Goal: Information Seeking & Learning: Find specific fact

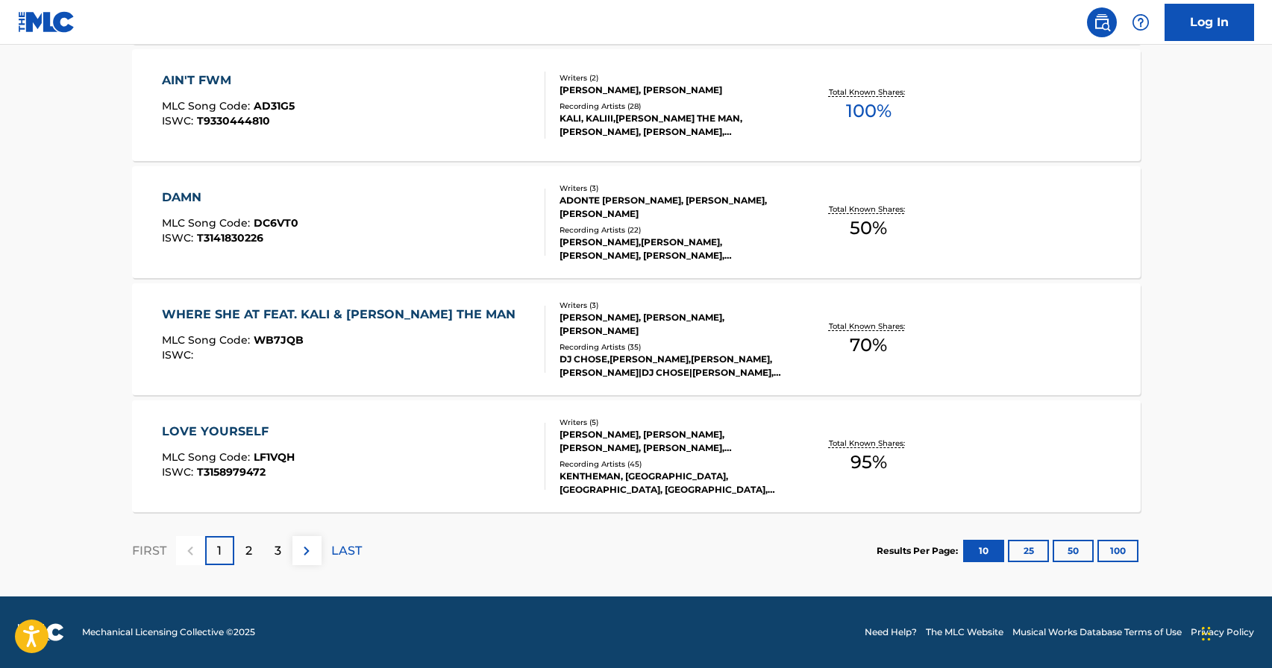
click at [241, 559] on div "2" at bounding box center [248, 550] width 29 height 29
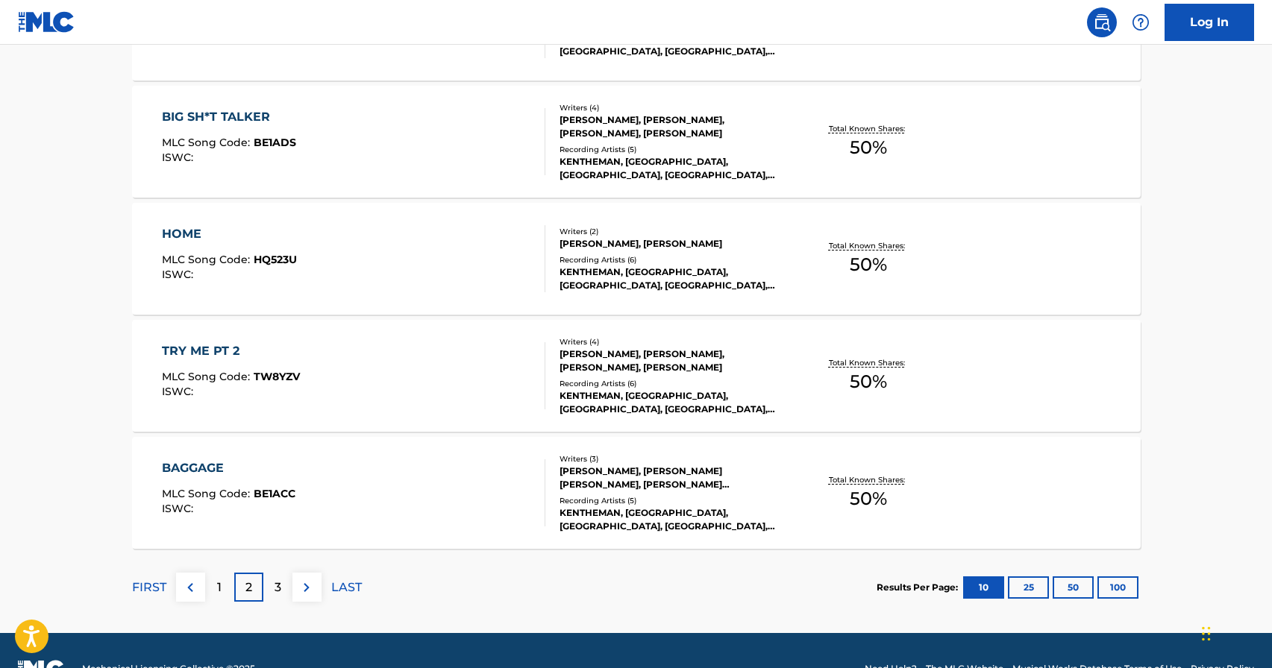
scroll to position [1158, 0]
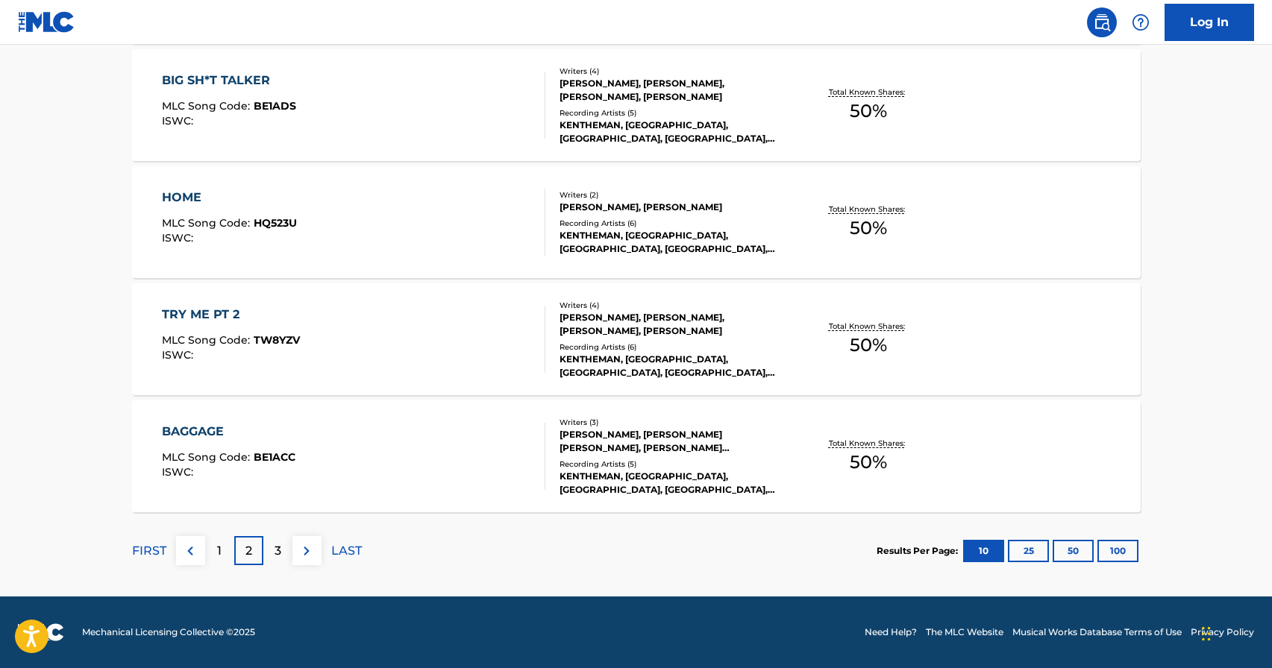
click at [277, 547] on p "3" at bounding box center [277, 551] width 7 height 18
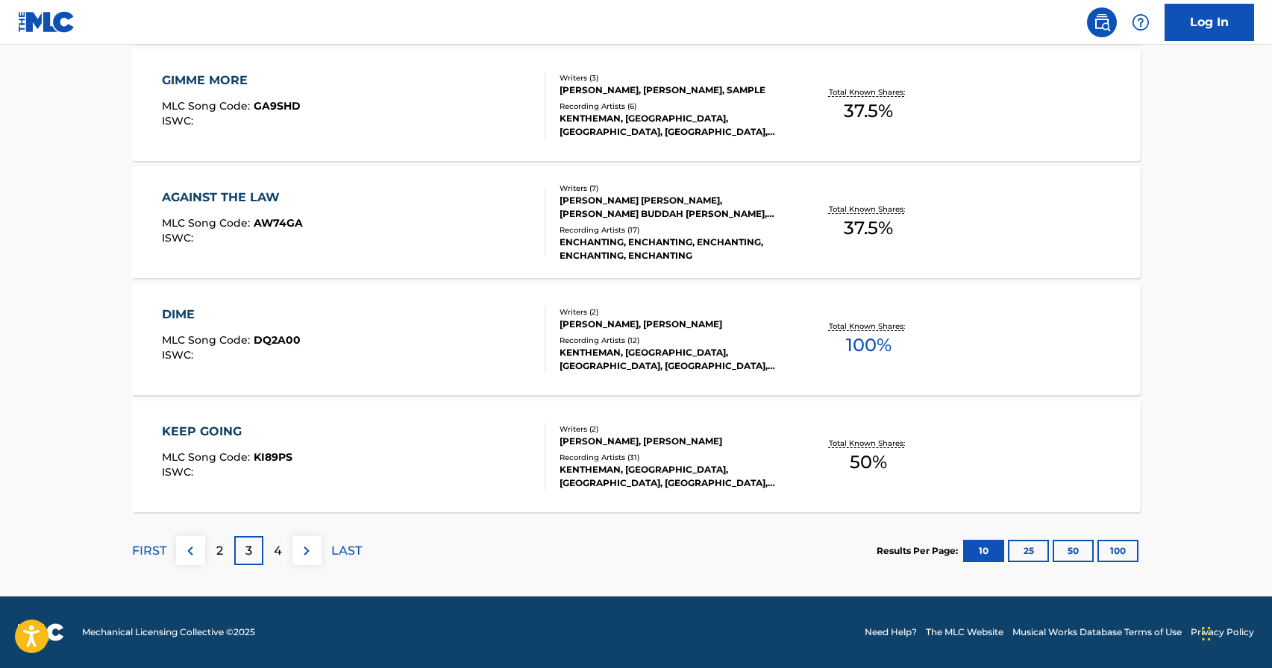
click at [283, 549] on div "4" at bounding box center [277, 550] width 29 height 29
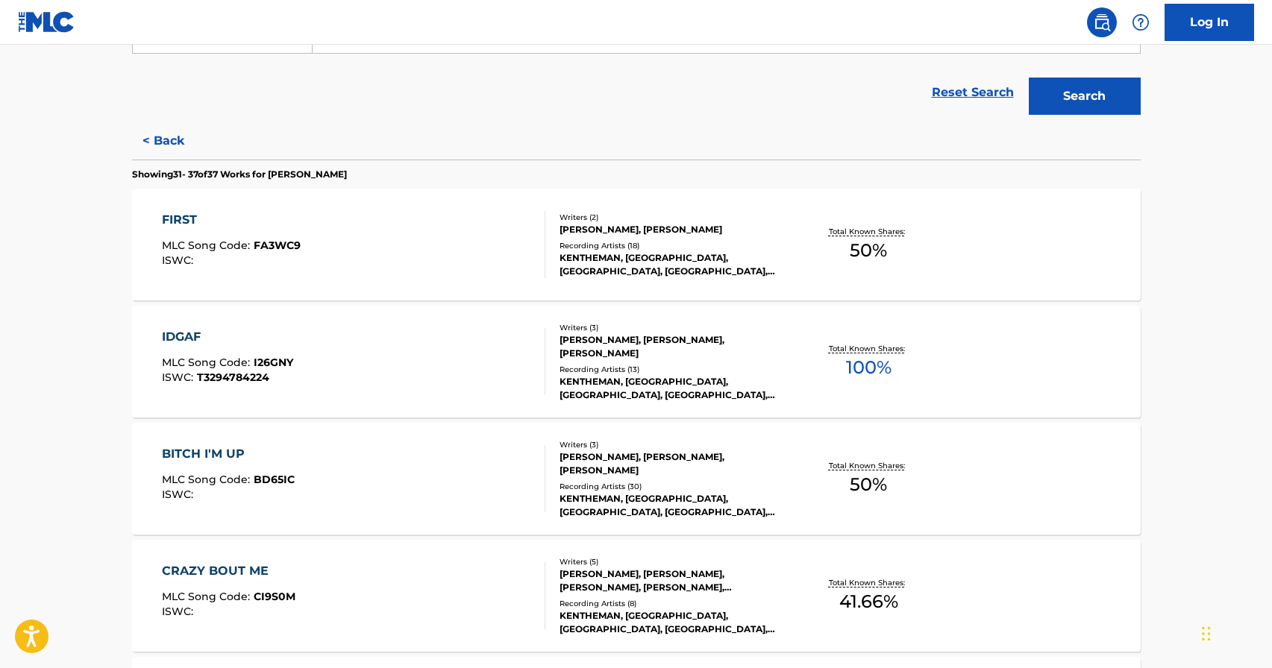
scroll to position [189, 0]
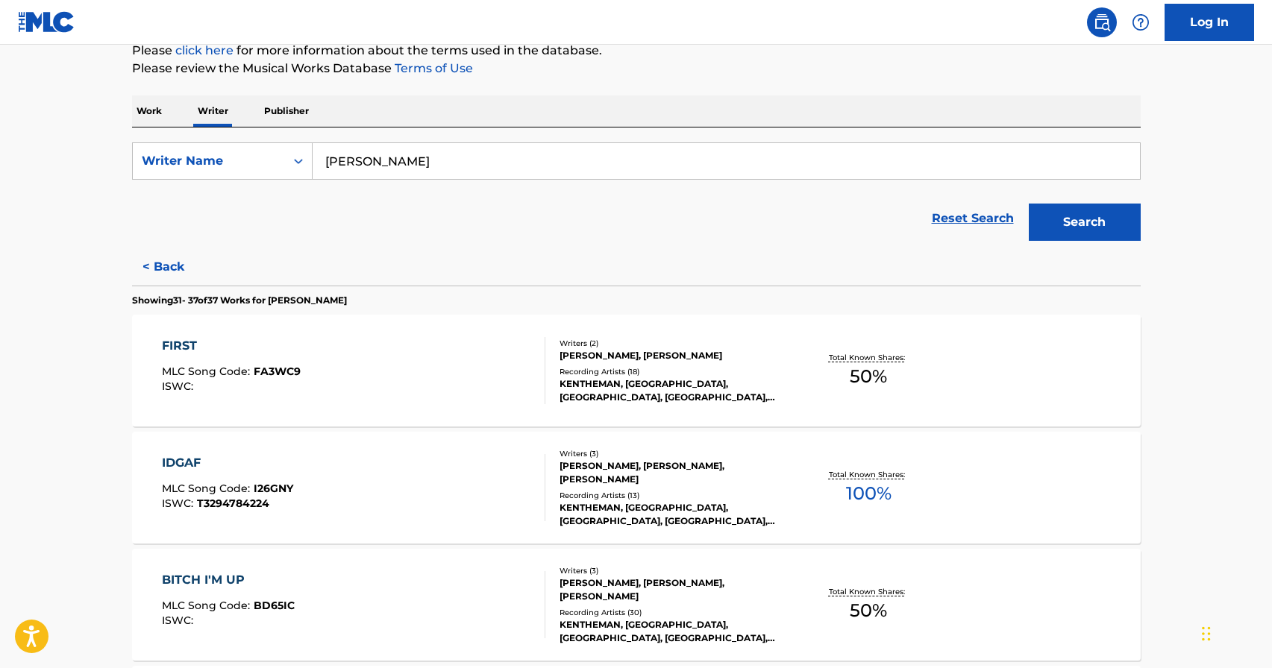
click at [190, 457] on div "IDGAF" at bounding box center [227, 463] width 131 height 18
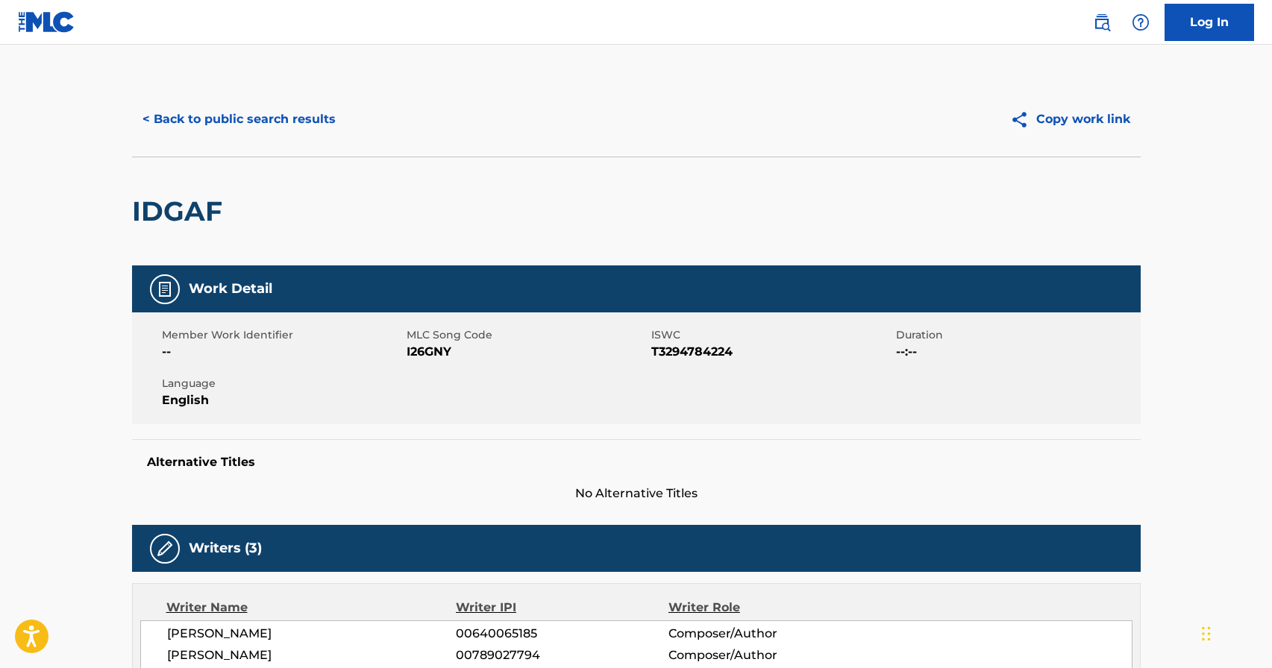
click at [265, 118] on button "< Back to public search results" at bounding box center [239, 119] width 214 height 37
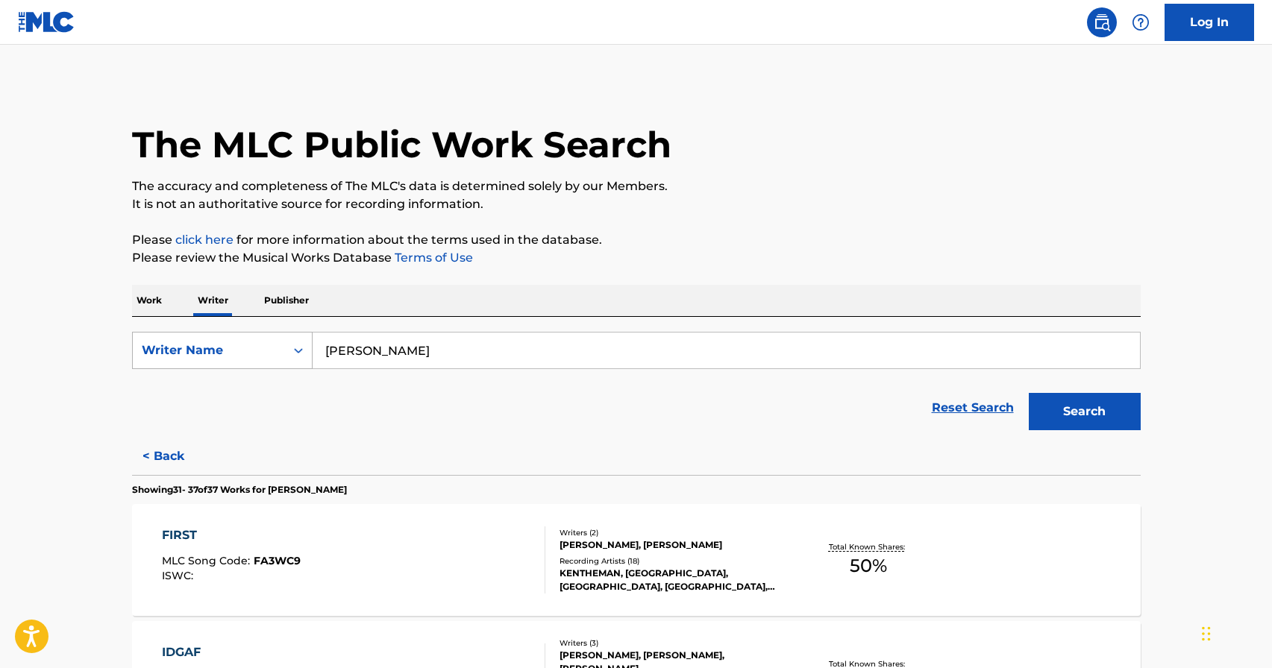
drag, startPoint x: 471, startPoint y: 348, endPoint x: 229, endPoint y: 341, distance: 242.5
click at [229, 341] on div "SearchWithCriteria137cc2db-0398-4830-a709-7e3f0cf5985b Writer Name [PERSON_NAME]" at bounding box center [636, 350] width 1008 height 37
type input "g"
type input "doja cat"
click at [342, 371] on div "doja cat" at bounding box center [614, 384] width 603 height 27
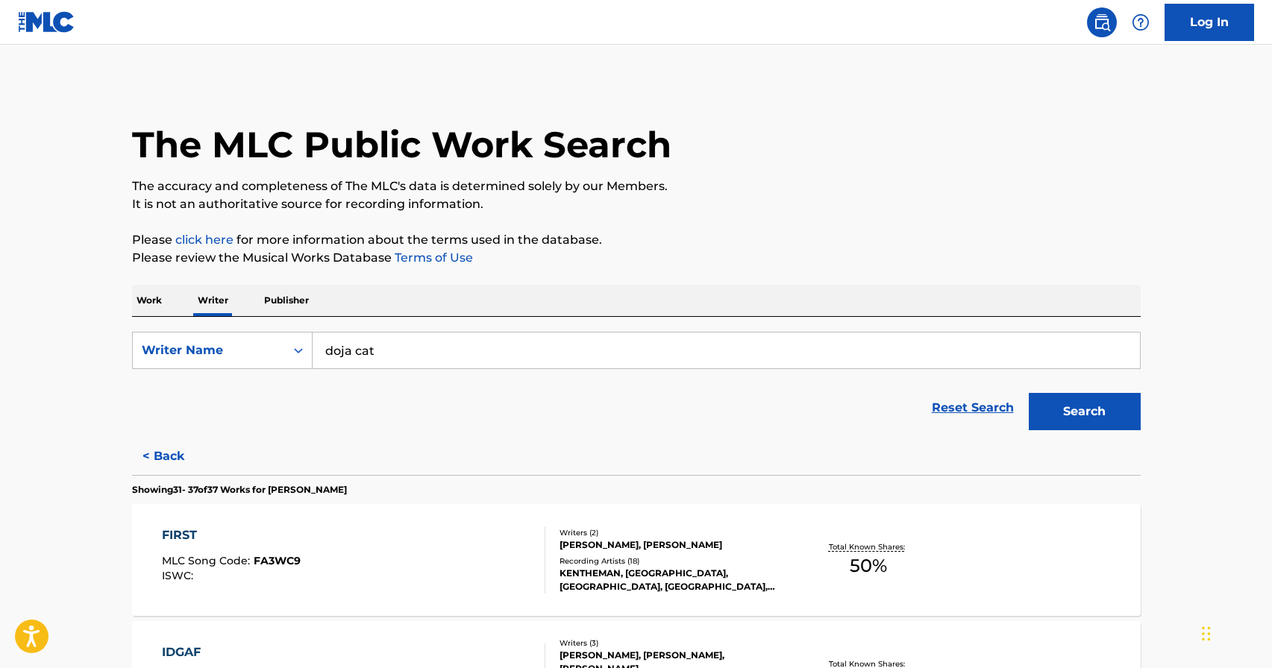
click at [1113, 395] on button "Search" at bounding box center [1085, 411] width 112 height 37
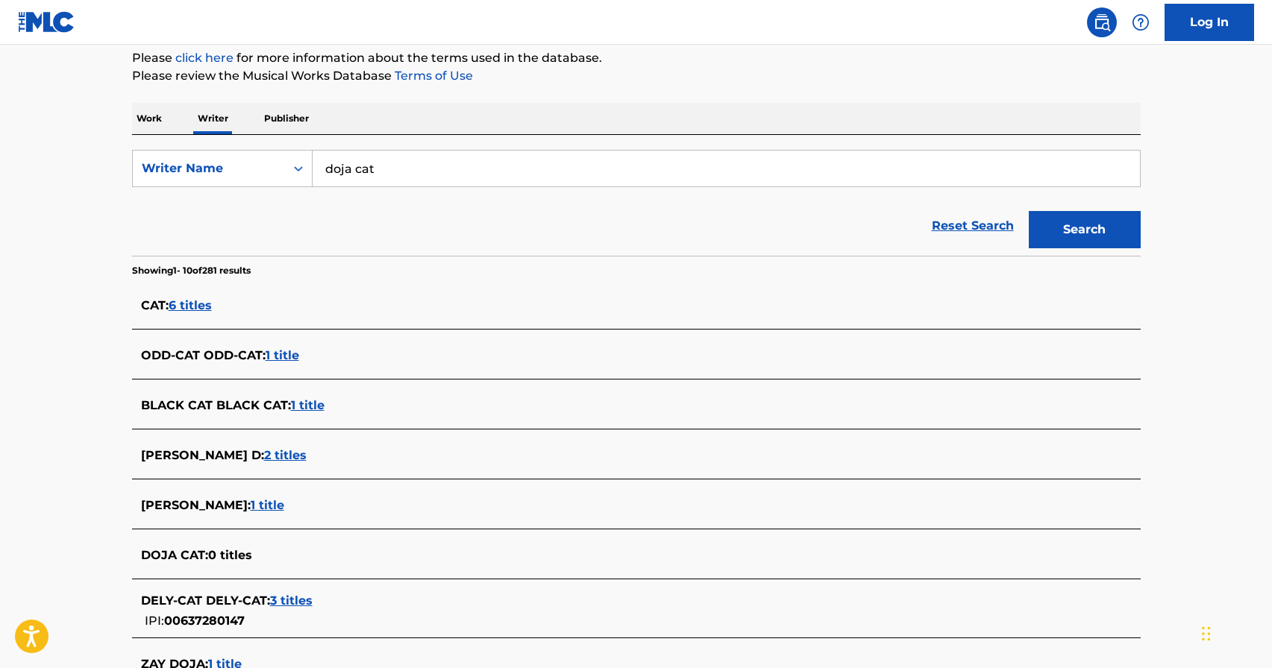
scroll to position [183, 0]
click at [132, 107] on p "Work" at bounding box center [149, 117] width 34 height 31
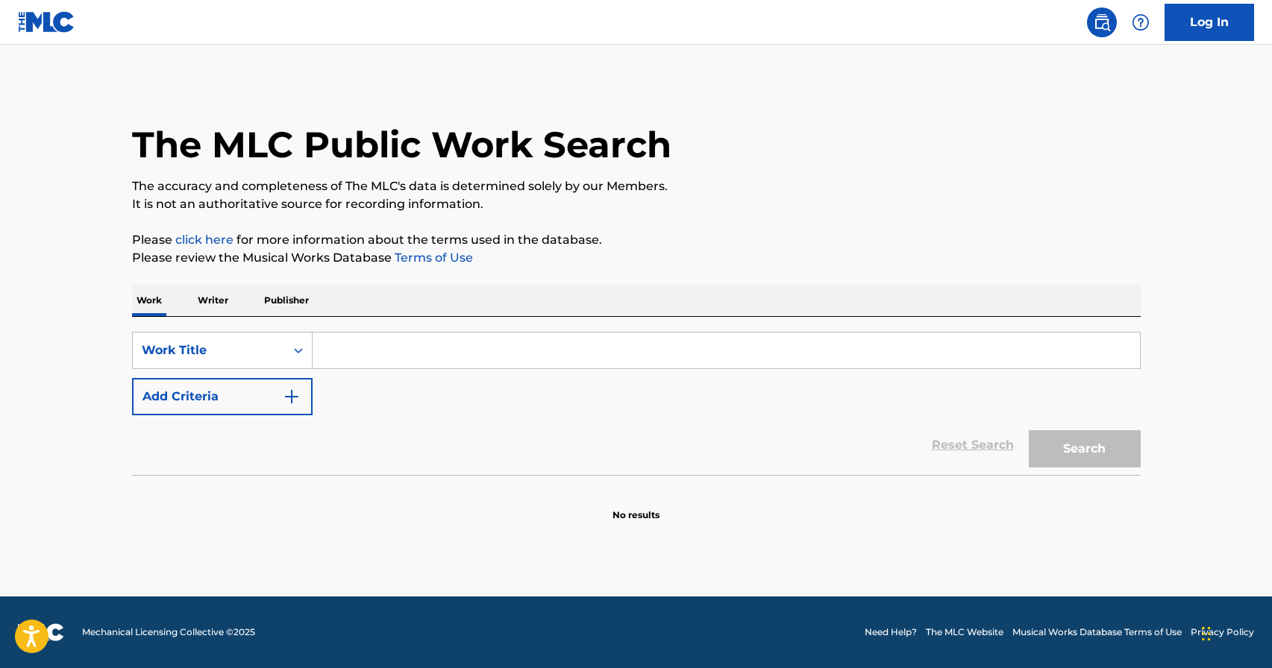
click at [336, 352] on input "Search Form" at bounding box center [726, 351] width 827 height 36
click at [760, 349] on input "Search Form" at bounding box center [726, 351] width 827 height 36
click at [759, 352] on input "Search Form" at bounding box center [726, 351] width 827 height 36
click at [659, 334] on input "Jealousy tight" at bounding box center [726, 351] width 827 height 36
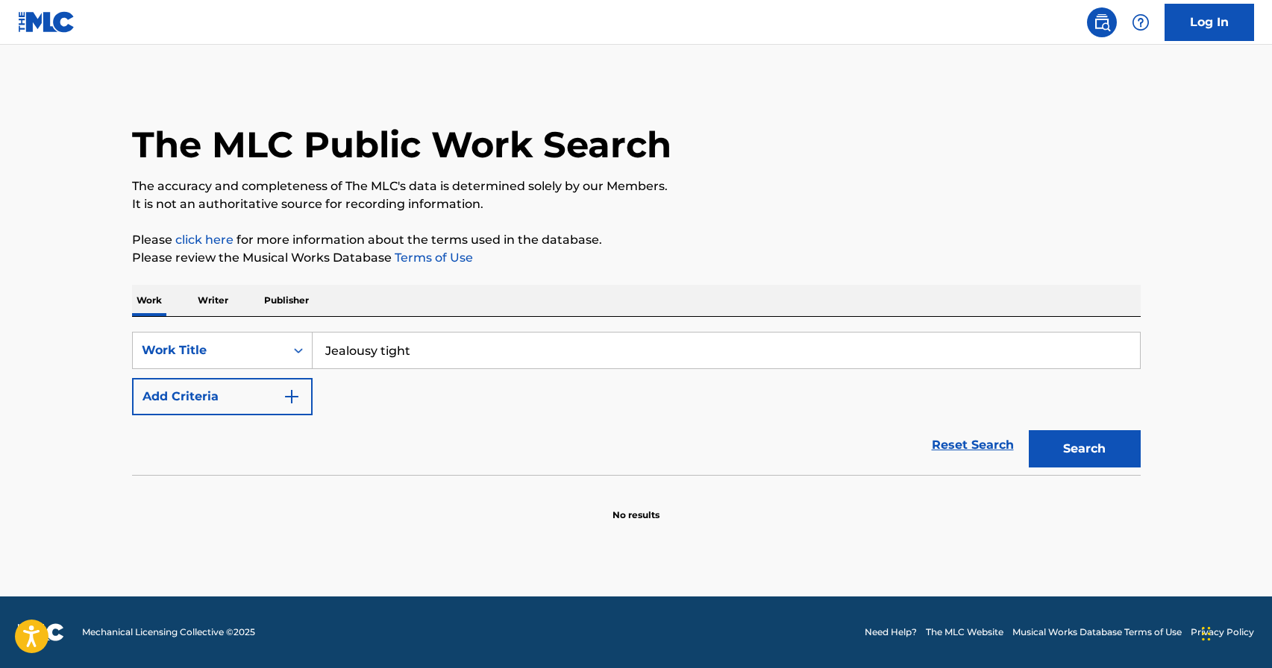
click at [482, 349] on input "Jealousy tight" at bounding box center [726, 351] width 827 height 36
type input "Jealousy type"
click at [1120, 449] on button "Search" at bounding box center [1085, 448] width 112 height 37
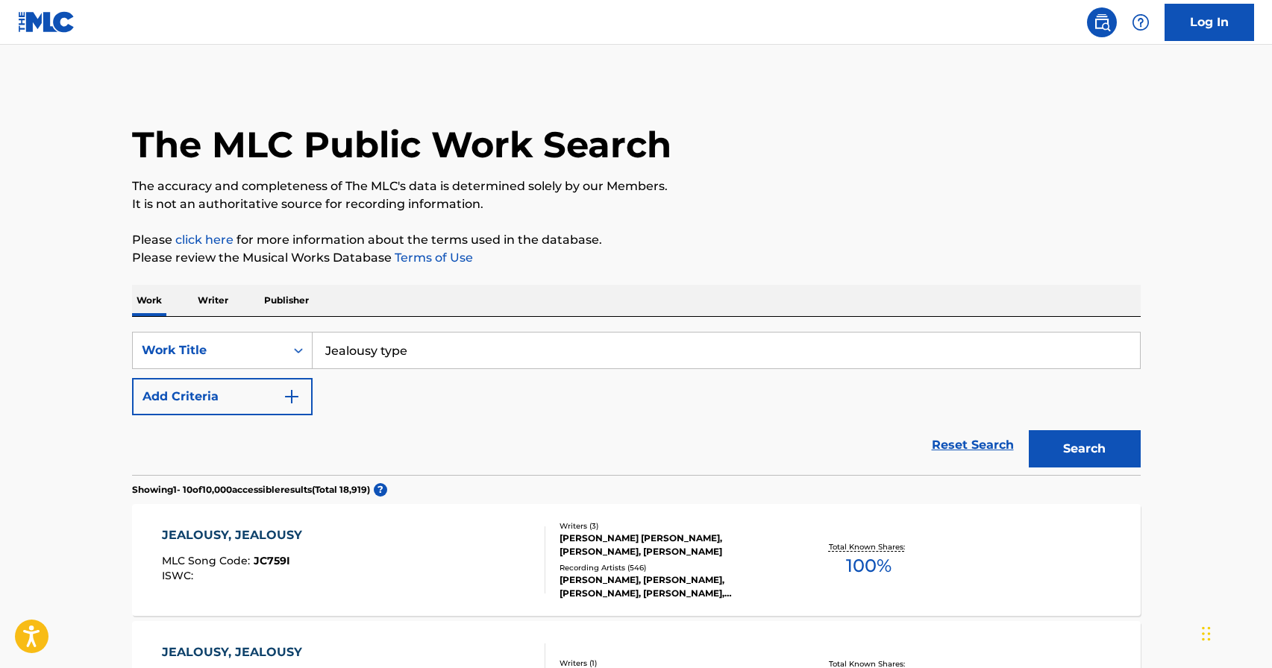
click at [298, 398] on img "Search Form" at bounding box center [292, 397] width 18 height 18
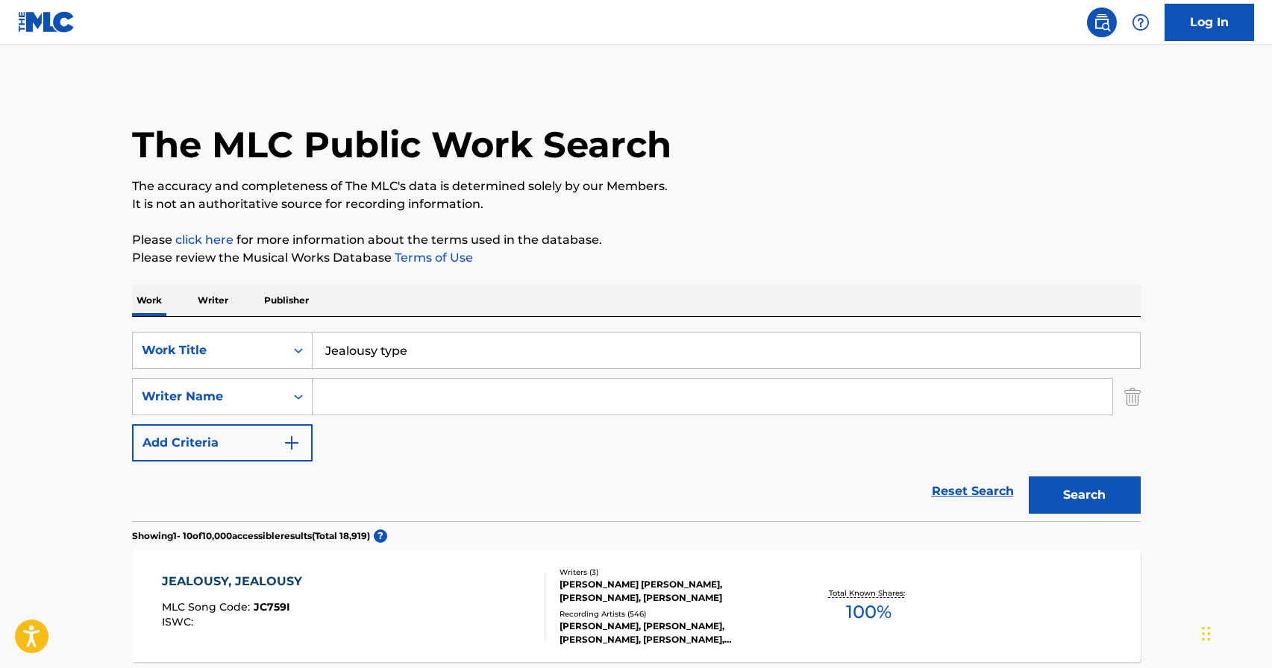
click at [398, 403] on input "Search Form" at bounding box center [713, 397] width 800 height 36
paste input "[PERSON_NAME]"
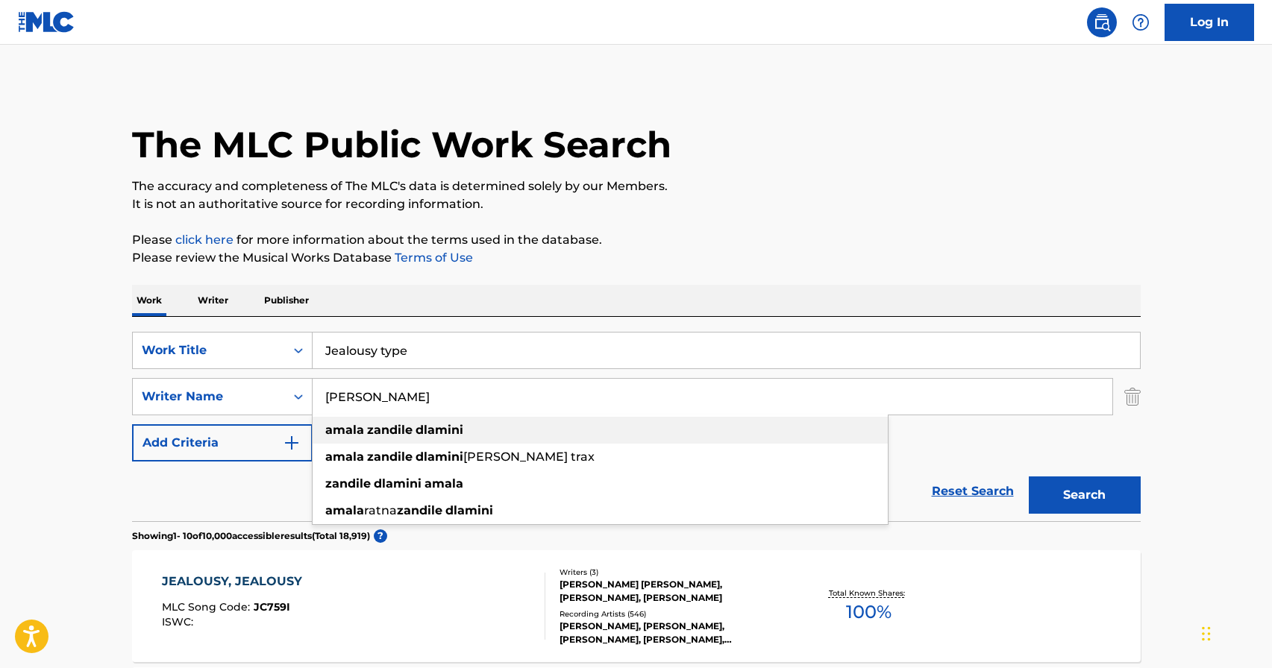
click at [722, 424] on div "amala zandile dlamini" at bounding box center [600, 430] width 575 height 27
type input "amala zandile dlamini"
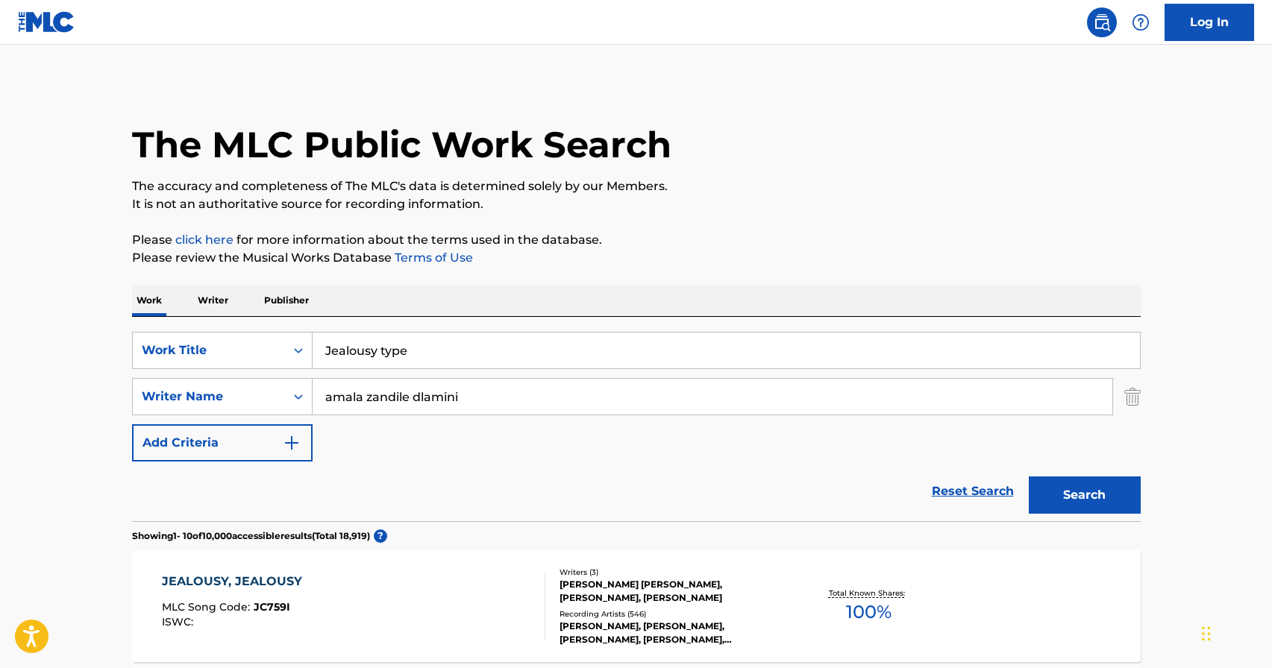
click at [1109, 493] on button "Search" at bounding box center [1085, 495] width 112 height 37
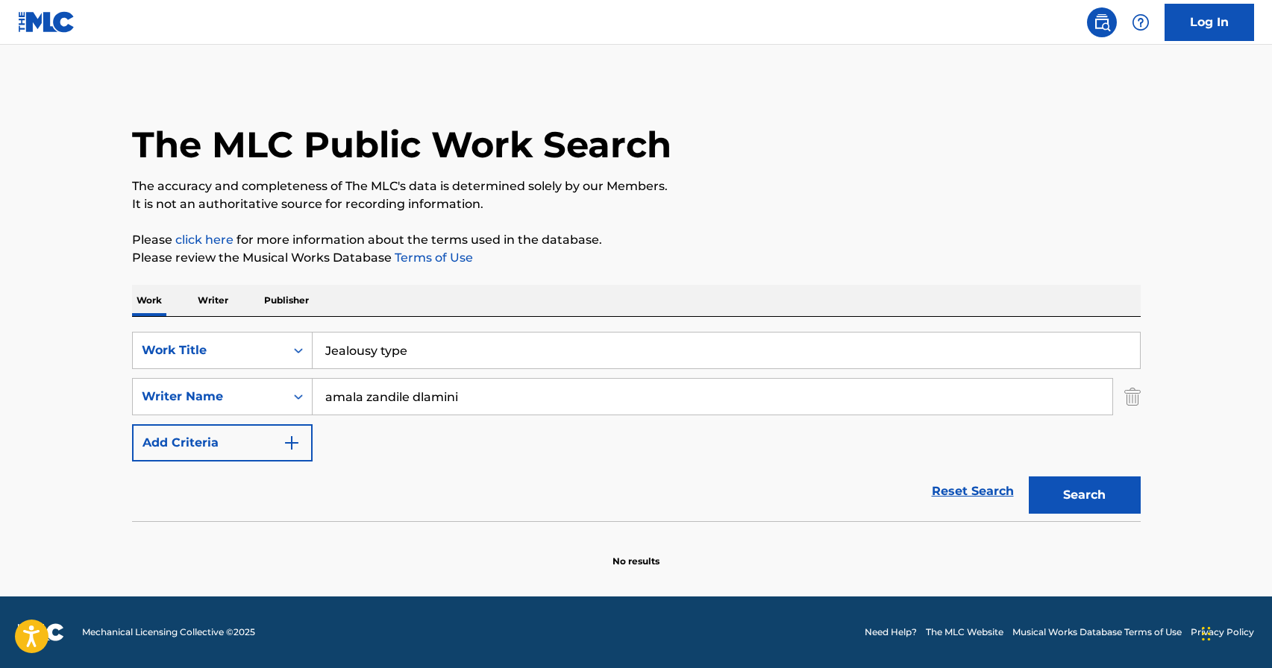
drag, startPoint x: 462, startPoint y: 360, endPoint x: 242, endPoint y: 327, distance: 222.5
click at [242, 327] on div "SearchWithCriteriad1497d54-24db-4824-a3d0-7fddafdb535e Work Title Jealousy type…" at bounding box center [636, 419] width 1008 height 204
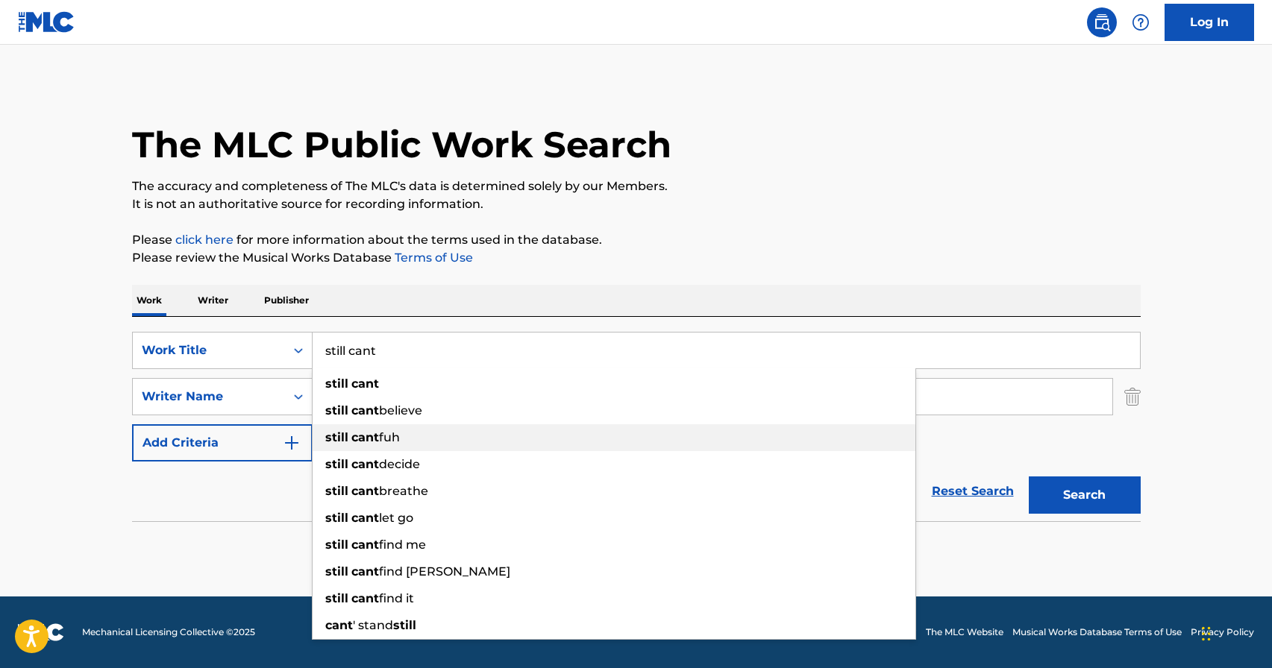
click at [380, 427] on div "still cant fuh" at bounding box center [614, 437] width 603 height 27
type input "still cant fuh"
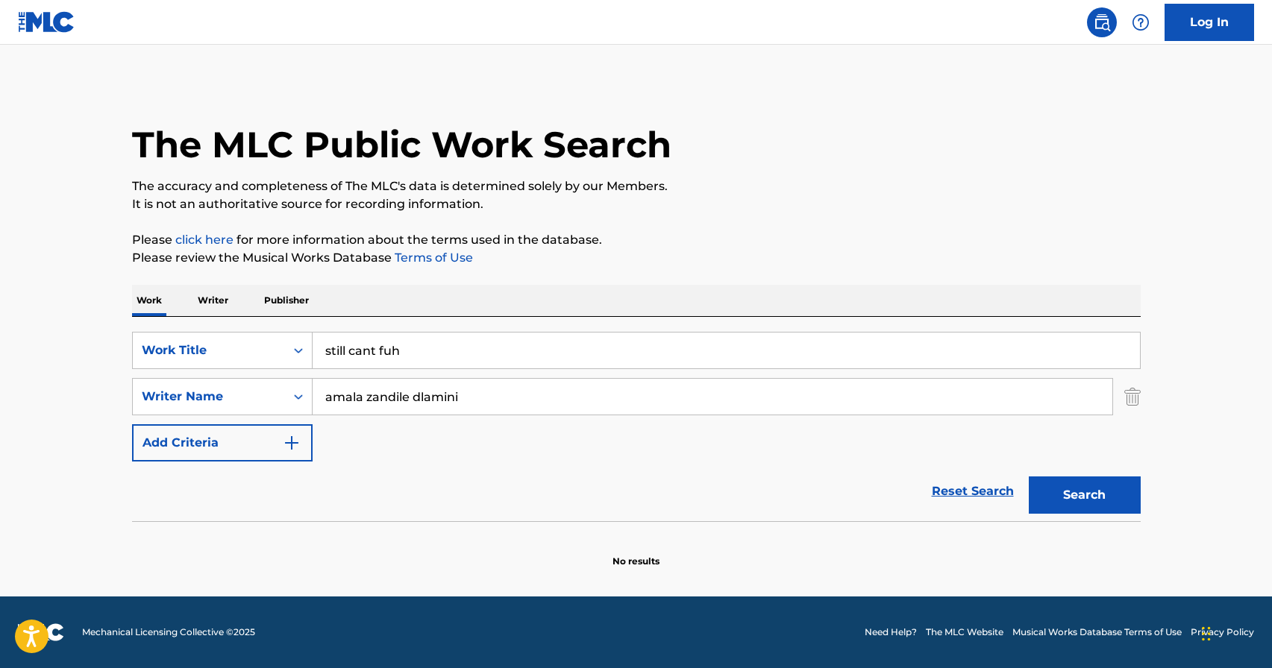
click at [1107, 480] on button "Search" at bounding box center [1085, 495] width 112 height 37
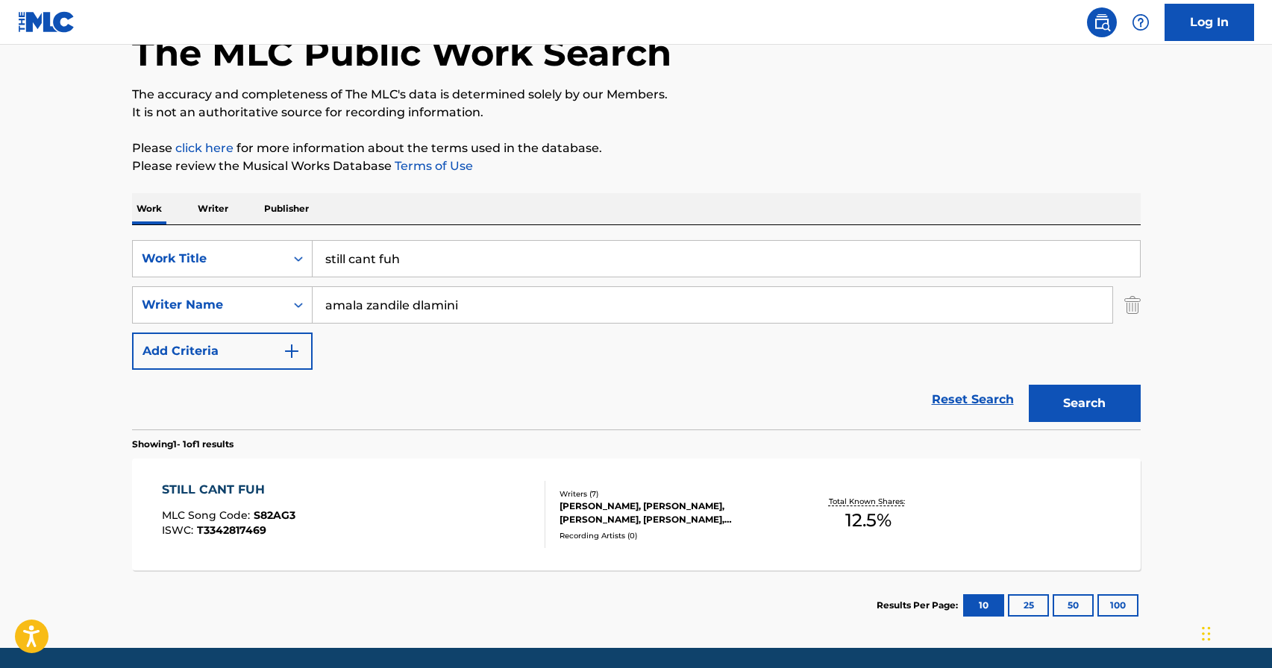
scroll to position [98, 0]
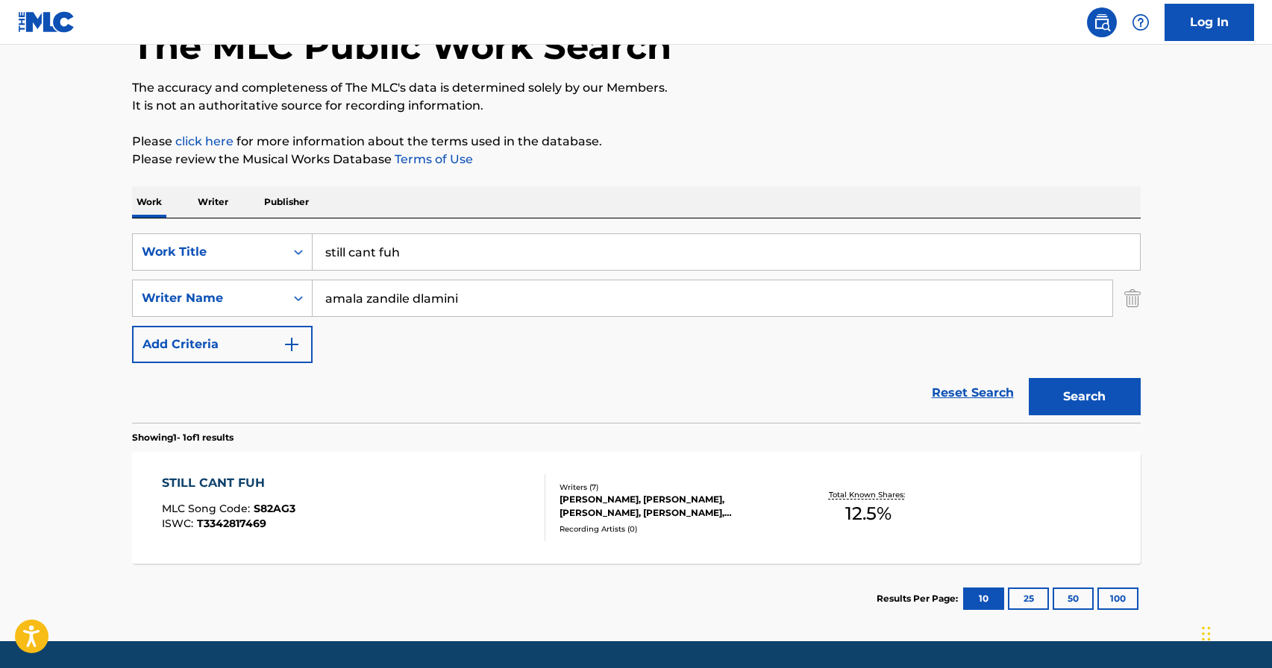
click at [266, 478] on div "STILL CANT FUH" at bounding box center [229, 483] width 134 height 18
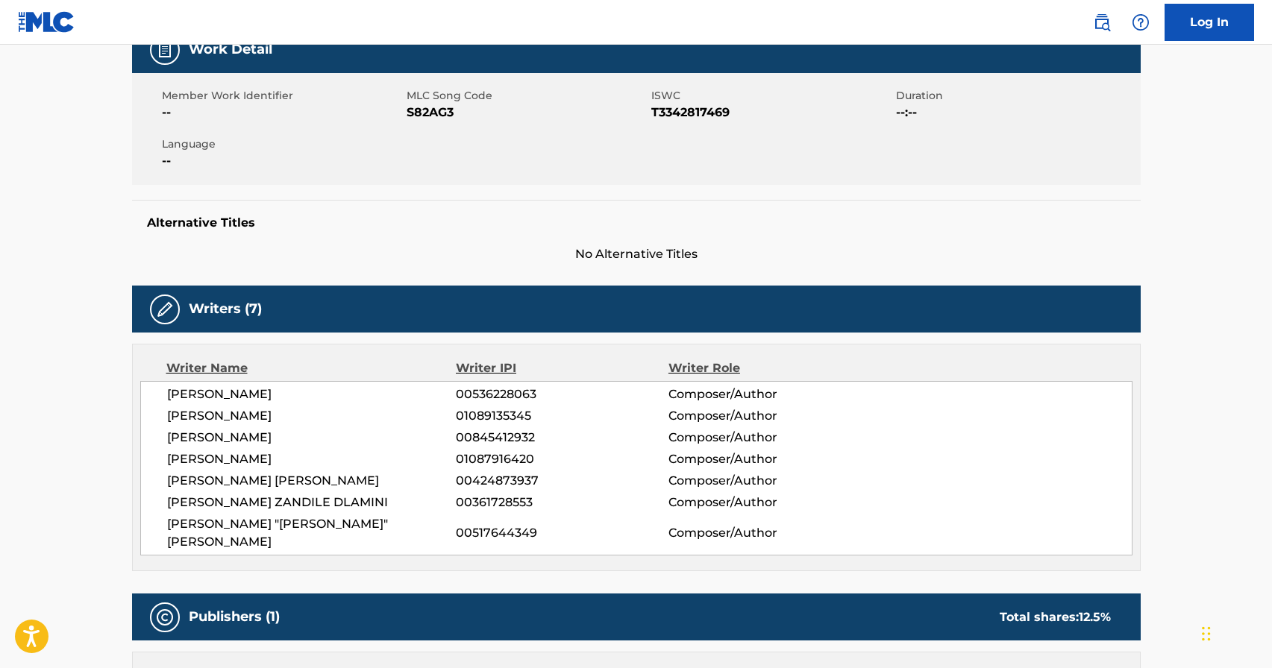
scroll to position [242, 0]
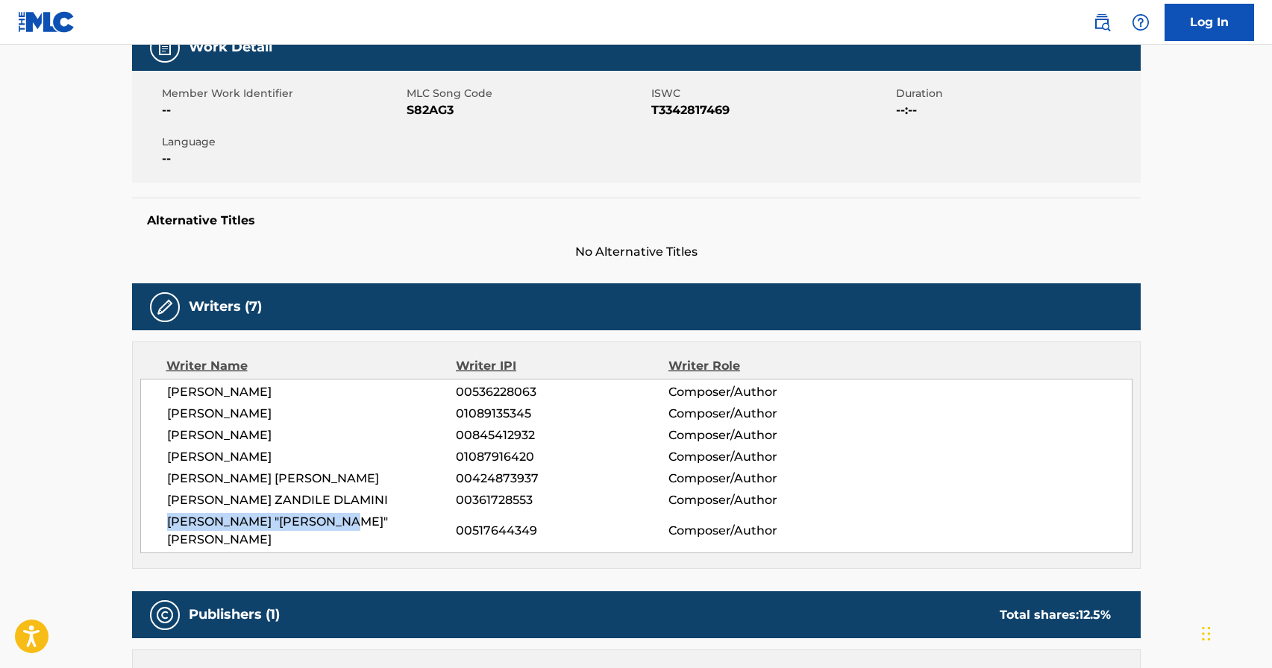
drag, startPoint x: 374, startPoint y: 518, endPoint x: 143, endPoint y: 518, distance: 230.5
click at [143, 518] on div "[PERSON_NAME] 00536228063 Composer/Author [PERSON_NAME] 01089135345 Composer/Au…" at bounding box center [636, 466] width 992 height 175
copy span "[PERSON_NAME] "[PERSON_NAME]" [PERSON_NAME]"
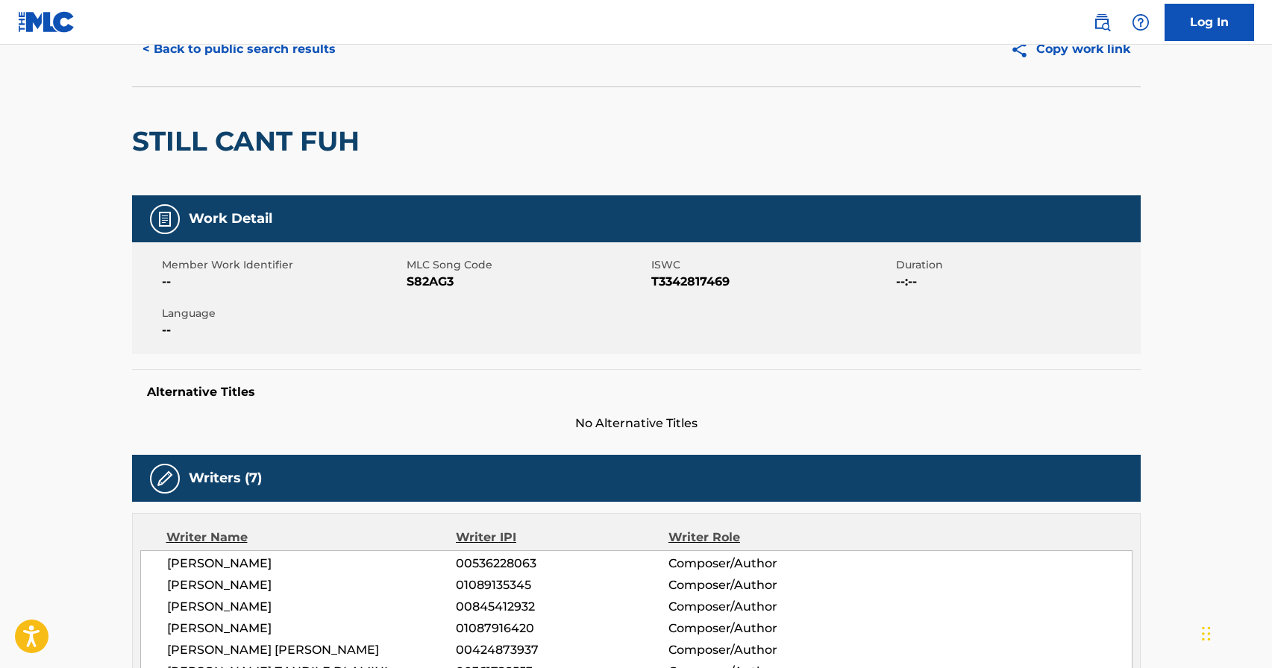
scroll to position [0, 0]
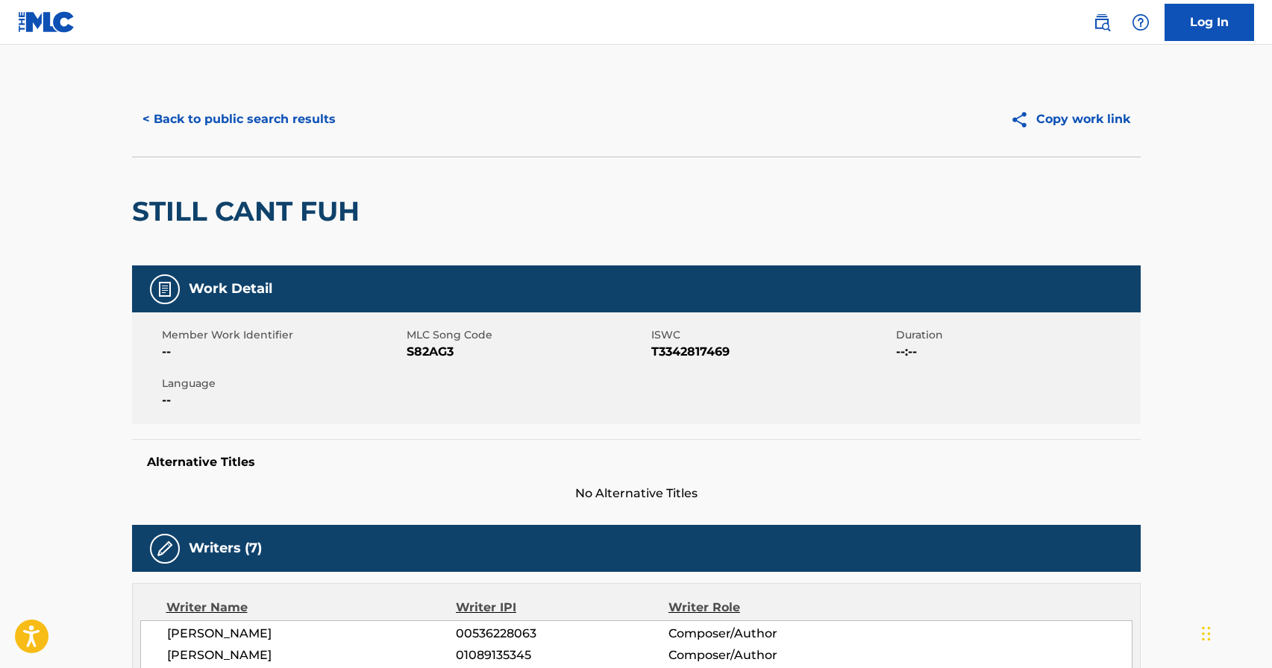
click at [247, 114] on button "< Back to public search results" at bounding box center [239, 119] width 214 height 37
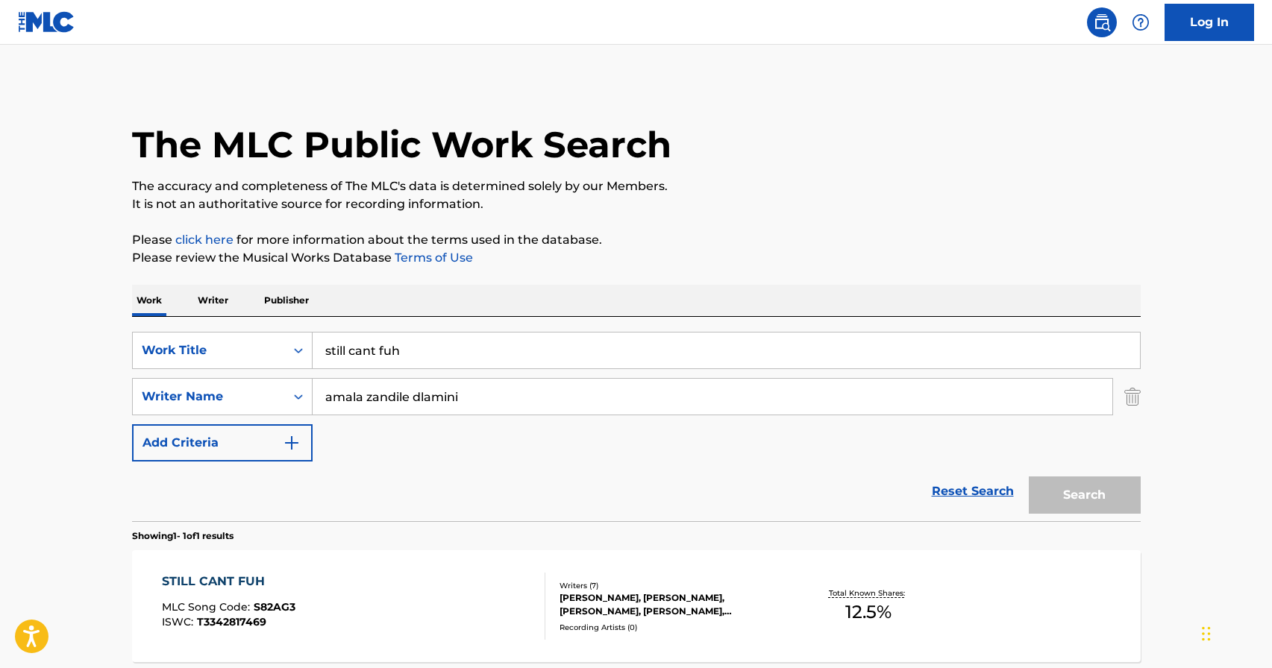
scroll to position [58, 0]
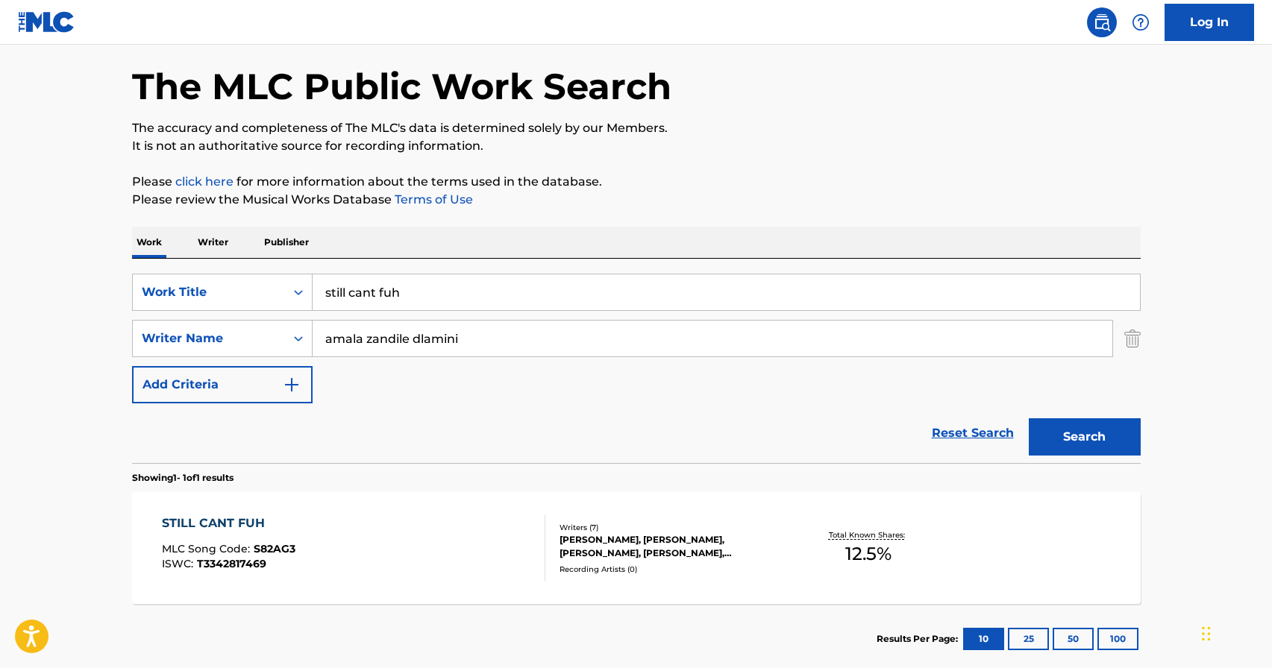
click at [471, 346] on input "amala zandile dlamini" at bounding box center [713, 339] width 800 height 36
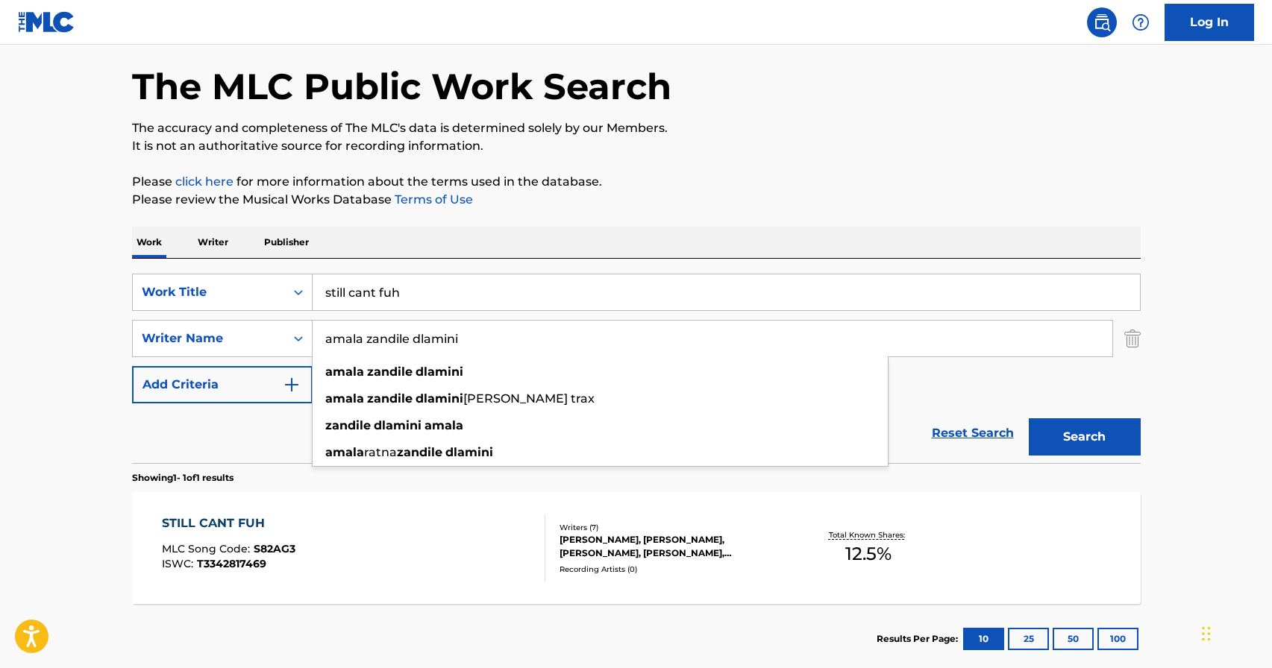
drag, startPoint x: 471, startPoint y: 346, endPoint x: 321, endPoint y: 332, distance: 150.6
click at [321, 332] on input "amala zandile dlamini" at bounding box center [713, 339] width 800 height 36
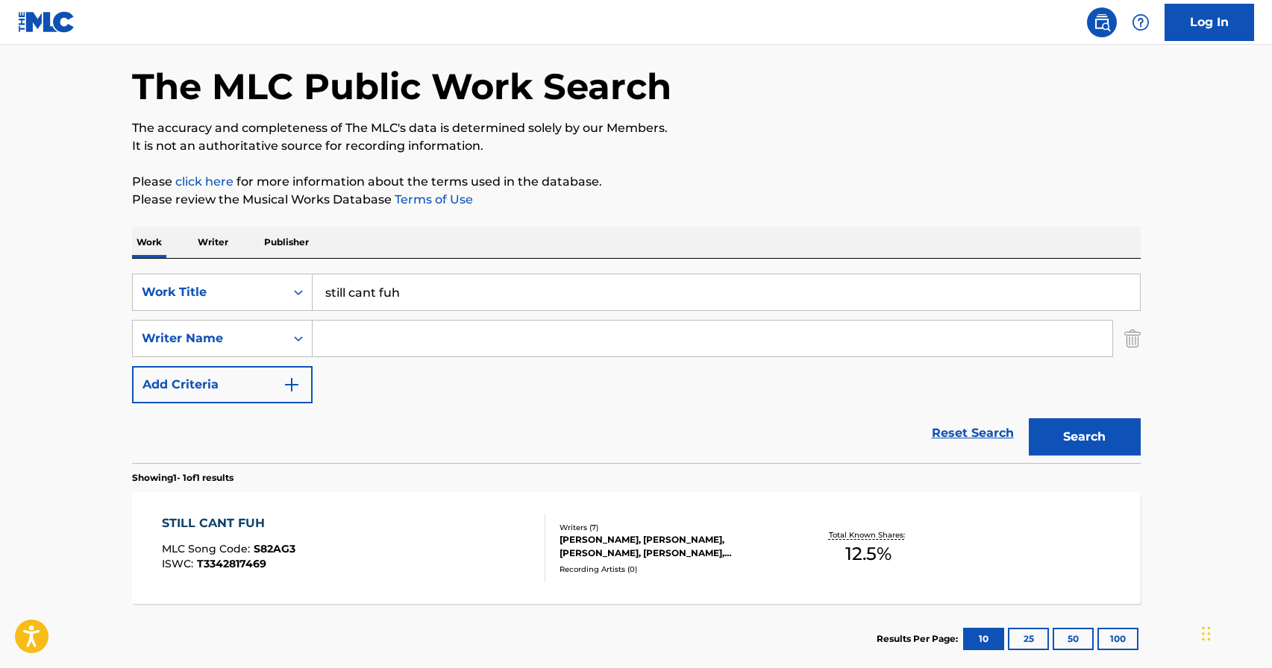
paste input "[PERSON_NAME] "[PERSON_NAME]" [PERSON_NAME]"
type input "[PERSON_NAME] "[PERSON_NAME]" [PERSON_NAME]"
click at [1097, 436] on button "Search" at bounding box center [1085, 436] width 112 height 37
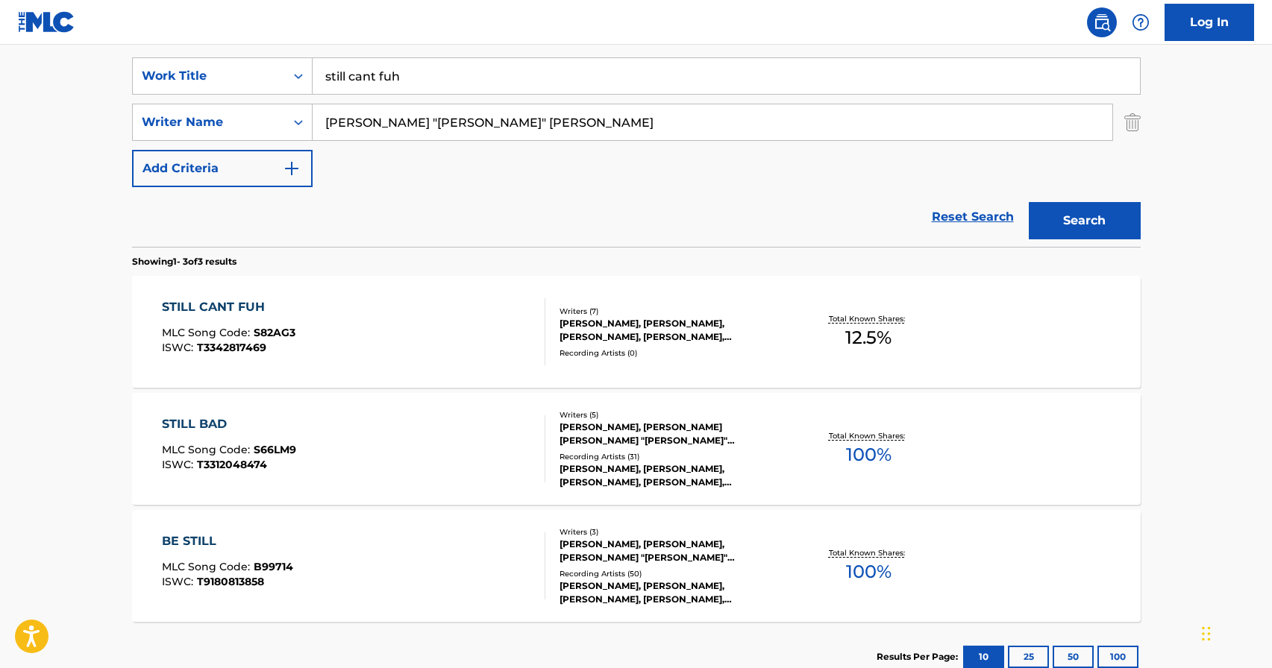
scroll to position [273, 0]
click at [239, 310] on div "STILL CANT FUH" at bounding box center [229, 309] width 134 height 18
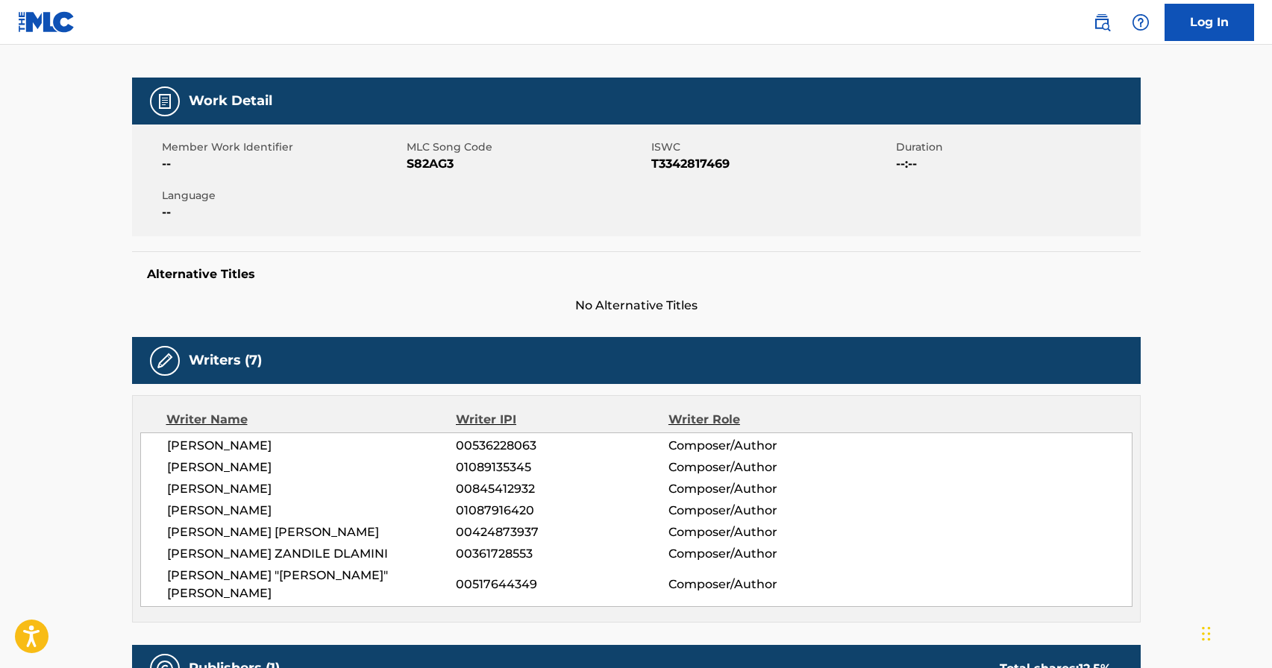
scroll to position [32, 0]
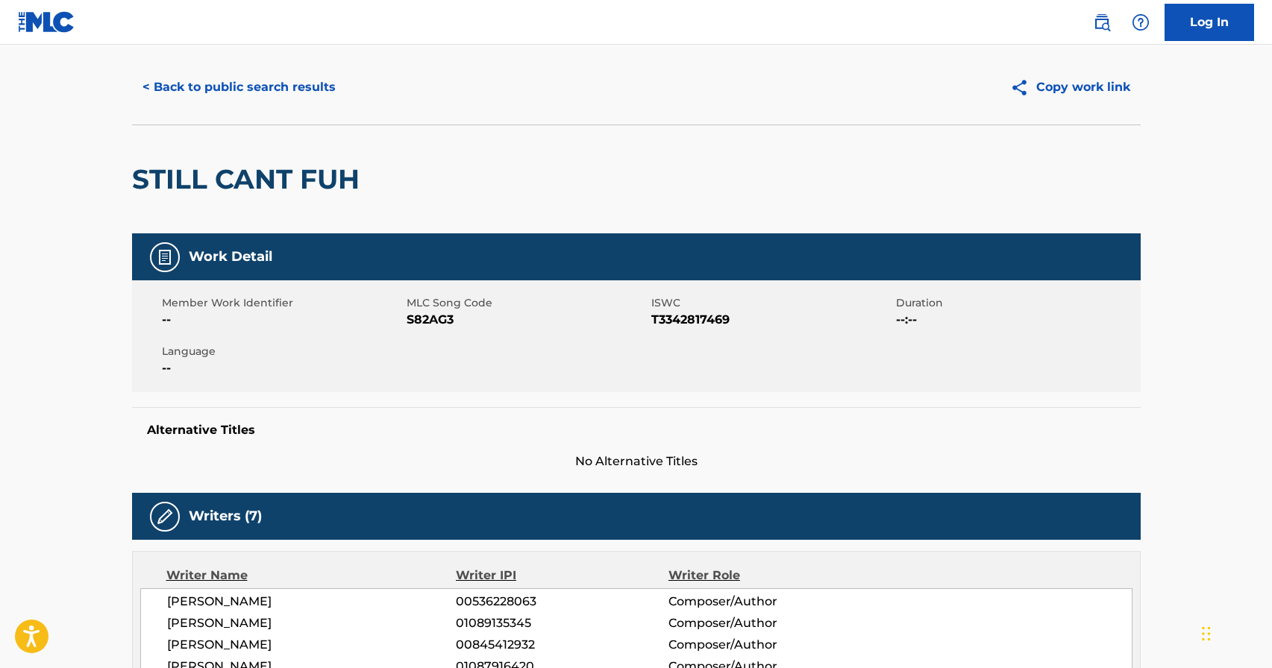
click at [165, 88] on button "< Back to public search results" at bounding box center [239, 87] width 214 height 37
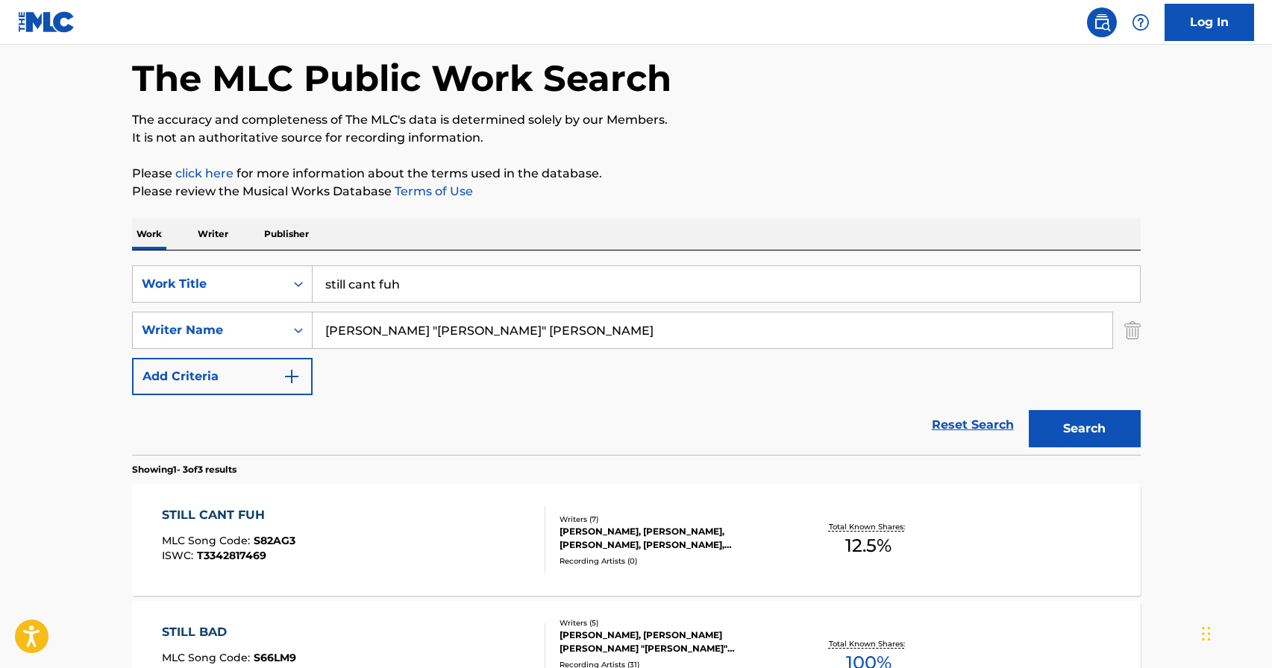
scroll to position [53, 0]
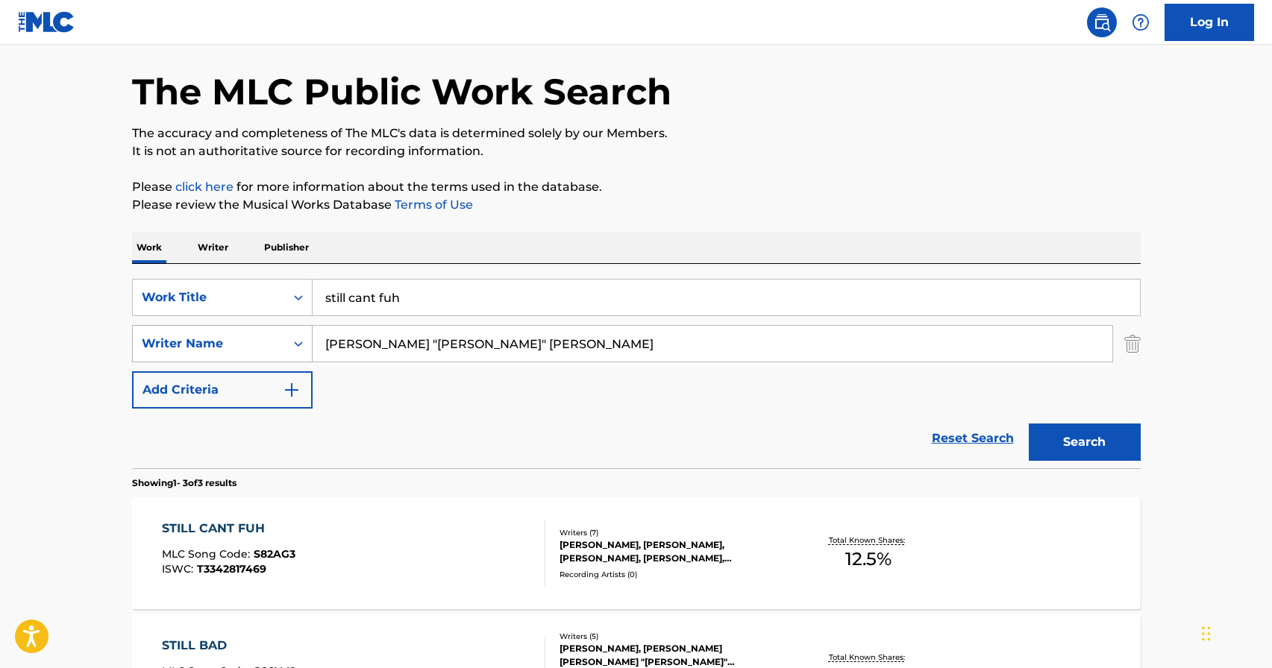
drag, startPoint x: 530, startPoint y: 339, endPoint x: 206, endPoint y: 332, distance: 323.8
click at [207, 332] on div "SearchWithCriteria57a0ab9d-0271-4b35-8164-c884bec37c6e Writer Name [PERSON_NAME…" at bounding box center [636, 343] width 1008 height 37
drag, startPoint x: 436, startPoint y: 305, endPoint x: 113, endPoint y: 284, distance: 323.6
click at [113, 284] on main "The MLC Public Work Search The accuracy and completeness of The MLC's data is d…" at bounding box center [636, 456] width 1272 height 929
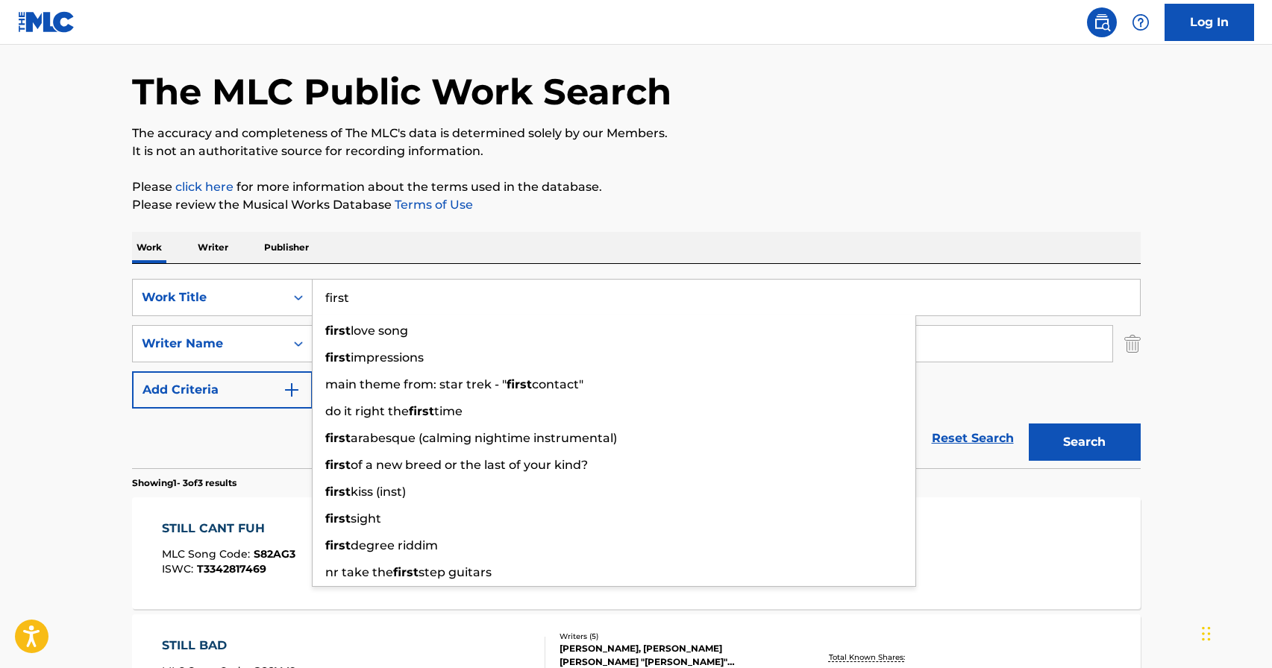
type input "first"
click at [769, 183] on p "Please click here for more information about the terms used in the database." at bounding box center [636, 187] width 1008 height 18
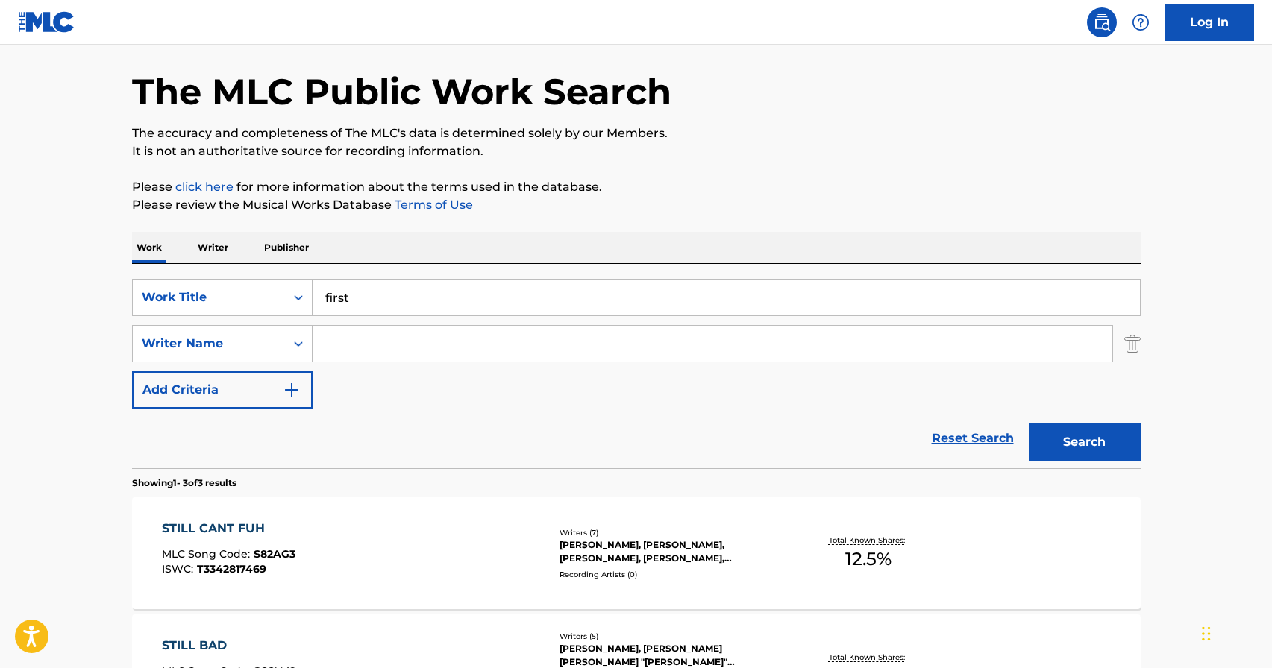
click at [641, 331] on input "Search Form" at bounding box center [713, 344] width 800 height 36
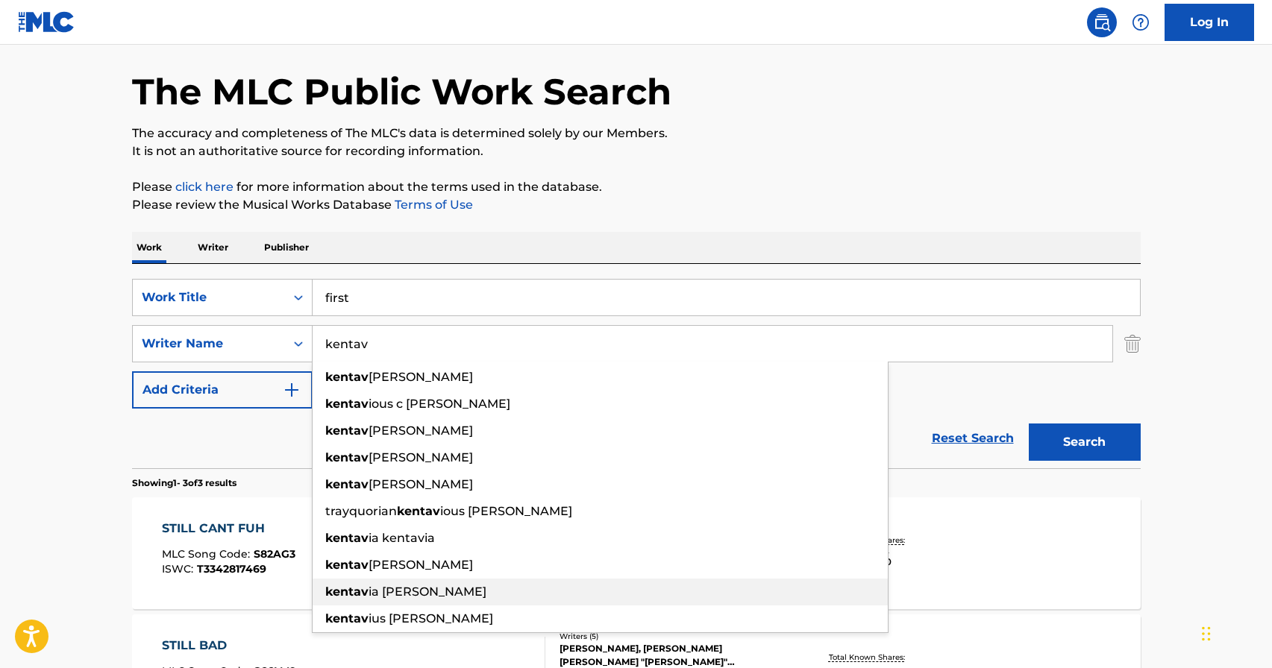
click at [556, 589] on div "kentav ia [PERSON_NAME]" at bounding box center [600, 592] width 575 height 27
type input "[PERSON_NAME]"
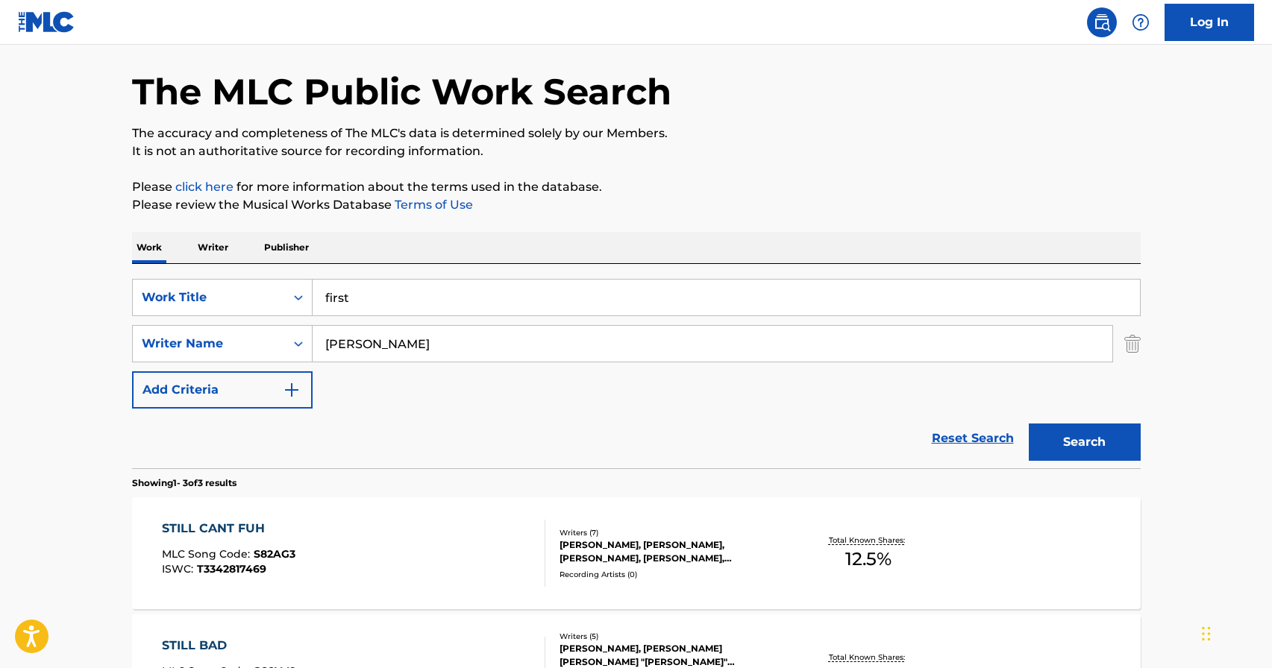
click at [1101, 422] on div "Search" at bounding box center [1080, 439] width 119 height 60
click at [1102, 425] on button "Search" at bounding box center [1085, 442] width 112 height 37
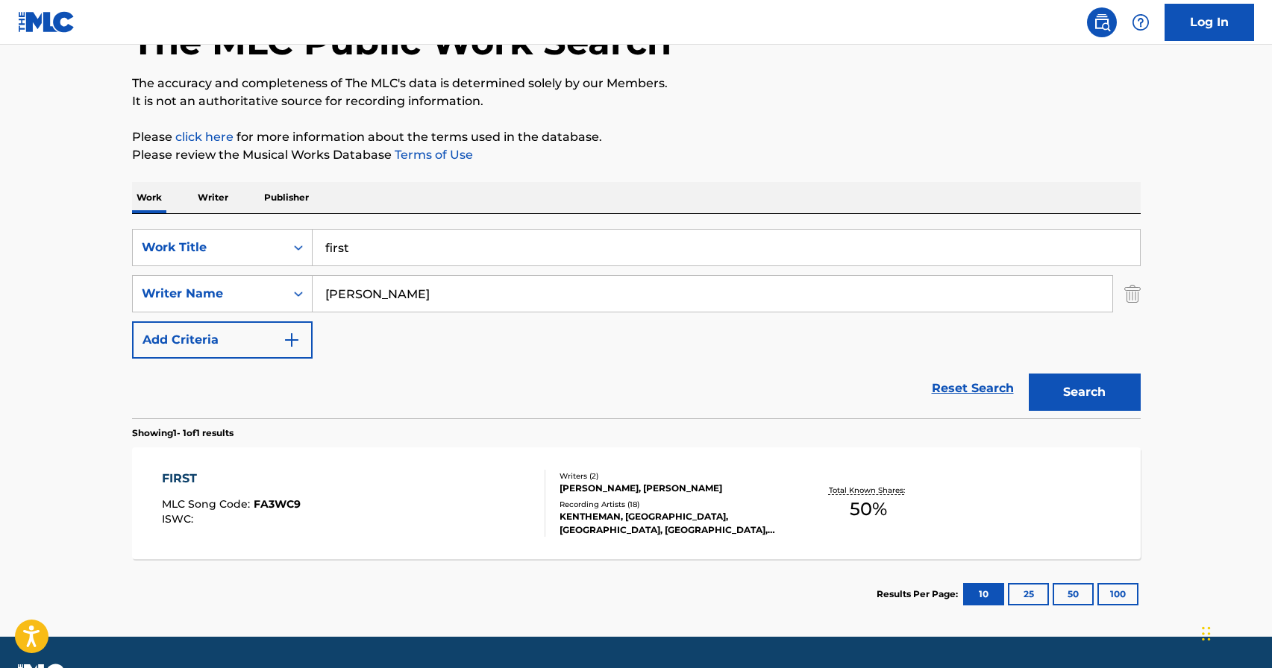
scroll to position [107, 0]
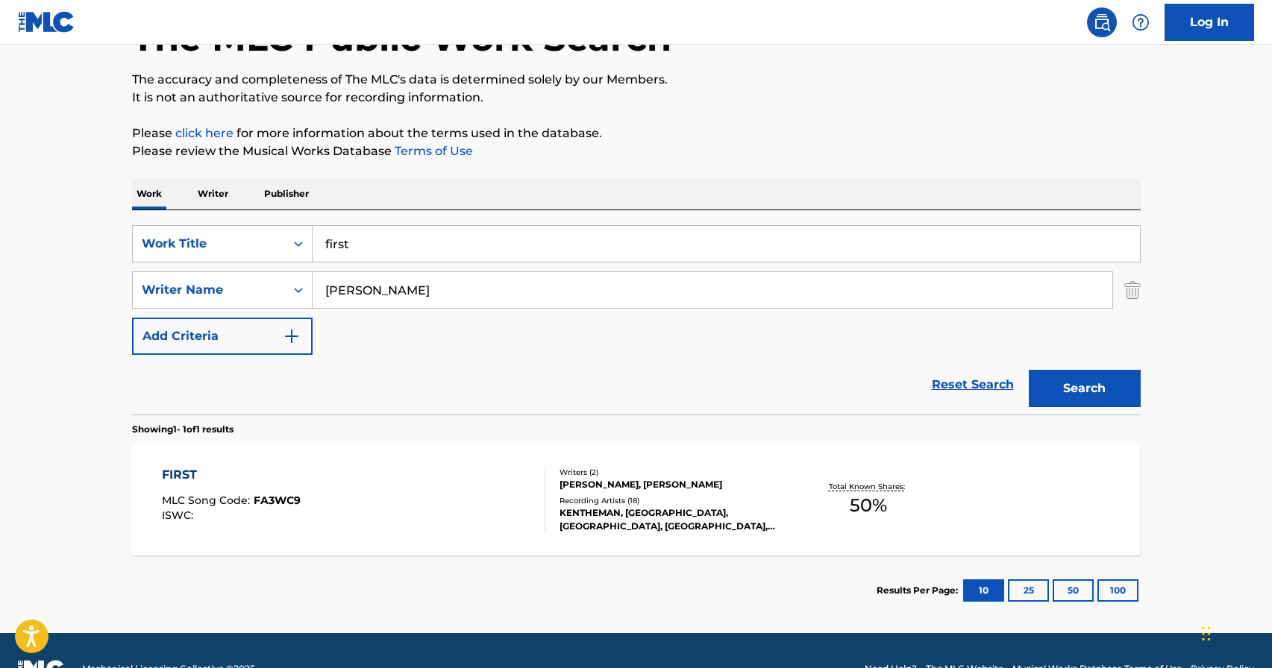
click at [417, 482] on div "FIRST MLC Song Code : FA3WC9 ISWC :" at bounding box center [353, 499] width 383 height 67
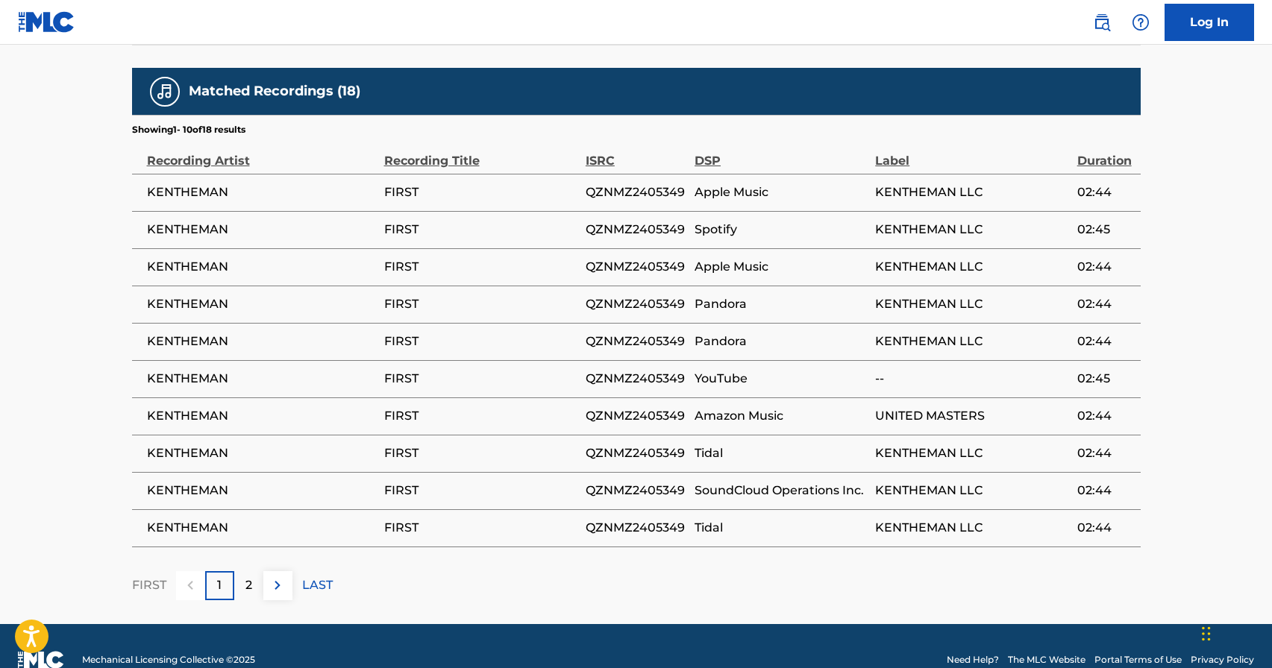
scroll to position [900, 0]
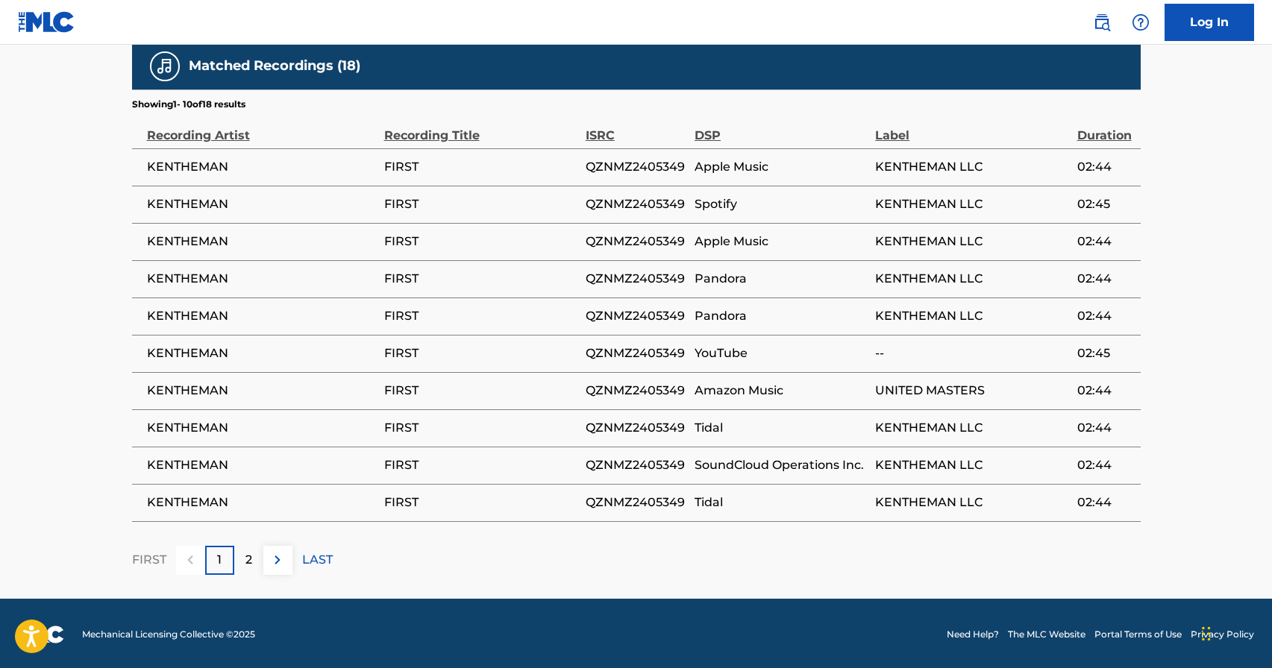
click at [257, 565] on div "2" at bounding box center [248, 560] width 29 height 29
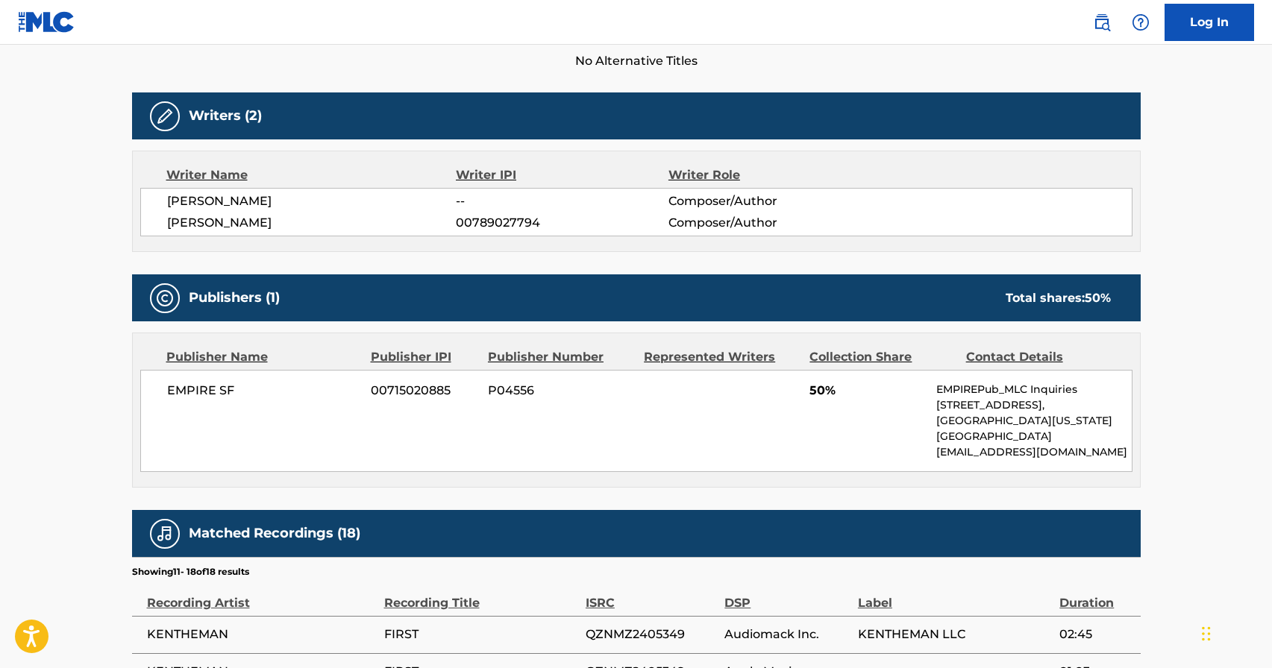
scroll to position [432, 0]
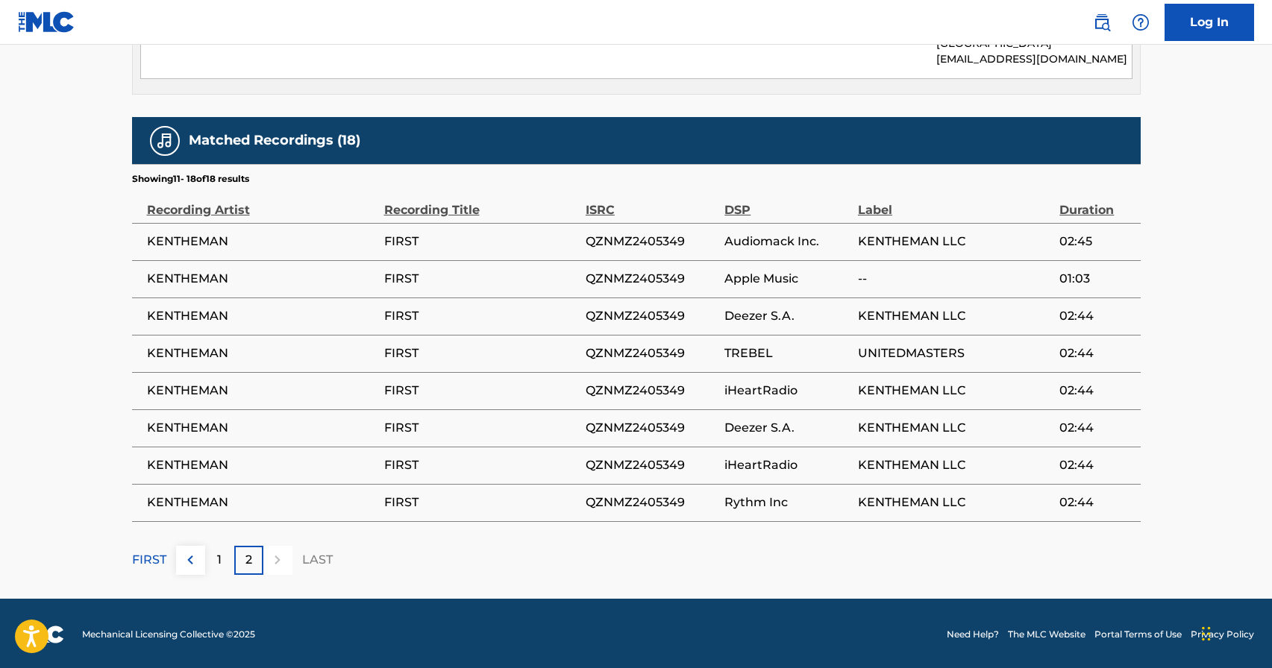
click at [216, 561] on div "1" at bounding box center [219, 560] width 29 height 29
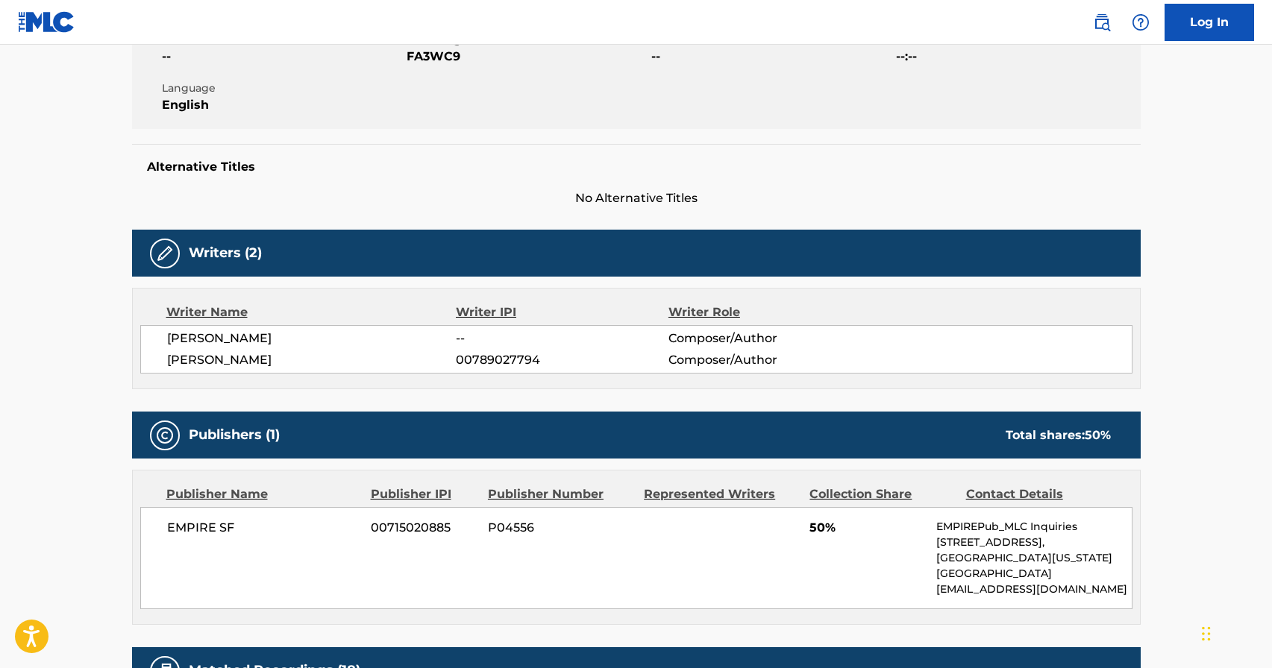
scroll to position [305, 0]
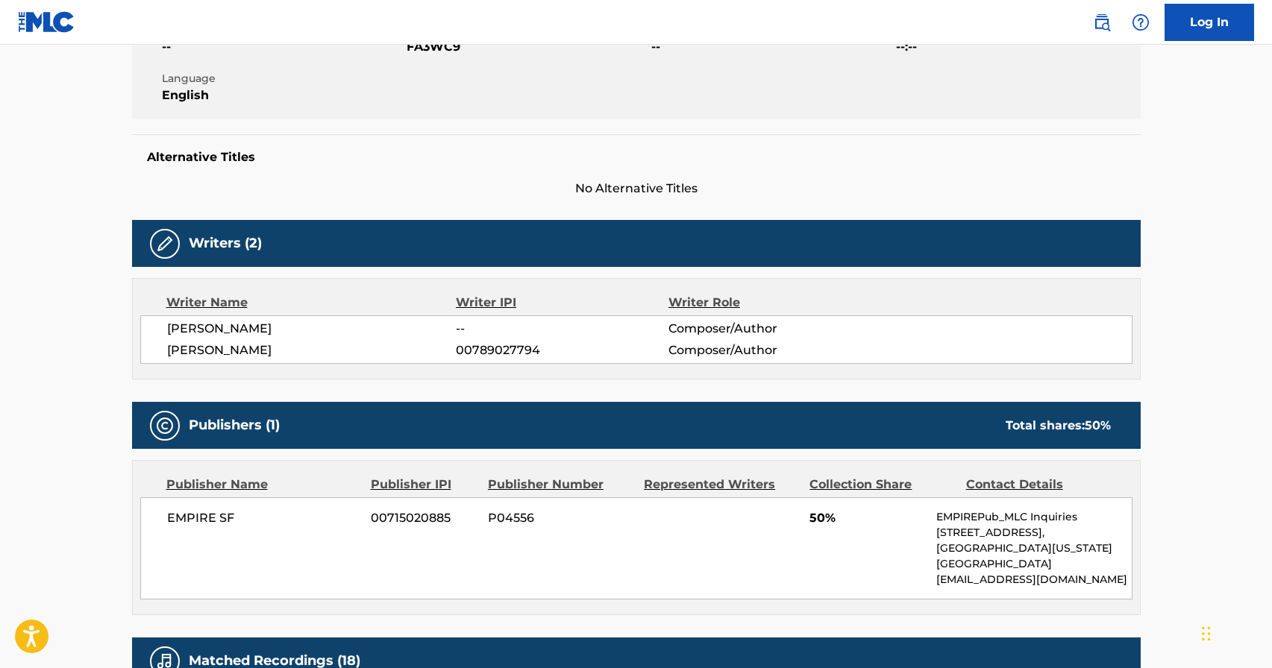
drag, startPoint x: 281, startPoint y: 319, endPoint x: 196, endPoint y: 321, distance: 85.1
click at [195, 321] on span "[PERSON_NAME]" at bounding box center [311, 329] width 289 height 18
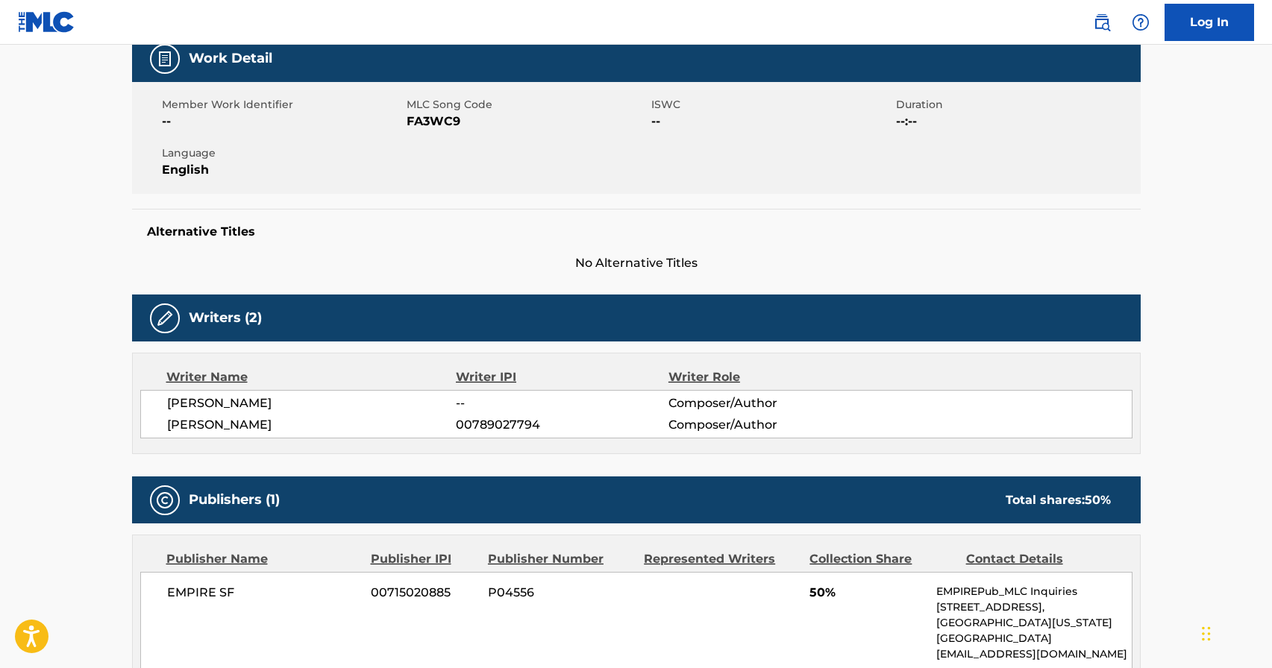
scroll to position [0, 0]
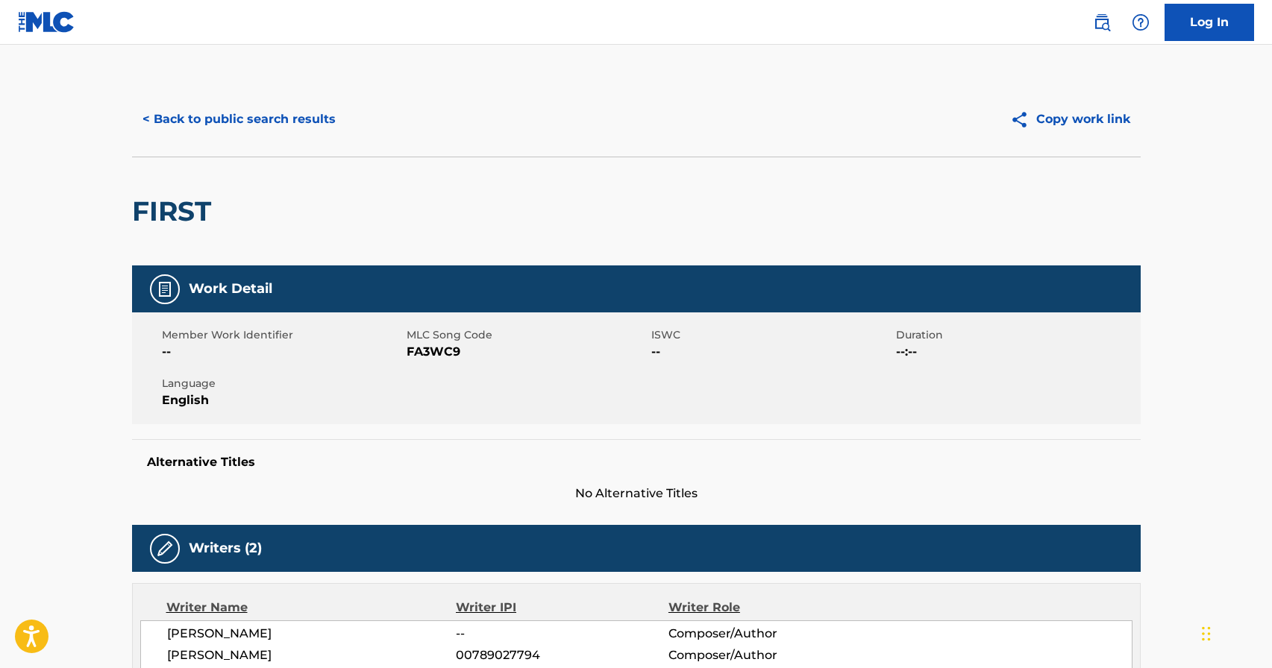
click at [189, 118] on button "< Back to public search results" at bounding box center [239, 119] width 214 height 37
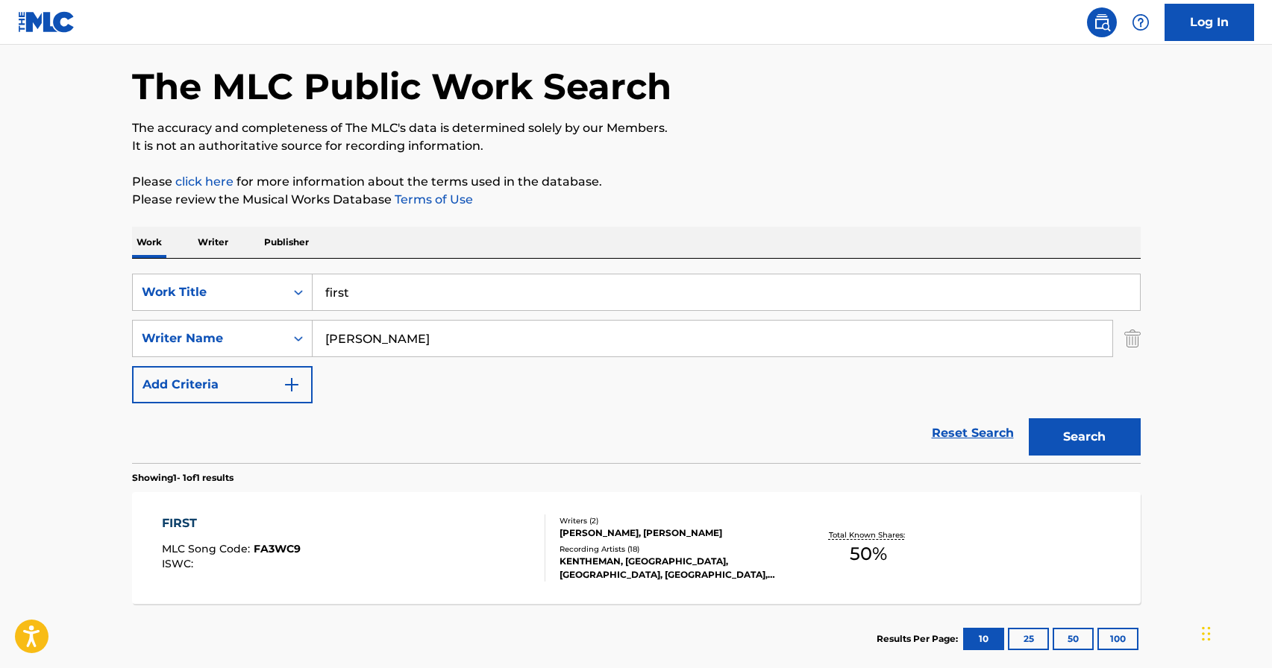
drag, startPoint x: 427, startPoint y: 298, endPoint x: 67, endPoint y: 261, distance: 361.4
click at [67, 261] on main "The MLC Public Work Search The accuracy and completeness of The MLC's data is d…" at bounding box center [636, 334] width 1272 height 695
type input "cudn't be me"
drag, startPoint x: 422, startPoint y: 332, endPoint x: 184, endPoint y: 321, distance: 238.2
click at [184, 321] on div "SearchWithCriteria57a0ab9d-0271-4b35-8164-c884bec37c6e Writer Name [PERSON_NAME…" at bounding box center [636, 338] width 1008 height 37
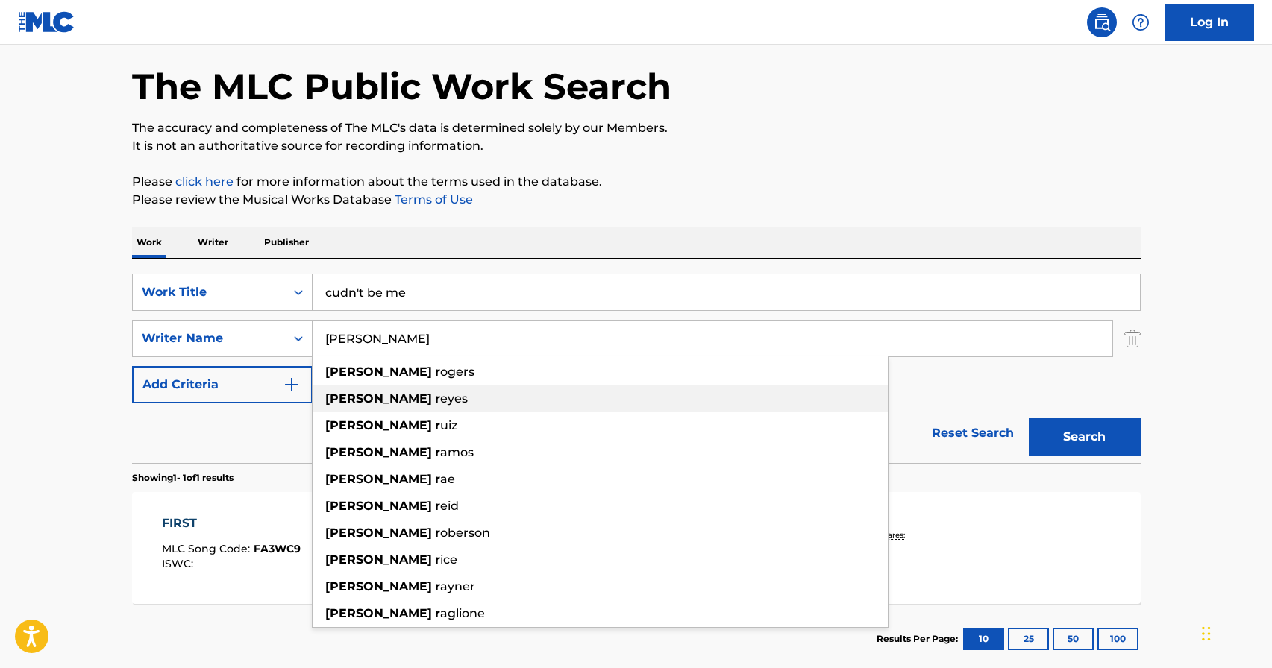
click at [402, 401] on div "[PERSON_NAME] r eyes" at bounding box center [600, 399] width 575 height 27
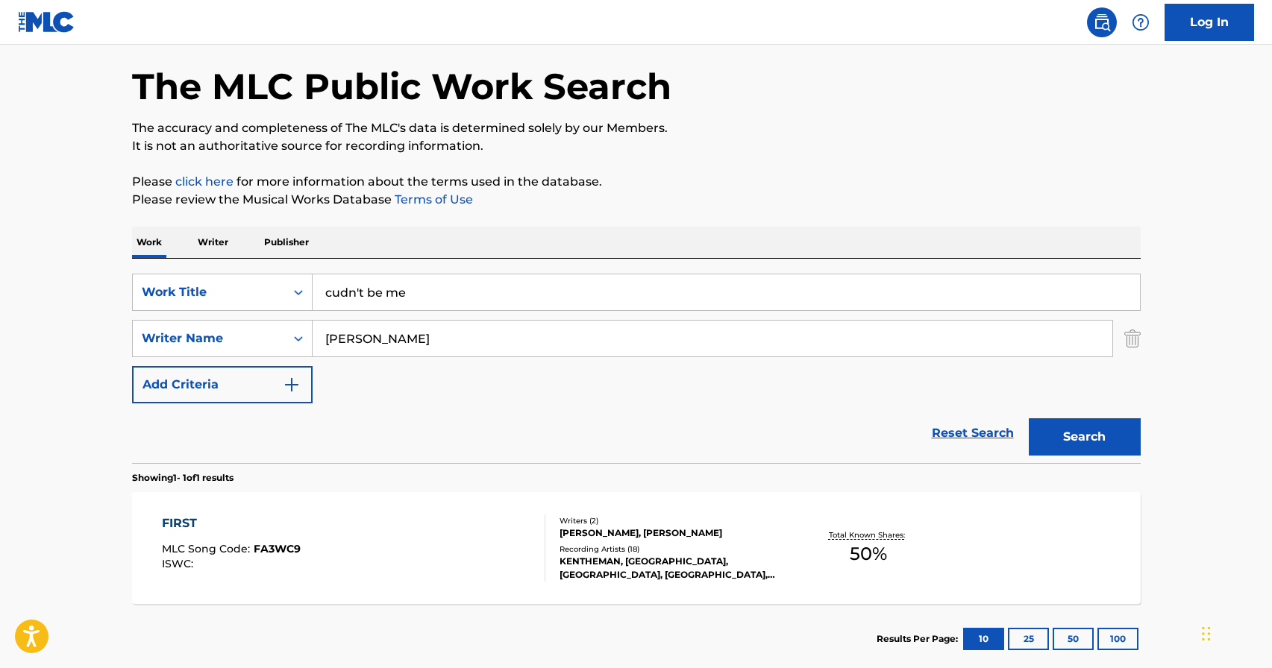
click at [1129, 433] on button "Search" at bounding box center [1085, 436] width 112 height 37
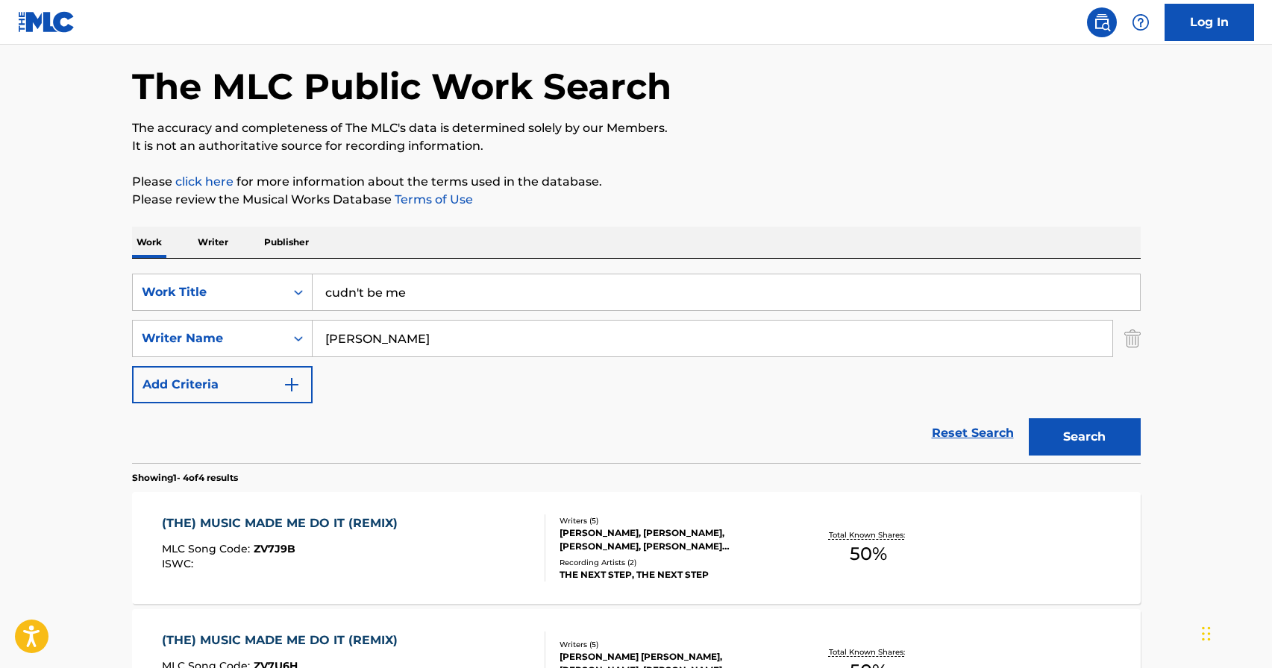
click at [709, 348] on input "[PERSON_NAME]" at bounding box center [713, 339] width 800 height 36
type input "[PERSON_NAME]"
click at [825, 378] on div "[PERSON_NAME]" at bounding box center [600, 372] width 575 height 27
click at [1066, 438] on button "Search" at bounding box center [1085, 436] width 112 height 37
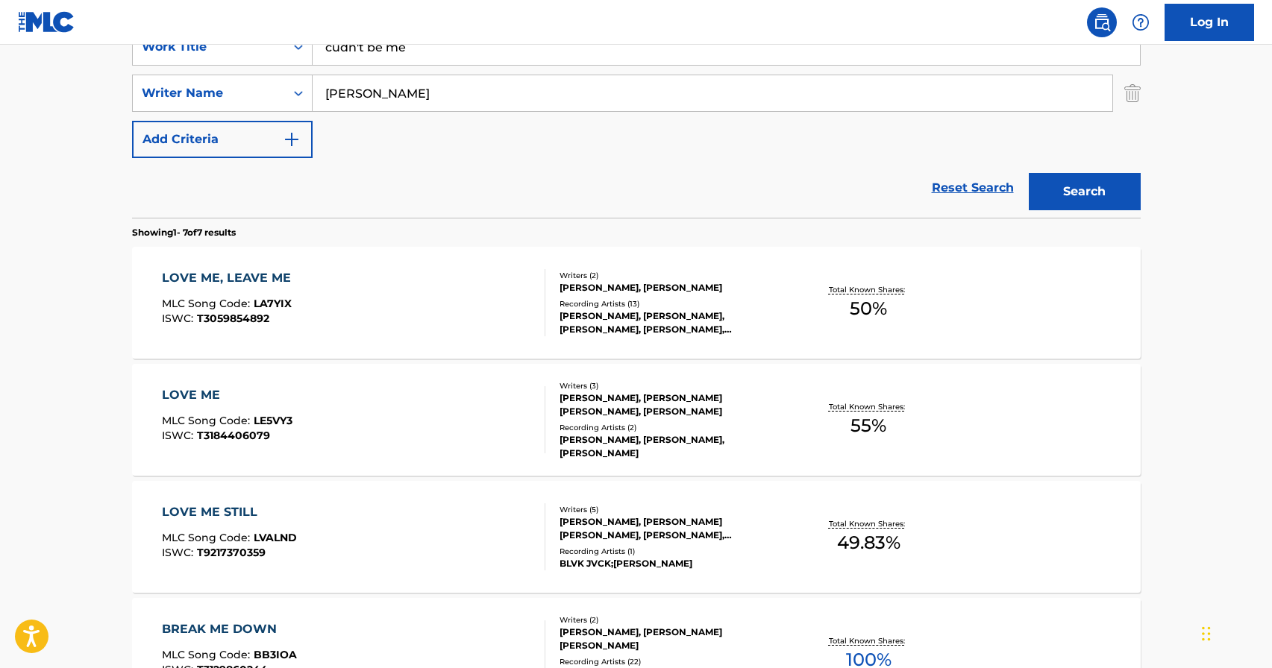
scroll to position [0, 0]
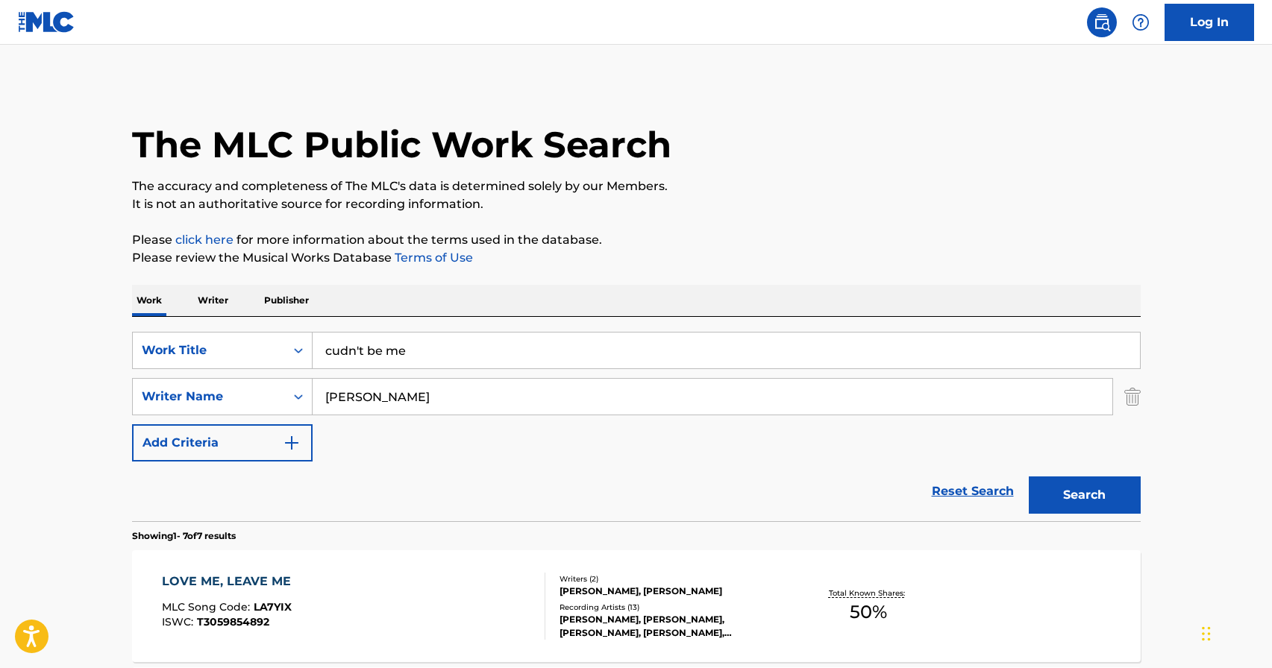
click at [583, 355] on input "cudn't be me" at bounding box center [726, 351] width 827 height 36
drag, startPoint x: 415, startPoint y: 352, endPoint x: 130, endPoint y: 306, distance: 288.7
type input "paid in memories"
click at [1109, 486] on button "Search" at bounding box center [1085, 495] width 112 height 37
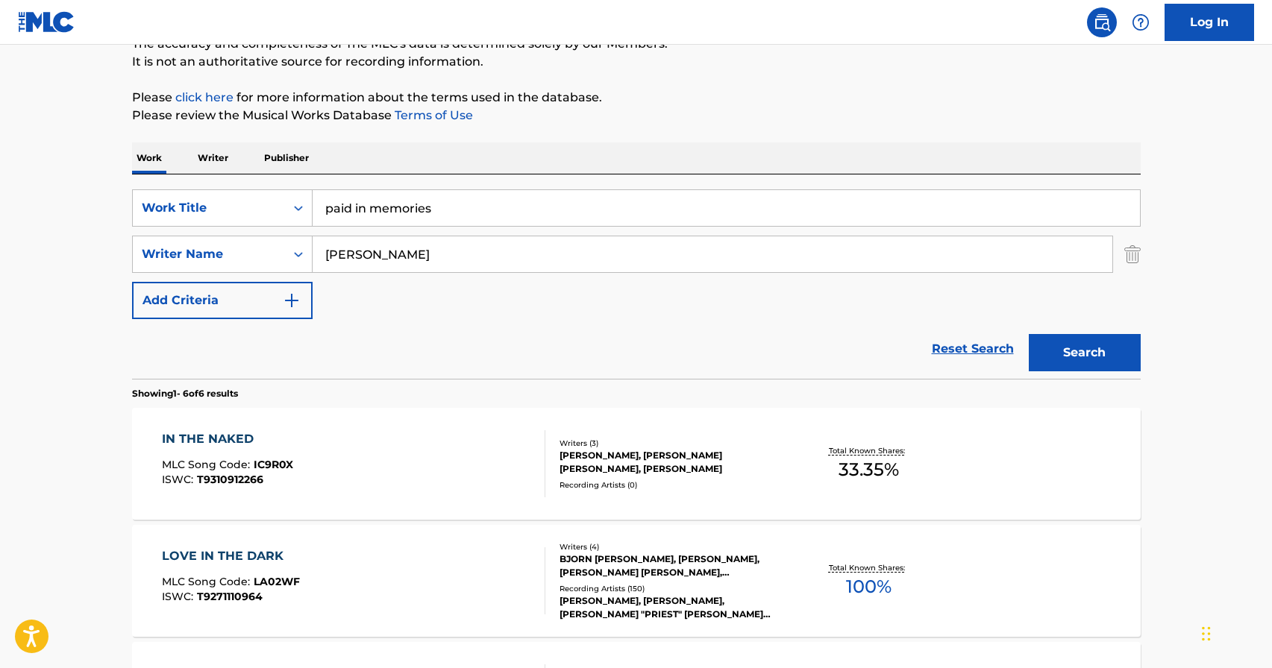
scroll to position [148, 0]
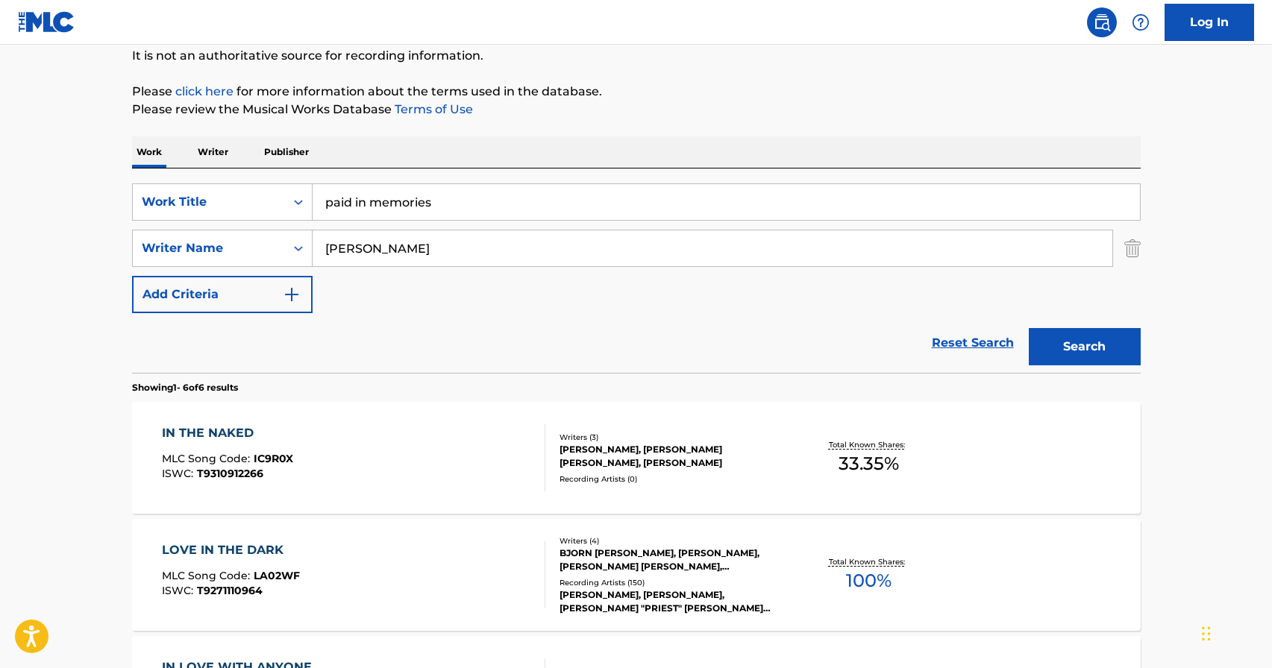
click at [502, 552] on div "LOVE IN THE DARK MLC Song Code : LA02WF ISWC : T9271110964" at bounding box center [353, 575] width 383 height 67
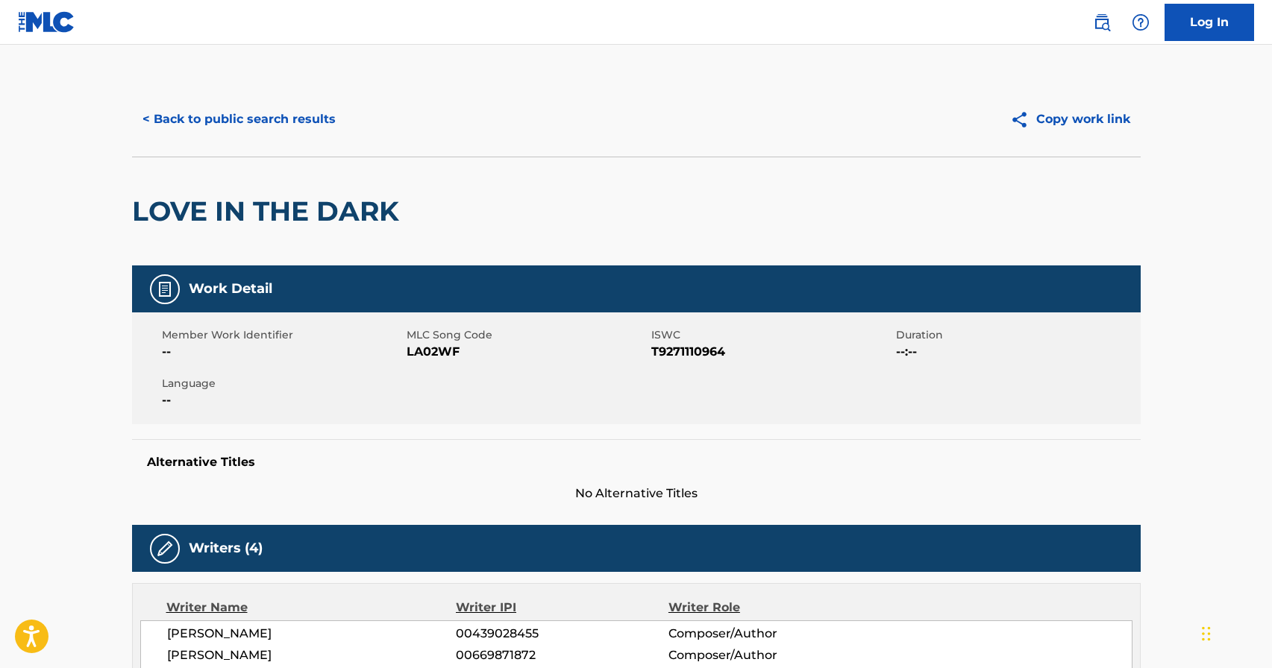
click at [273, 115] on button "< Back to public search results" at bounding box center [239, 119] width 214 height 37
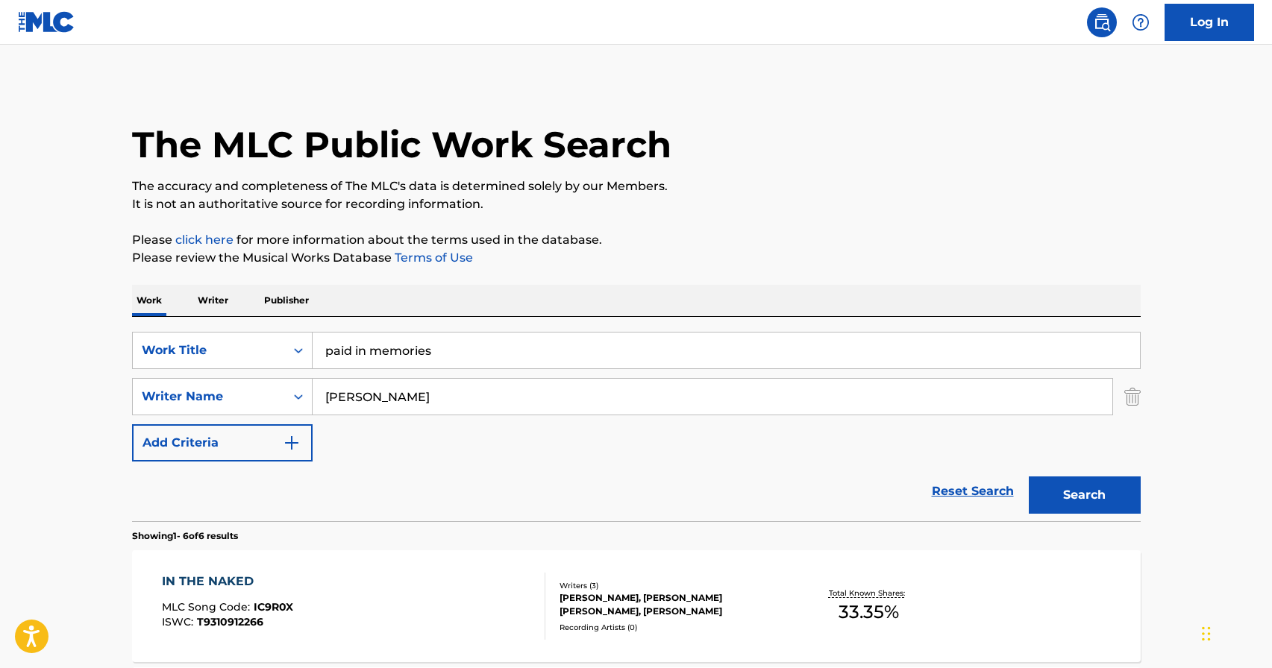
scroll to position [148, 0]
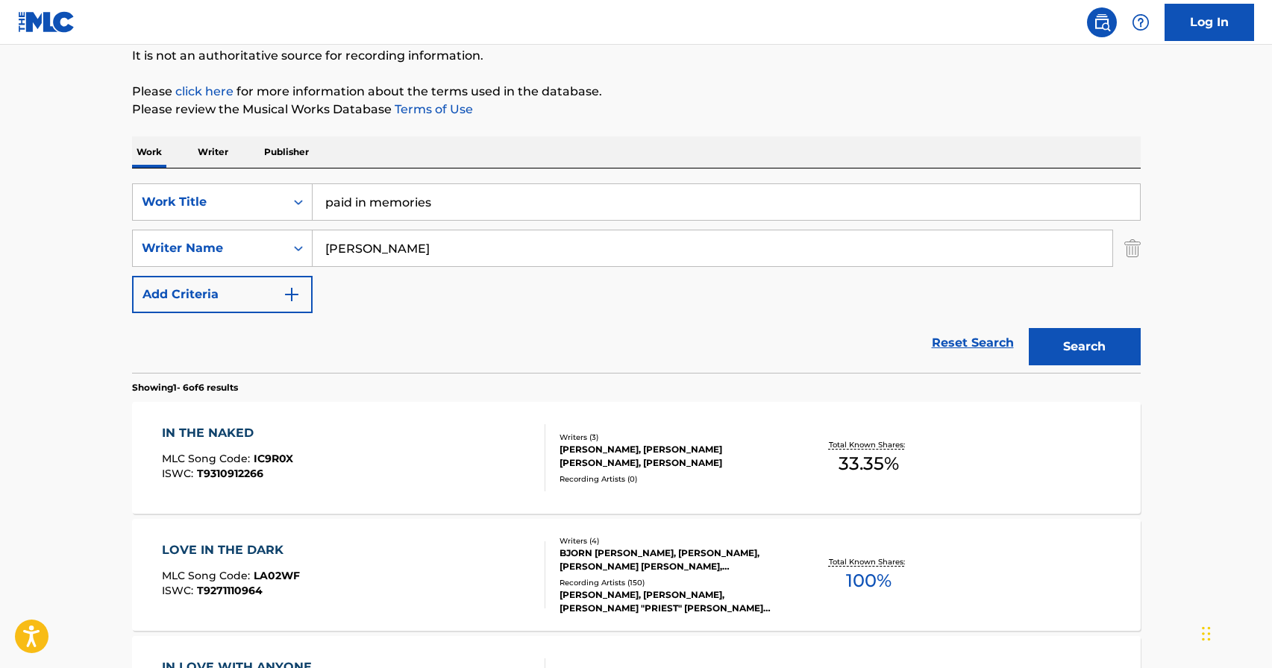
drag, startPoint x: 483, startPoint y: 210, endPoint x: 312, endPoint y: 205, distance: 170.9
click at [313, 205] on input "paid in memories" at bounding box center [726, 202] width 827 height 36
click at [191, 152] on div "Work Writer Publisher" at bounding box center [636, 152] width 1008 height 31
click at [217, 148] on p "Writer" at bounding box center [213, 152] width 40 height 31
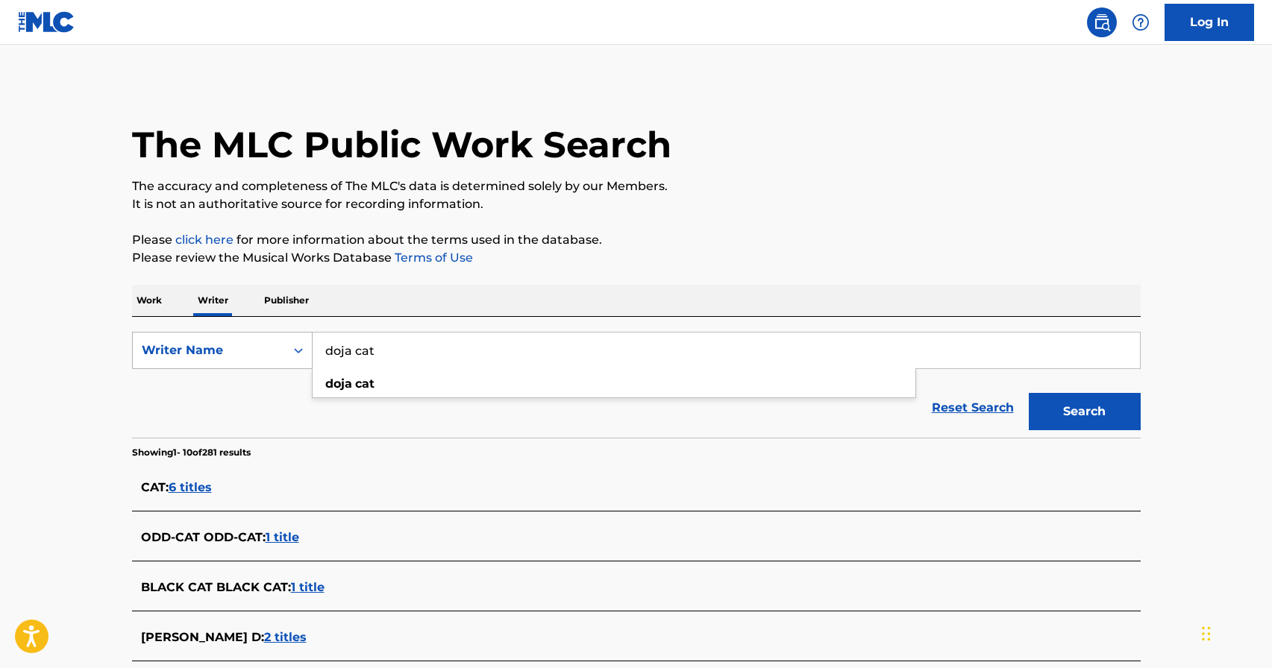
drag, startPoint x: 404, startPoint y: 352, endPoint x: 277, endPoint y: 345, distance: 126.3
click at [277, 345] on div "SearchWithCriteria137cc2db-0398-4830-a709-7e3f0cf5985b Writer Name doja cat doj…" at bounding box center [636, 350] width 1008 height 37
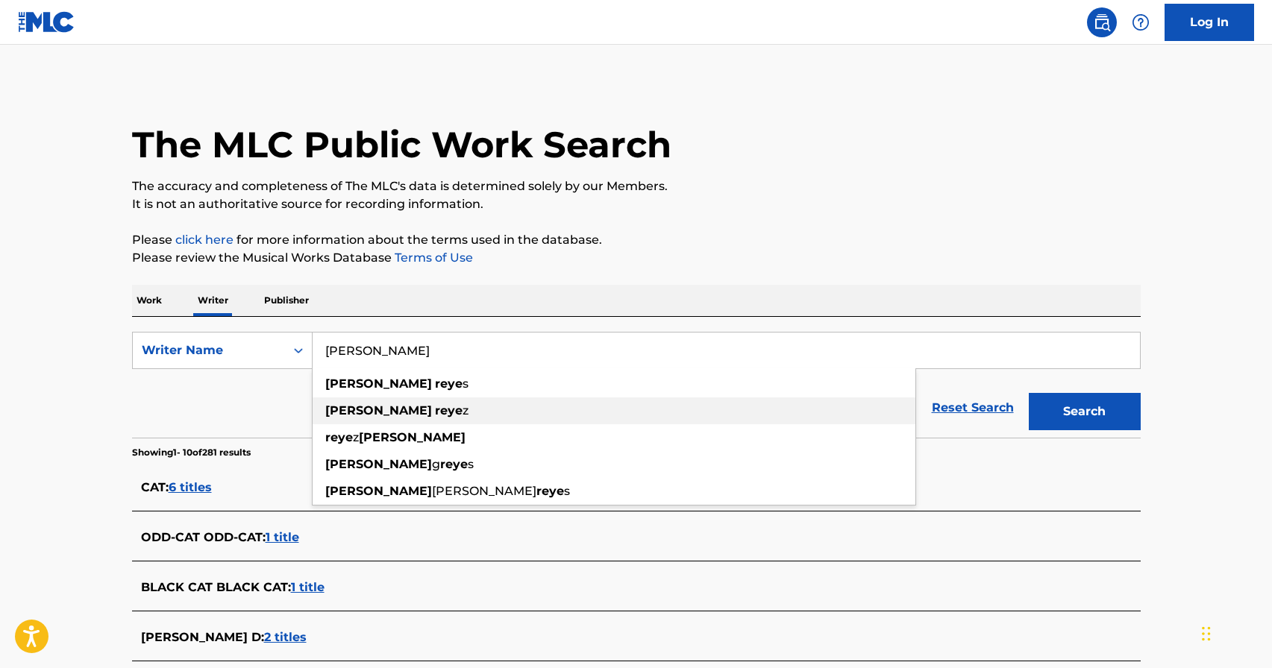
click at [420, 405] on div "[PERSON_NAME] z" at bounding box center [614, 411] width 603 height 27
type input "[PERSON_NAME]"
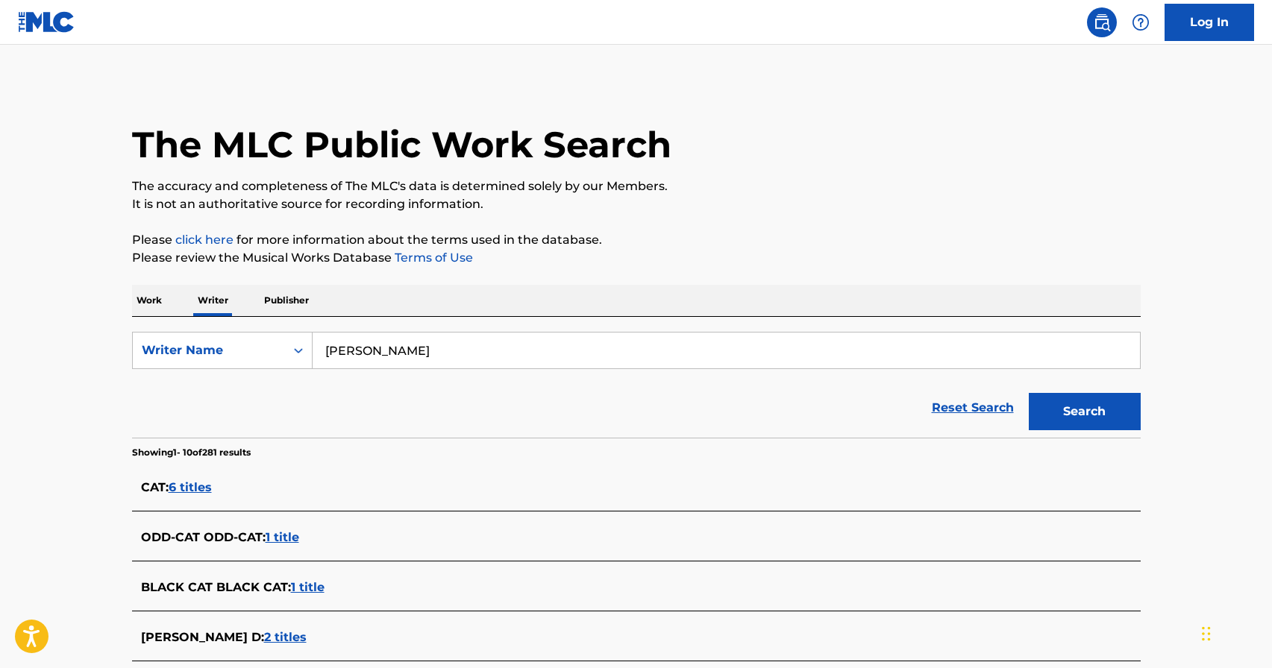
click at [1077, 409] on button "Search" at bounding box center [1085, 411] width 112 height 37
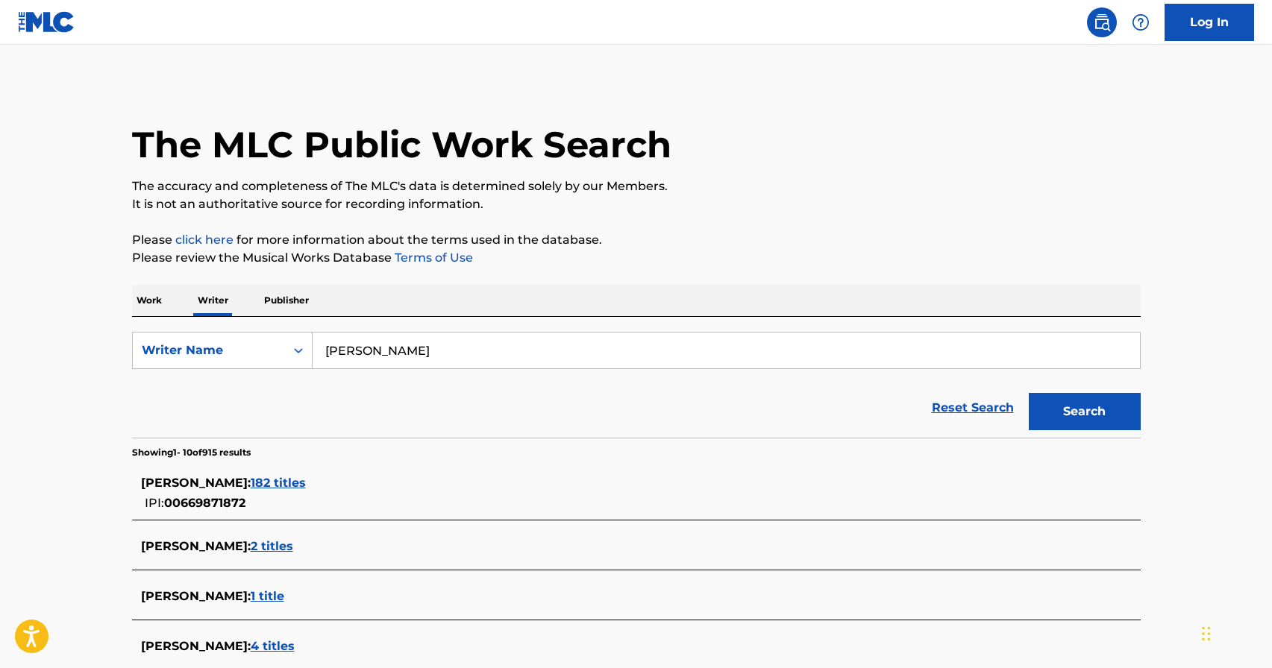
click at [272, 483] on span "182 titles" at bounding box center [278, 483] width 55 height 14
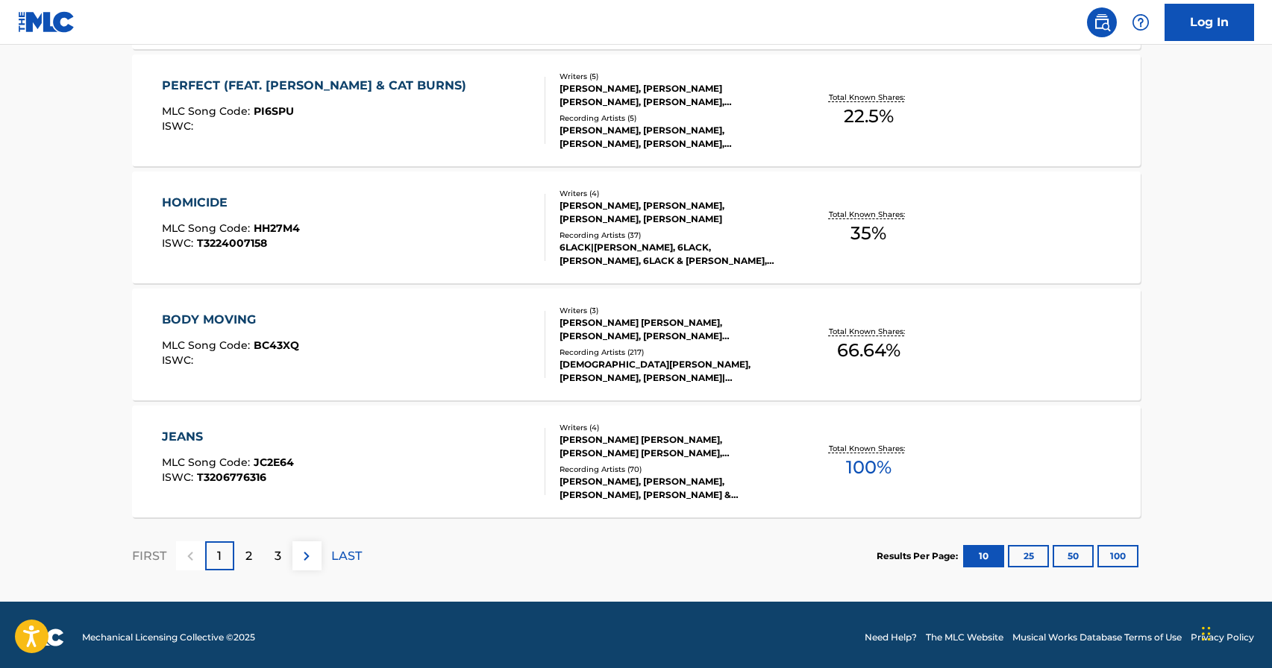
scroll to position [1158, 0]
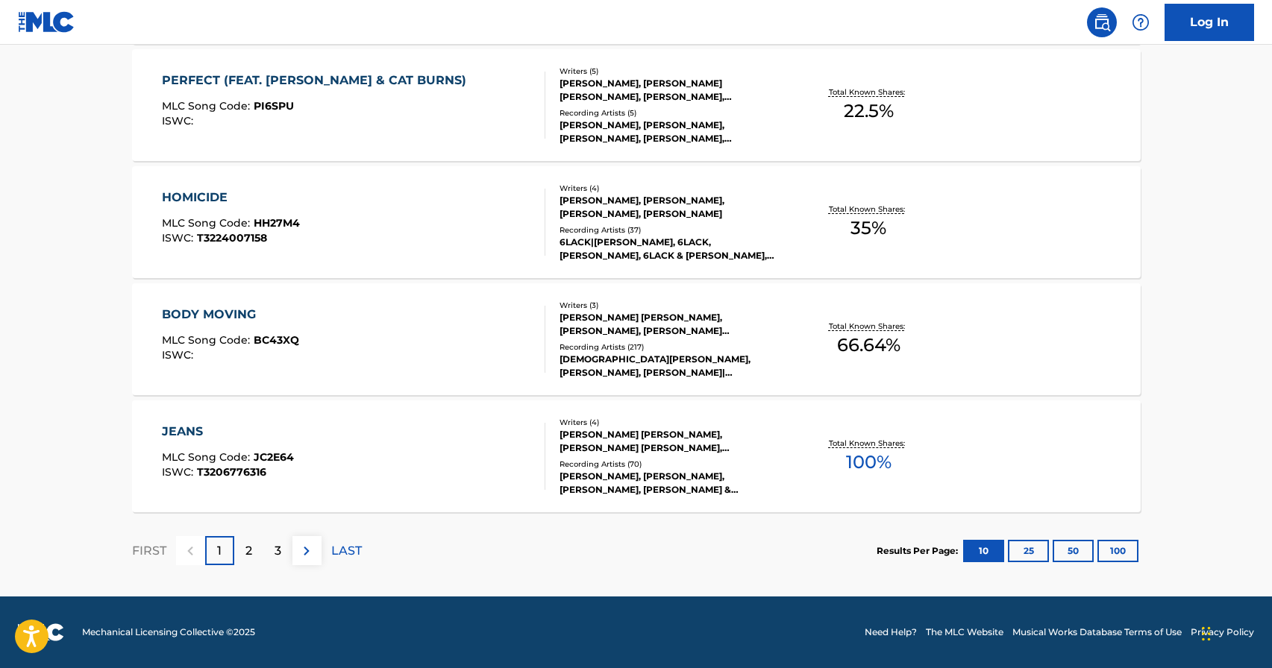
click at [243, 553] on div "2" at bounding box center [248, 550] width 29 height 29
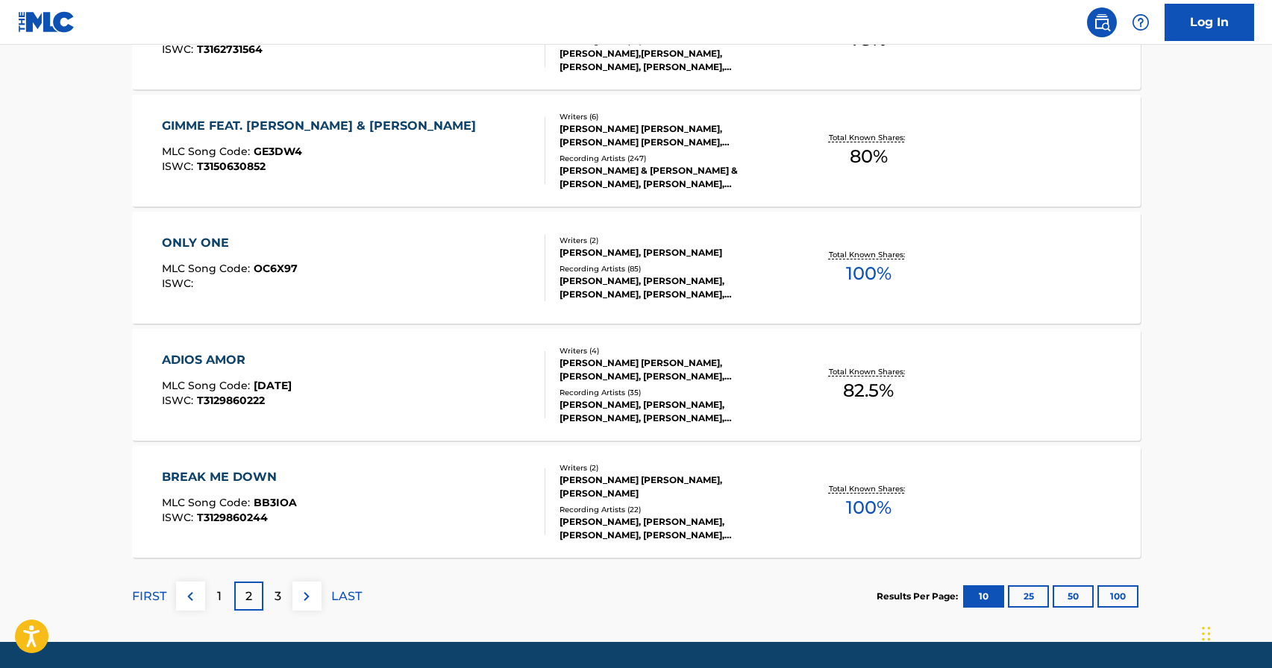
scroll to position [1116, 0]
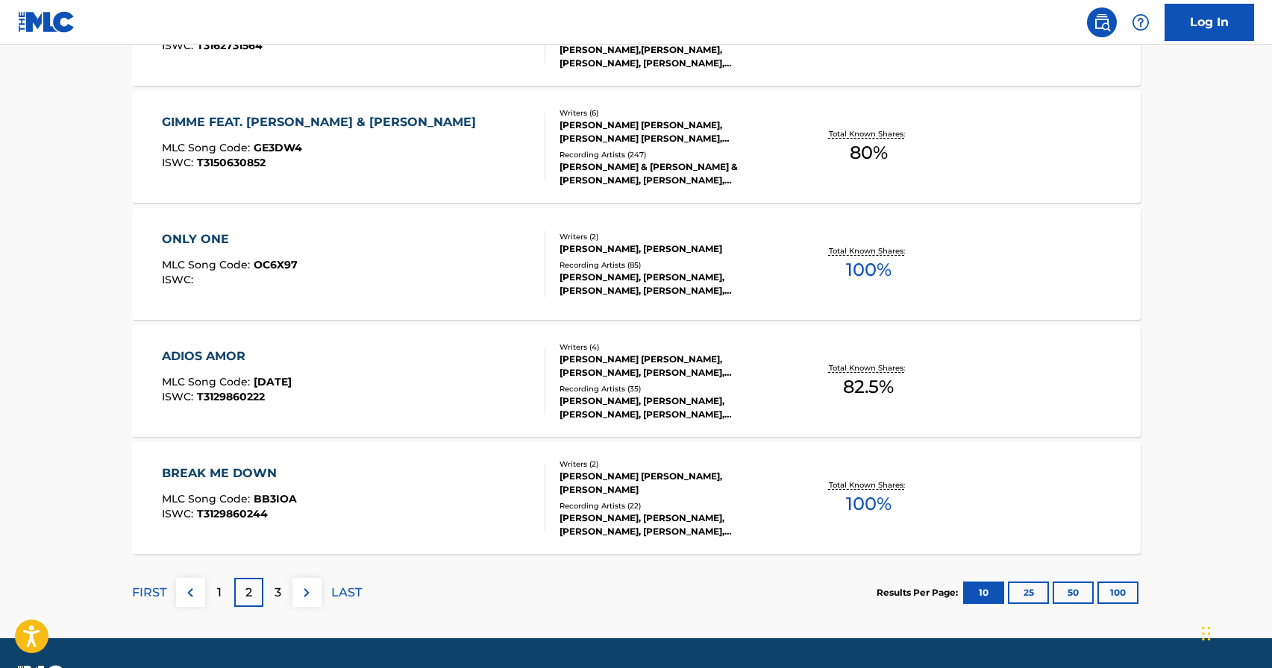
click at [277, 594] on p "3" at bounding box center [277, 593] width 7 height 18
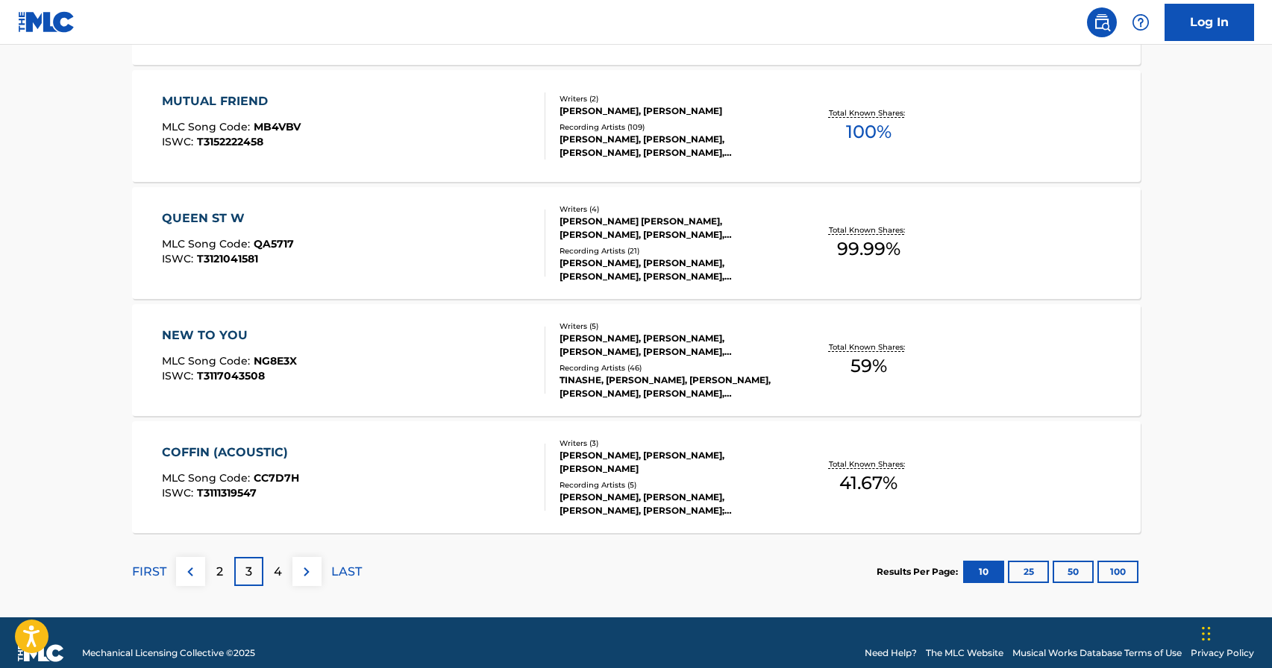
scroll to position [1145, 0]
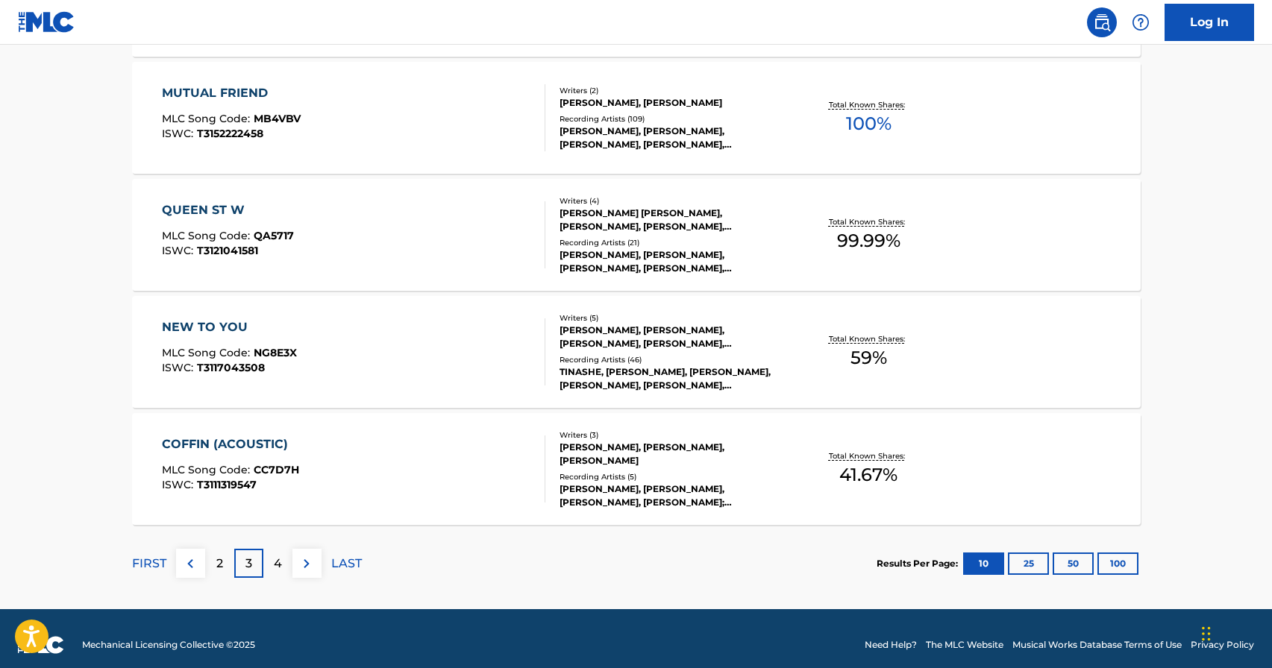
click at [274, 568] on p "4" at bounding box center [278, 564] width 8 height 18
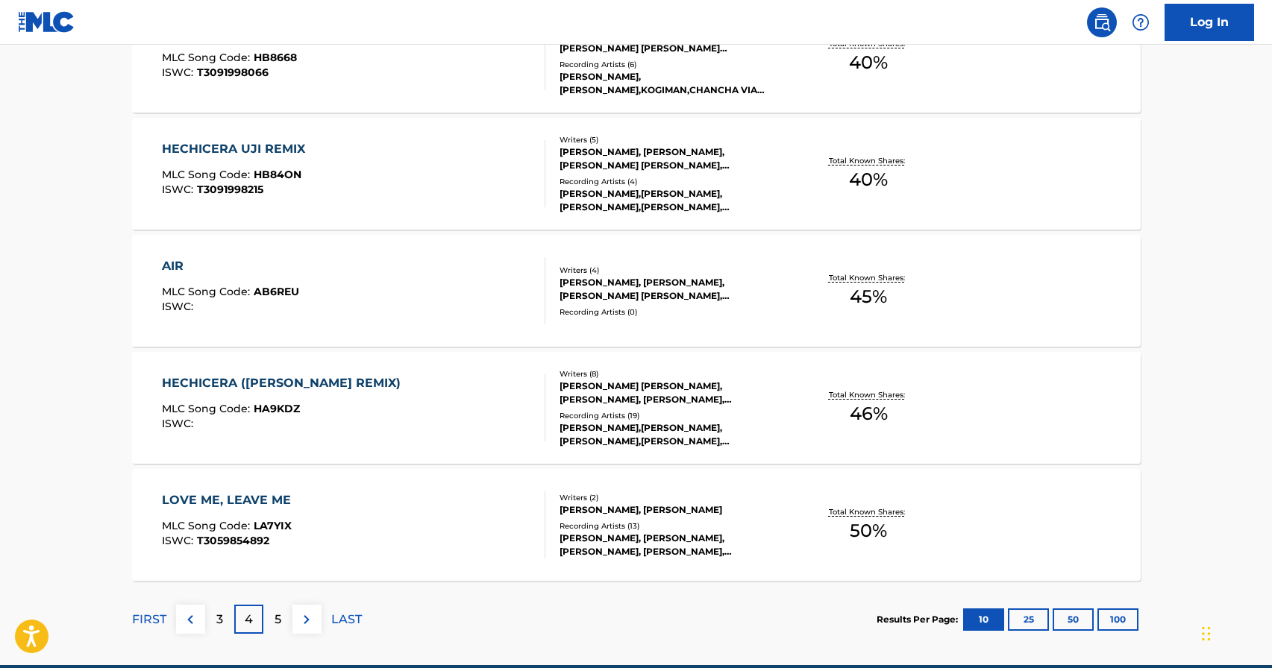
scroll to position [1158, 0]
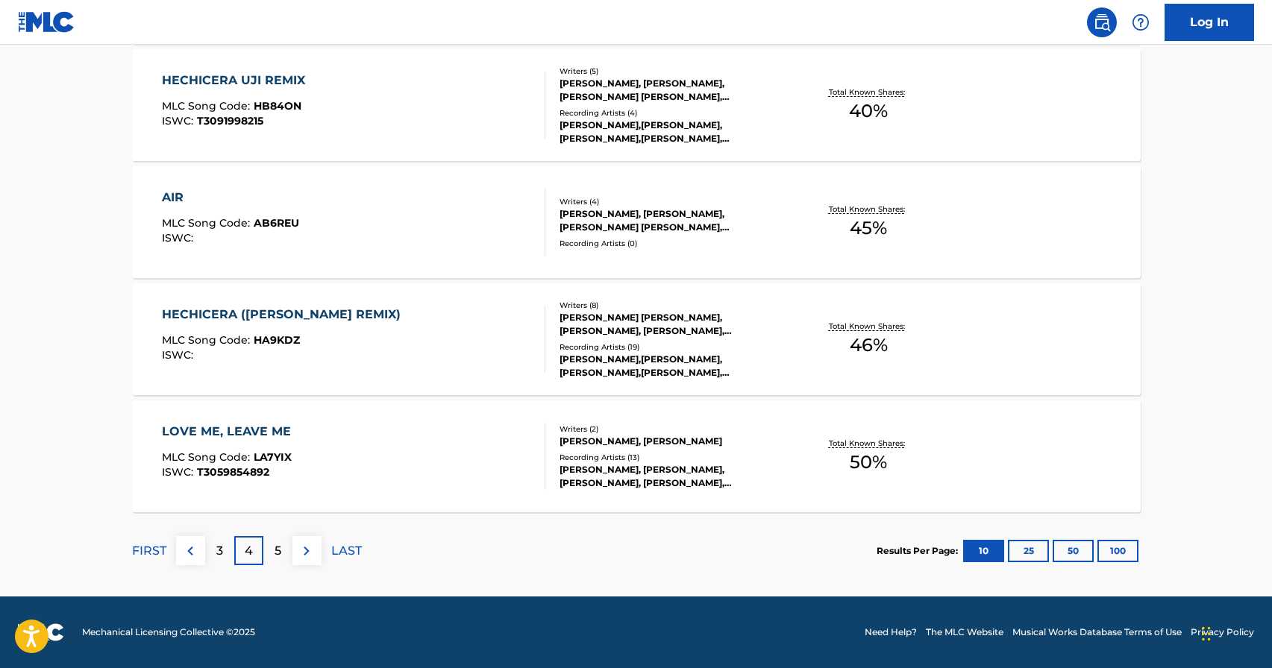
click at [271, 555] on div "5" at bounding box center [277, 550] width 29 height 29
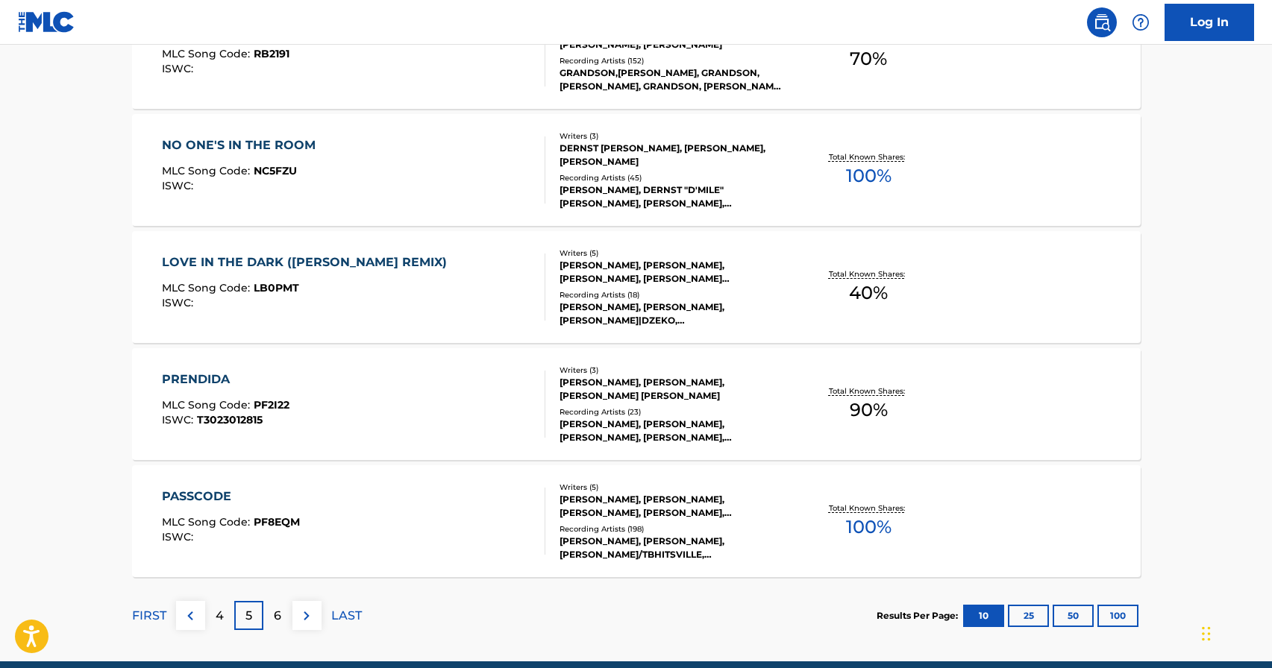
scroll to position [1103, 0]
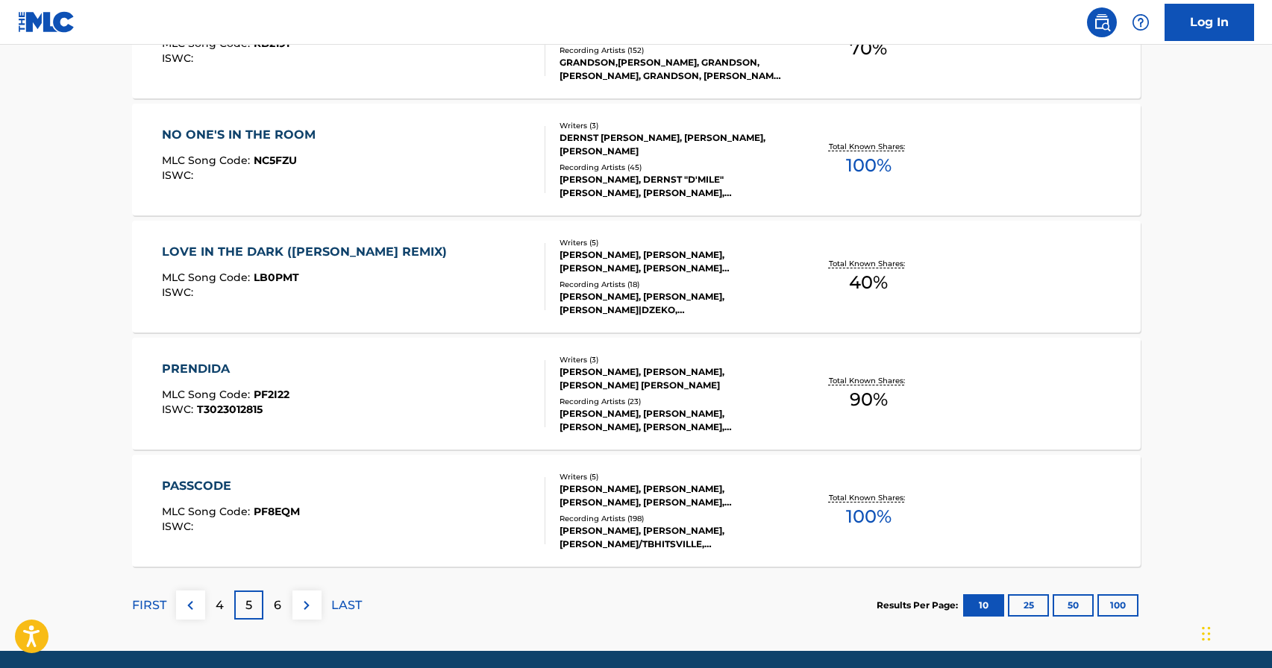
click at [1123, 600] on button "100" at bounding box center [1117, 605] width 41 height 22
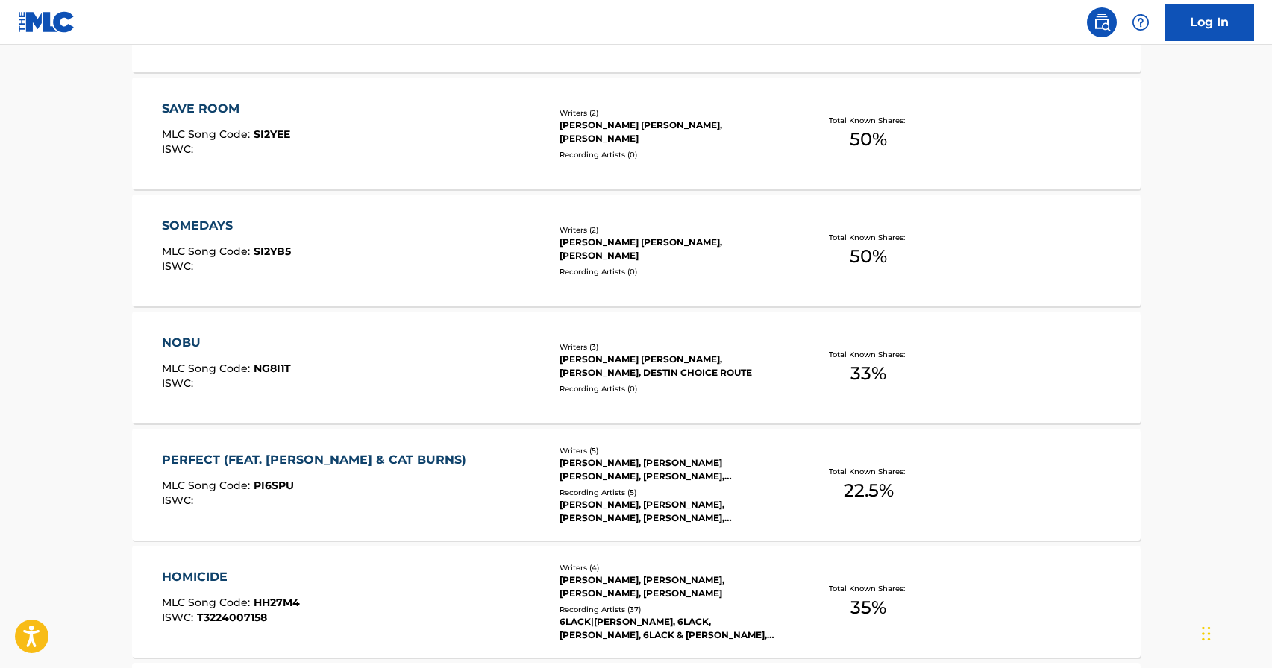
scroll to position [0, 0]
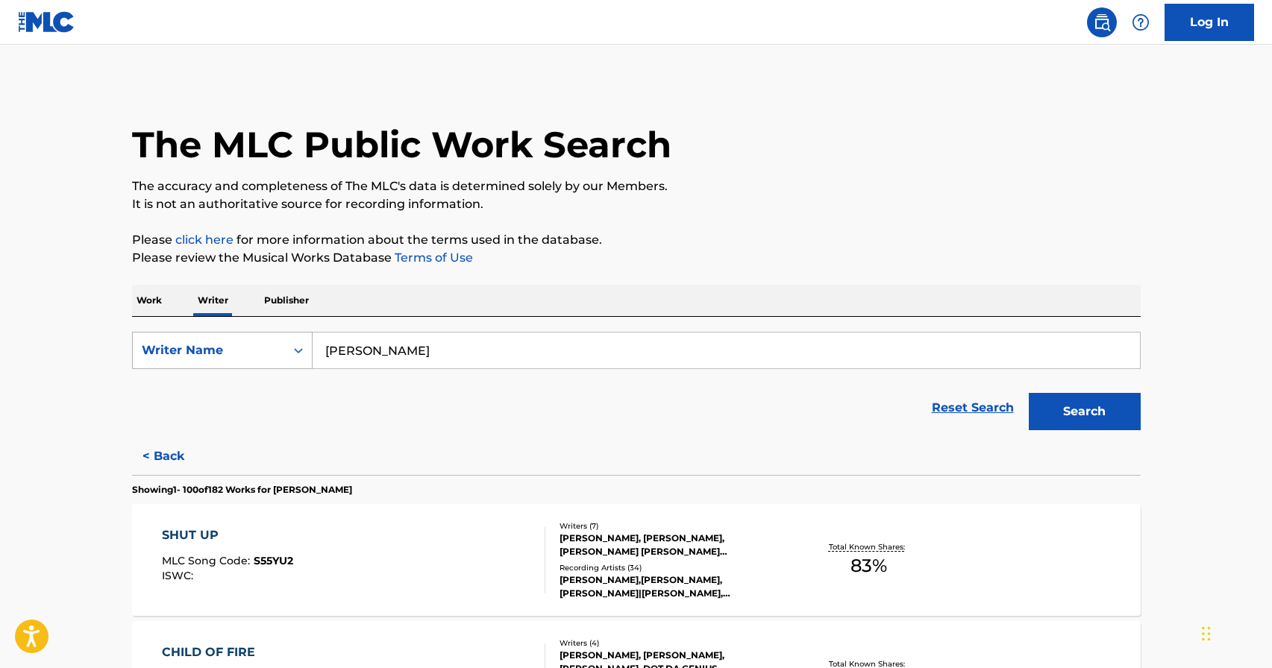
click at [298, 349] on icon "Search Form" at bounding box center [298, 350] width 15 height 15
click at [207, 245] on link "click here" at bounding box center [204, 240] width 58 height 14
click at [148, 307] on p "Work" at bounding box center [149, 300] width 34 height 31
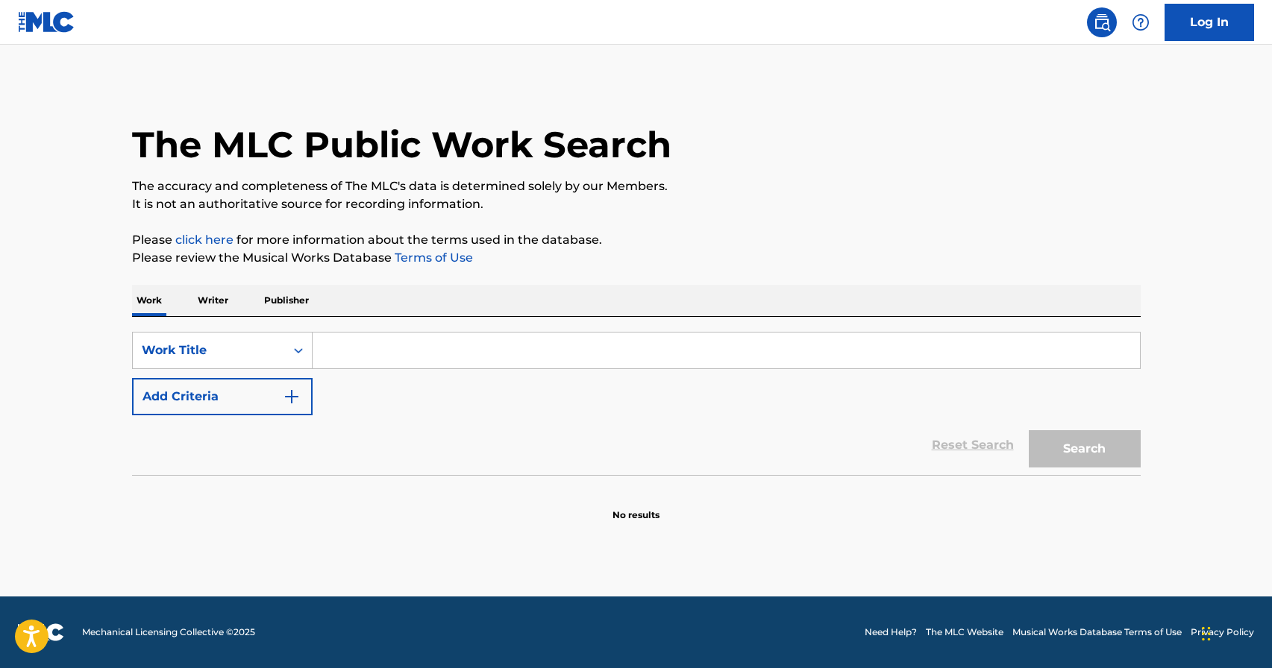
click at [345, 353] on input "Search Form" at bounding box center [726, 351] width 827 height 36
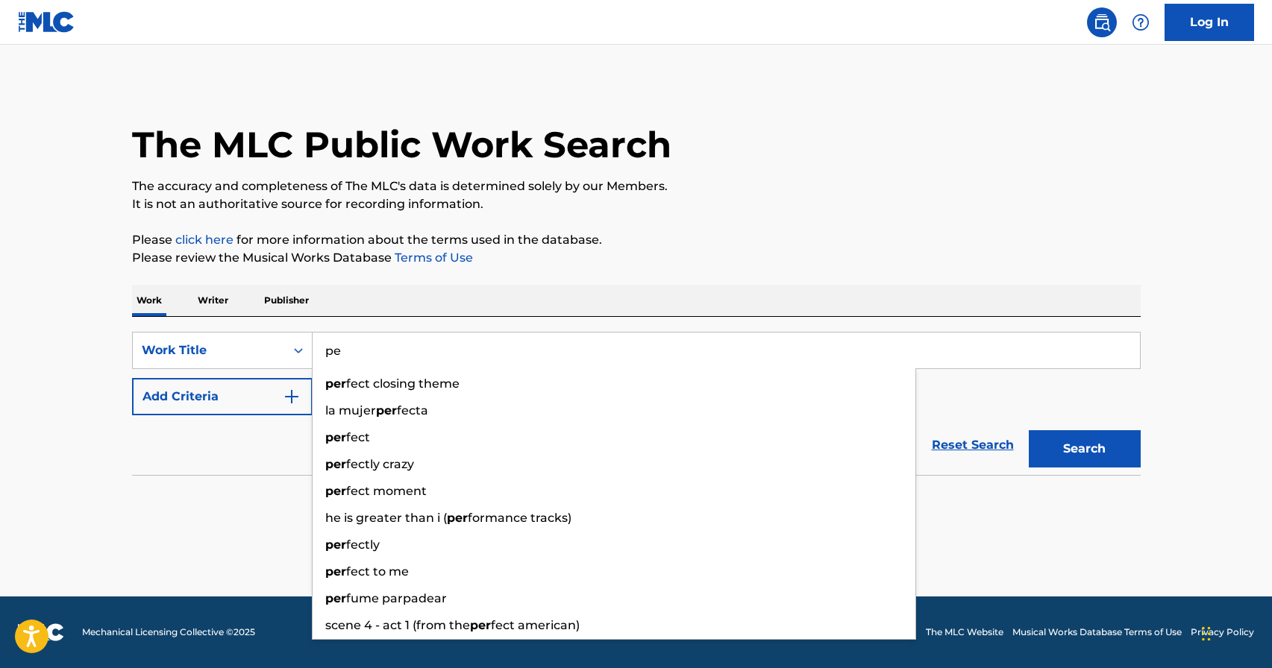
type input "p"
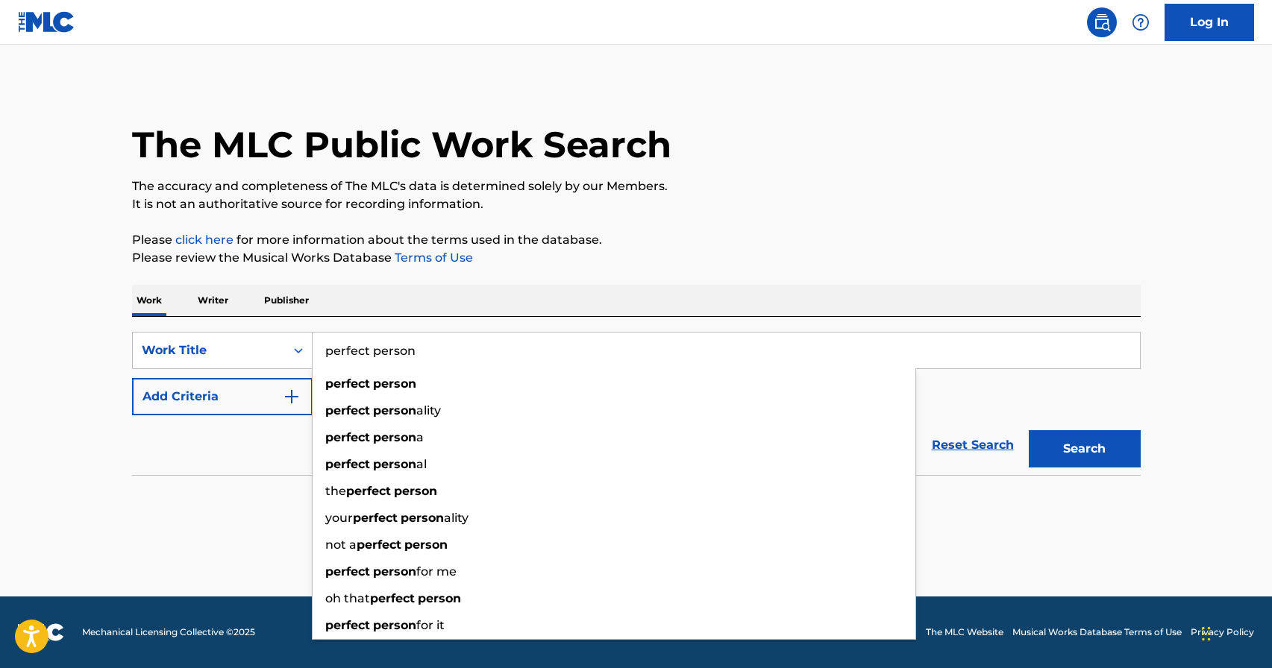
type input "perfect person"
click at [244, 398] on button "Add Criteria" at bounding box center [222, 396] width 181 height 37
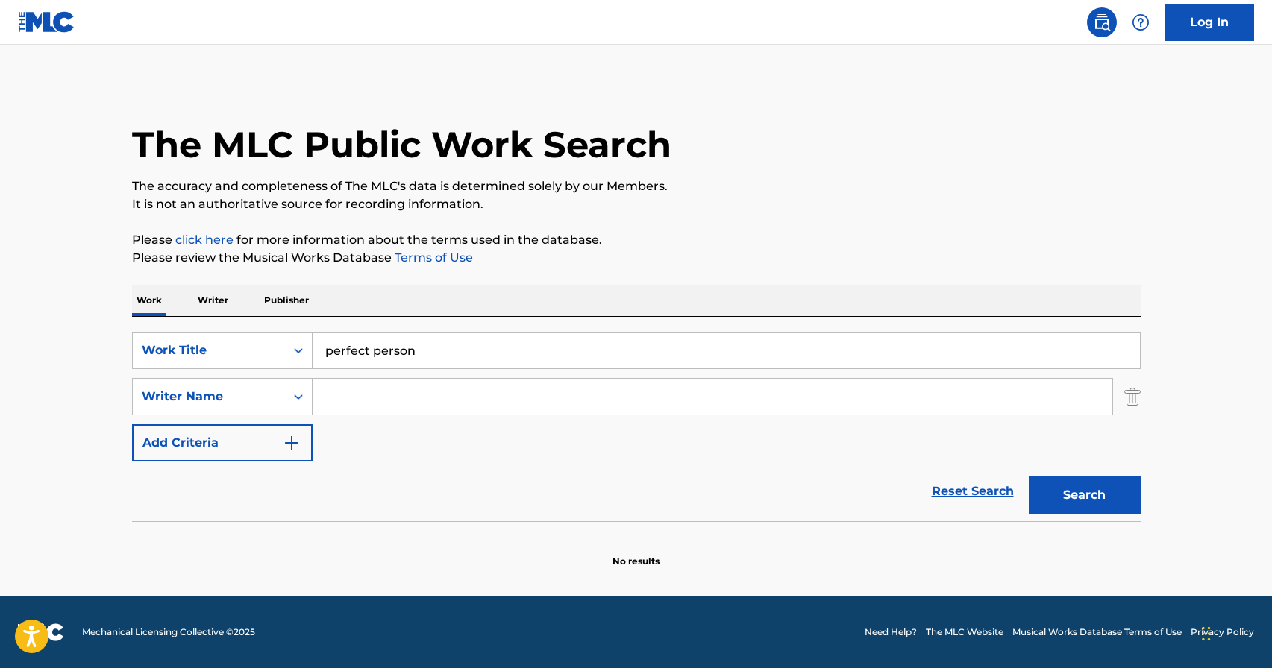
click at [371, 399] on input "Search Form" at bounding box center [713, 397] width 800 height 36
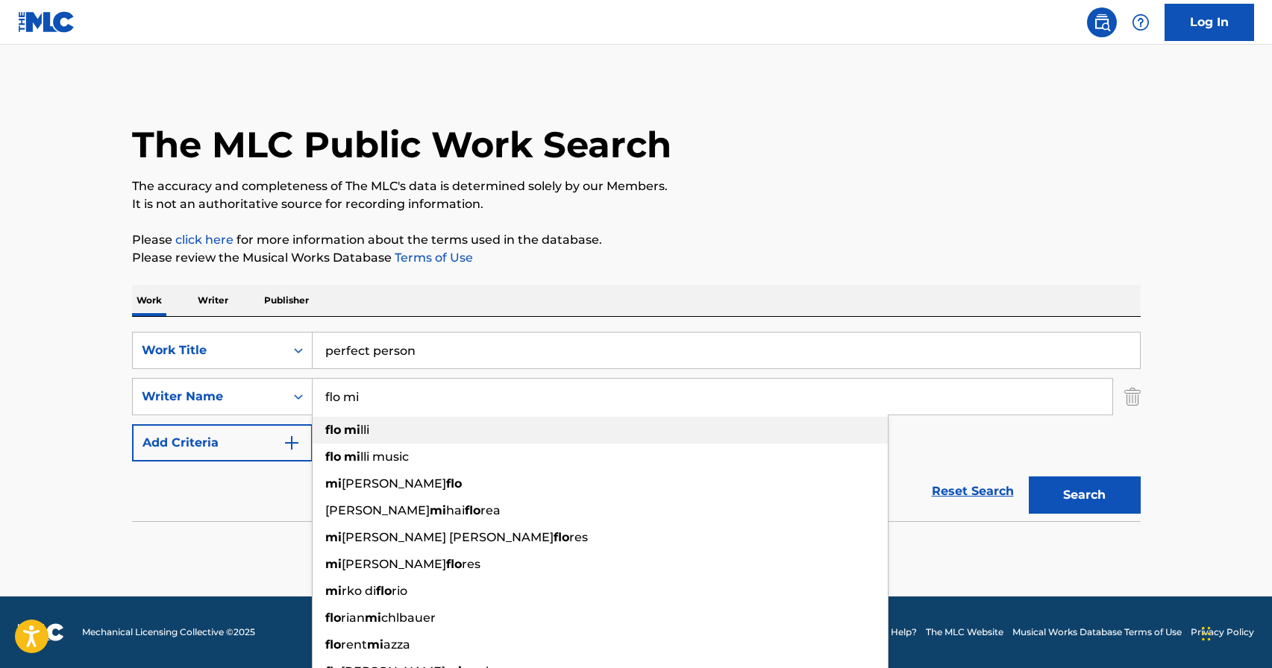
click at [368, 431] on span "lli" at bounding box center [364, 430] width 9 height 14
type input "[PERSON_NAME]"
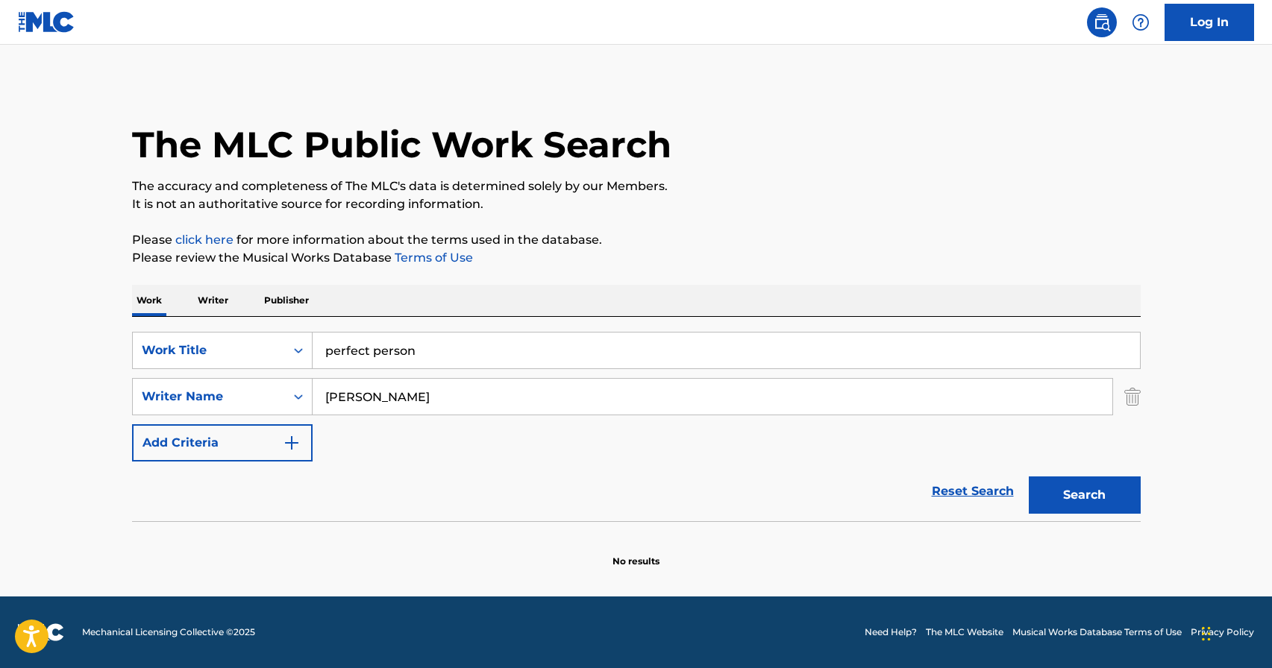
click at [1066, 486] on button "Search" at bounding box center [1085, 495] width 112 height 37
click at [1099, 484] on button "Search" at bounding box center [1085, 495] width 112 height 37
drag, startPoint x: 448, startPoint y: 348, endPoint x: 225, endPoint y: 351, distance: 223.1
click at [224, 351] on div "SearchWithCriteriad1497d54-24db-4824-a3d0-7fddafdb535e Work Title perfect person" at bounding box center [636, 350] width 1008 height 37
click at [415, 289] on div "Work Writer Publisher" at bounding box center [636, 300] width 1008 height 31
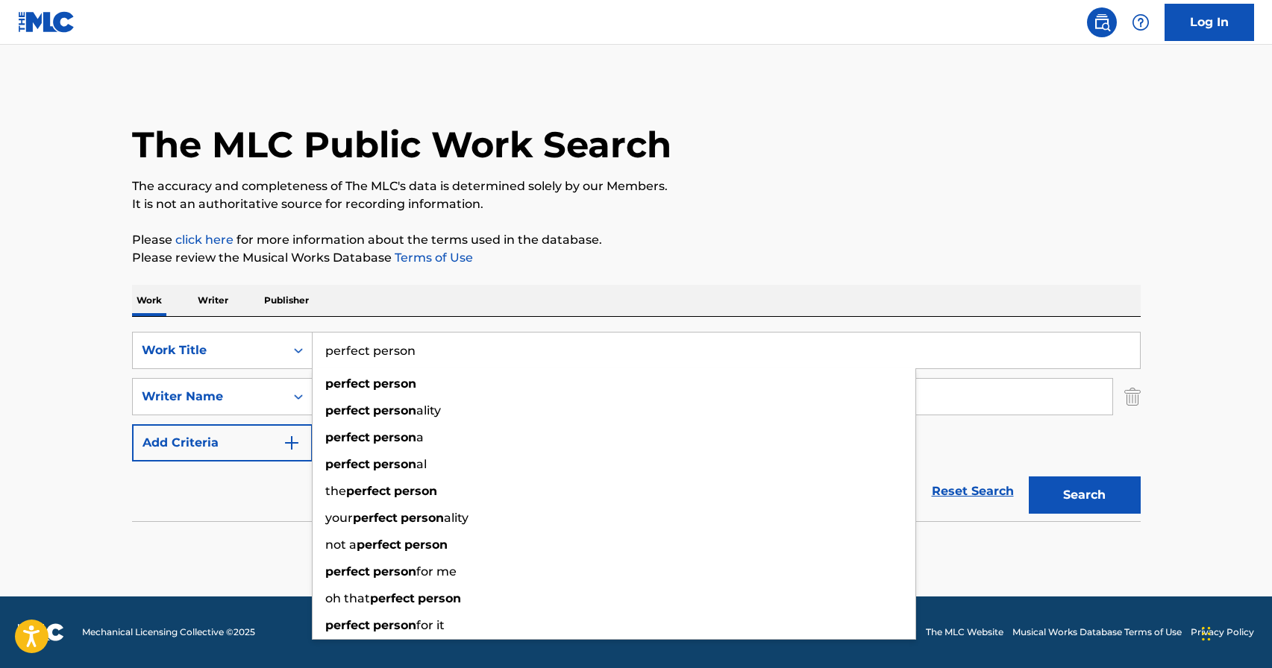
drag, startPoint x: 441, startPoint y: 350, endPoint x: 28, endPoint y: 293, distance: 416.4
click at [28, 293] on main "The MLC Public Work Search The accuracy and completeness of The MLC's data is d…" at bounding box center [636, 321] width 1272 height 552
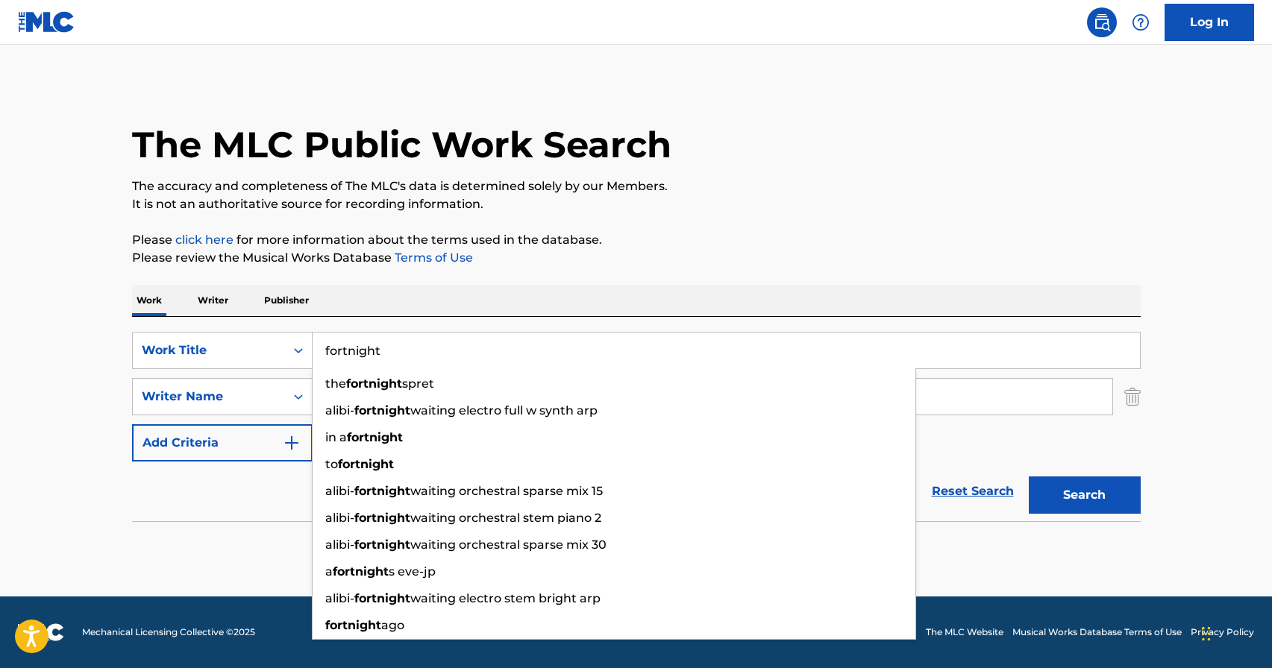
type input "fortnight"
click at [507, 297] on div "Work Writer Publisher" at bounding box center [636, 300] width 1008 height 31
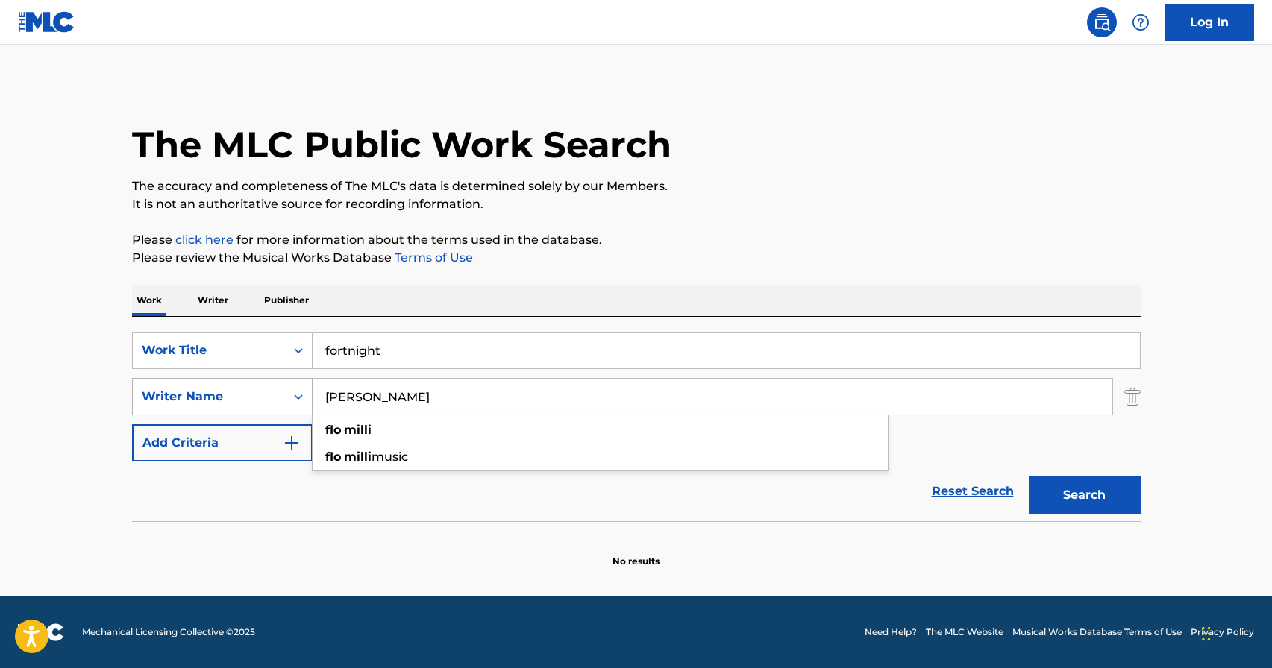
drag, startPoint x: 409, startPoint y: 405, endPoint x: 249, endPoint y: 391, distance: 160.2
click at [250, 392] on div "SearchWithCriteria57a0ab9d-0271-4b35-8164-c884bec37c6e Writer Name [PERSON_NAME…" at bounding box center [636, 396] width 1008 height 37
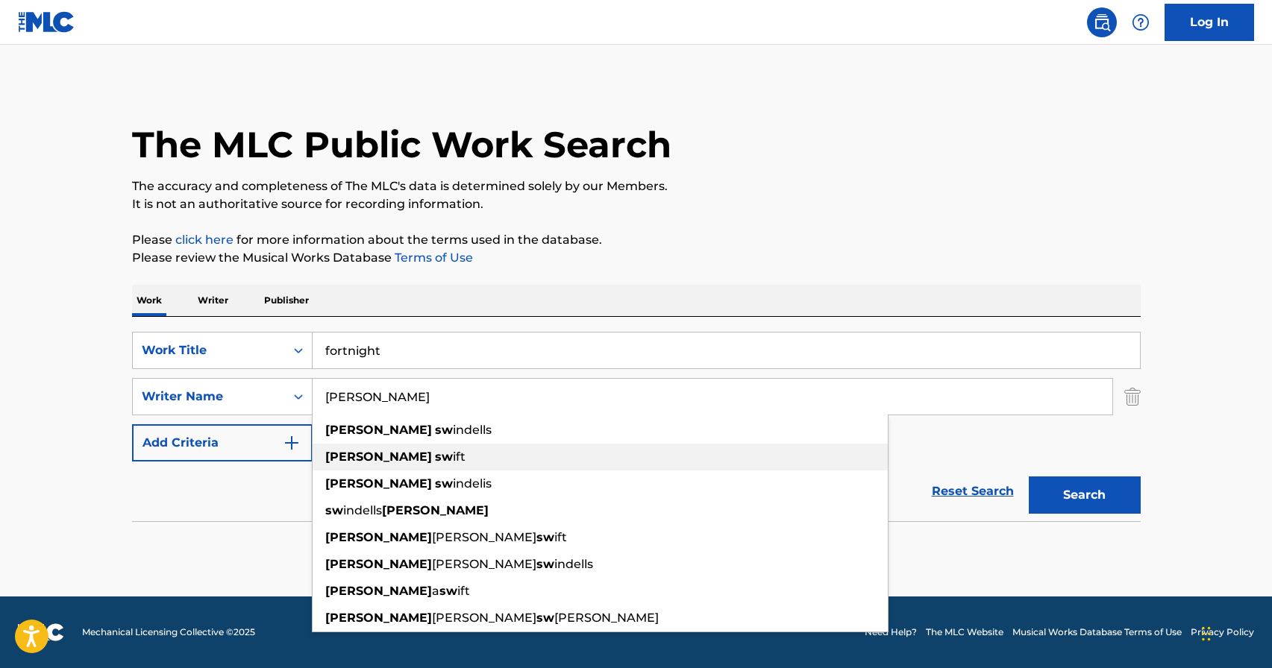
click at [435, 459] on strong "sw" at bounding box center [444, 457] width 18 height 14
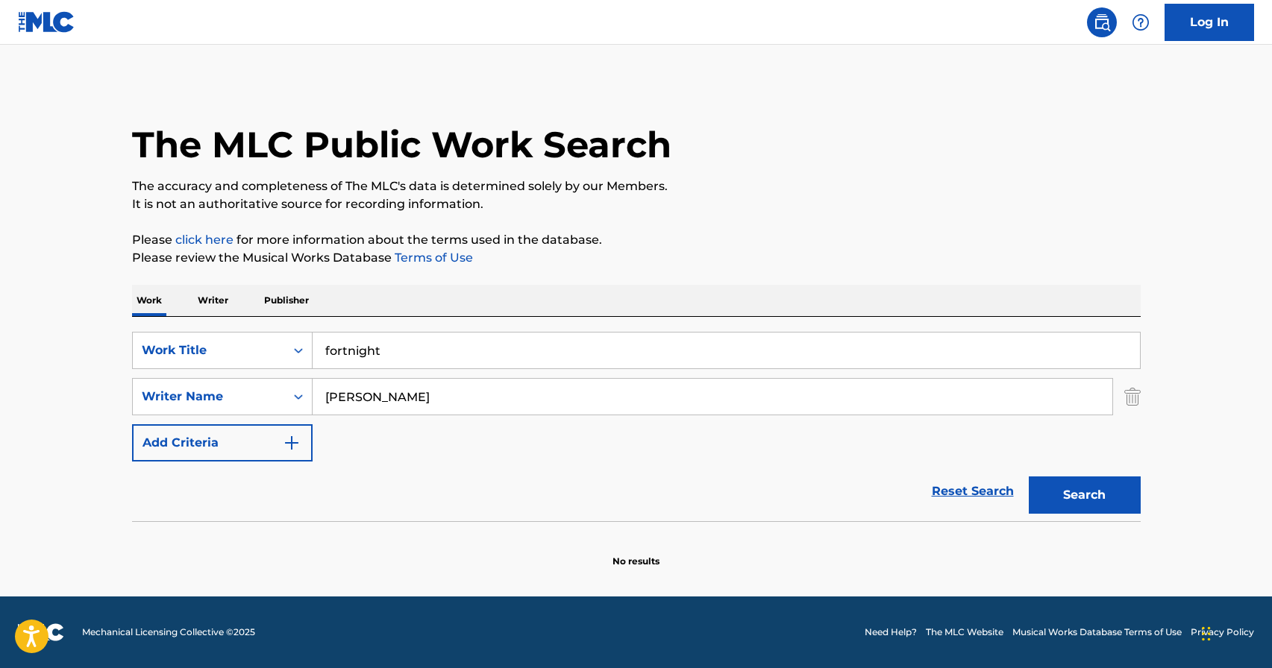
click at [1076, 502] on button "Search" at bounding box center [1085, 495] width 112 height 37
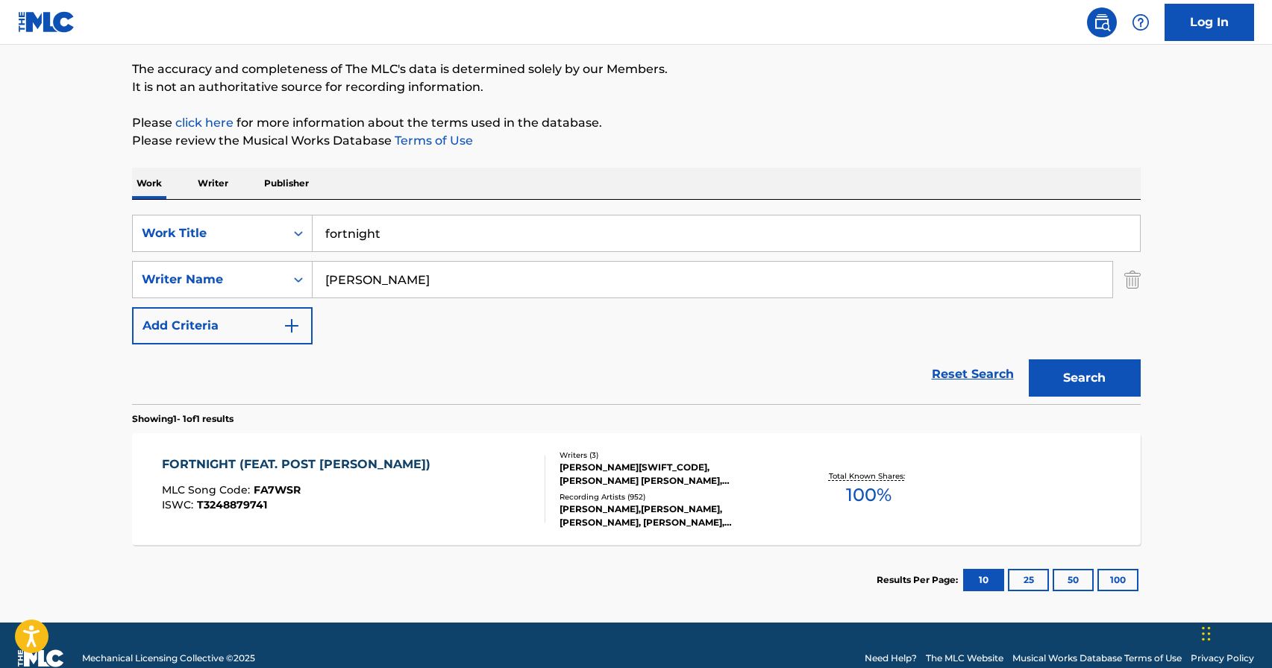
scroll to position [143, 0]
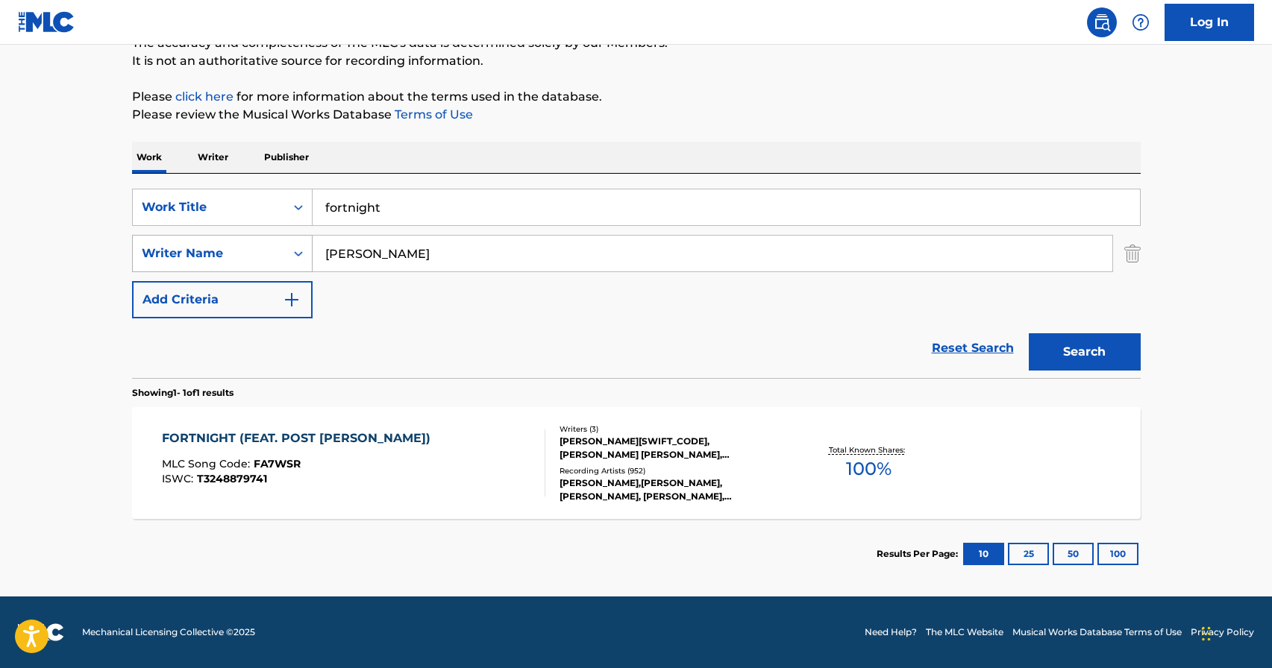
drag, startPoint x: 421, startPoint y: 261, endPoint x: 162, endPoint y: 257, distance: 259.6
click at [162, 257] on div "SearchWithCriteria57a0ab9d-0271-4b35-8164-c884bec37c6e Writer Name [PERSON_NAME]" at bounding box center [636, 253] width 1008 height 37
click at [448, 301] on div "chance the rapper" at bounding box center [600, 314] width 575 height 27
type input "chance the rapper"
drag, startPoint x: 433, startPoint y: 216, endPoint x: 171, endPoint y: 198, distance: 263.1
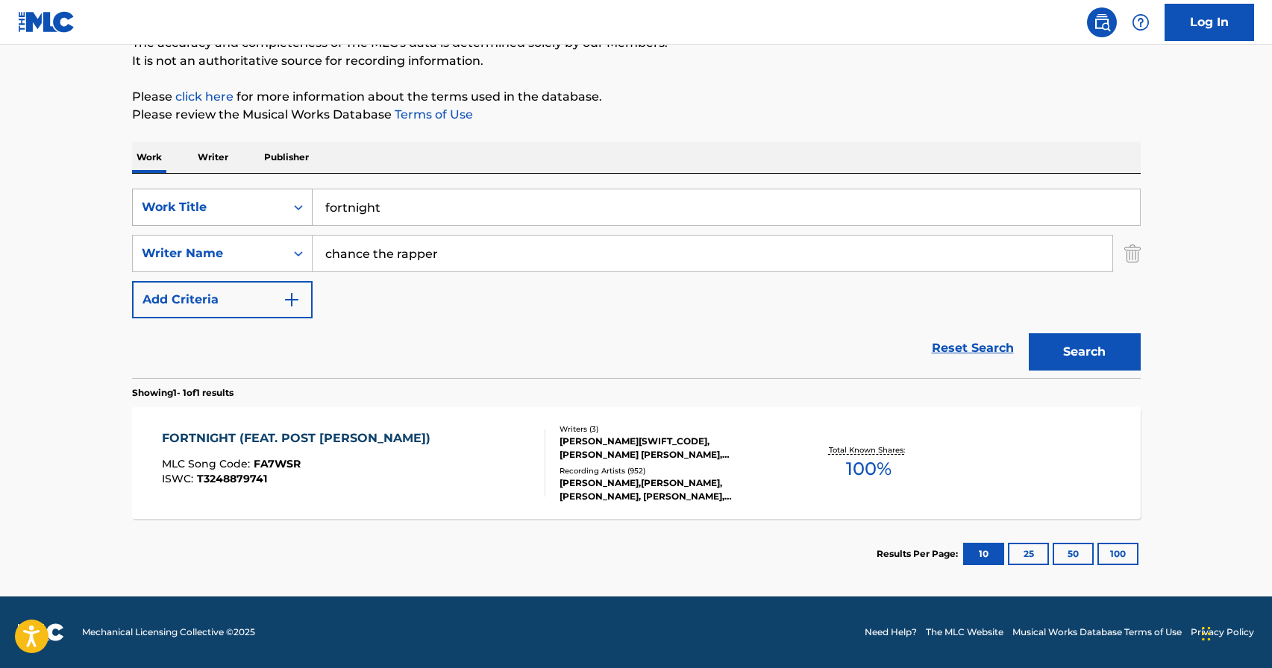
click at [171, 198] on div "SearchWithCriteriad1497d54-24db-4824-a3d0-7fddafdb535e Work Title fortnight" at bounding box center [636, 207] width 1008 height 37
click at [447, 213] on input "Search Form" at bounding box center [726, 207] width 827 height 36
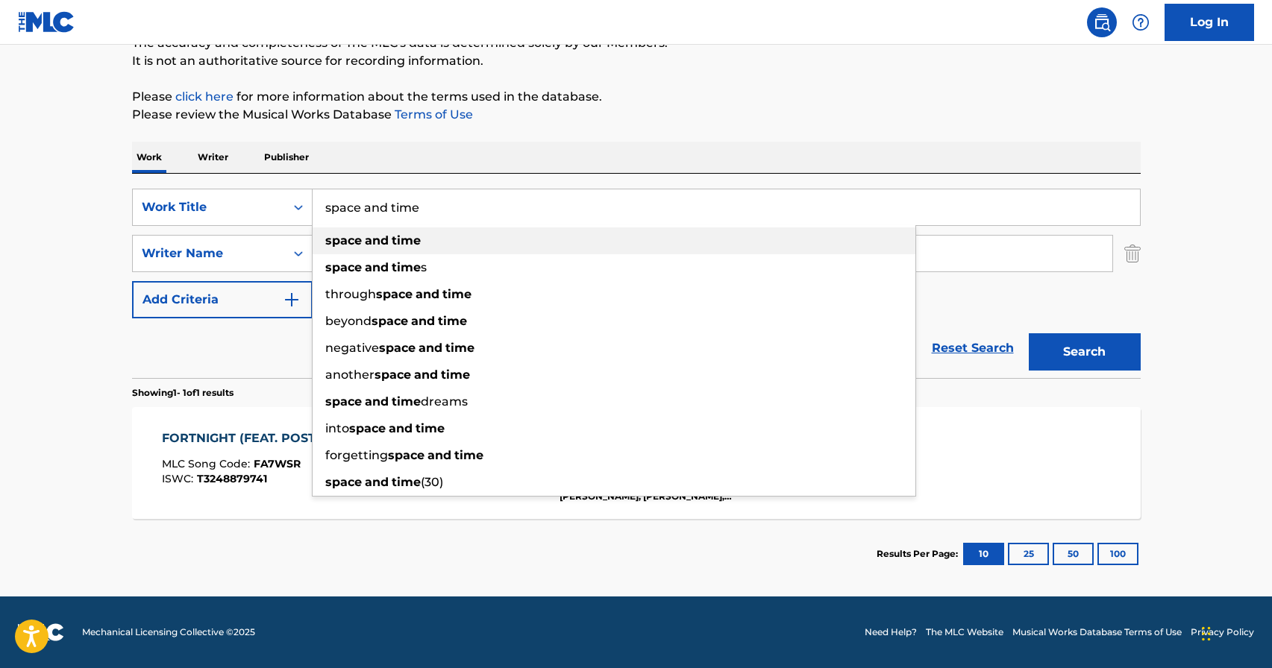
type input "space and time"
click at [474, 239] on div "space and time" at bounding box center [614, 240] width 603 height 27
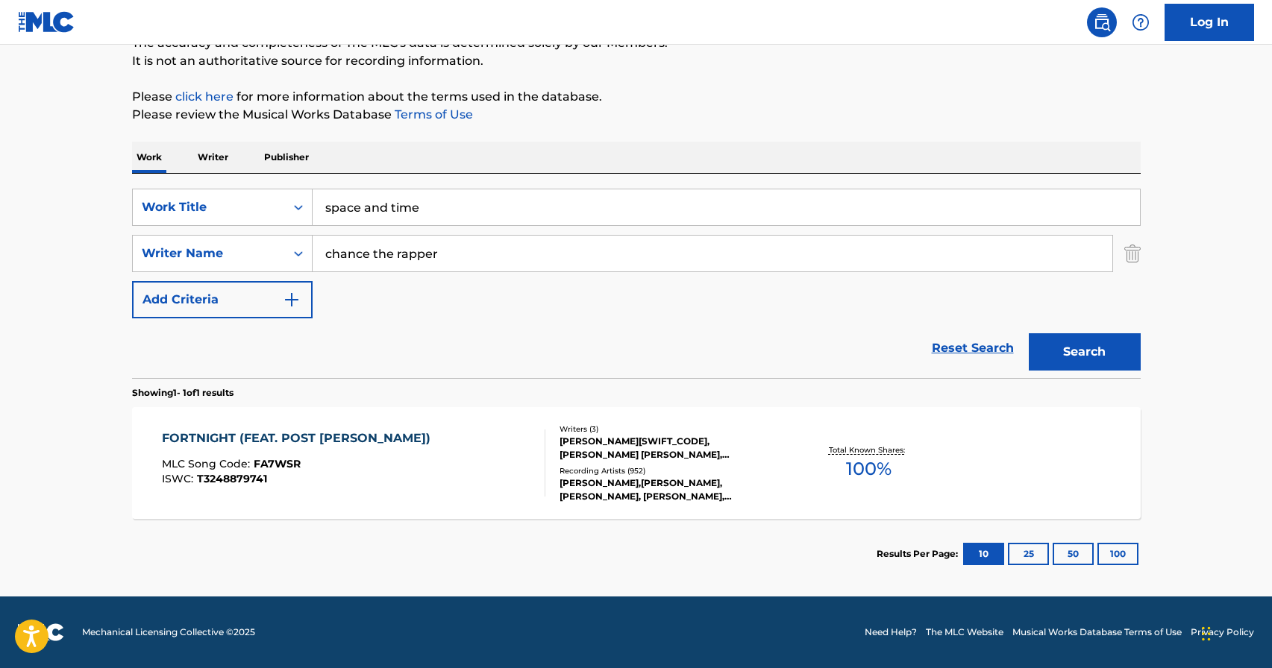
click at [1122, 354] on button "Search" at bounding box center [1085, 351] width 112 height 37
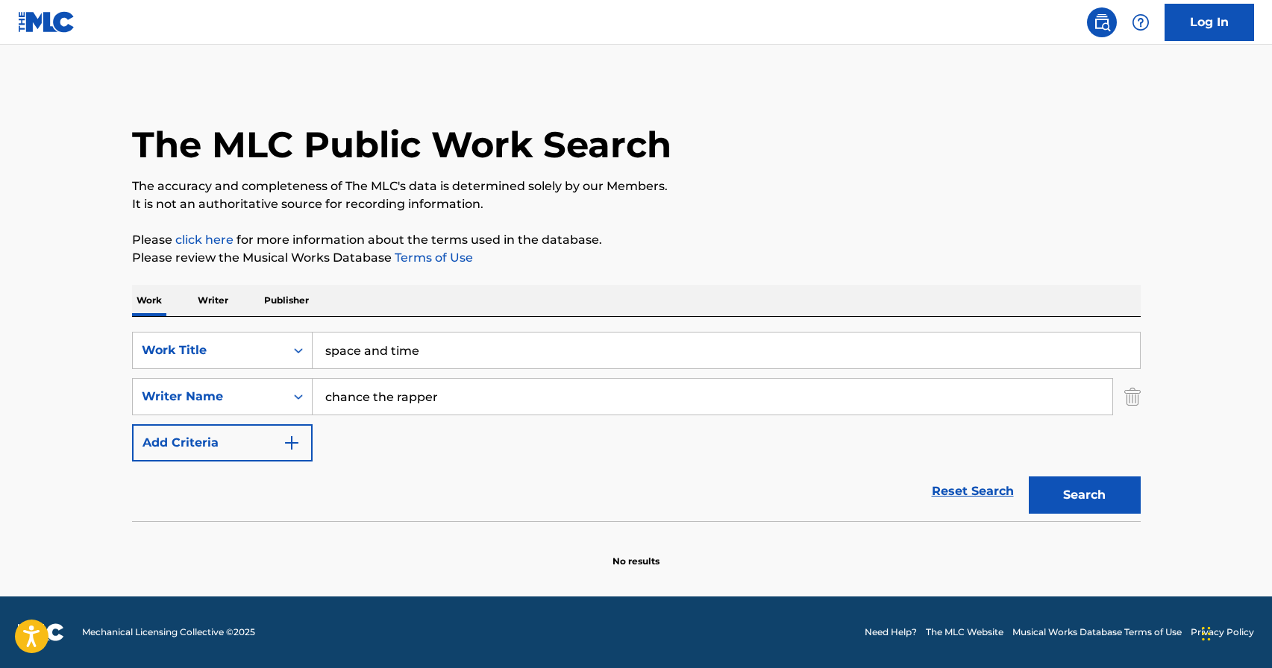
scroll to position [0, 0]
click at [1105, 485] on button "Search" at bounding box center [1085, 495] width 112 height 37
drag, startPoint x: 509, startPoint y: 352, endPoint x: 150, endPoint y: 352, distance: 358.8
click at [150, 352] on div "SearchWithCriteriad1497d54-24db-4824-a3d0-7fddafdb535e Work Title space and time" at bounding box center [636, 350] width 1008 height 37
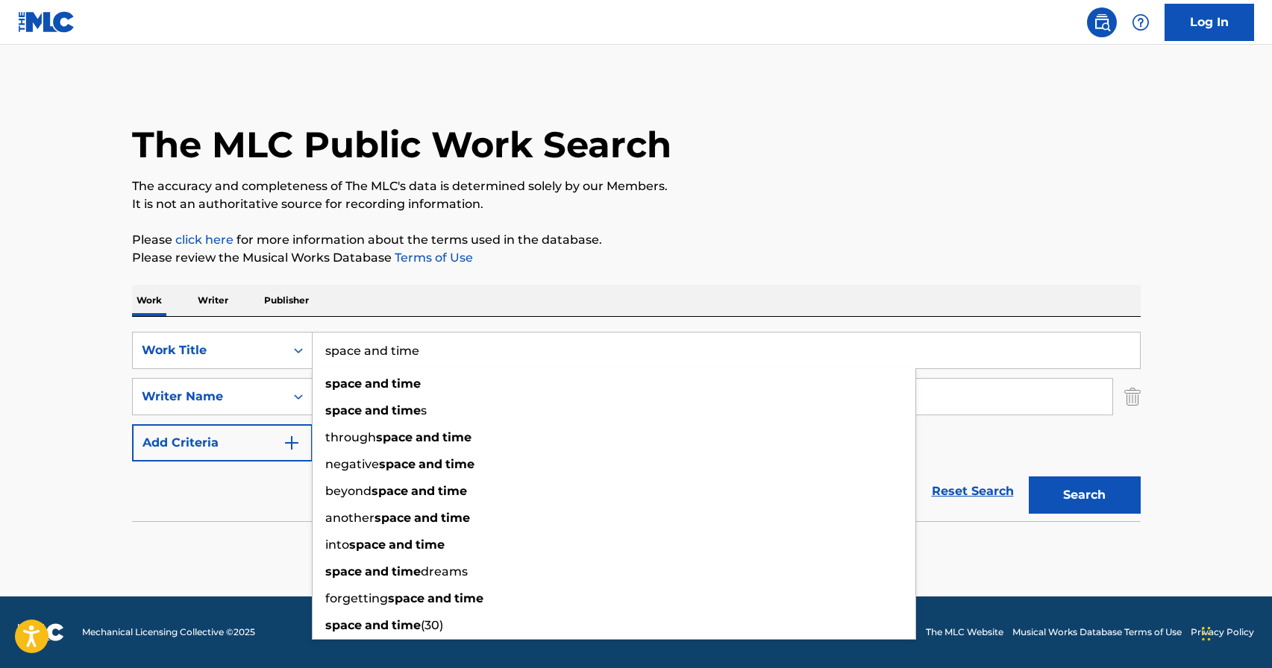
click at [225, 295] on p "Writer" at bounding box center [213, 300] width 40 height 31
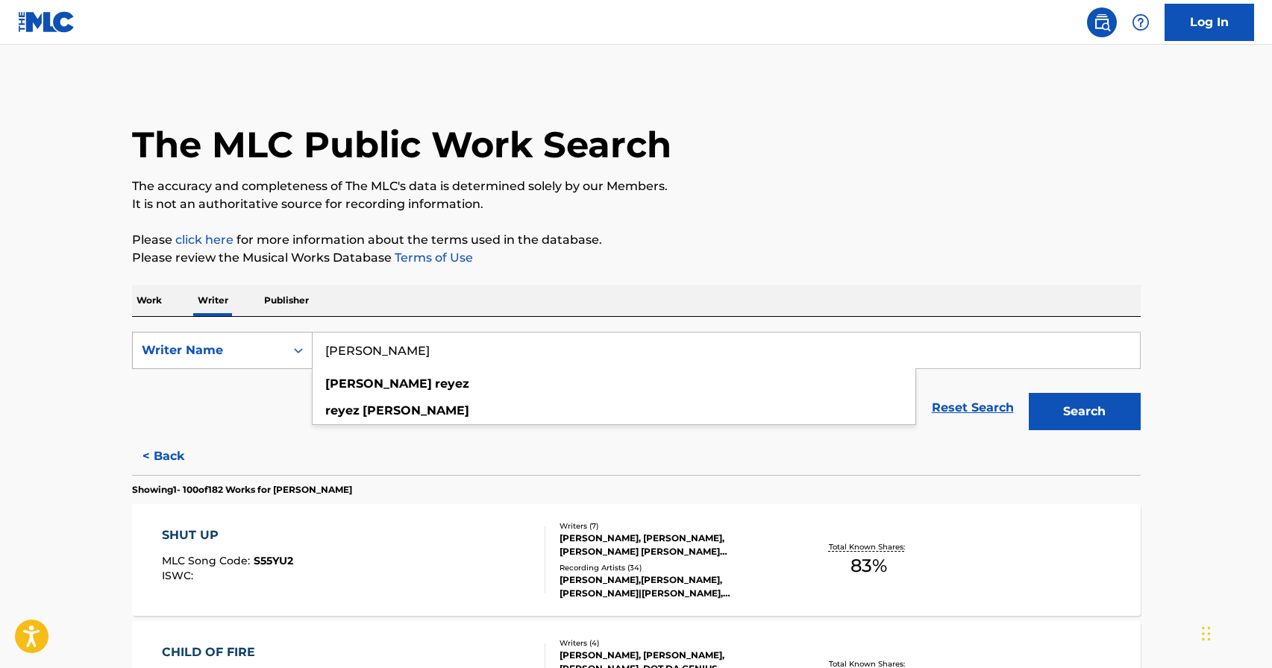
drag, startPoint x: 389, startPoint y: 360, endPoint x: 282, endPoint y: 360, distance: 106.7
click at [283, 360] on div "SearchWithCriteria137cc2db-0398-4830-a709-7e3f0cf5985b Writer Name [PERSON_NAME…" at bounding box center [636, 350] width 1008 height 37
type input "j"
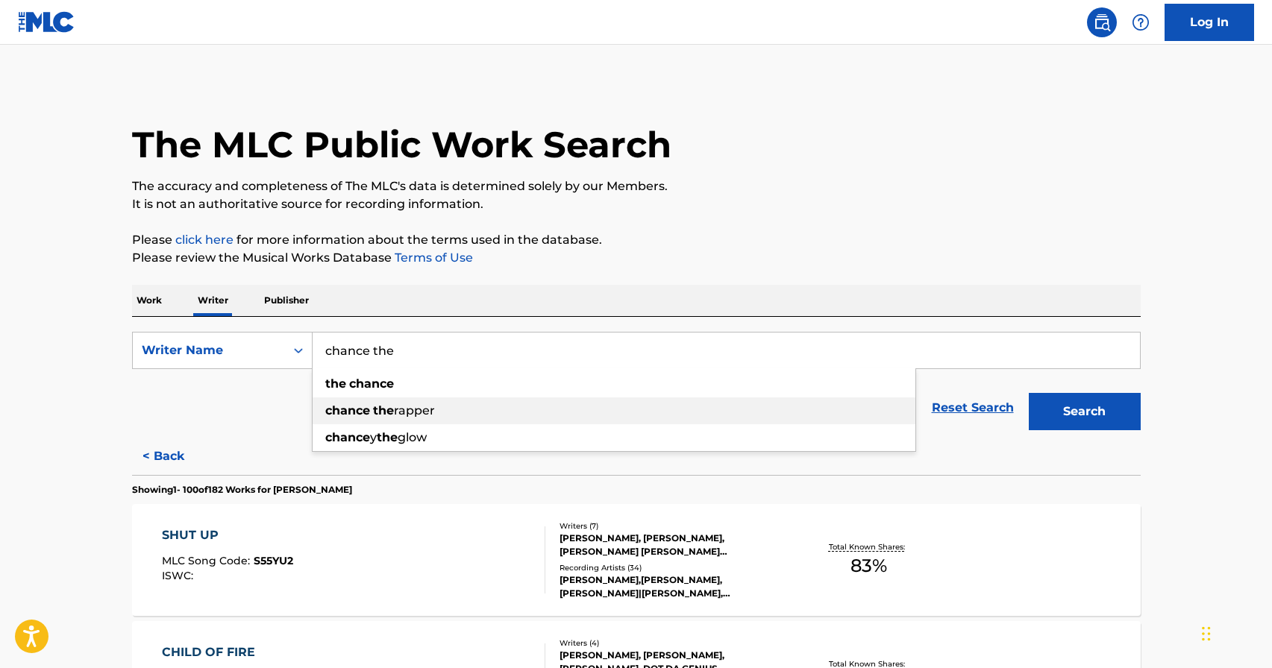
click at [635, 406] on div "chance the rapper" at bounding box center [614, 411] width 603 height 27
type input "chance the rapper"
click at [1083, 404] on button "Search" at bounding box center [1085, 411] width 112 height 37
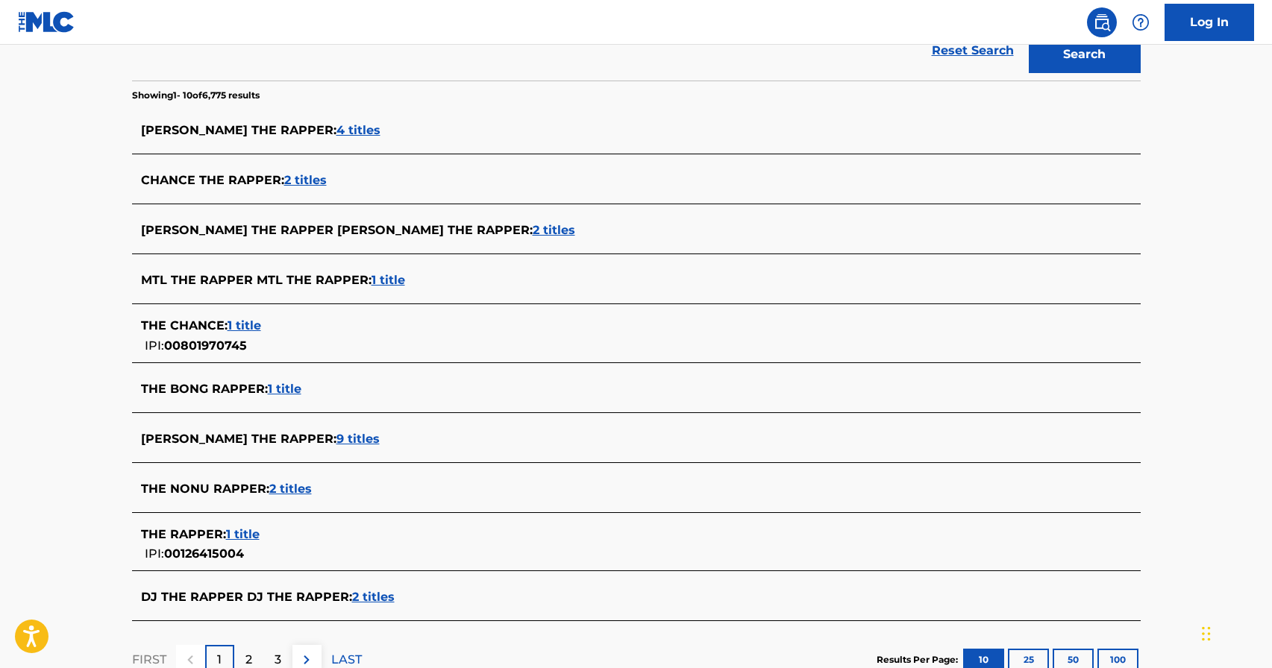
scroll to position [361, 0]
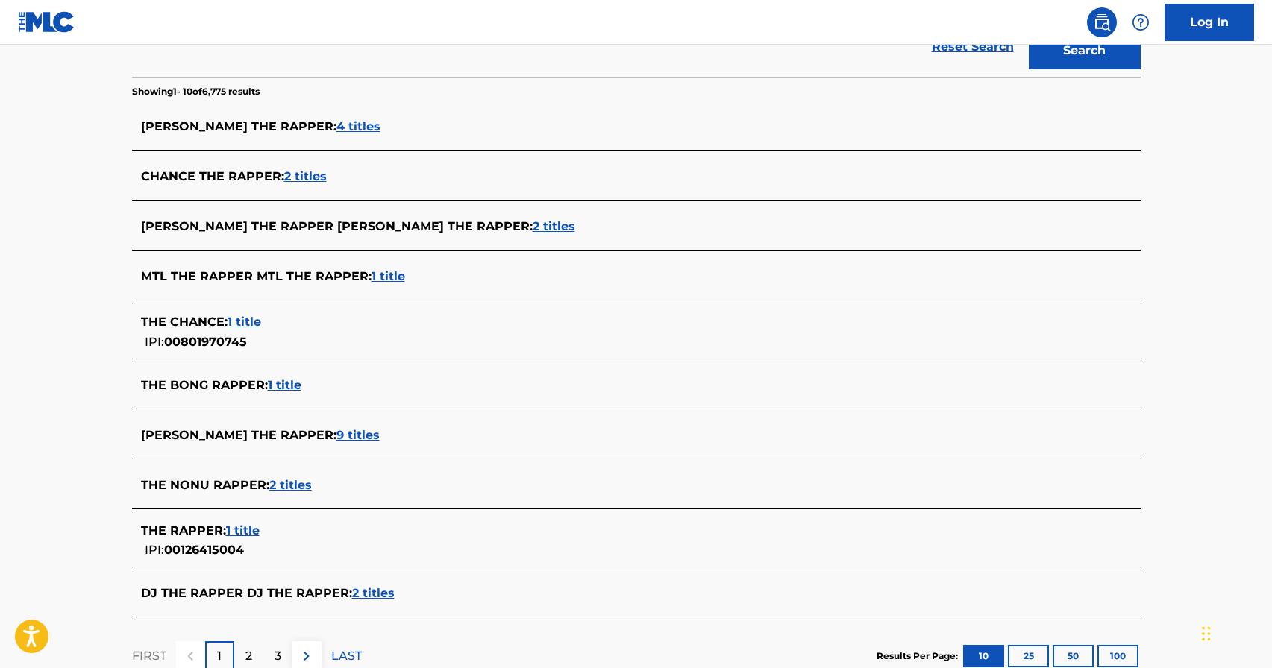
click at [301, 173] on span "2 titles" at bounding box center [305, 176] width 43 height 14
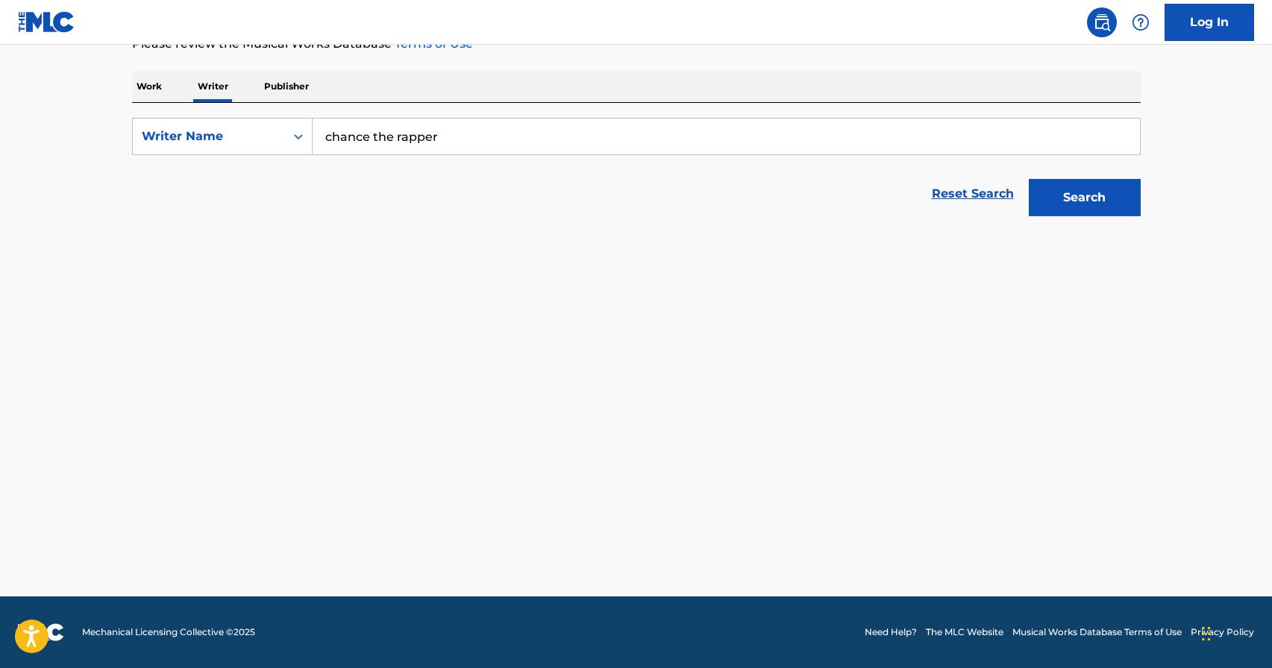
scroll to position [214, 0]
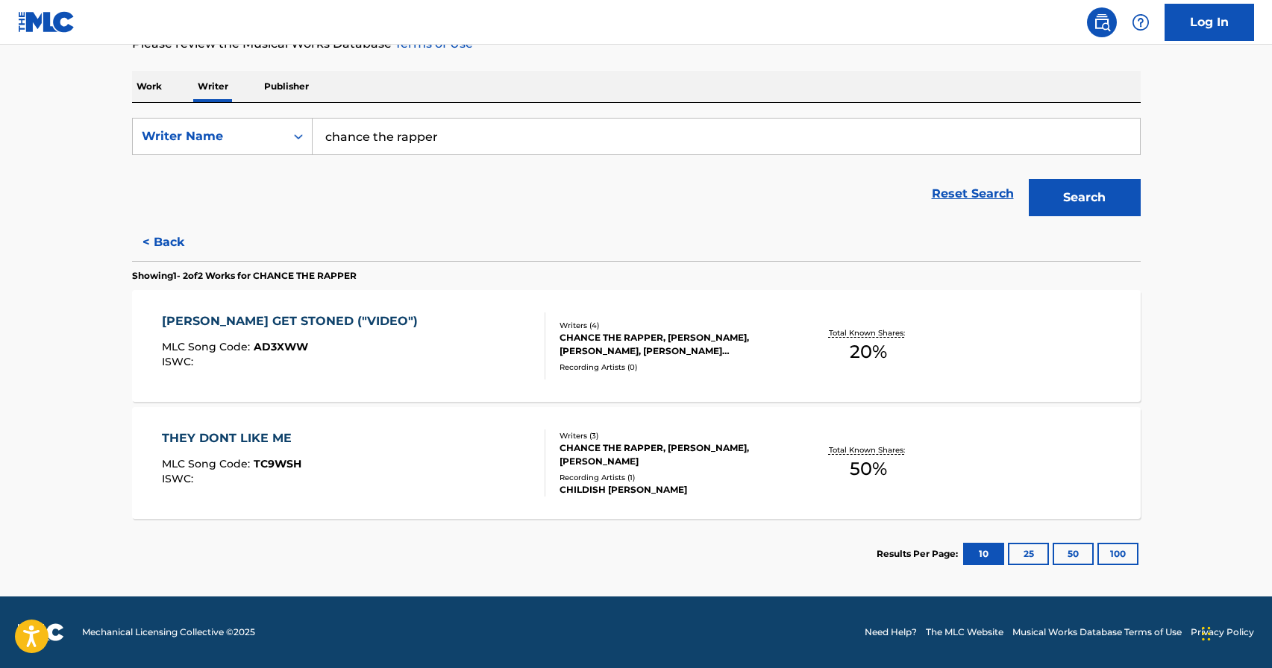
drag, startPoint x: 471, startPoint y: 137, endPoint x: 153, endPoint y: 114, distance: 318.6
click at [153, 114] on div "SearchWithCriteria137cc2db-0398-4830-a709-7e3f0cf5985b Writer Name chance the r…" at bounding box center [636, 163] width 1008 height 121
click at [541, 139] on input "Search Form" at bounding box center [726, 137] width 827 height 36
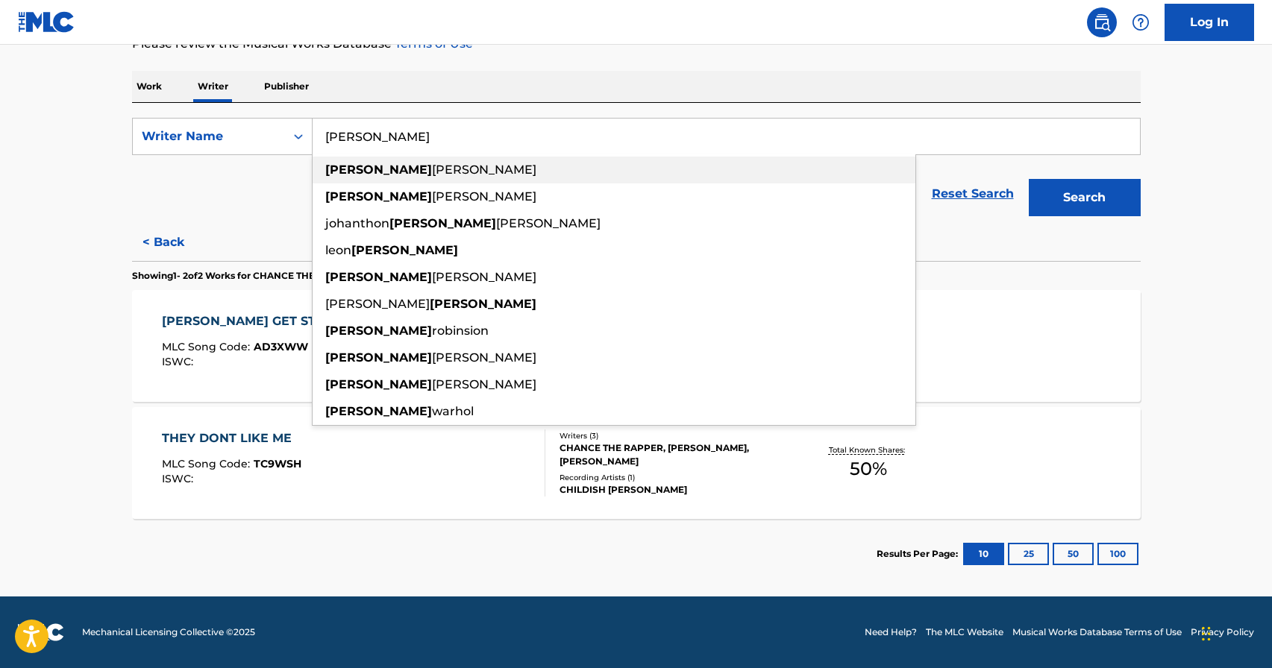
click at [525, 169] on div "[PERSON_NAME]" at bounding box center [614, 170] width 603 height 27
type input "[PERSON_NAME]"
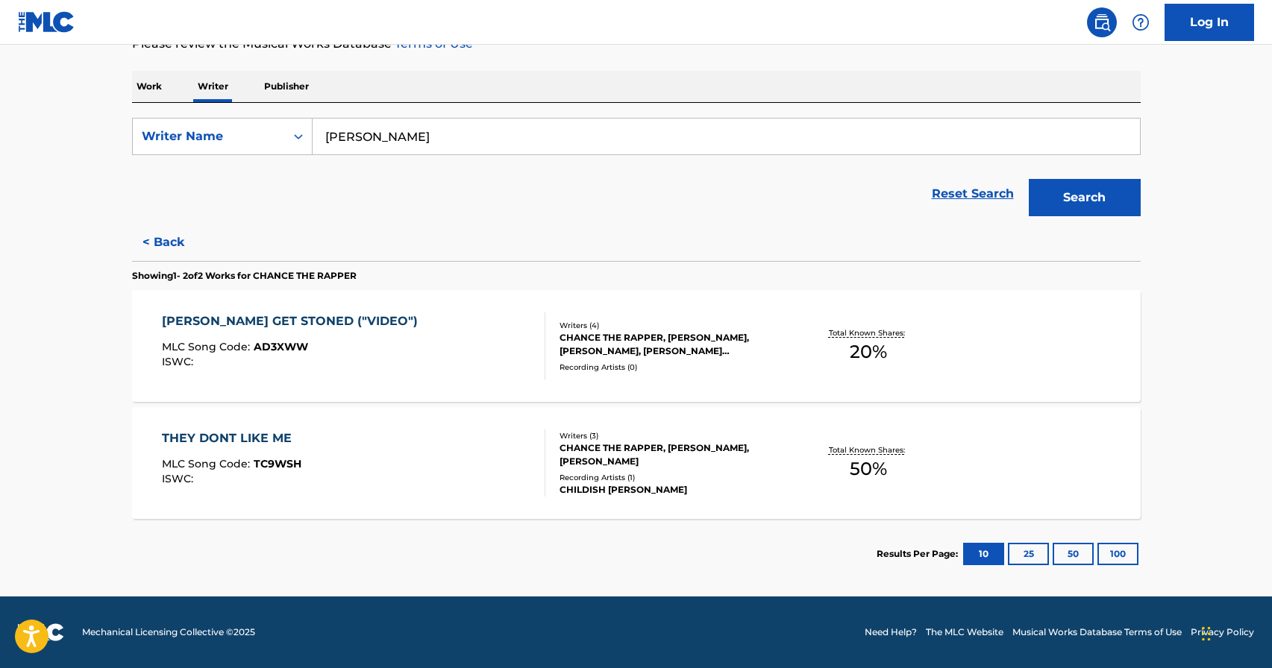
click at [1104, 187] on button "Search" at bounding box center [1085, 197] width 112 height 37
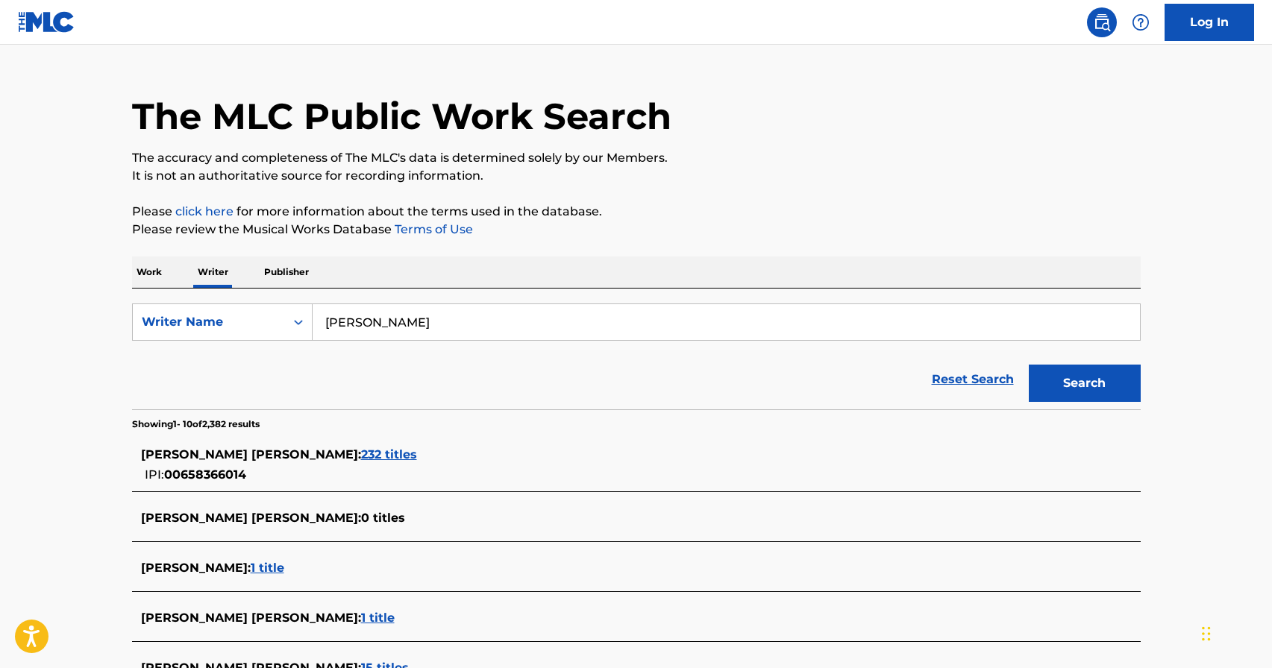
scroll to position [36, 0]
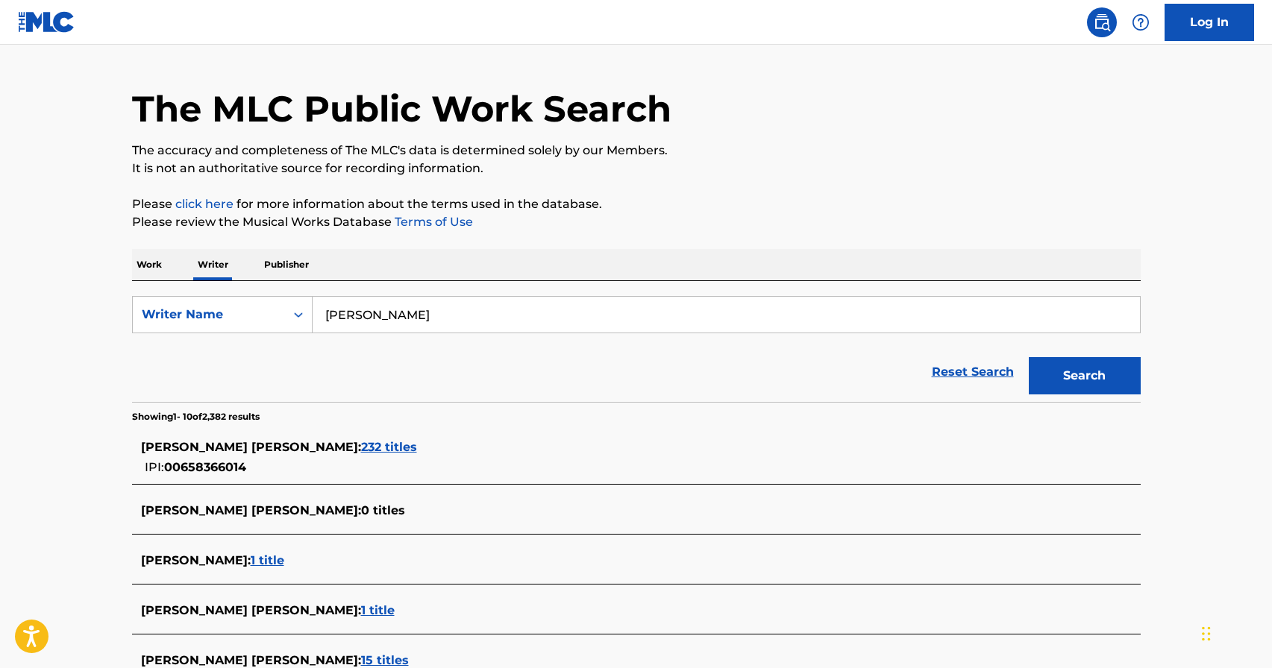
click at [418, 438] on div "[PERSON_NAME] [PERSON_NAME] : 232 titles IPI: 00658366014" at bounding box center [636, 457] width 1008 height 53
click at [414, 448] on span "232 titles" at bounding box center [389, 447] width 56 height 14
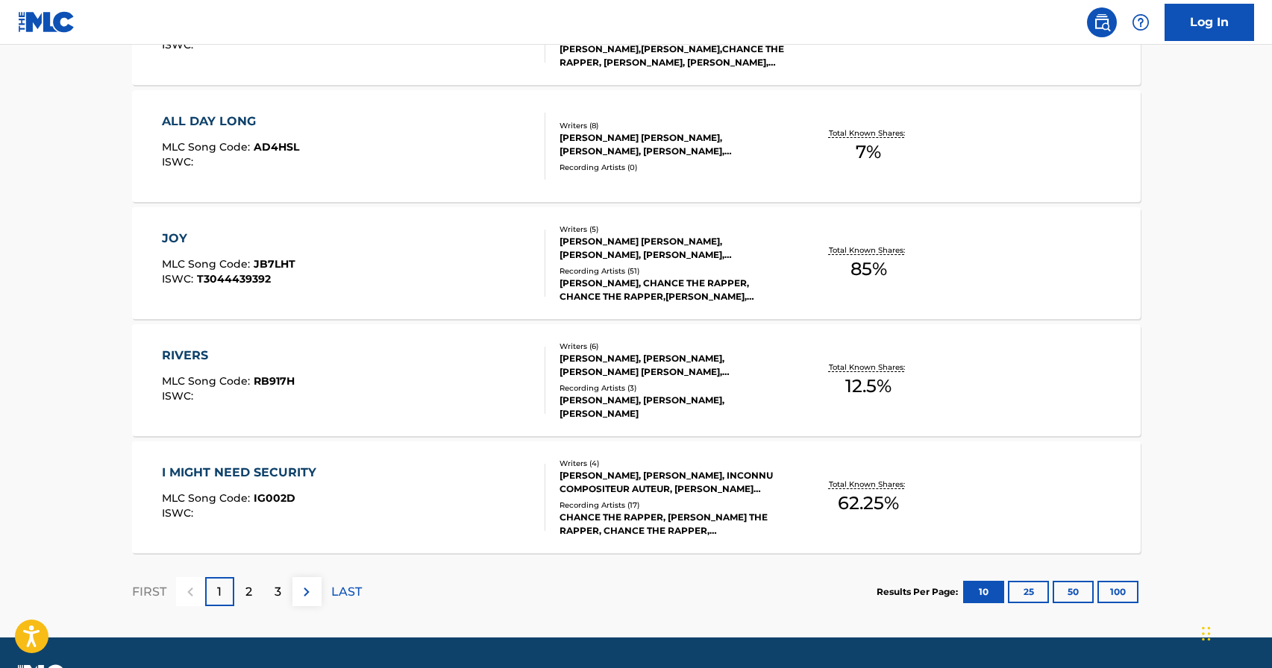
scroll to position [1118, 0]
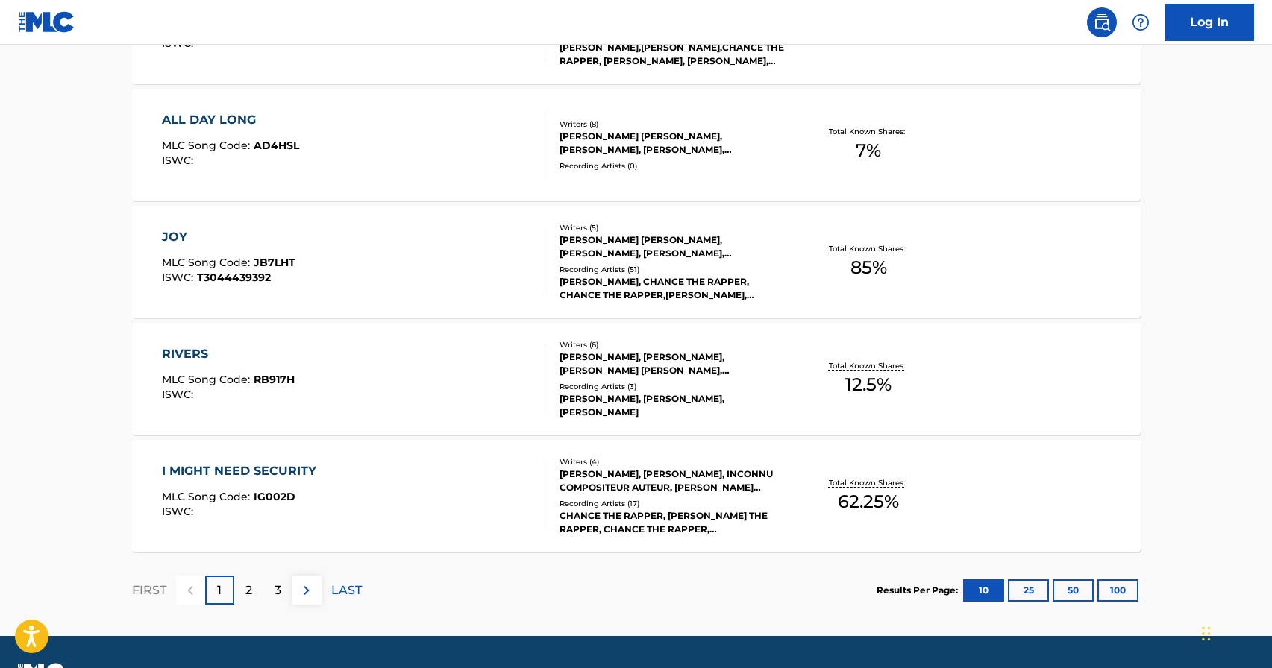
click at [248, 589] on p "2" at bounding box center [248, 591] width 7 height 18
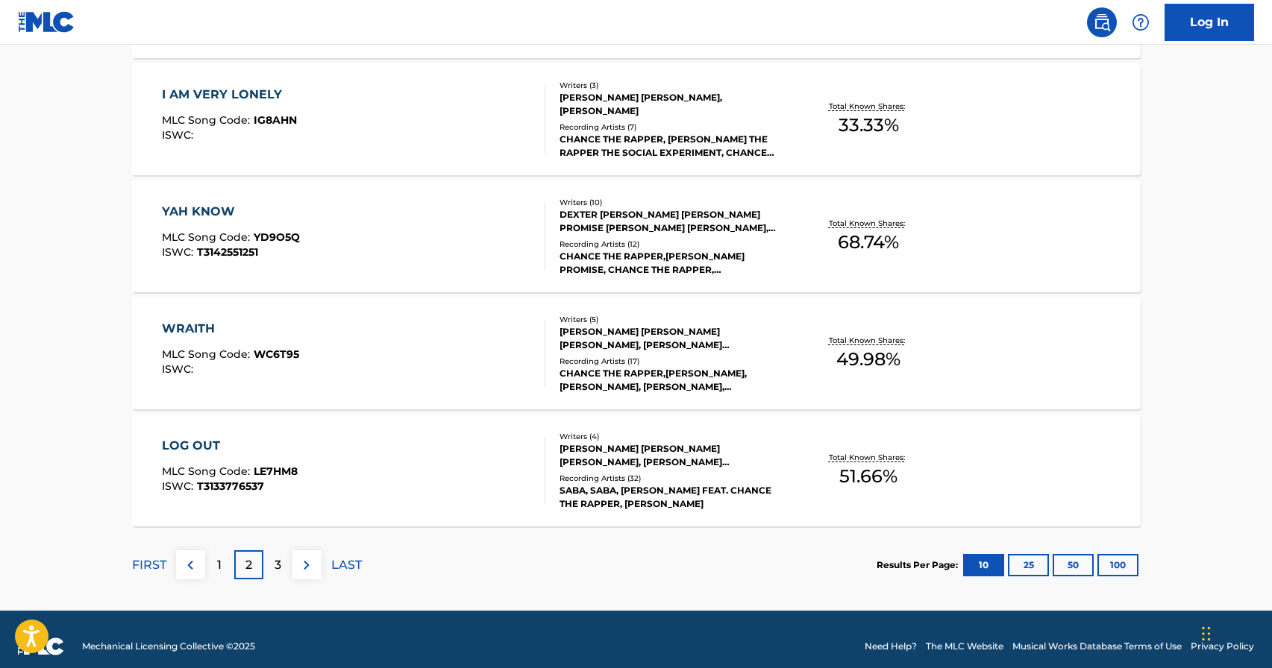
scroll to position [1158, 0]
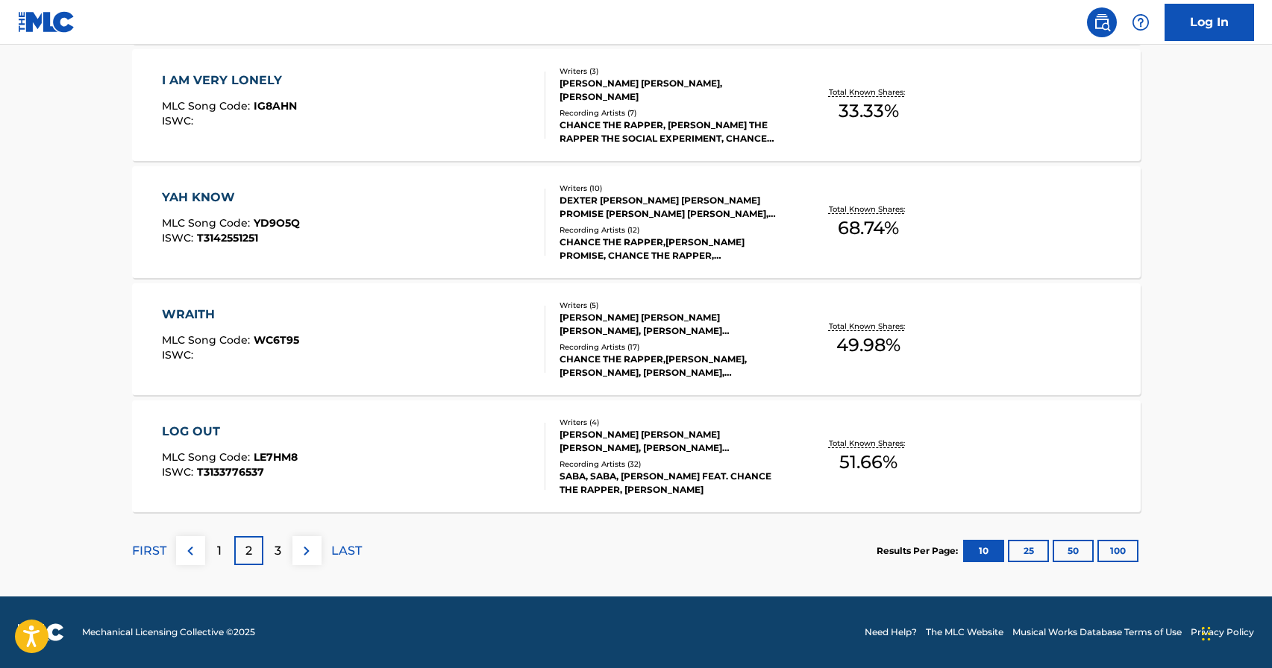
click at [1123, 550] on button "100" at bounding box center [1117, 551] width 41 height 22
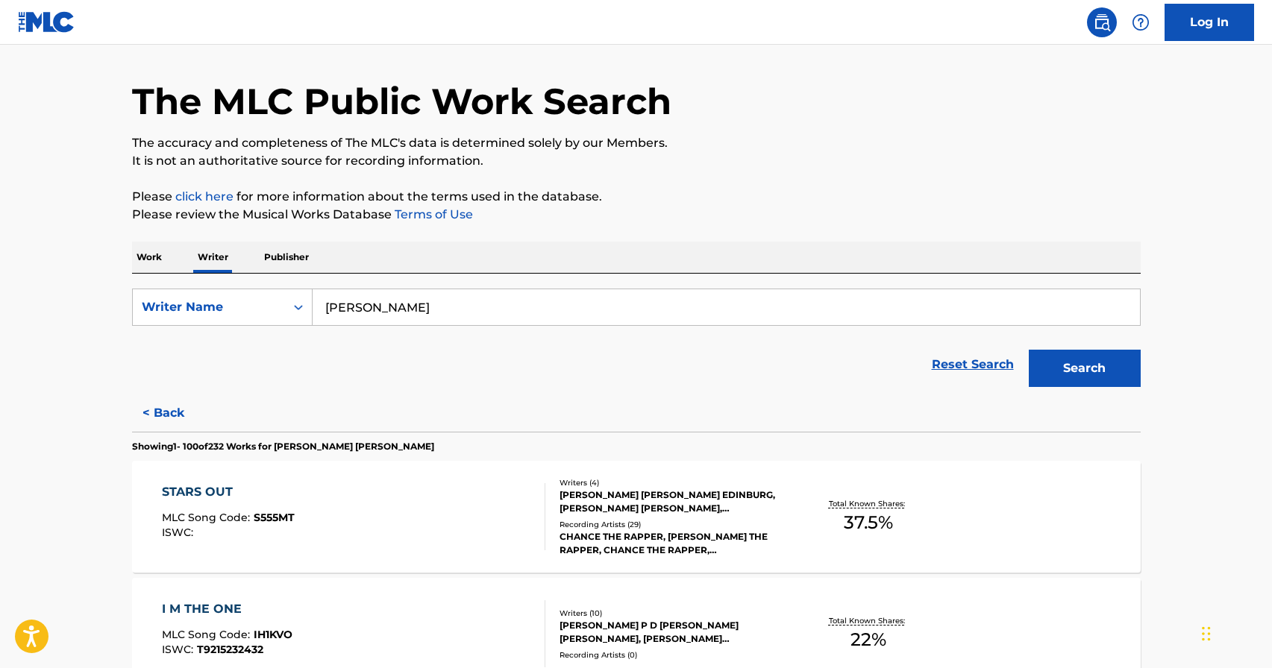
scroll to position [69, 0]
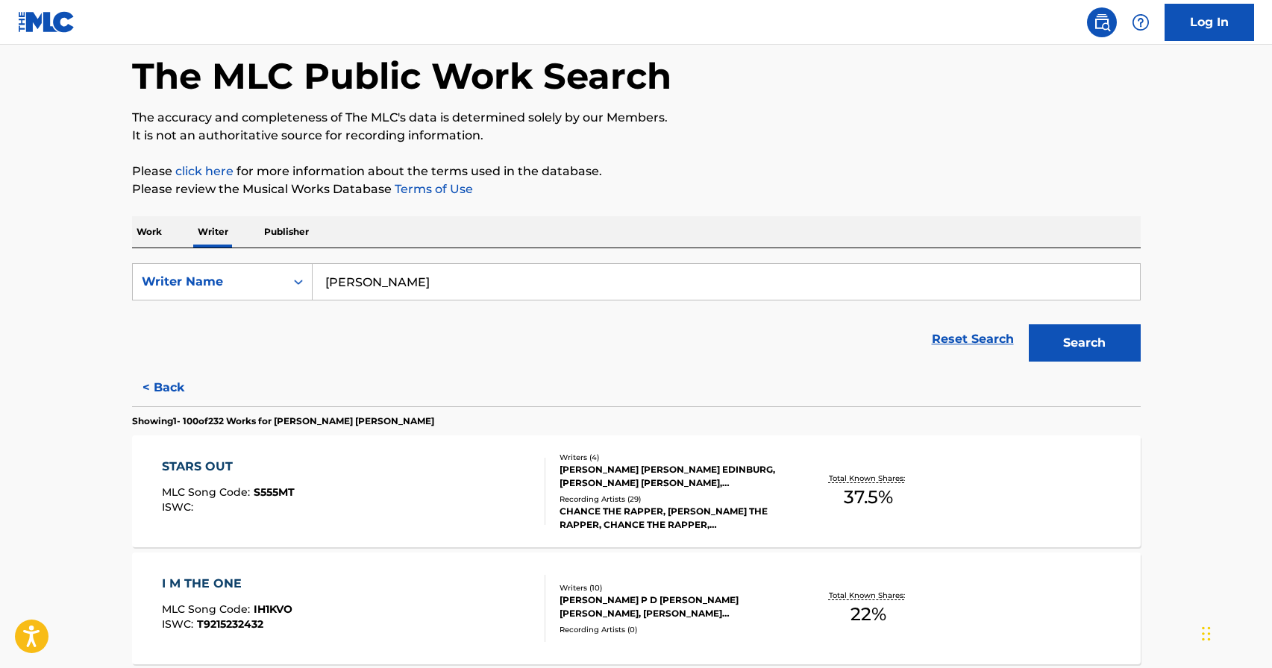
click at [153, 230] on p "Work" at bounding box center [149, 231] width 34 height 31
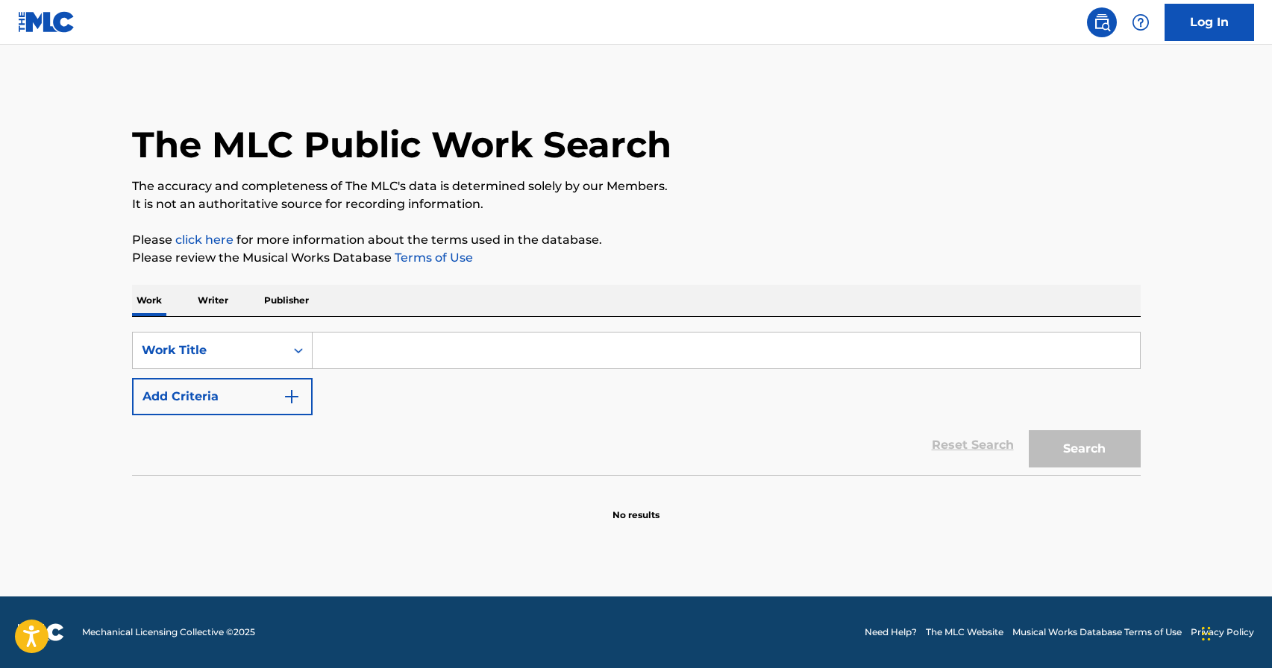
click at [405, 354] on input "Search Form" at bounding box center [726, 351] width 827 height 36
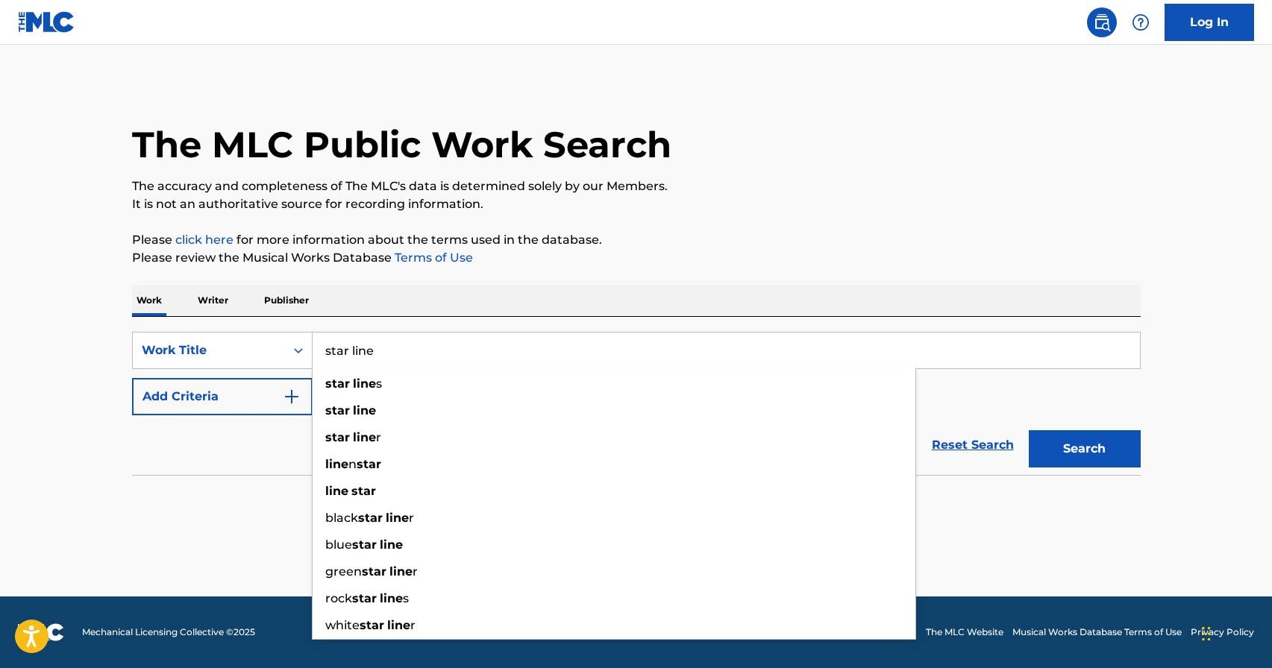
click at [403, 355] on input "star line" at bounding box center [726, 351] width 827 height 36
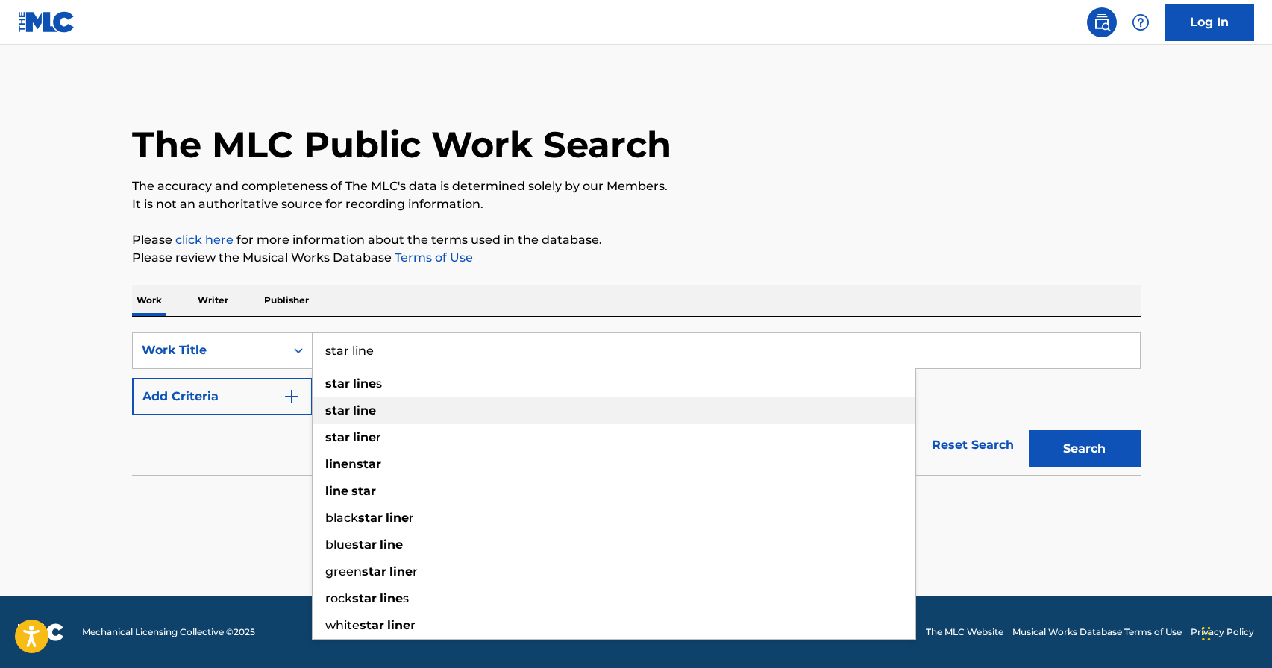
type input "star line"
click at [392, 406] on div "star line" at bounding box center [614, 411] width 603 height 27
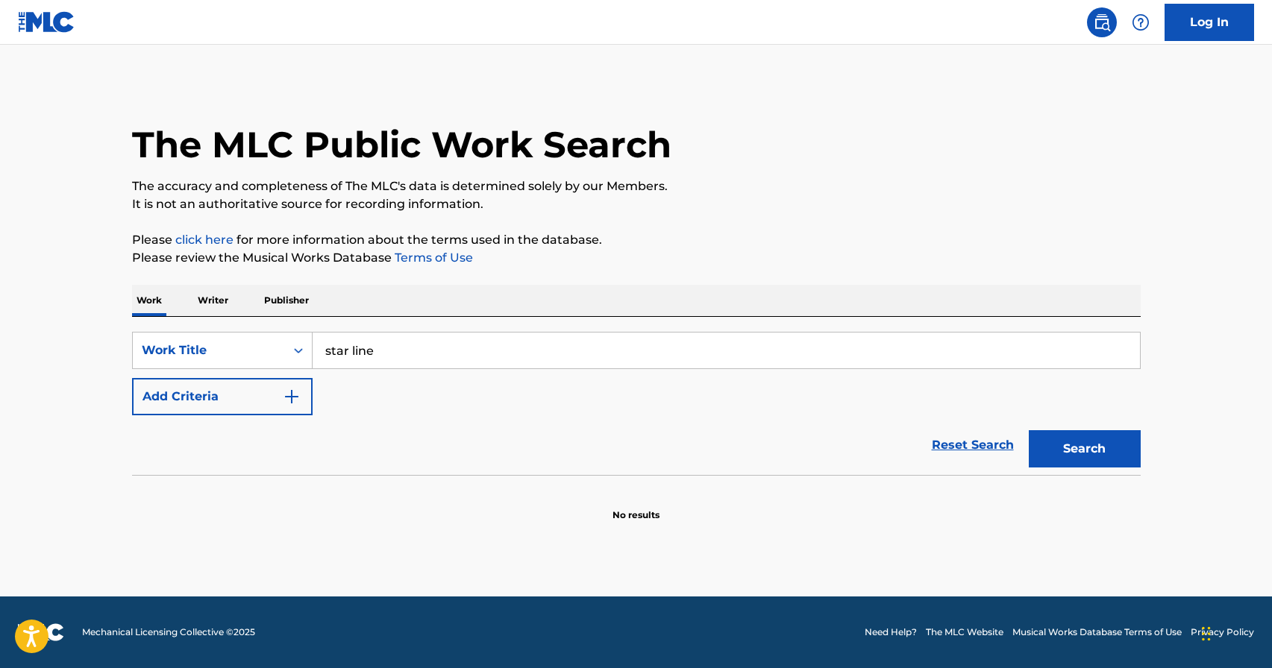
click at [295, 396] on img "Search Form" at bounding box center [292, 397] width 18 height 18
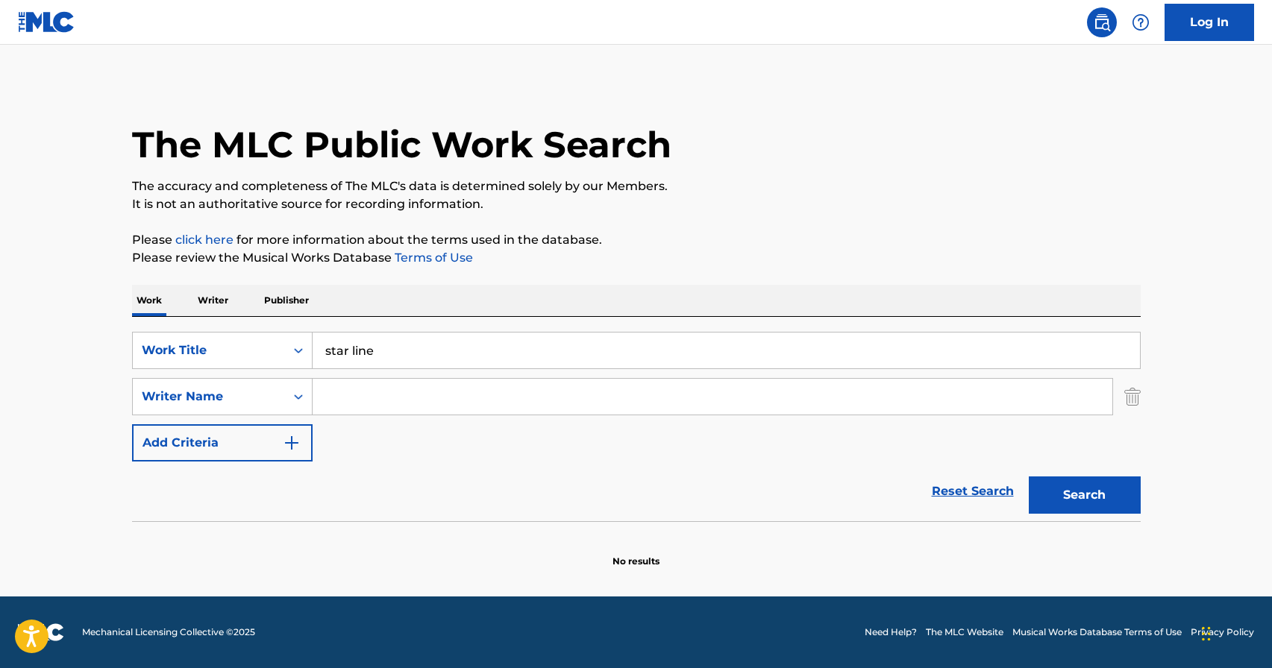
click at [380, 400] on input "Search Form" at bounding box center [713, 397] width 800 height 36
click at [362, 403] on input "Search Form" at bounding box center [713, 397] width 800 height 36
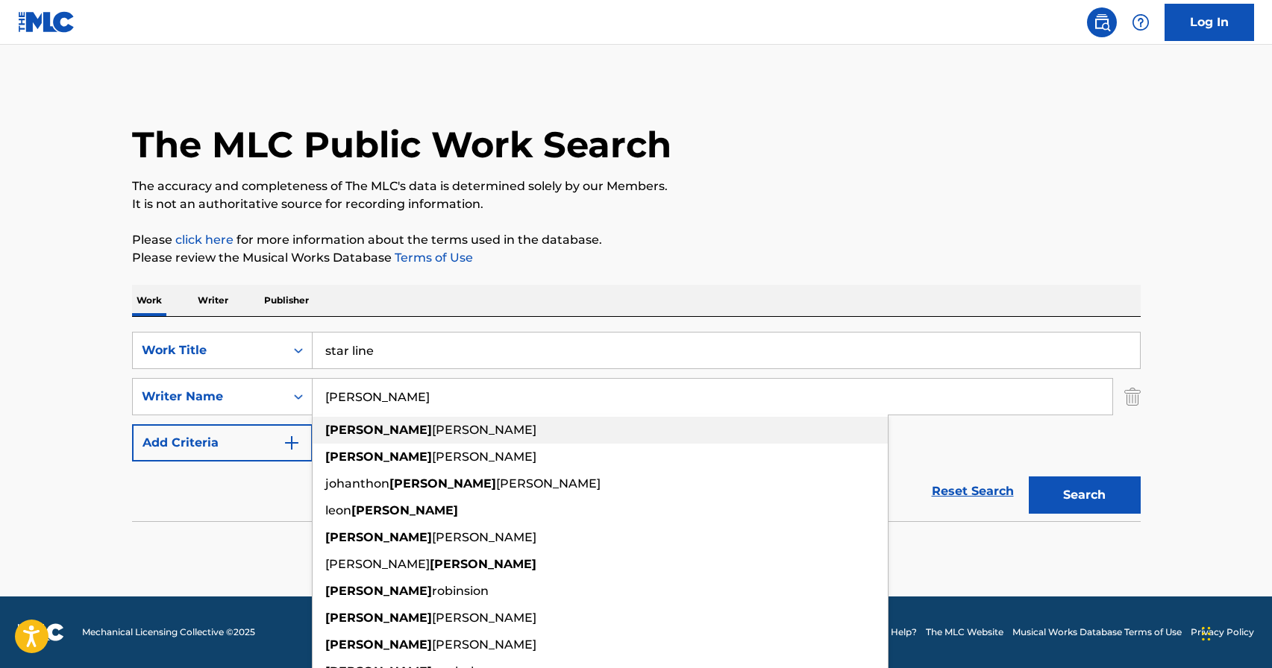
click at [377, 422] on div "[PERSON_NAME]" at bounding box center [600, 430] width 575 height 27
type input "[PERSON_NAME]"
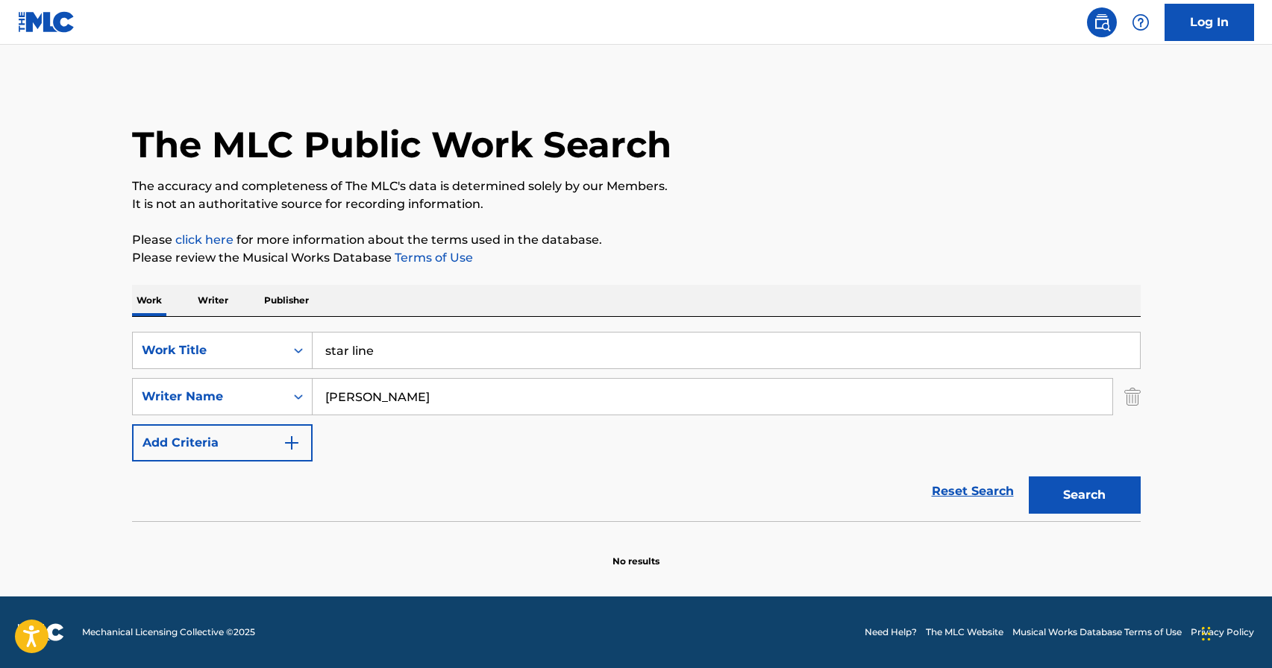
click at [1122, 474] on div "Search" at bounding box center [1080, 492] width 119 height 60
click at [1112, 497] on button "Search" at bounding box center [1085, 495] width 112 height 37
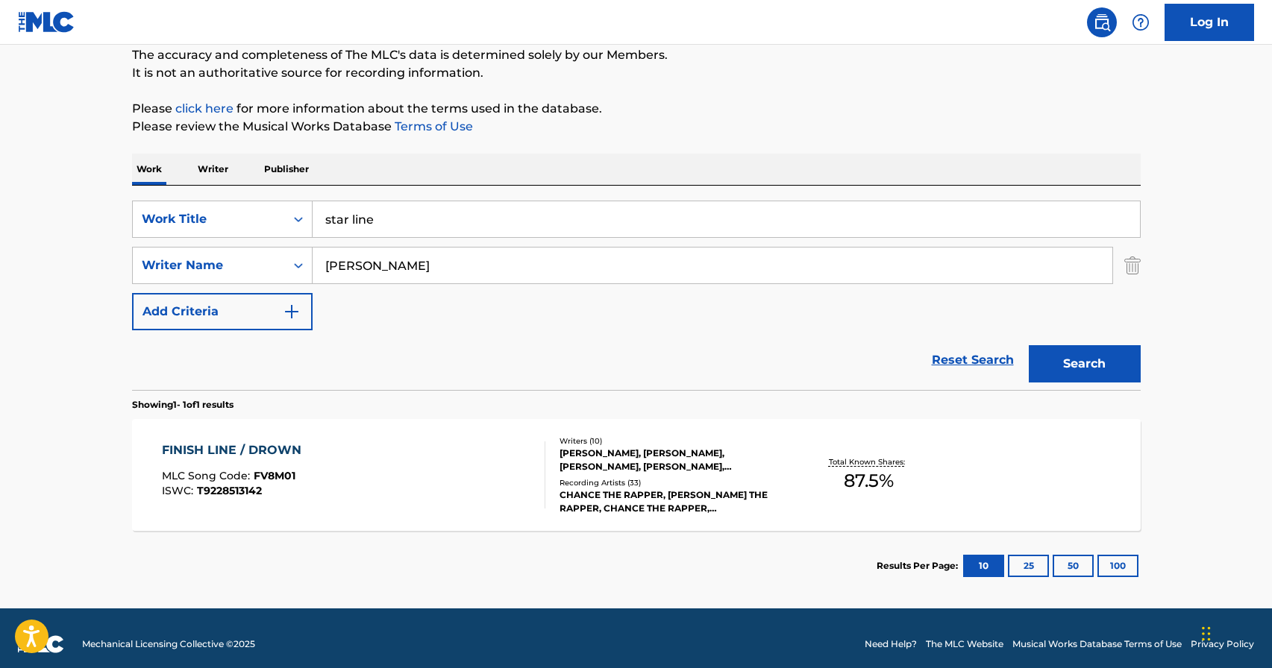
scroll to position [143, 0]
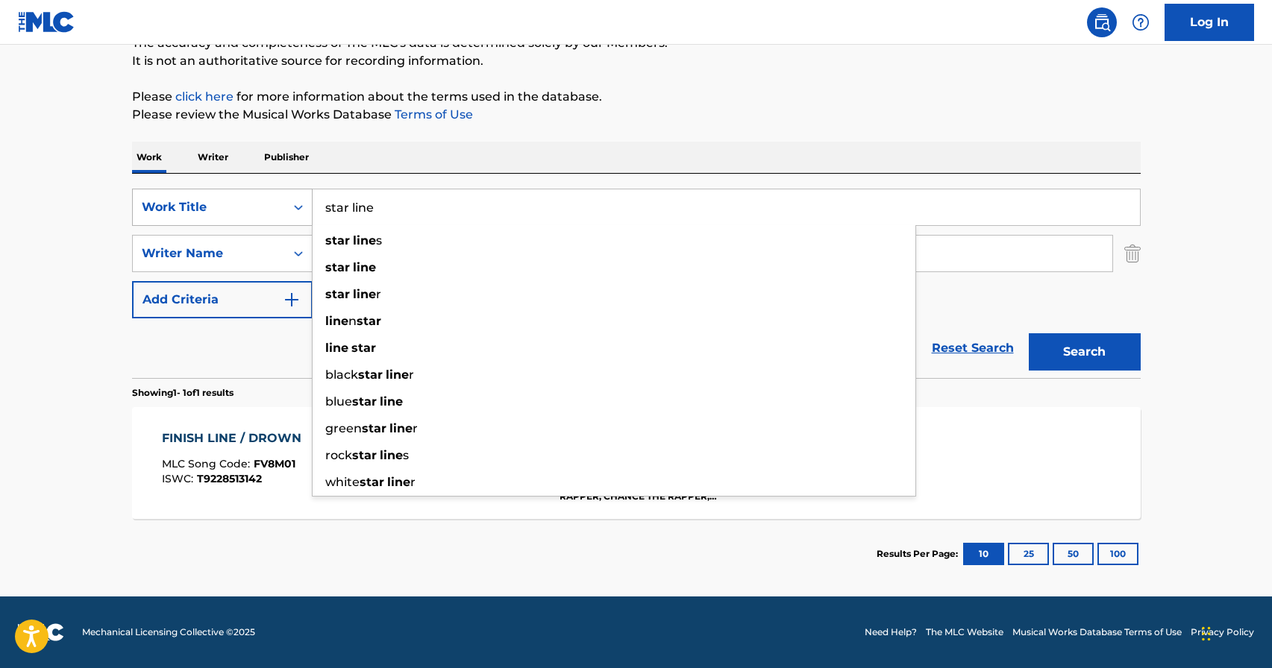
drag, startPoint x: 427, startPoint y: 211, endPoint x: 242, endPoint y: 200, distance: 186.1
click at [242, 200] on div "SearchWithCriteriad1497d54-24db-4824-a3d0-7fddafdb535e Work Title star line sta…" at bounding box center [636, 207] width 1008 height 37
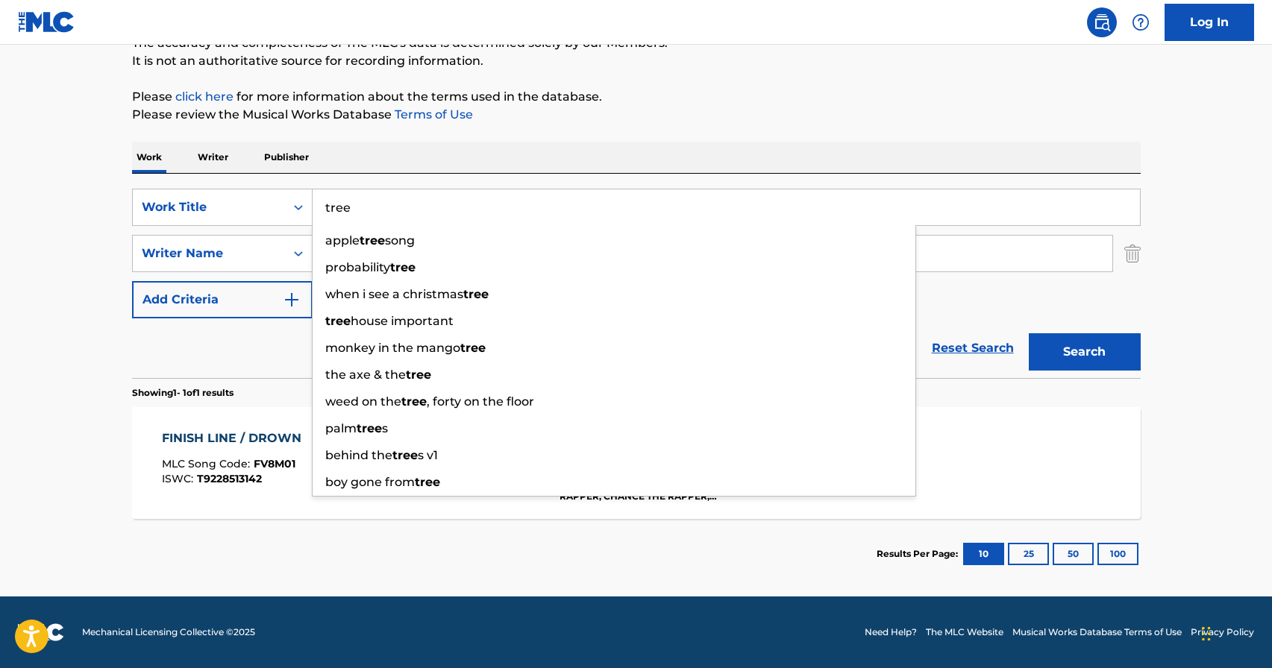
click at [1085, 224] on input "tree" at bounding box center [726, 207] width 827 height 36
click at [459, 202] on input "tree" at bounding box center [726, 207] width 827 height 36
type input "tree"
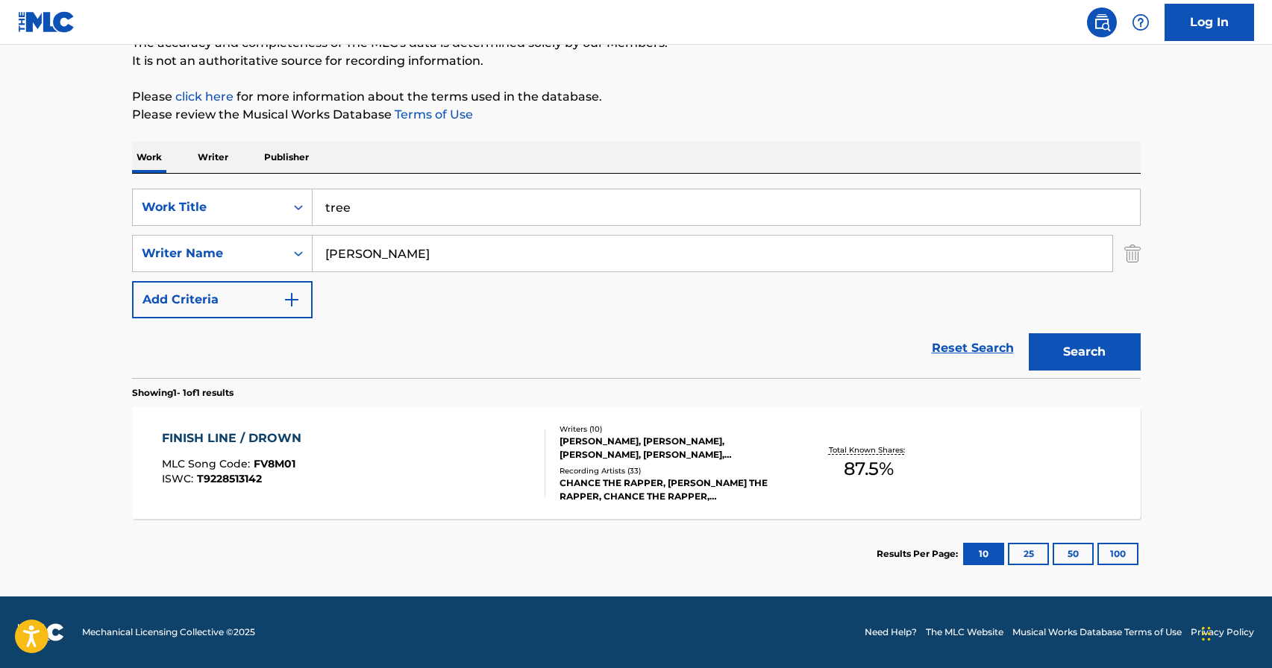
click at [1116, 357] on button "Search" at bounding box center [1085, 351] width 112 height 37
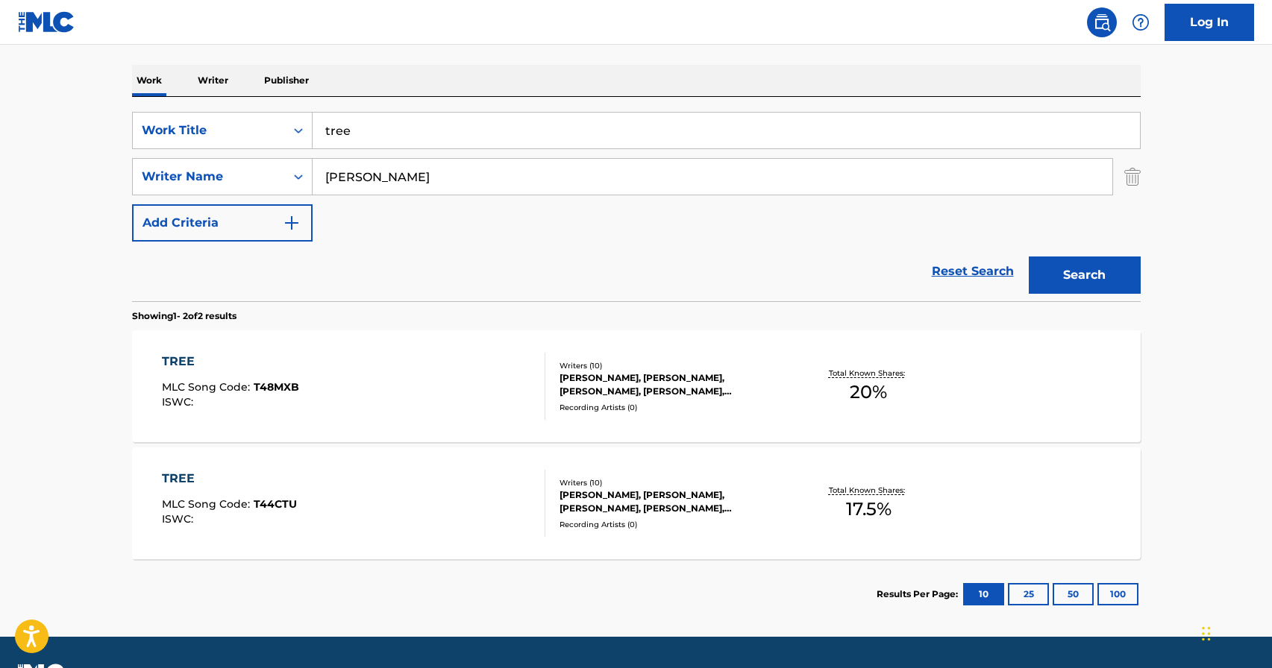
scroll to position [260, 0]
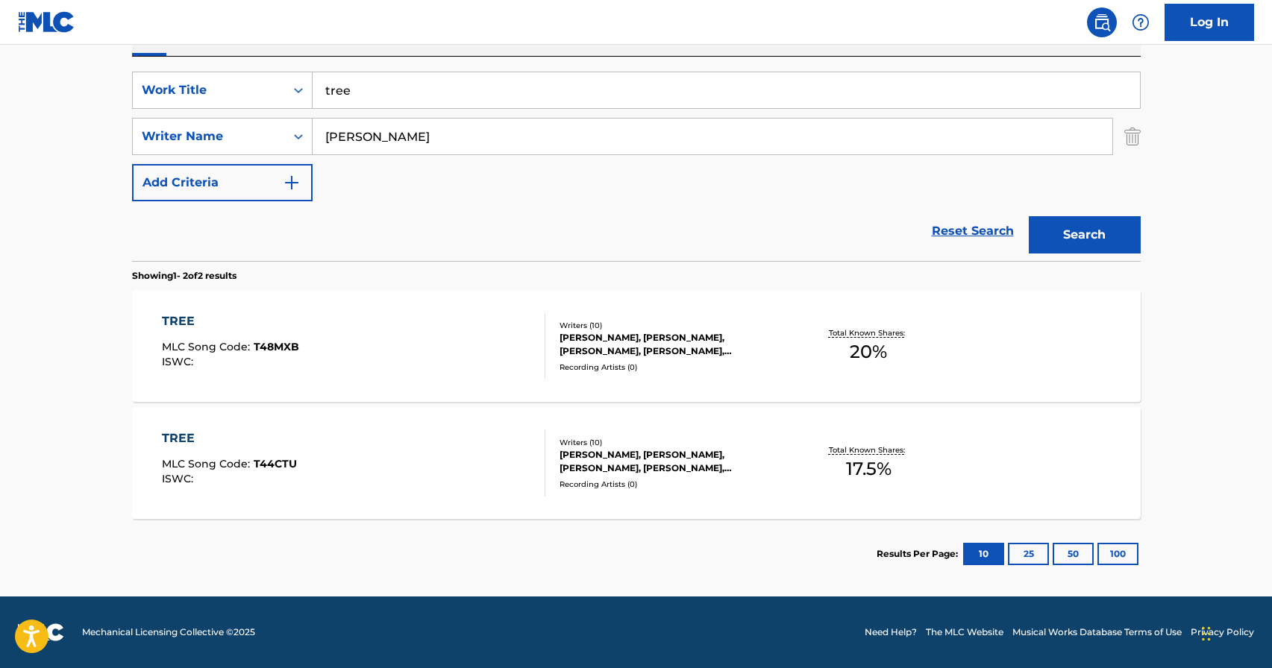
click at [455, 350] on div "TREE MLC Song Code : T48MXB ISWC :" at bounding box center [353, 346] width 383 height 67
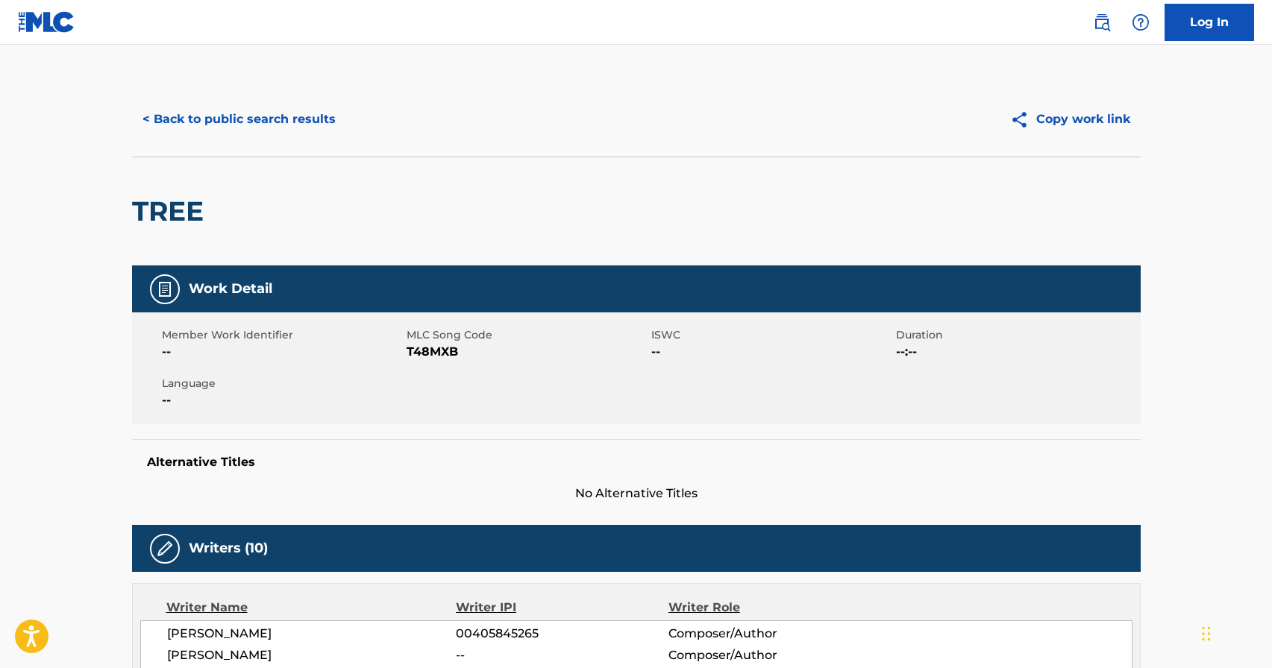
click at [214, 107] on button "< Back to public search results" at bounding box center [239, 119] width 214 height 37
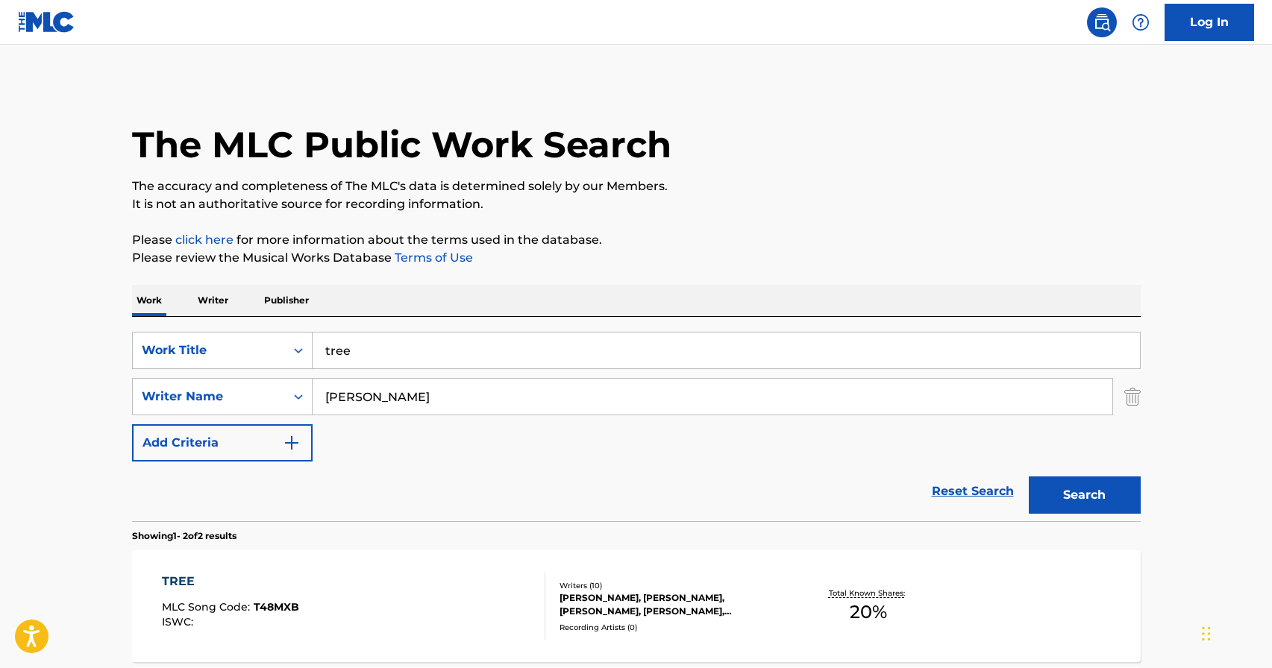
scroll to position [175, 0]
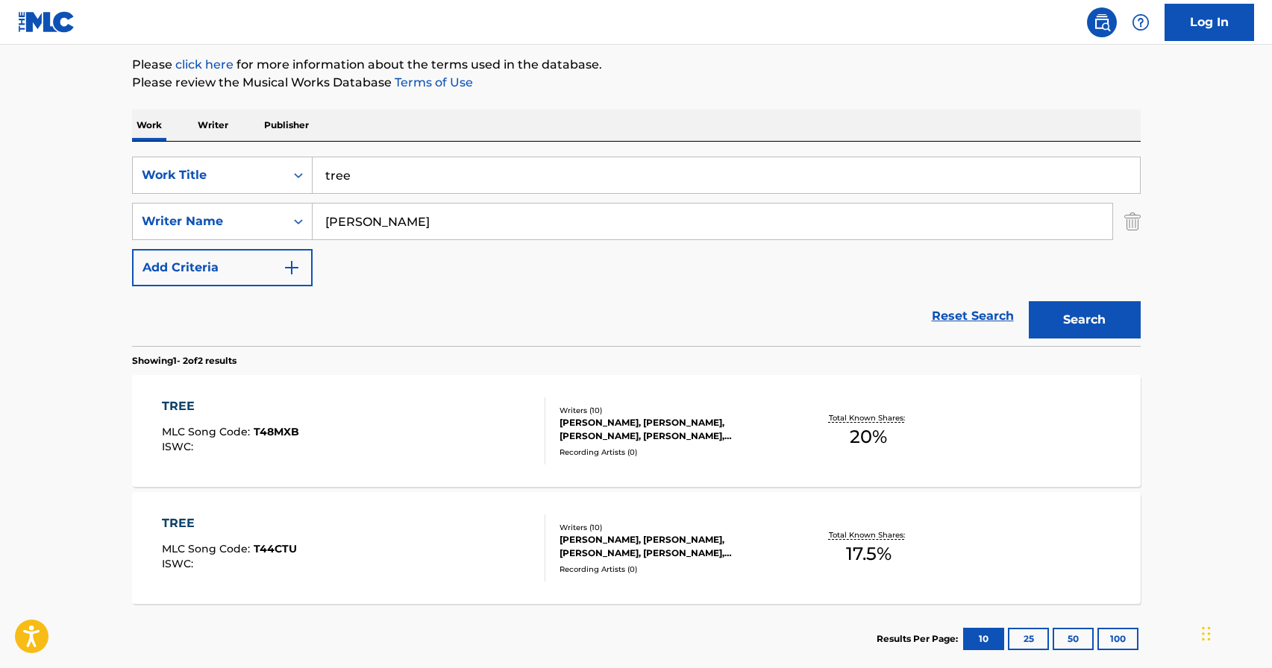
drag, startPoint x: 436, startPoint y: 170, endPoint x: 203, endPoint y: 151, distance: 233.5
click at [203, 151] on div "SearchWithCriteriad1497d54-24db-4824-a3d0-7fddafdb535e Work Title tree SearchWi…" at bounding box center [636, 244] width 1008 height 204
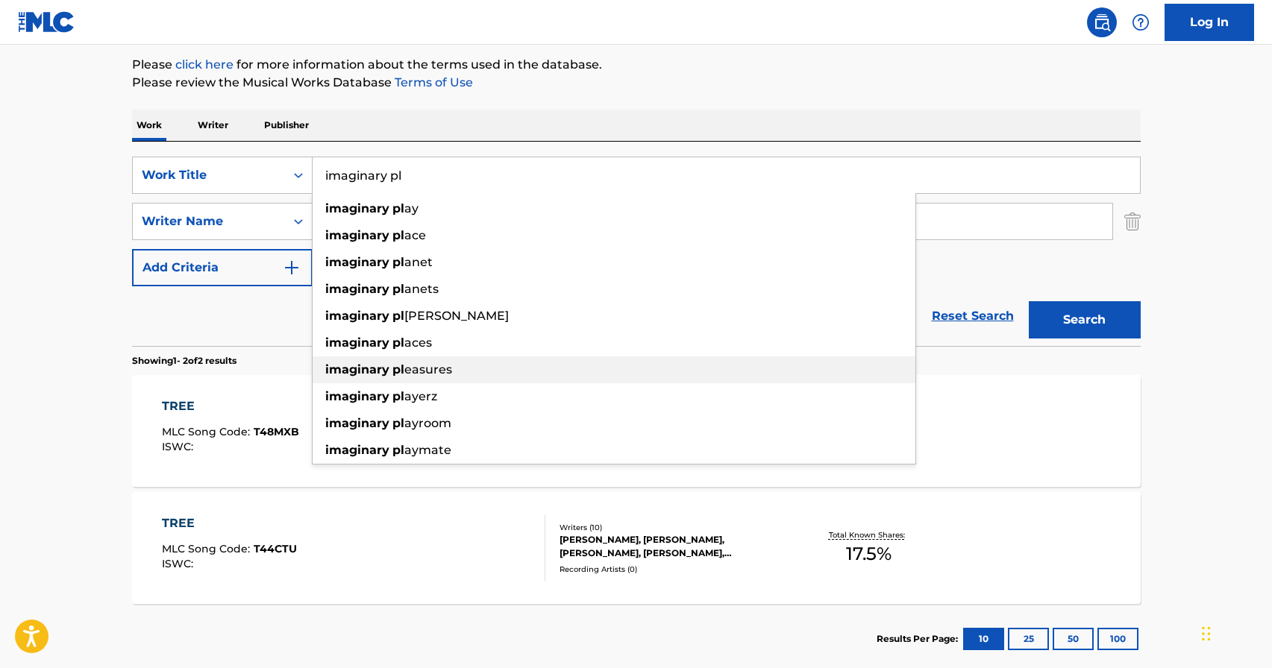
click at [407, 382] on div "imaginary pl easures" at bounding box center [614, 370] width 603 height 27
type input "imaginary pleasures"
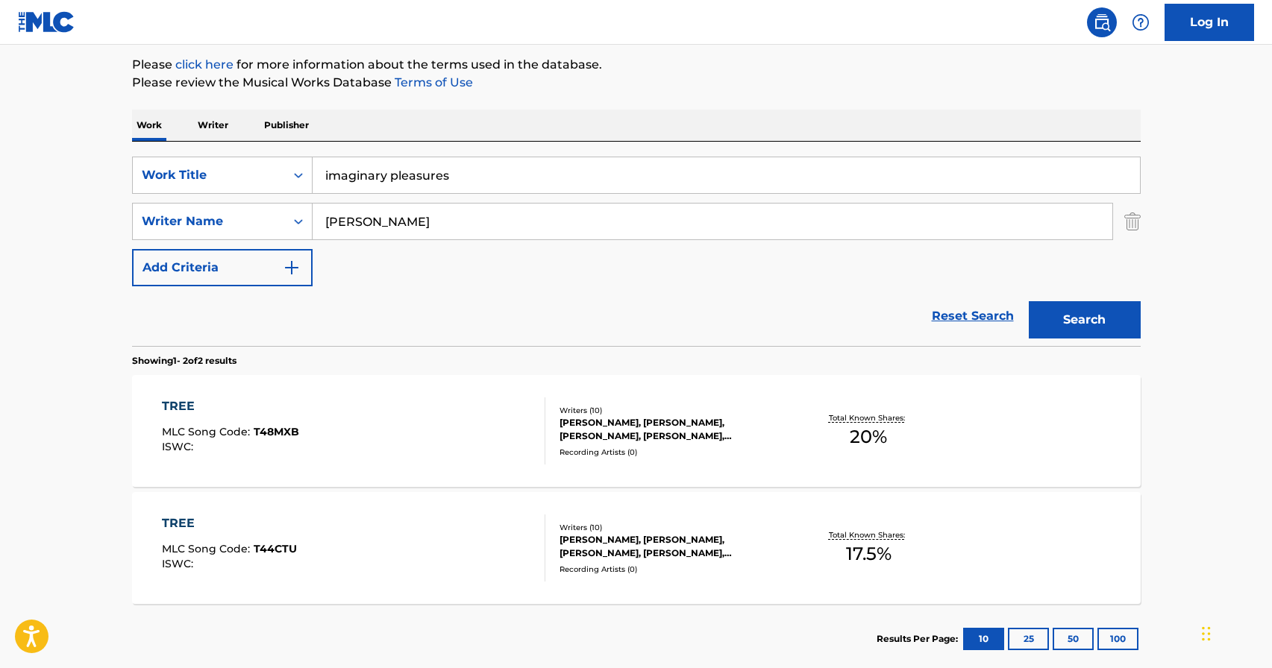
click at [409, 375] on div "TREE MLC Song Code : T48MXB ISWC : Writers ( 10 ) [PERSON_NAME], [PERSON_NAME],…" at bounding box center [636, 431] width 1008 height 112
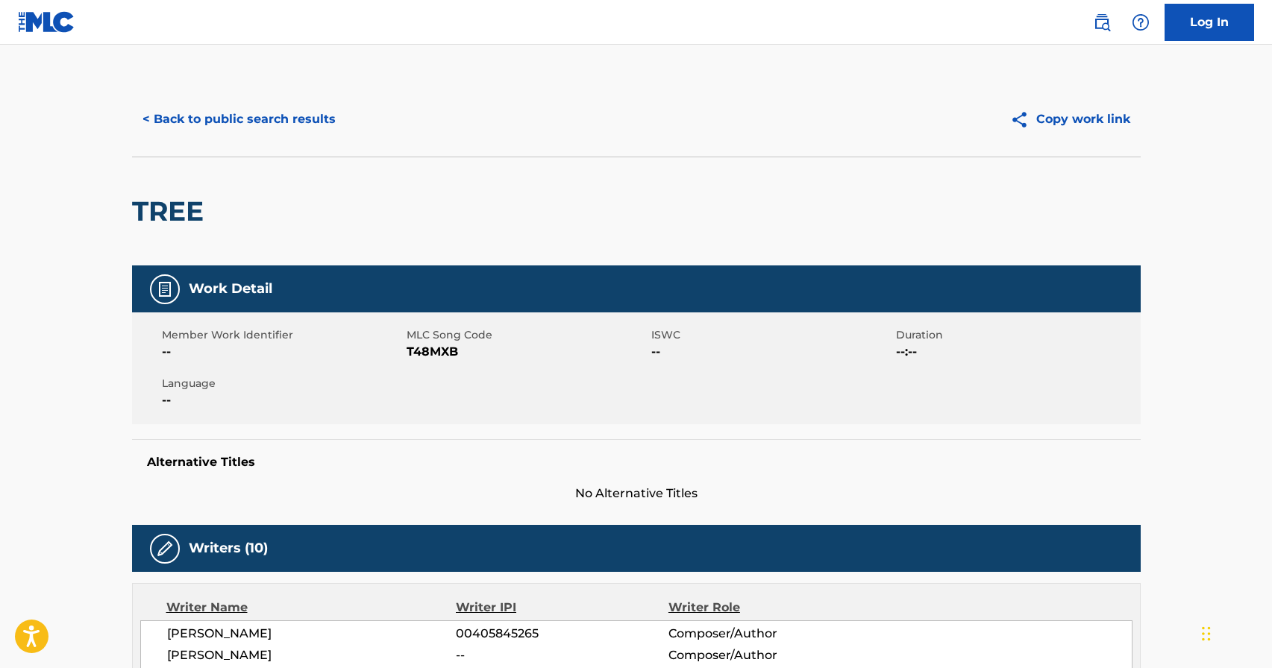
click at [199, 115] on button "< Back to public search results" at bounding box center [239, 119] width 214 height 37
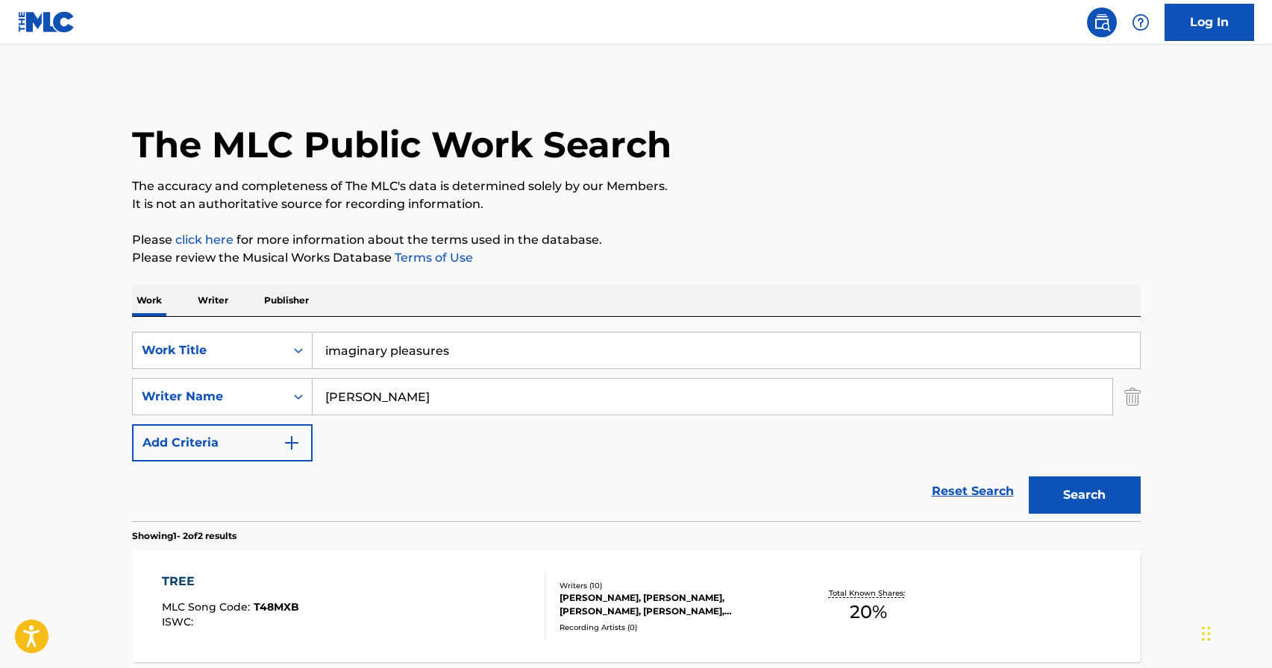
scroll to position [175, 0]
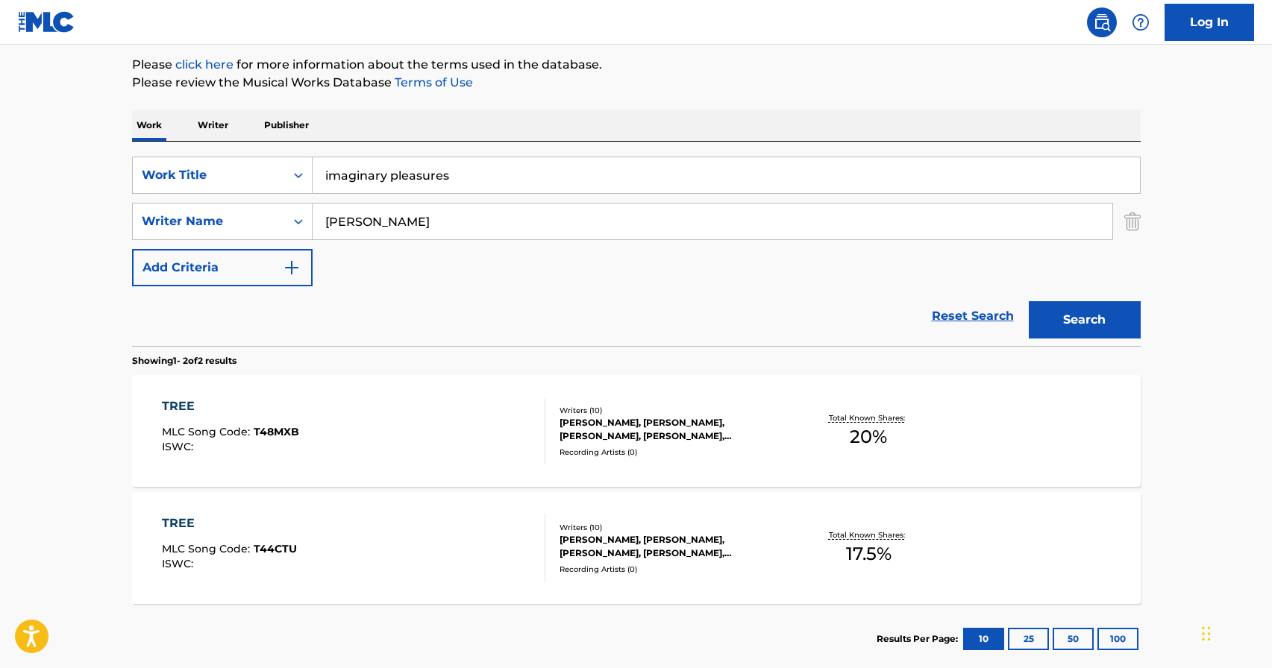
click at [486, 168] on input "imaginary pleasures" at bounding box center [726, 175] width 827 height 36
type input "imaginary playerz"
click at [448, 204] on div "imaginary playerz" at bounding box center [614, 208] width 603 height 27
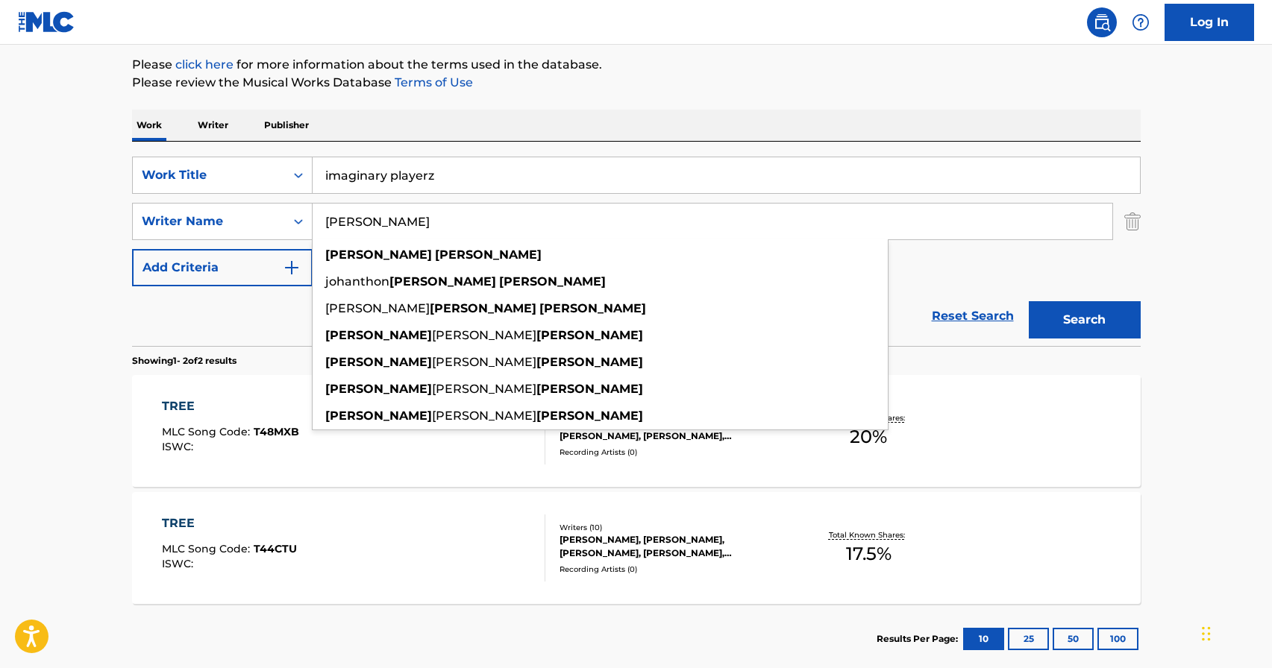
drag, startPoint x: 461, startPoint y: 220, endPoint x: 363, endPoint y: 221, distance: 97.7
click at [365, 221] on input "[PERSON_NAME]" at bounding box center [713, 222] width 800 height 36
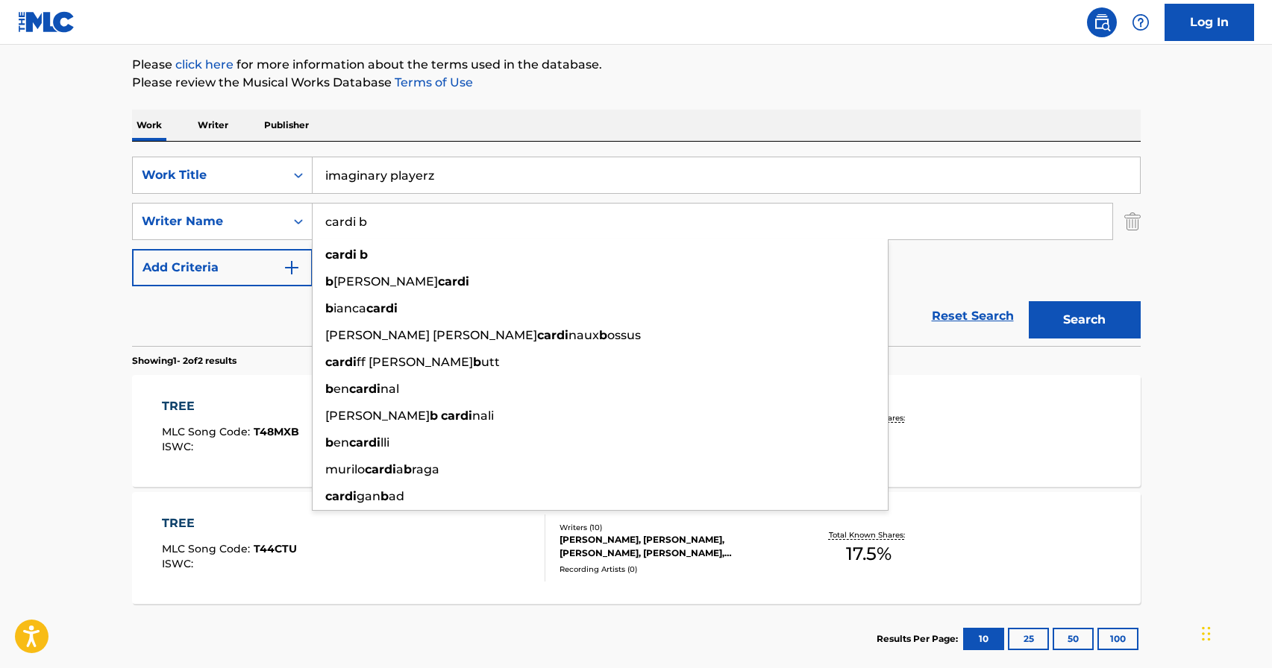
type input "cardi b"
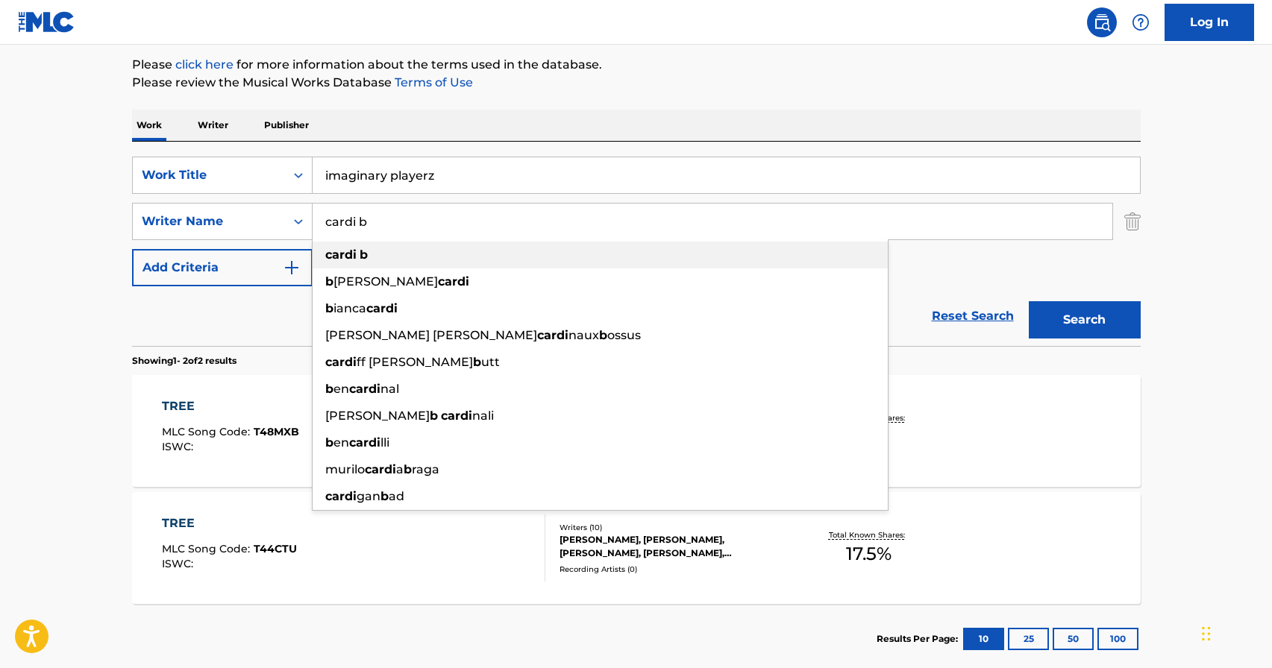
click at [568, 247] on div "cardi b" at bounding box center [600, 255] width 575 height 27
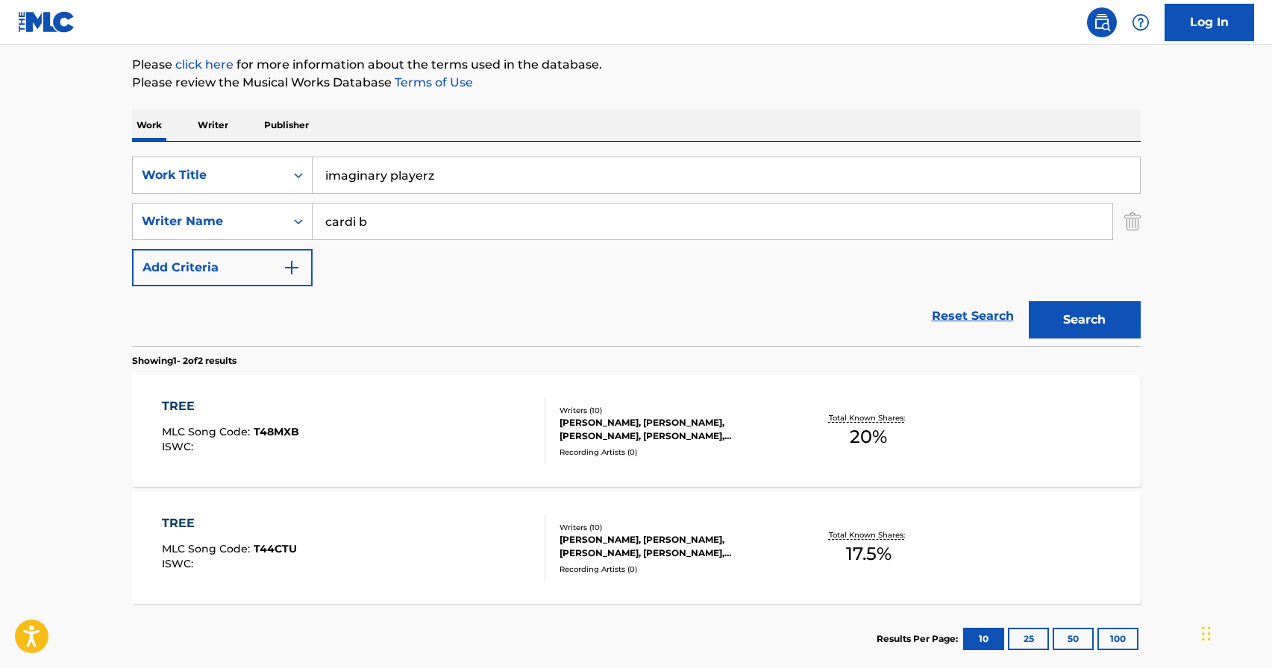
click at [1103, 312] on button "Search" at bounding box center [1085, 319] width 112 height 37
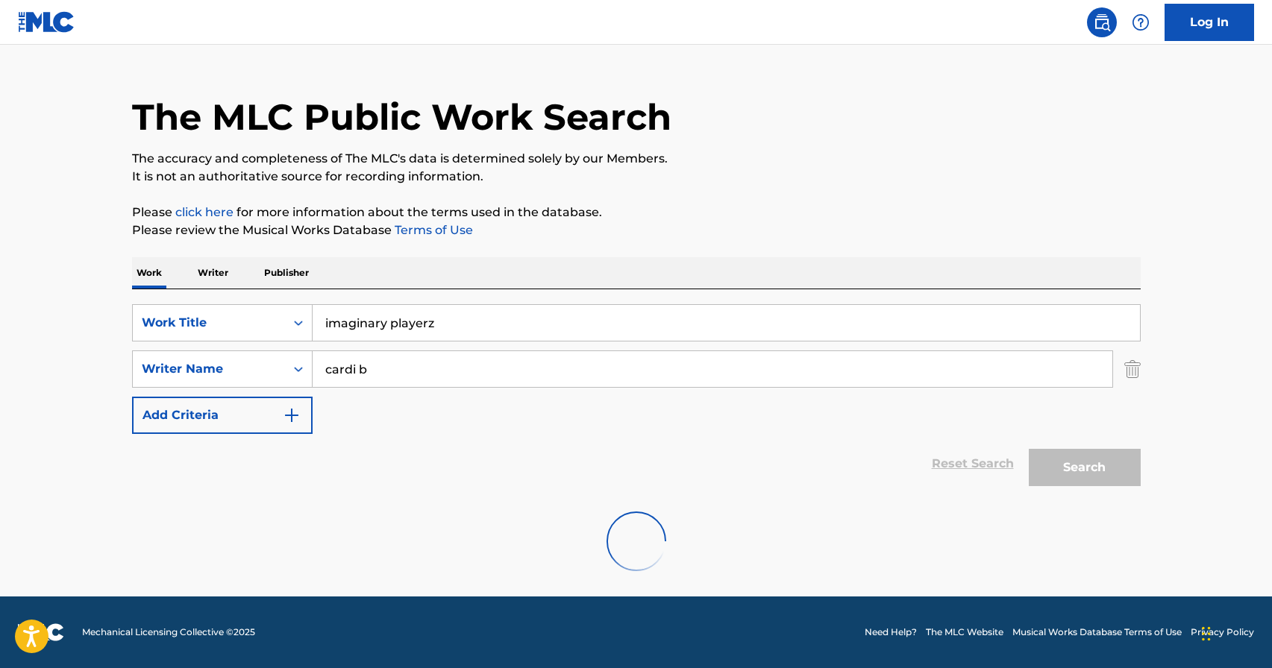
scroll to position [0, 0]
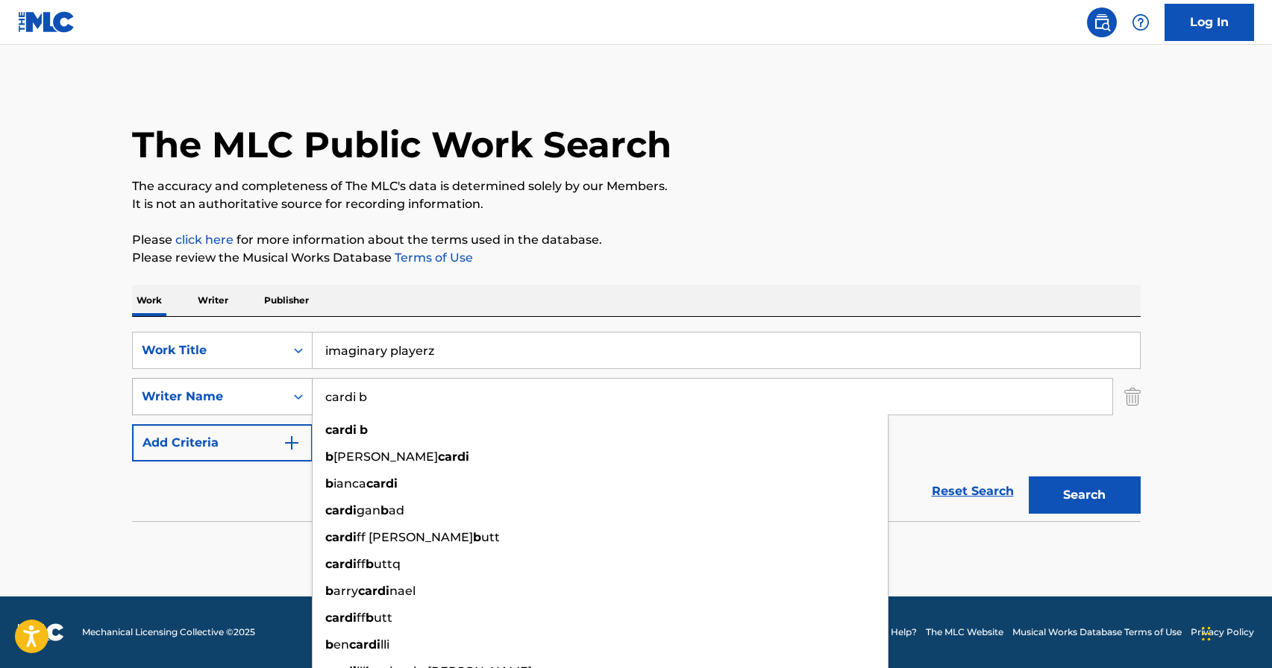
drag, startPoint x: 811, startPoint y: 398, endPoint x: 296, endPoint y: 399, distance: 514.7
click at [296, 399] on div "SearchWithCriteria57a0ab9d-0271-4b35-8164-c884bec37c6e Writer Name cardi b card…" at bounding box center [636, 396] width 1008 height 37
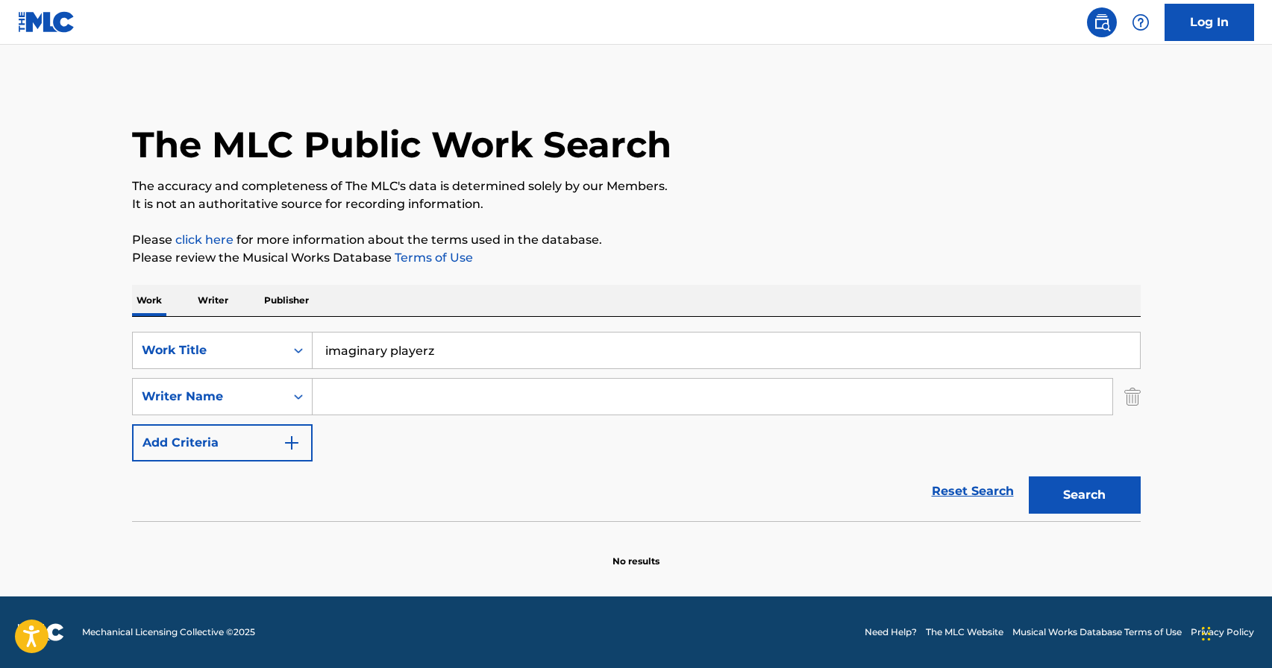
click at [1105, 497] on button "Search" at bounding box center [1085, 495] width 112 height 37
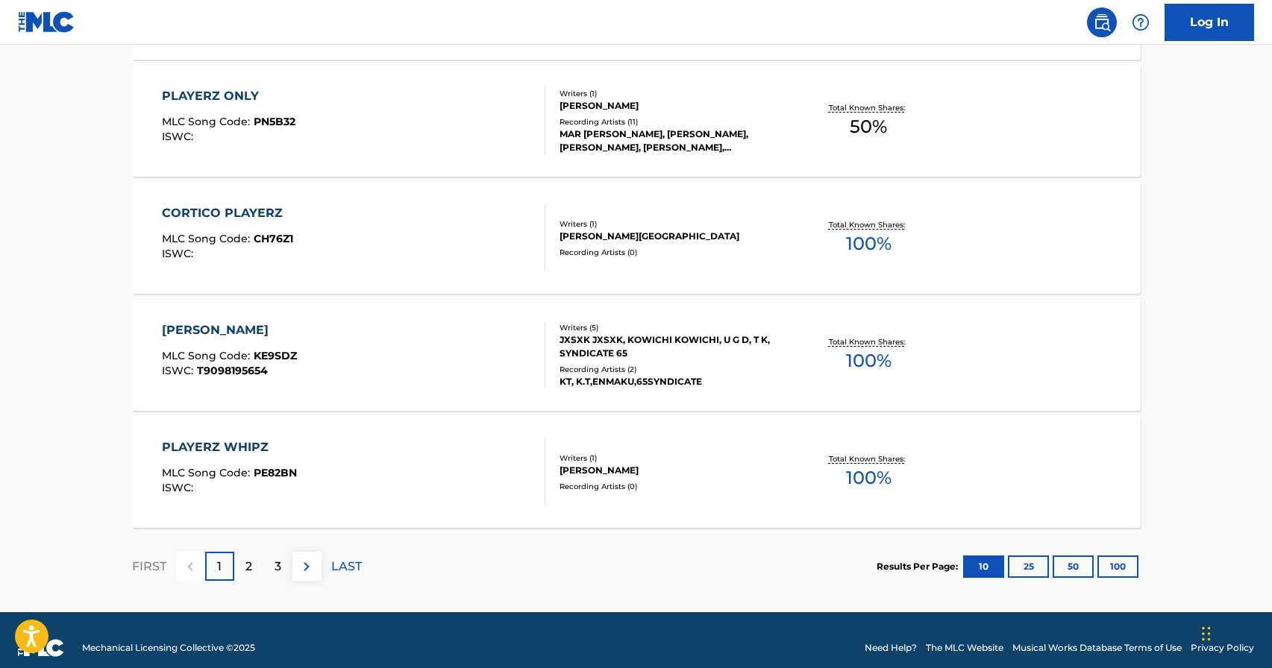
scroll to position [1189, 0]
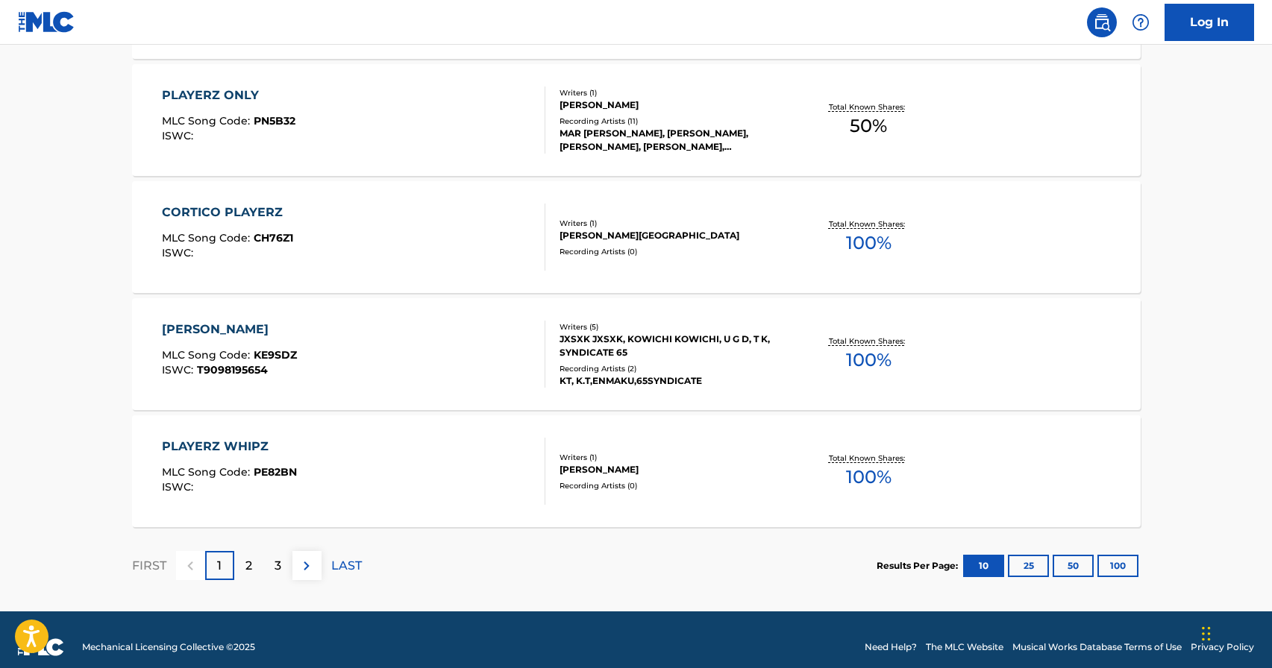
click at [1122, 565] on button "100" at bounding box center [1117, 566] width 41 height 22
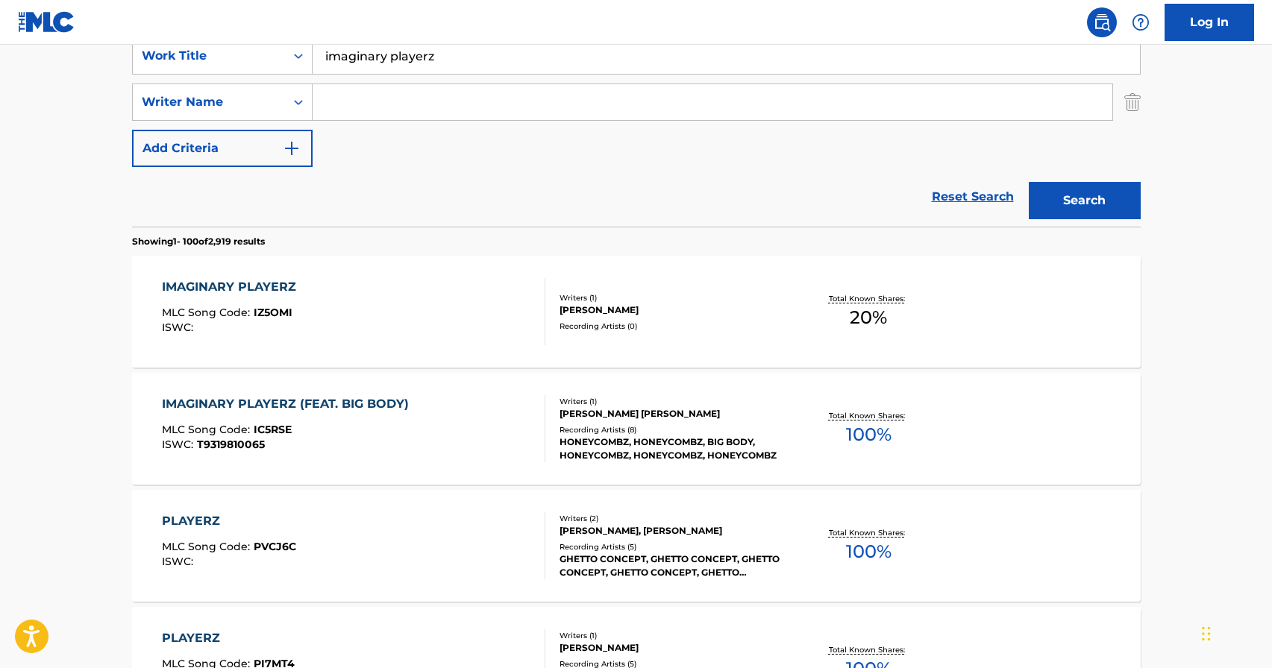
scroll to position [0, 0]
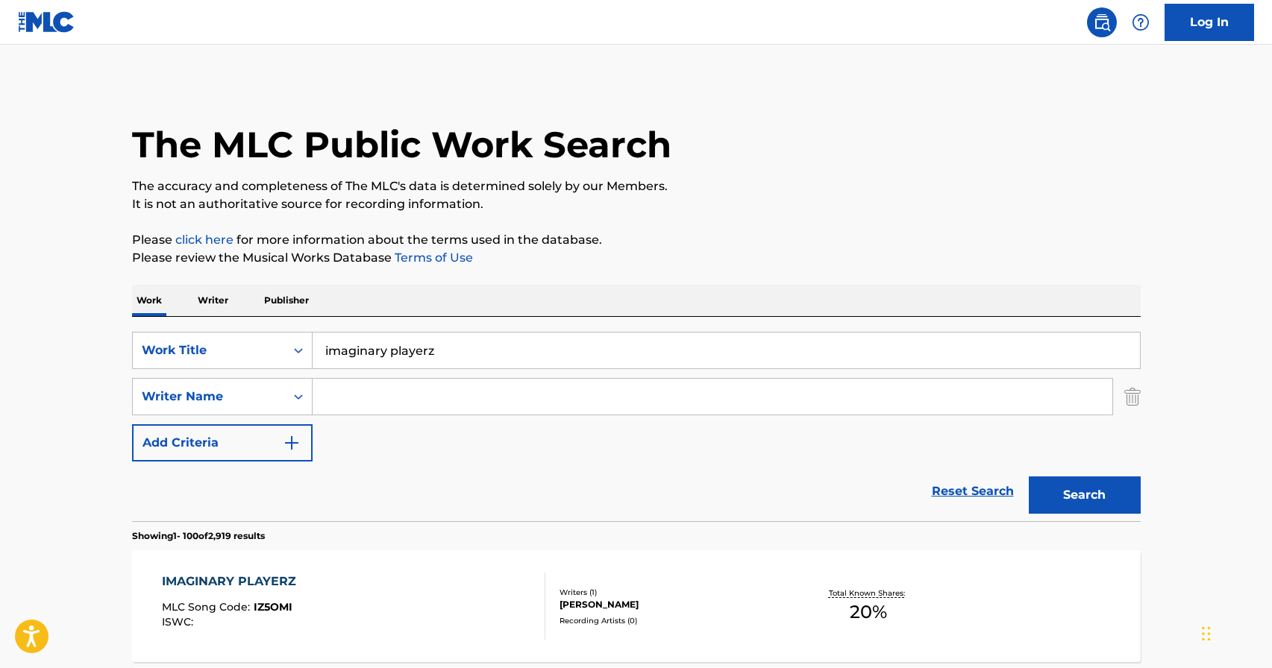
click at [349, 394] on input "Search Form" at bounding box center [713, 397] width 800 height 36
paste input "Belcalis [PERSON_NAME]"
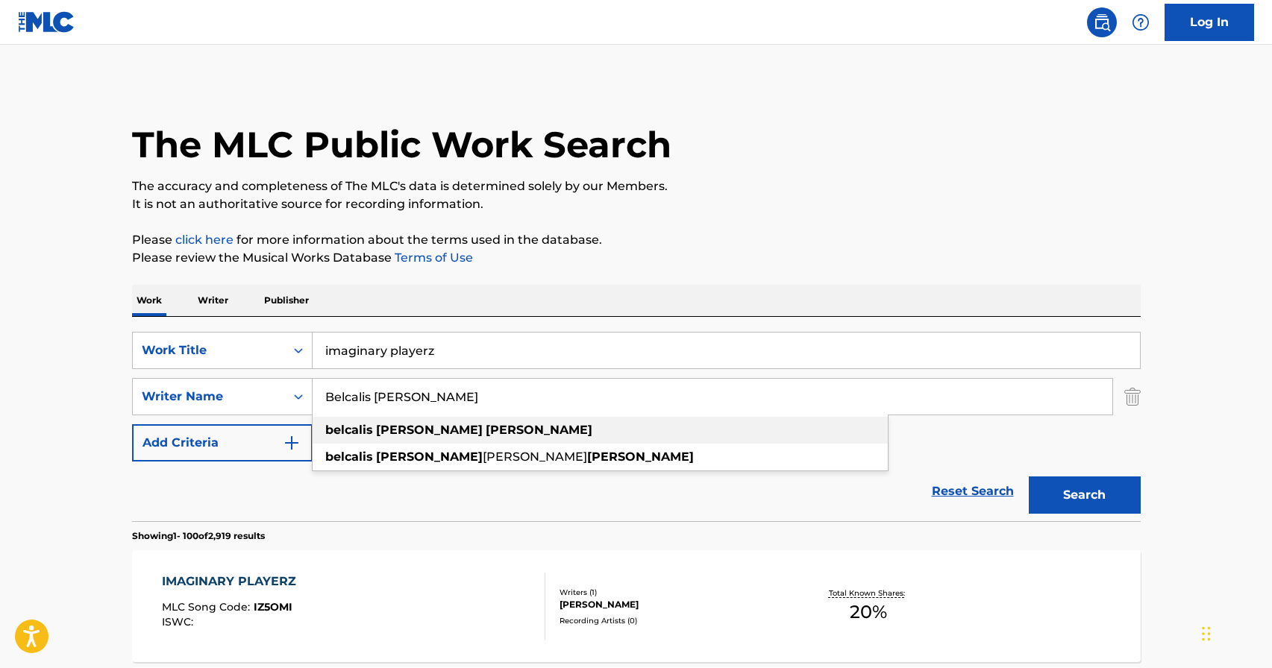
click at [597, 424] on div "belcalis [PERSON_NAME]" at bounding box center [600, 430] width 575 height 27
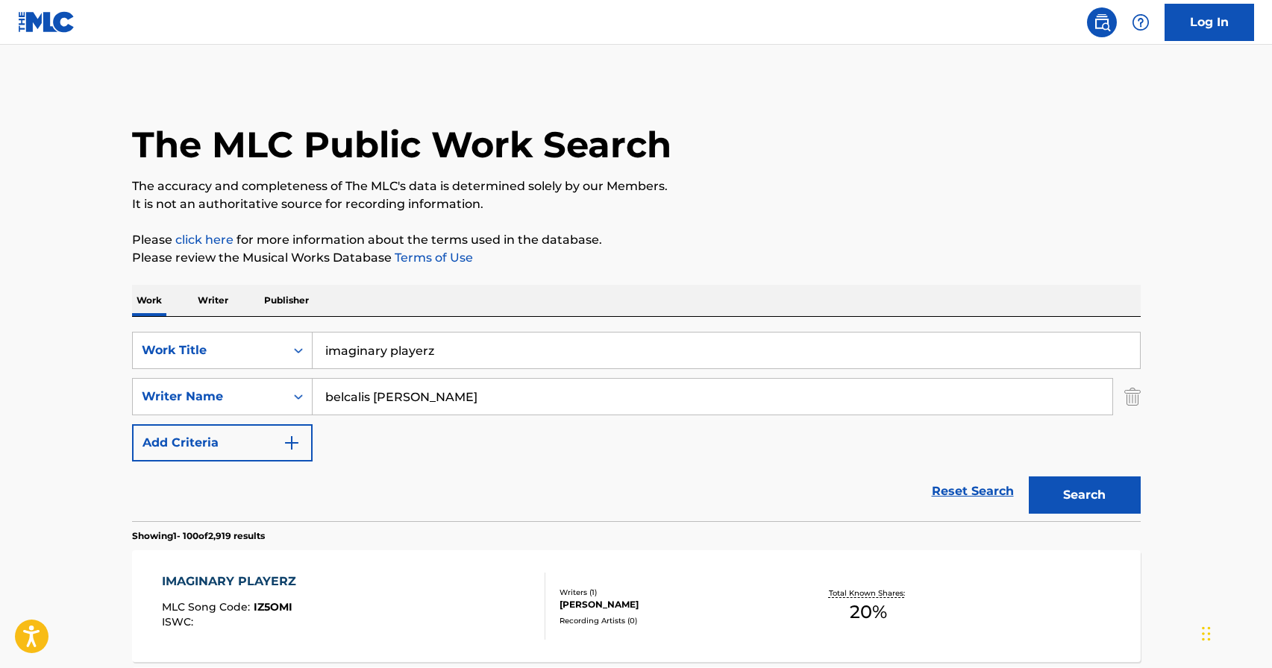
click at [1071, 500] on button "Search" at bounding box center [1085, 495] width 112 height 37
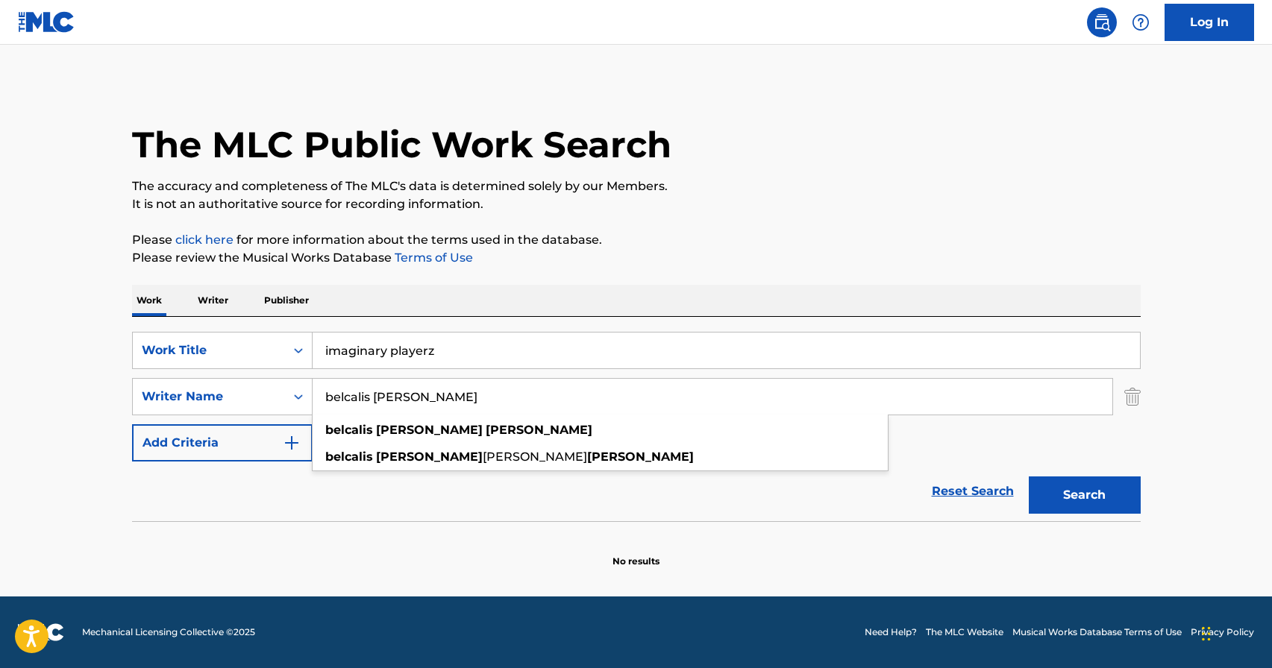
drag, startPoint x: 488, startPoint y: 394, endPoint x: 387, endPoint y: 407, distance: 101.5
click at [387, 407] on input "belcalis [PERSON_NAME]" at bounding box center [713, 397] width 800 height 36
click at [587, 462] on strong "[PERSON_NAME]" at bounding box center [640, 457] width 107 height 14
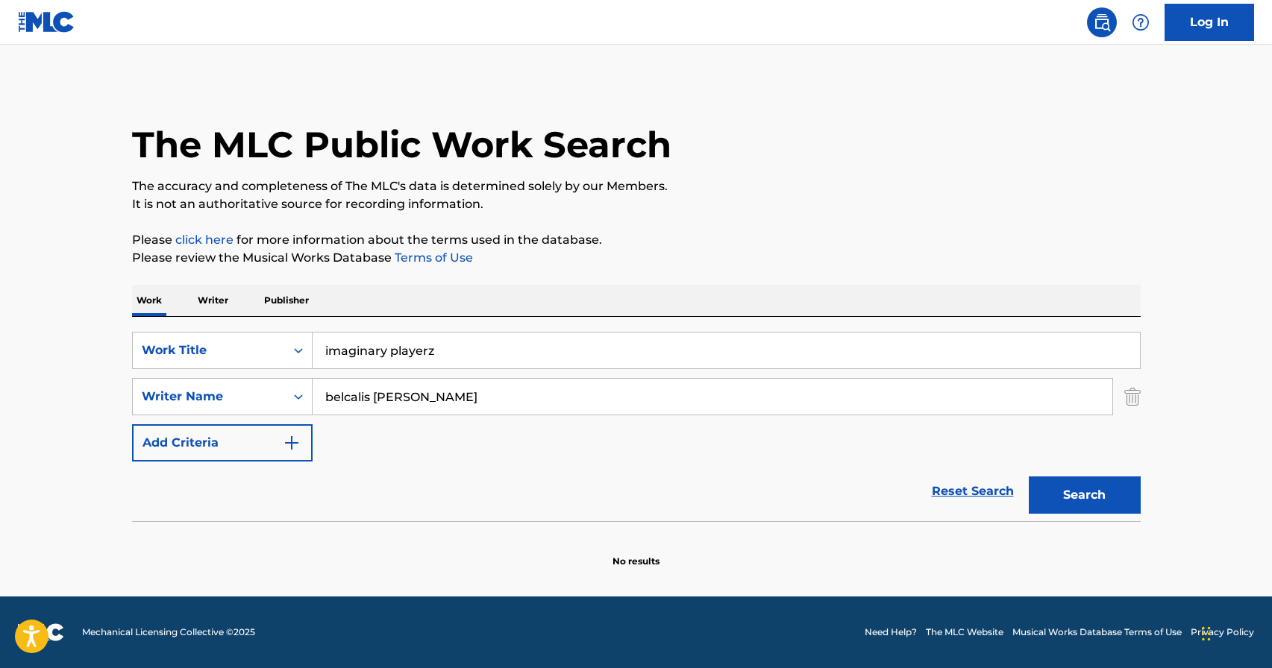
click at [1049, 487] on button "Search" at bounding box center [1085, 495] width 112 height 37
drag, startPoint x: 564, startPoint y: 399, endPoint x: 374, endPoint y: 400, distance: 189.5
click at [374, 400] on input "belcalis [PERSON_NAME]" at bounding box center [713, 397] width 800 height 36
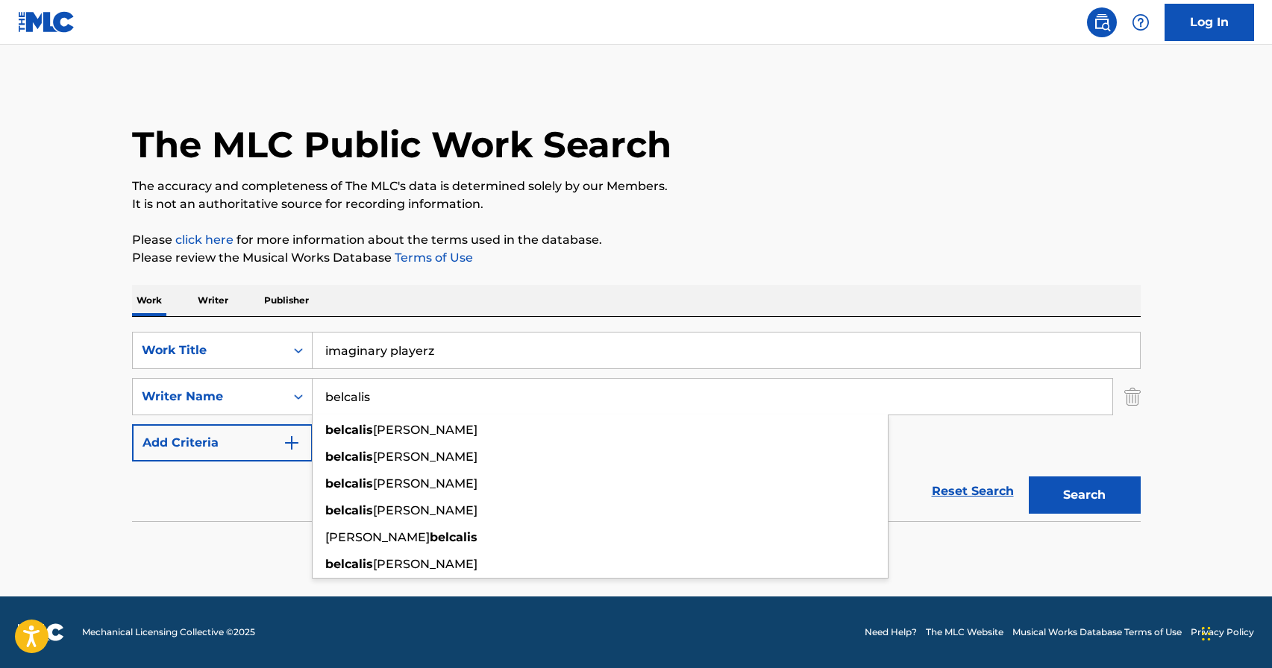
type input "belcalis"
click at [1073, 486] on button "Search" at bounding box center [1085, 495] width 112 height 37
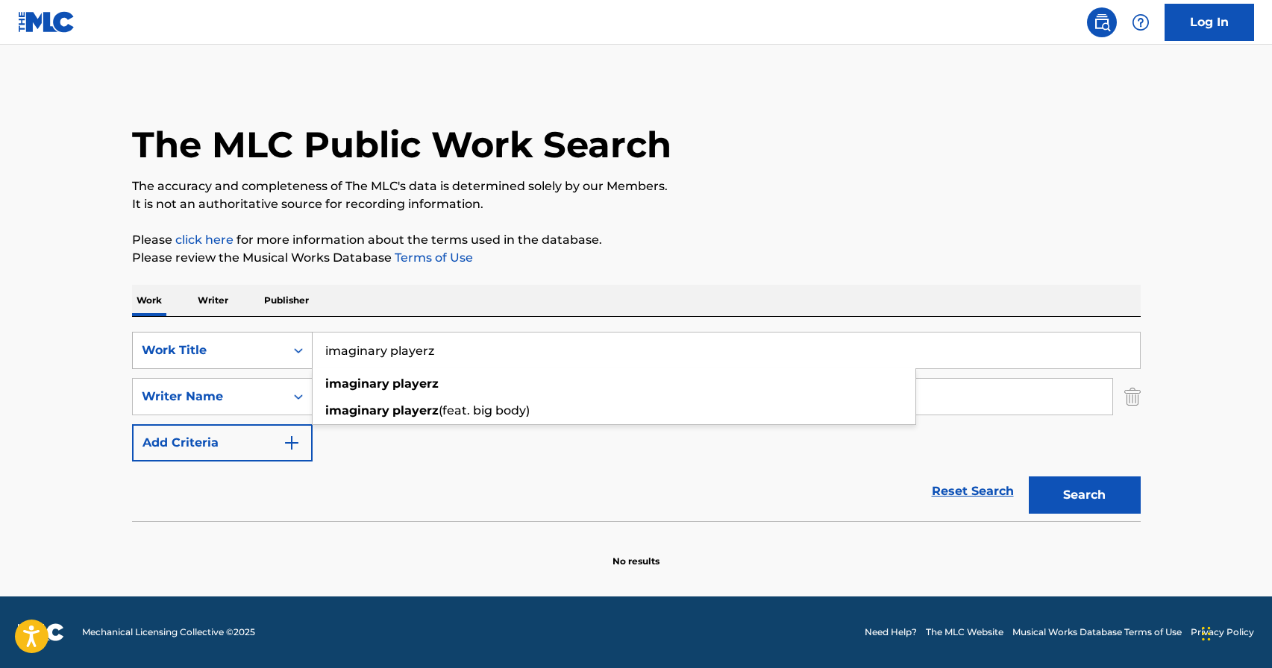
drag, startPoint x: 498, startPoint y: 353, endPoint x: 283, endPoint y: 351, distance: 215.6
click at [283, 351] on div "SearchWithCriteriad1497d54-24db-4824-a3d0-7fddafdb535e Work Title imaginary pla…" at bounding box center [636, 350] width 1008 height 37
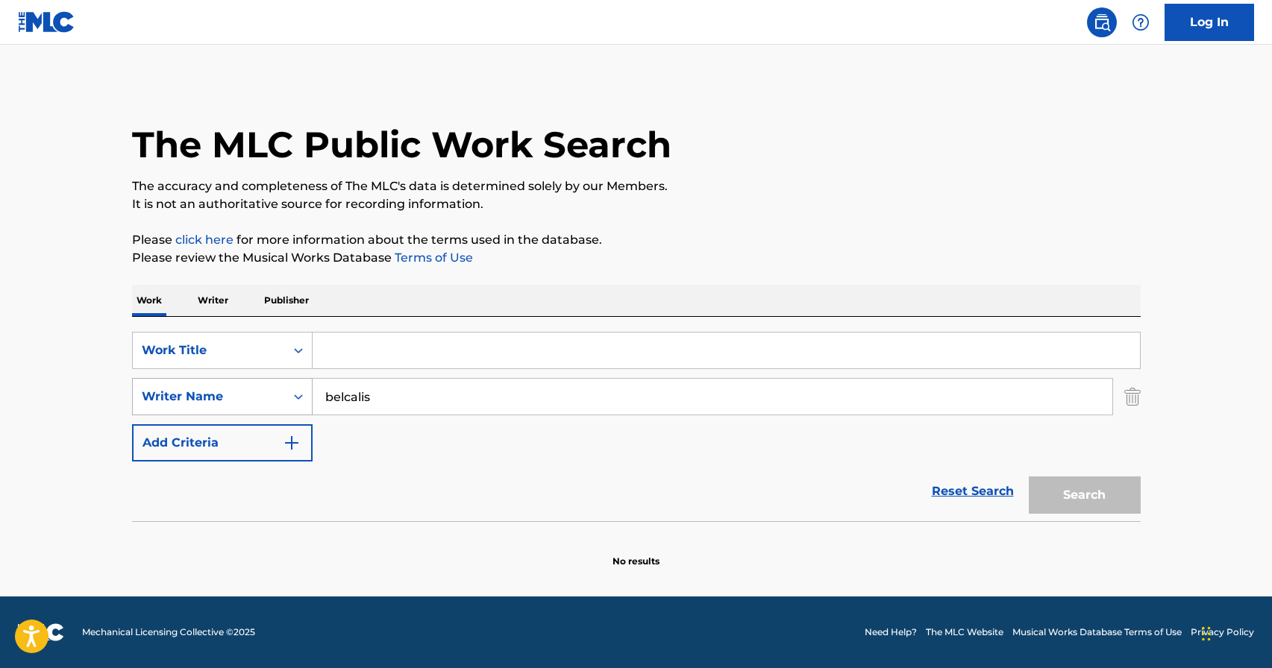
drag, startPoint x: 462, startPoint y: 400, endPoint x: 224, endPoint y: 398, distance: 238.7
click at [224, 398] on div "SearchWithCriteria57a0ab9d-0271-4b35-8164-c884bec37c6e Writer Name belcalis" at bounding box center [636, 396] width 1008 height 37
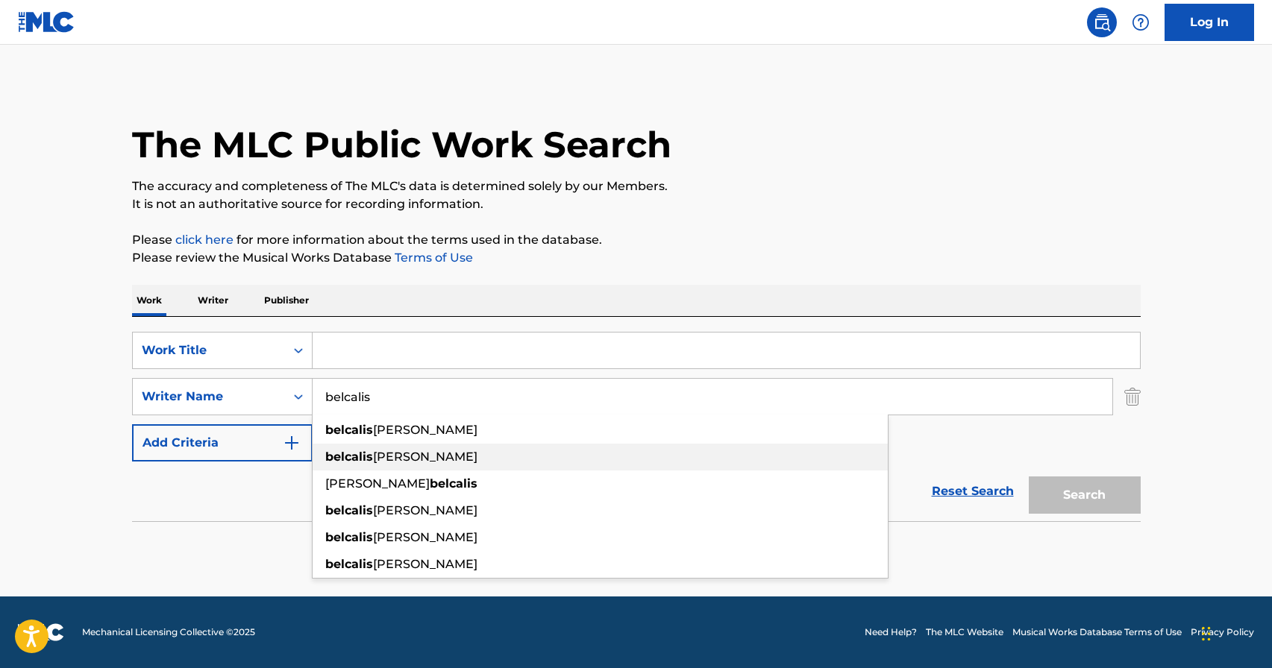
click at [494, 455] on div "belcalis [PERSON_NAME]" at bounding box center [600, 457] width 575 height 27
type input "belcalis [PERSON_NAME]"
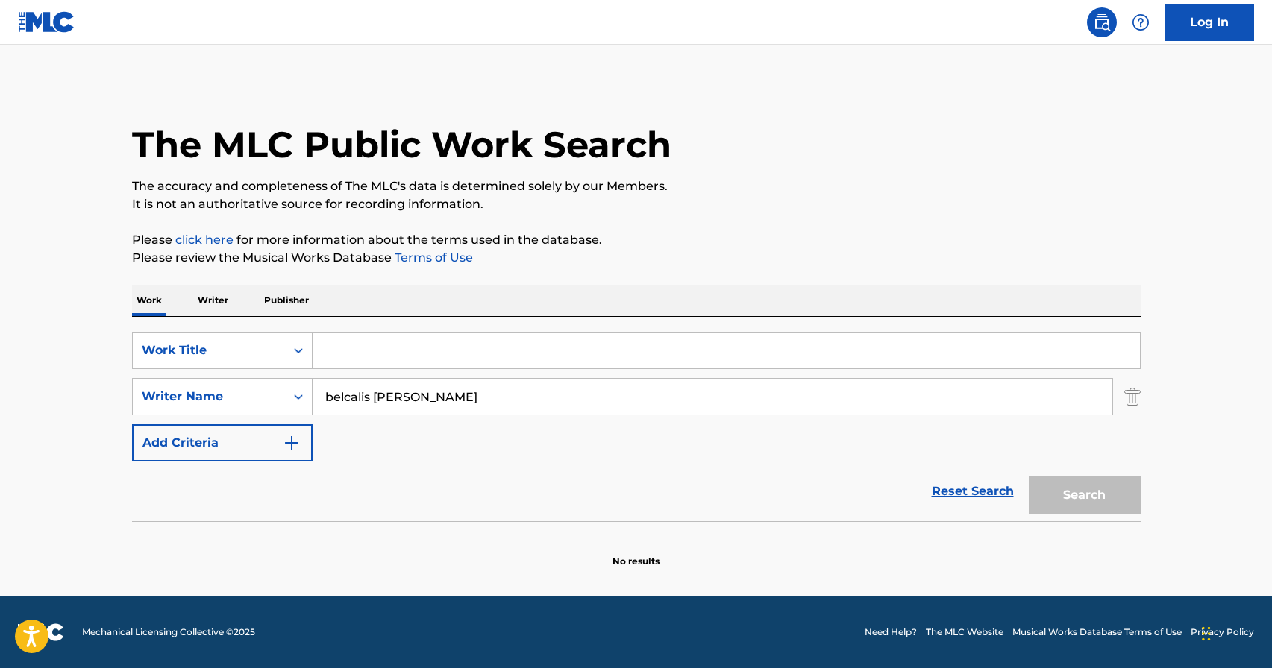
click at [216, 300] on p "Writer" at bounding box center [213, 300] width 40 height 31
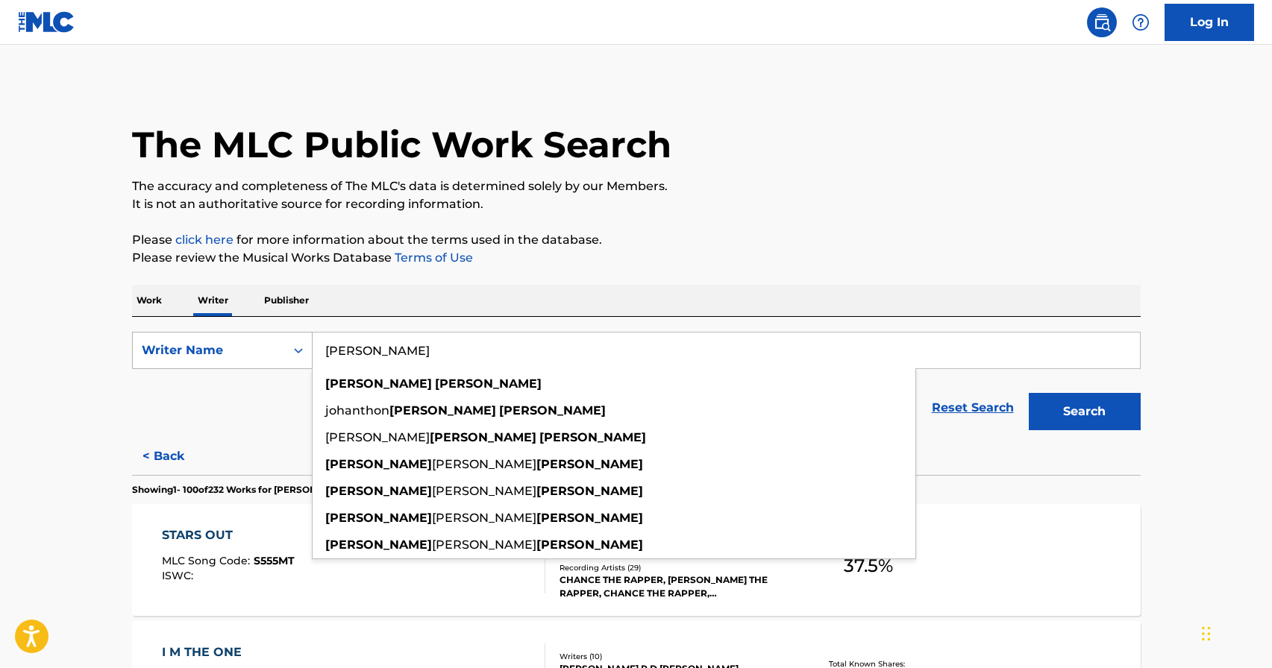
drag, startPoint x: 528, startPoint y: 349, endPoint x: 173, endPoint y: 349, distance: 355.0
click at [173, 349] on div "SearchWithCriteria137cc2db-0398-4830-a709-7e3f0cf5985b Writer Name [PERSON_NAME…" at bounding box center [636, 350] width 1008 height 37
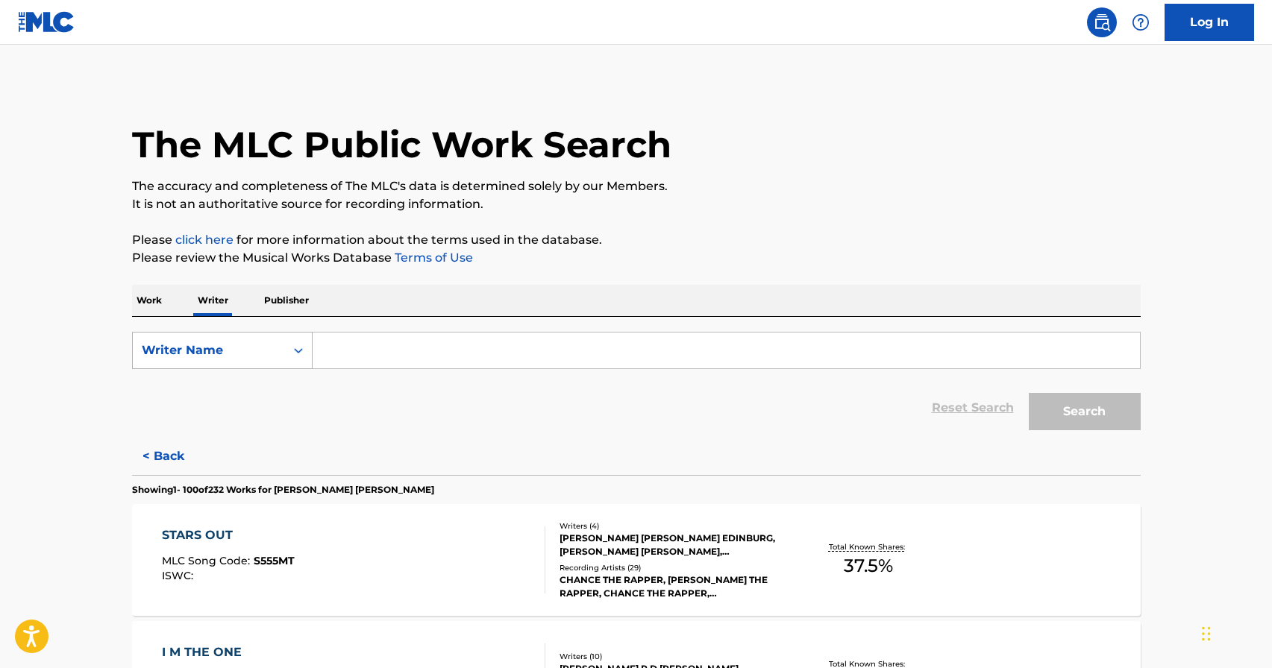
paste input "Belcalis [PERSON_NAME]"
click at [1070, 412] on button "Search" at bounding box center [1085, 411] width 112 height 37
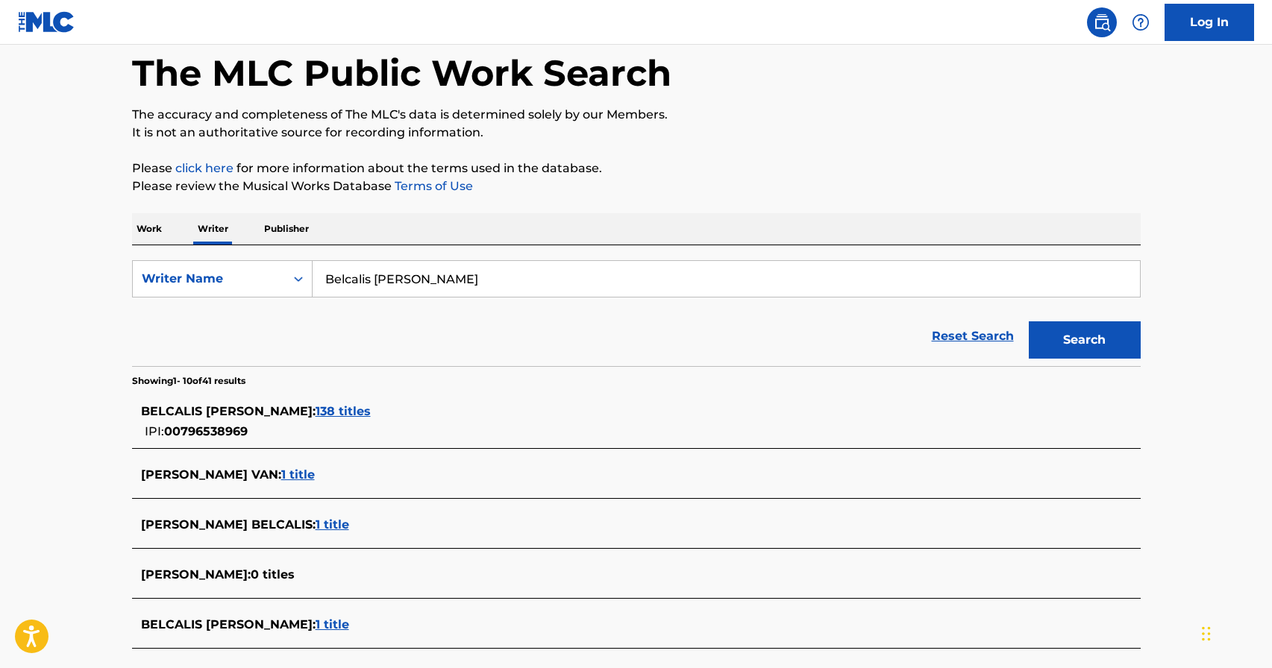
scroll to position [78, 0]
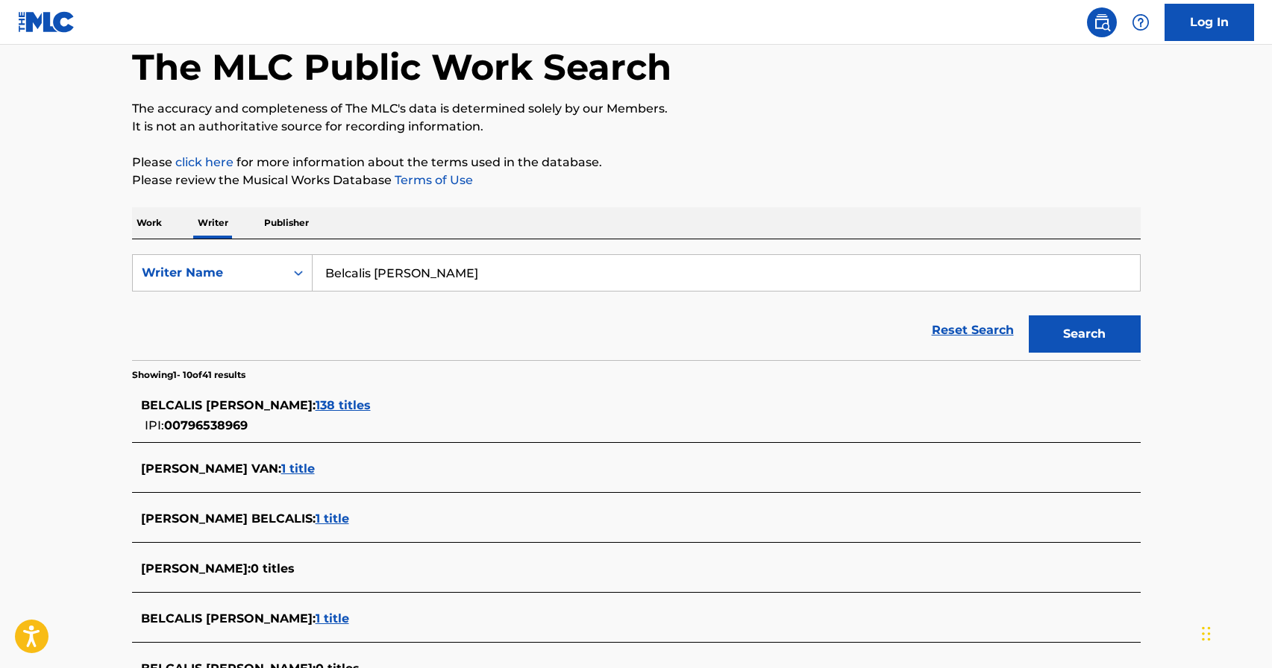
click at [316, 398] on div "BELCALIS [PERSON_NAME] : 138 titles" at bounding box center [617, 406] width 952 height 18
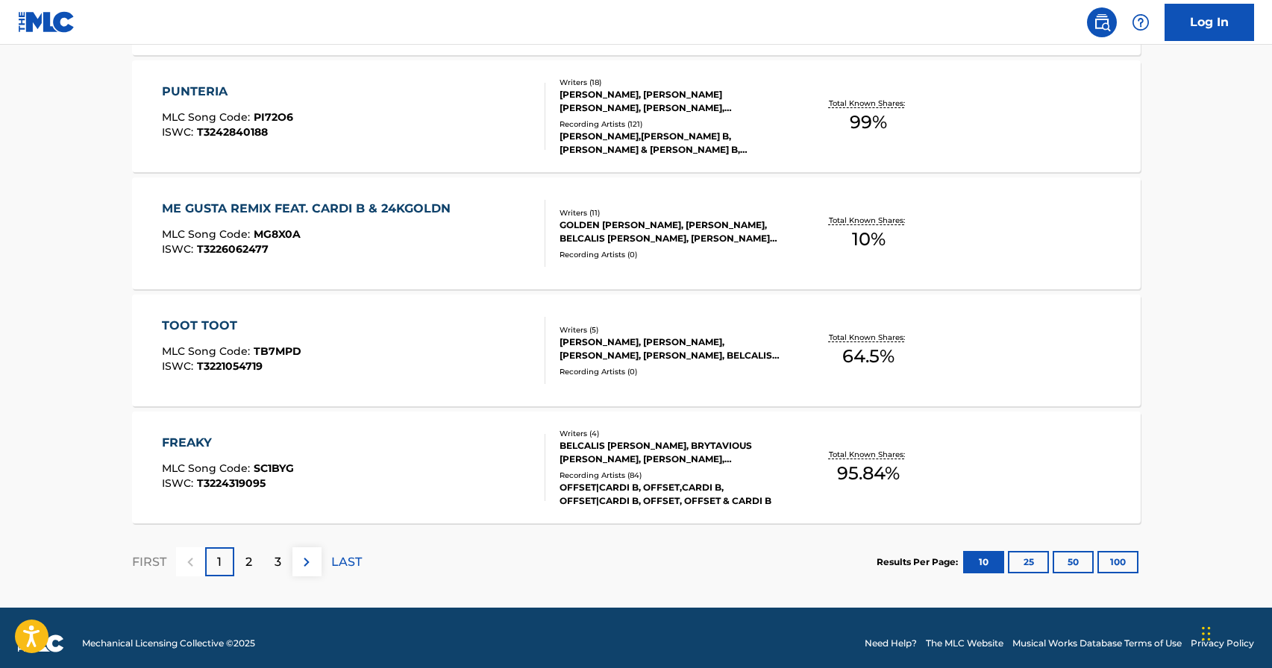
scroll to position [1147, 0]
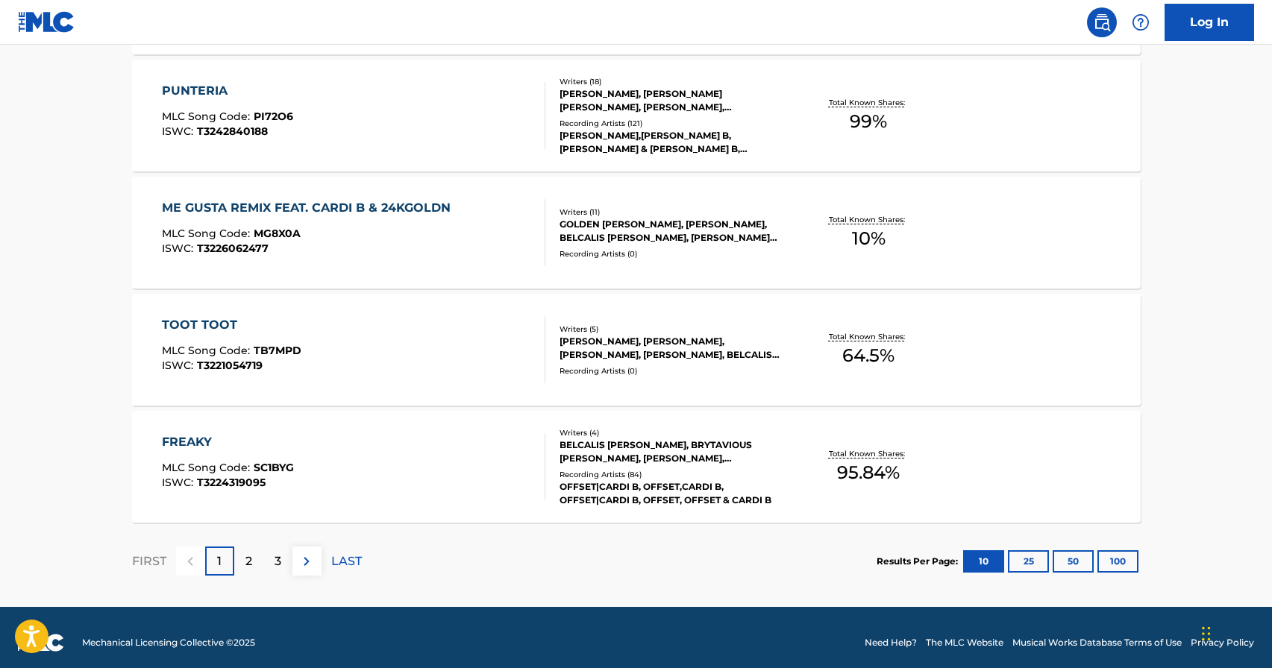
click at [1131, 558] on button "100" at bounding box center [1117, 561] width 41 height 22
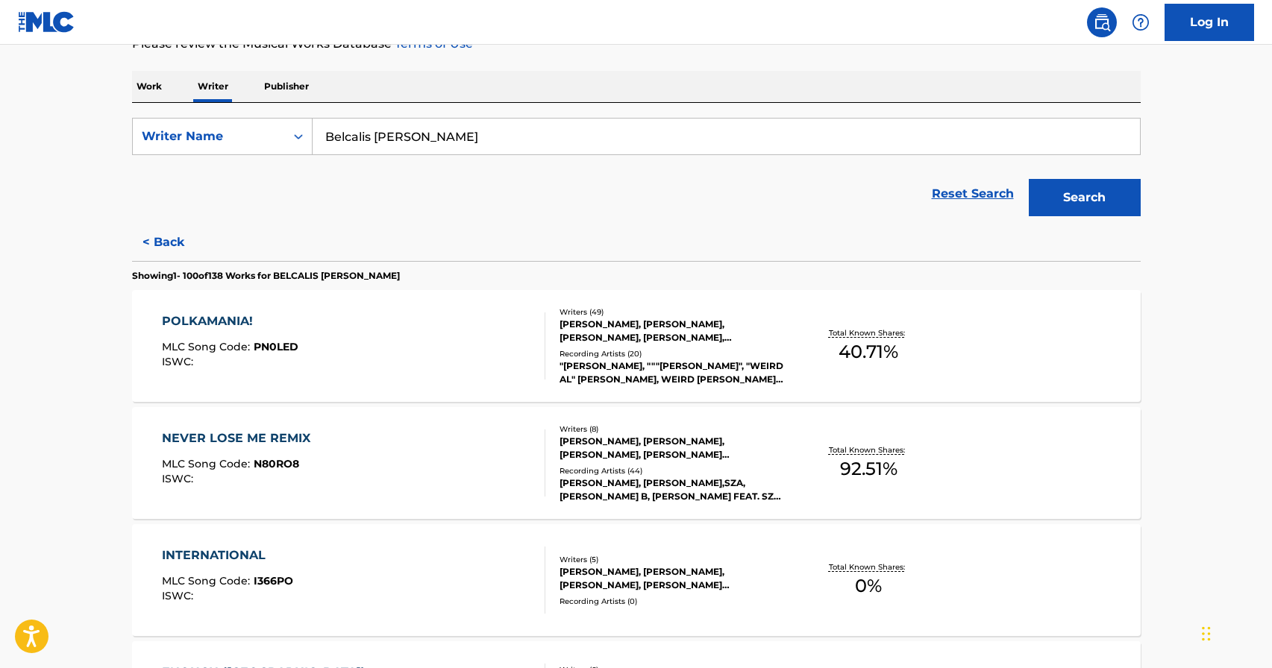
scroll to position [0, 0]
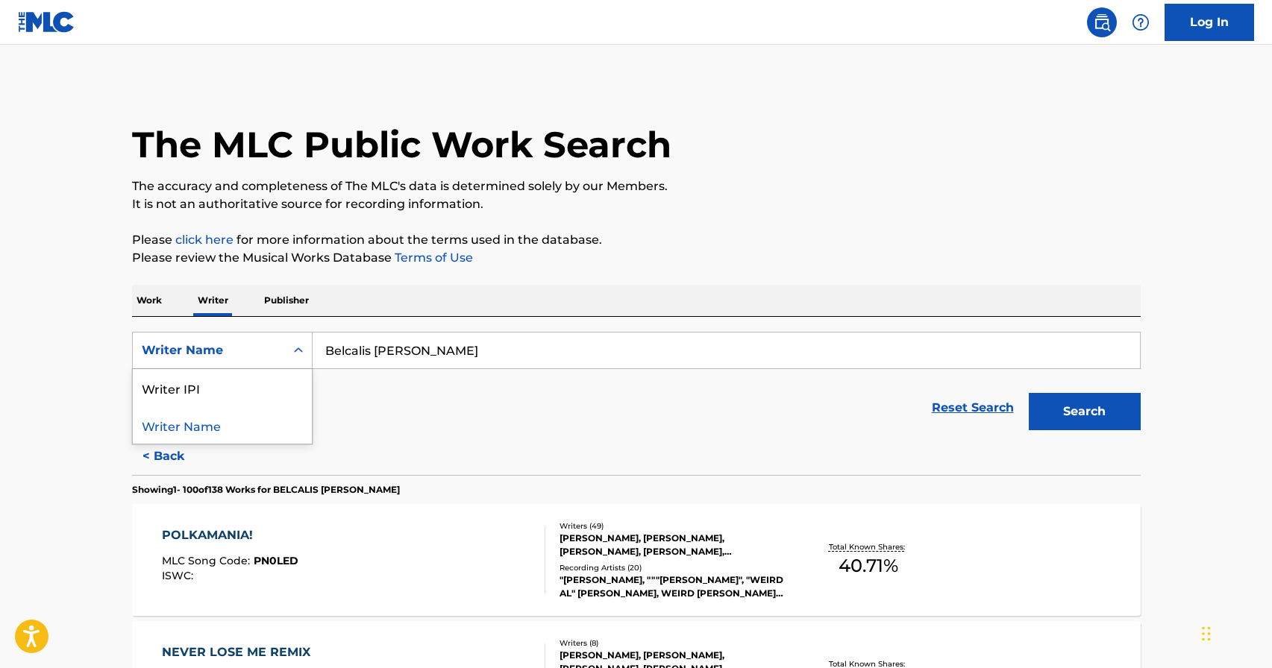
click at [297, 352] on icon "Search Form" at bounding box center [298, 350] width 15 height 15
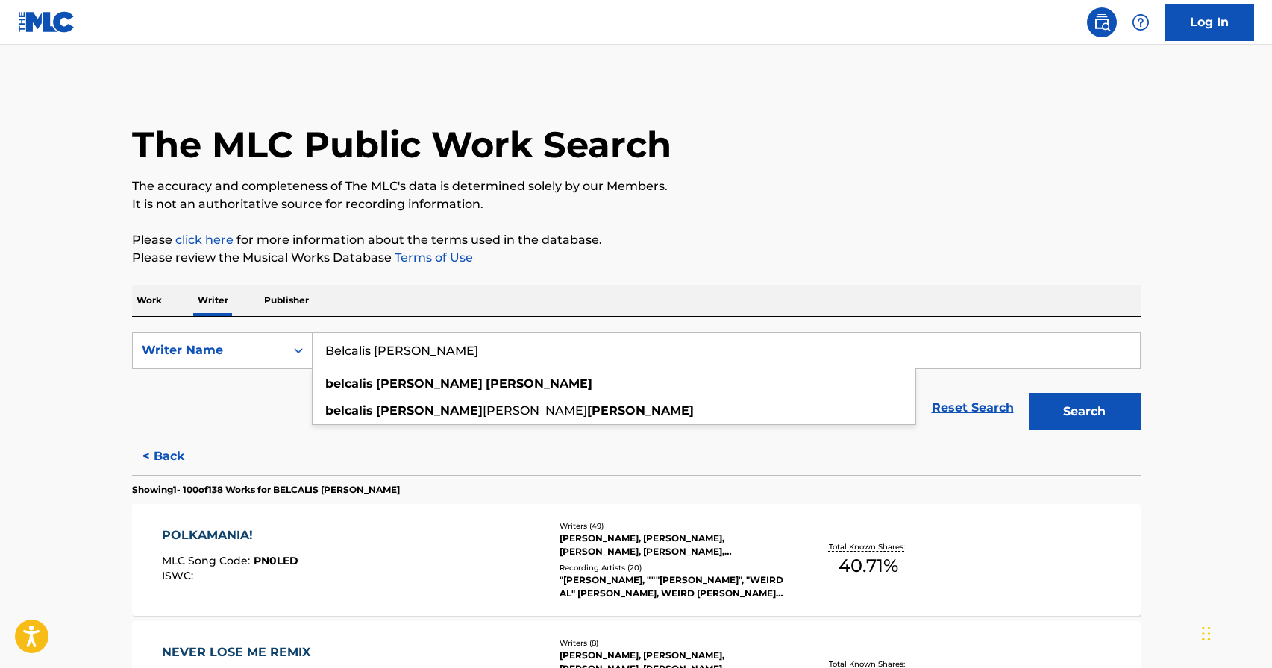
drag, startPoint x: 503, startPoint y: 357, endPoint x: 334, endPoint y: 357, distance: 168.6
click at [334, 357] on input "Belcalis [PERSON_NAME]" at bounding box center [726, 351] width 827 height 36
type input "B"
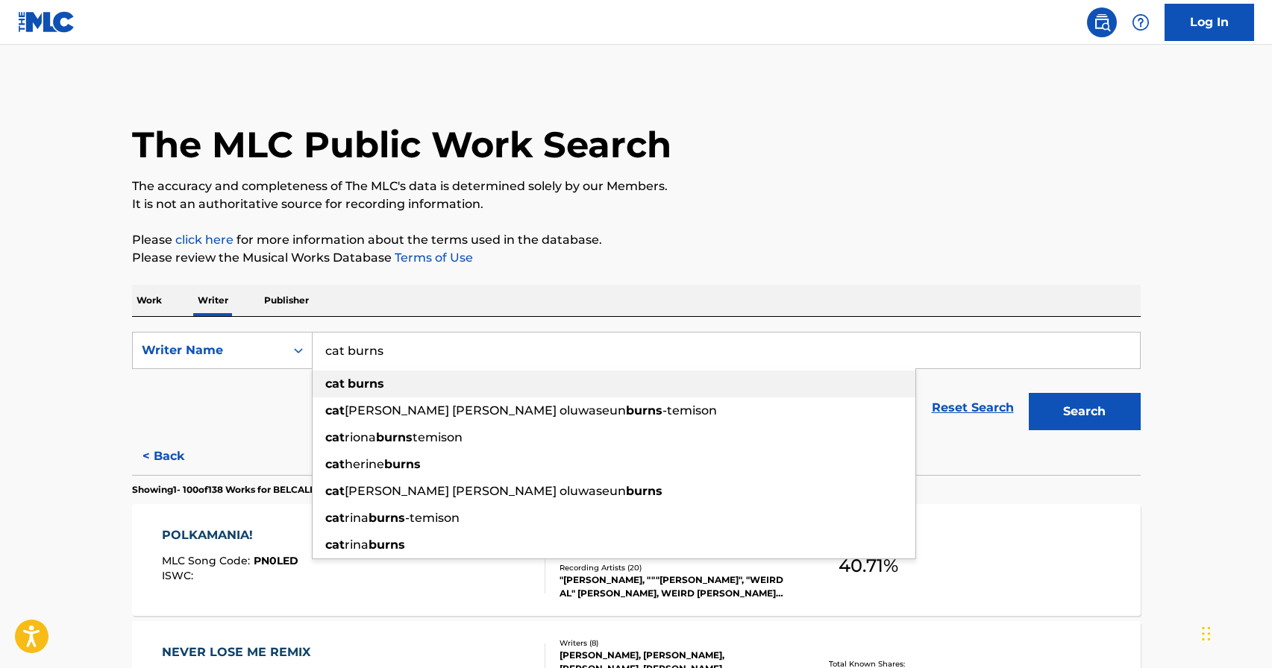
type input "cat burns"
click at [362, 386] on strong "burns" at bounding box center [366, 384] width 37 height 14
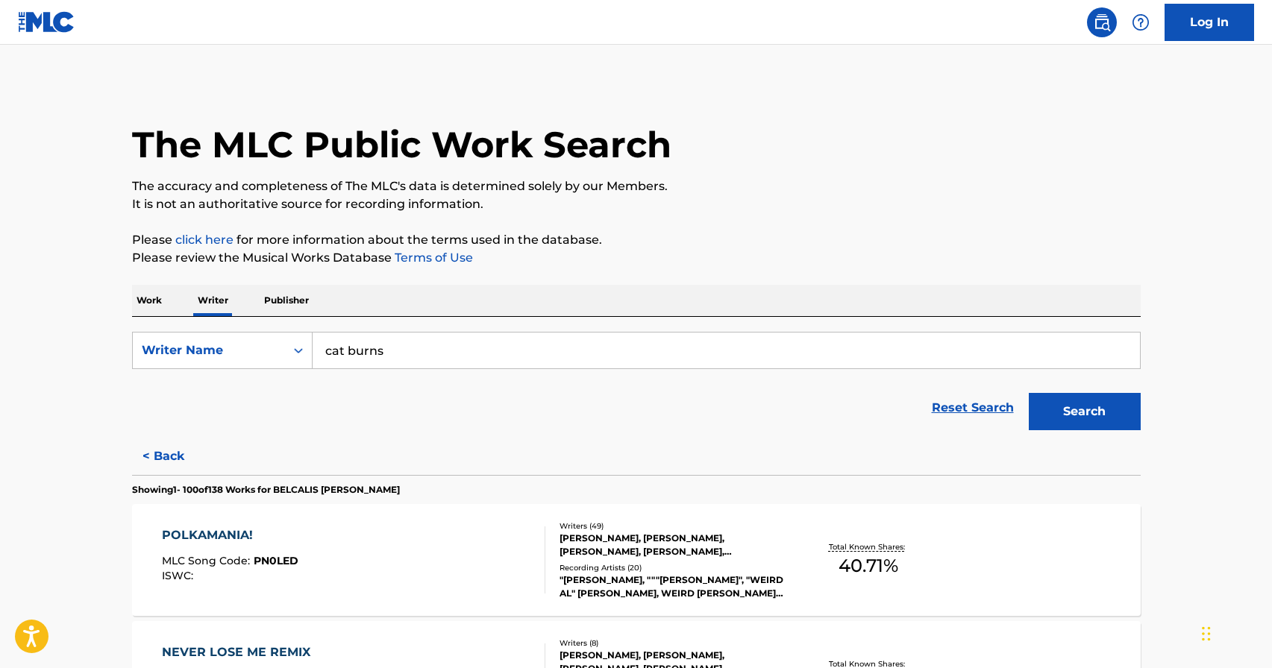
click at [156, 298] on p "Work" at bounding box center [149, 300] width 34 height 31
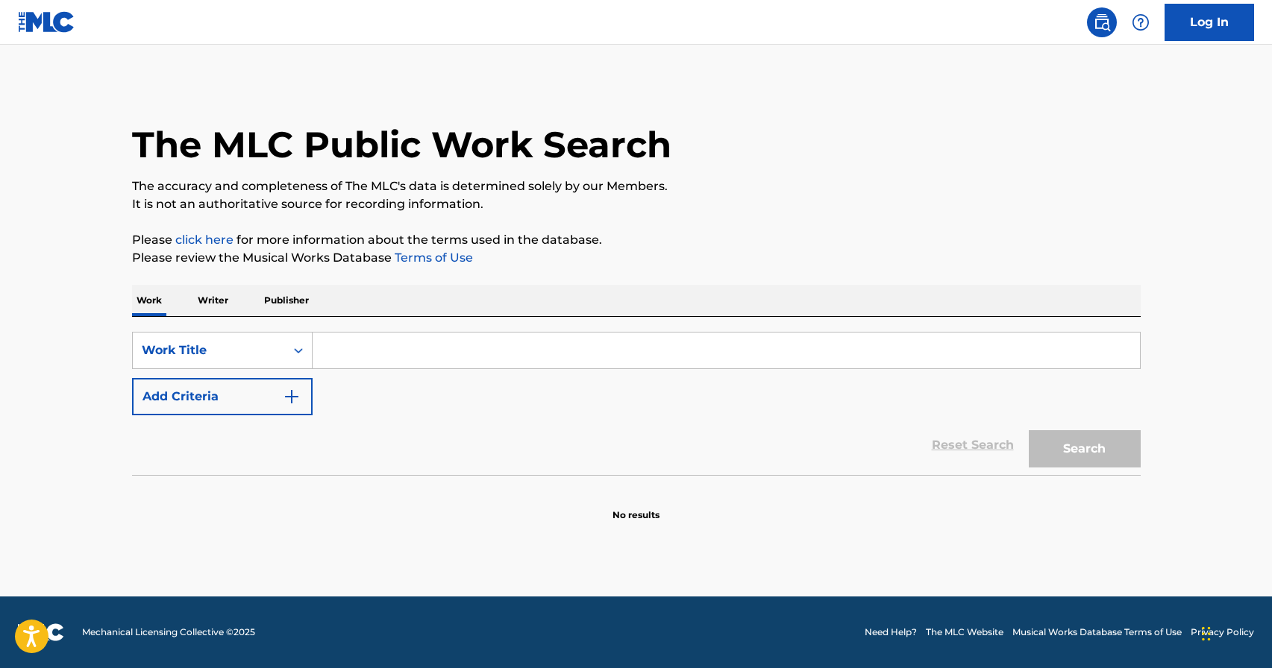
click at [331, 354] on input "Search Form" at bounding box center [726, 351] width 827 height 36
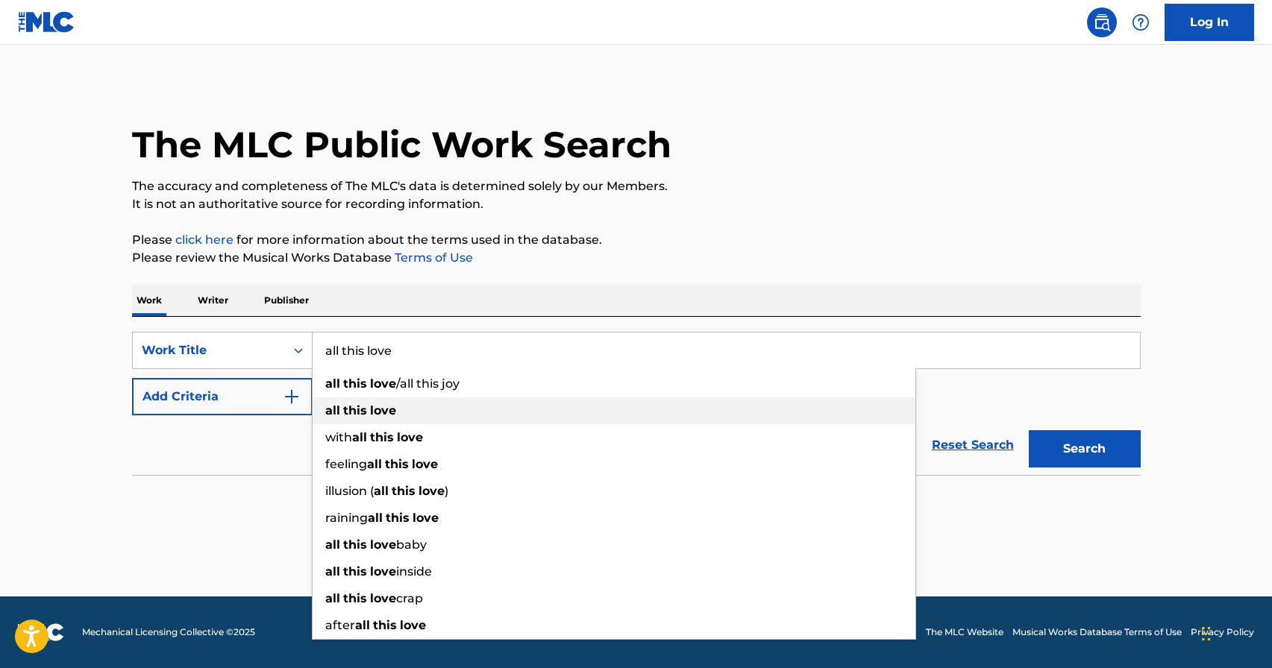
type input "all this love"
click at [352, 409] on strong "this" at bounding box center [355, 411] width 24 height 14
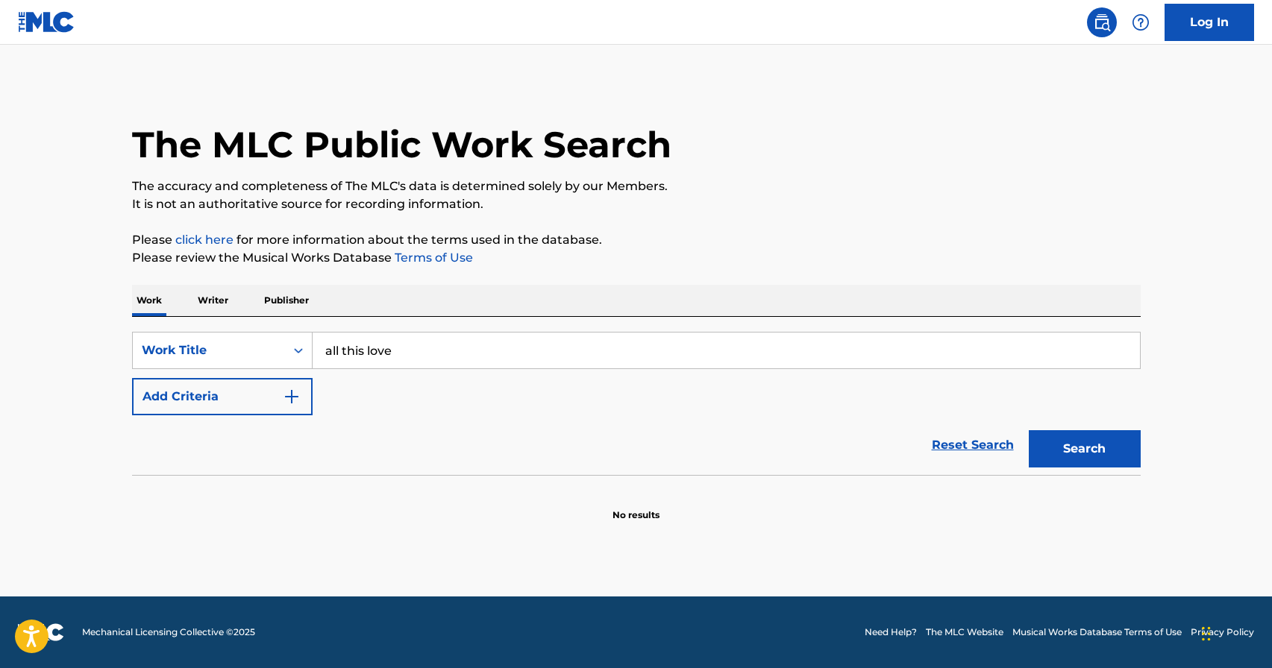
click at [288, 395] on img "Search Form" at bounding box center [292, 397] width 18 height 18
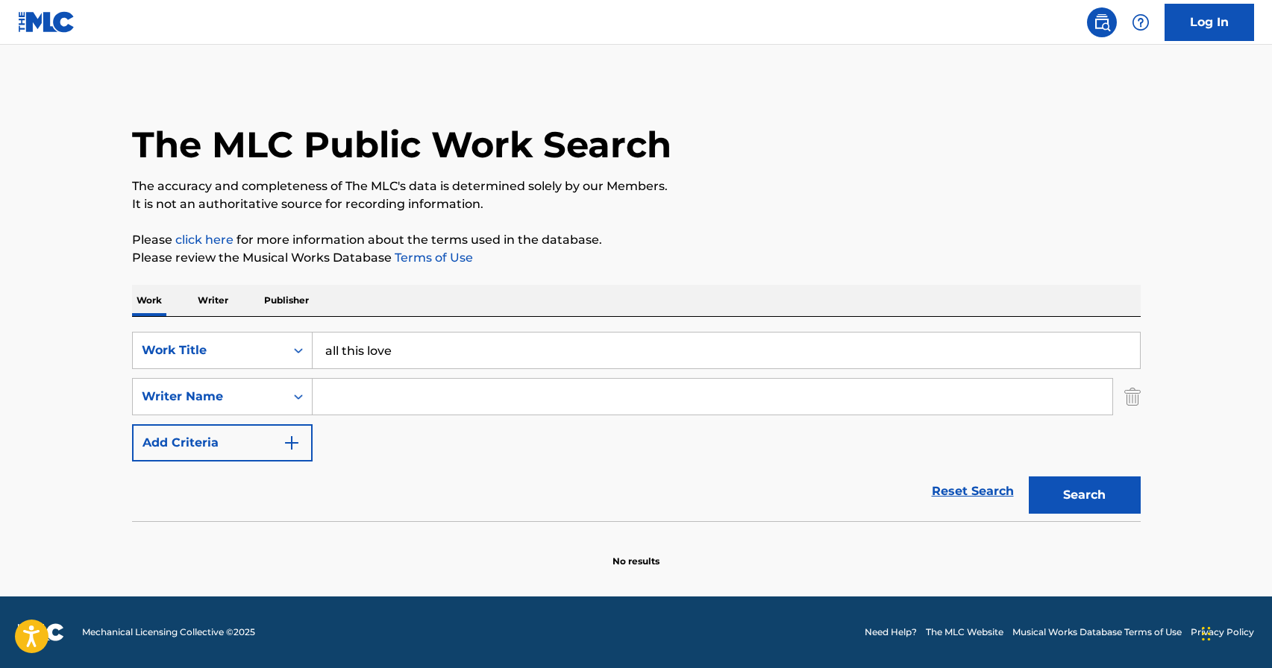
click at [375, 407] on input "Search Form" at bounding box center [713, 397] width 800 height 36
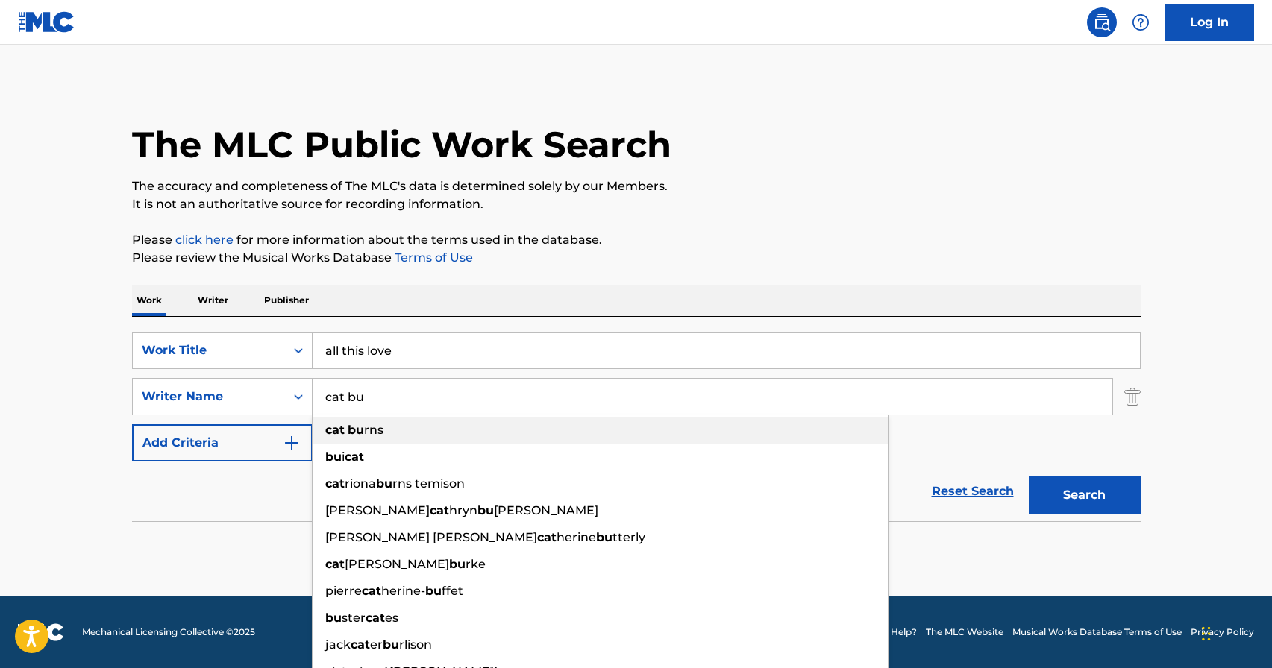
click at [380, 424] on span "rns" at bounding box center [373, 430] width 19 height 14
type input "cat burns"
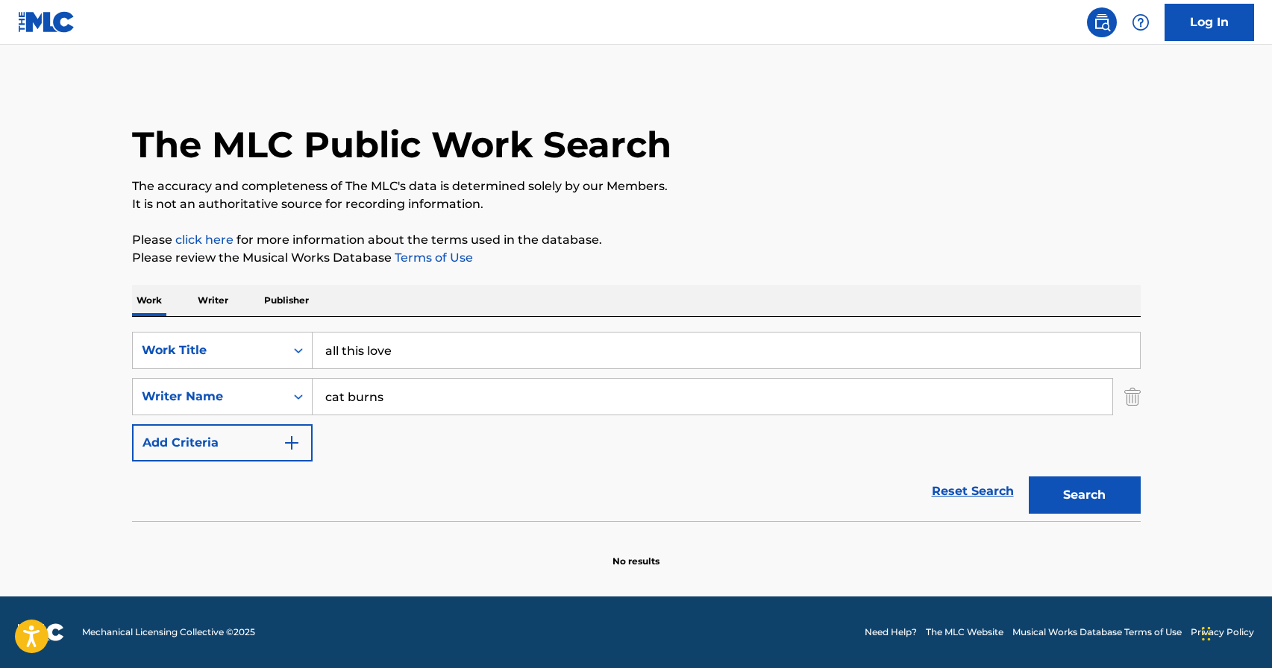
click at [1098, 504] on button "Search" at bounding box center [1085, 495] width 112 height 37
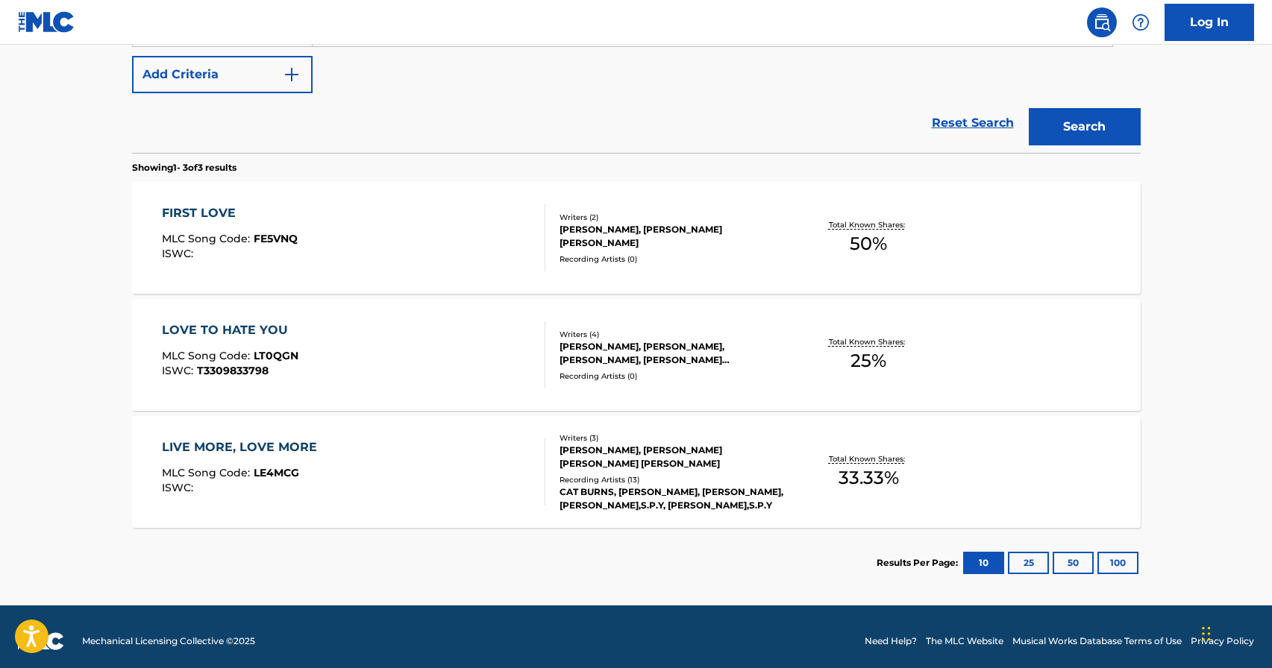
scroll to position [377, 0]
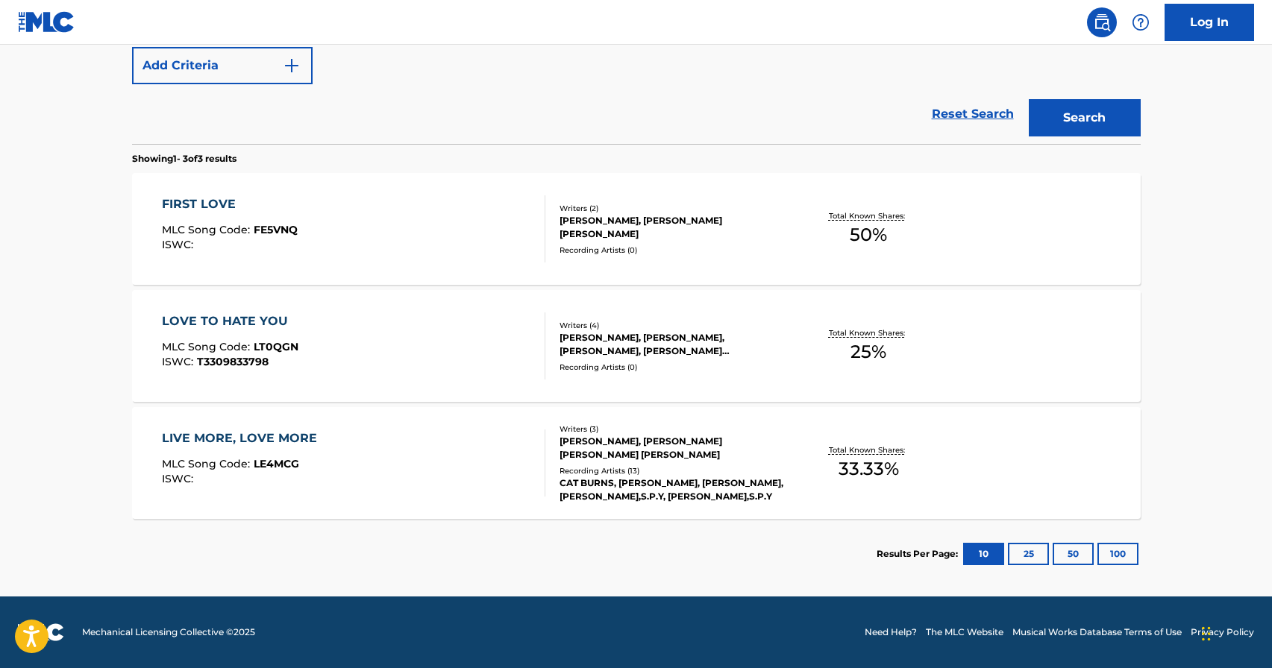
click at [1125, 546] on button "100" at bounding box center [1117, 554] width 41 height 22
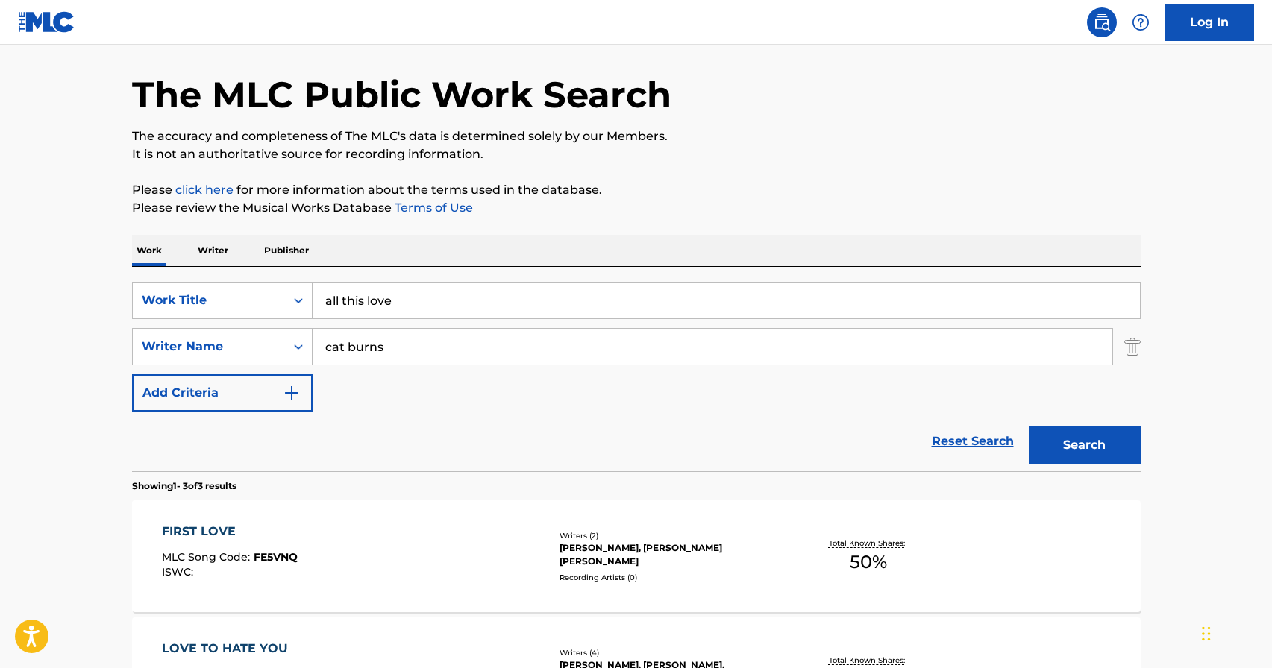
scroll to position [60, 0]
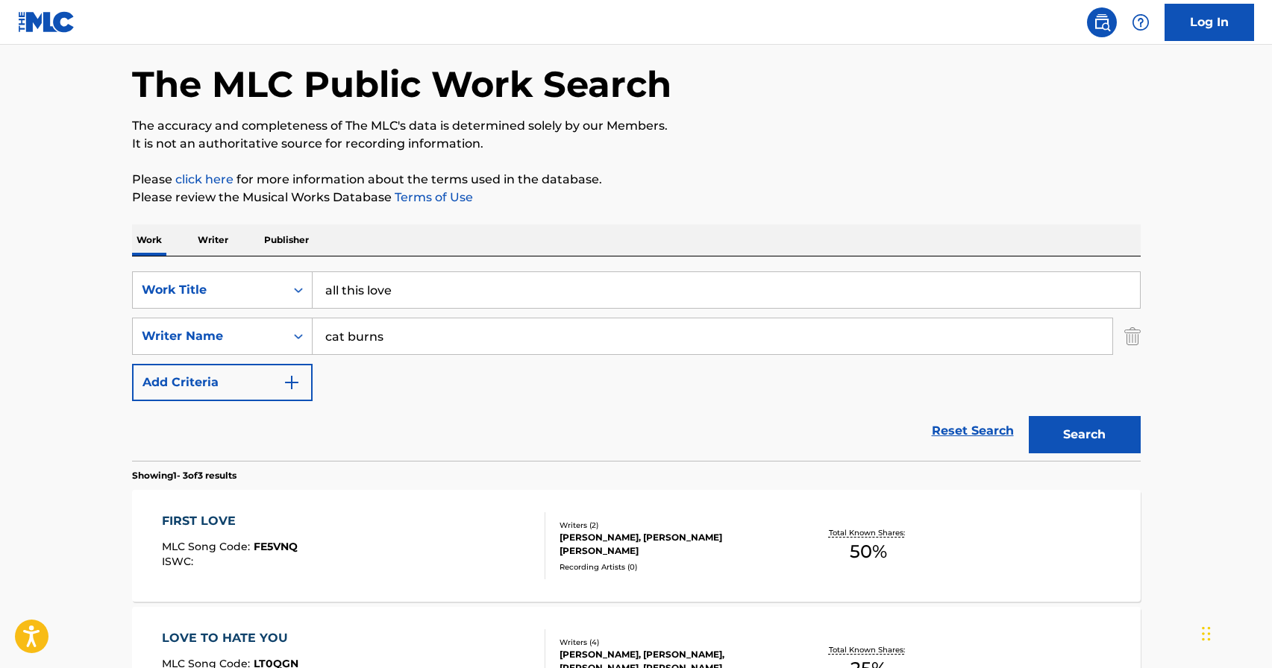
click at [453, 565] on div "FIRST LOVE MLC Song Code : FE5VNQ ISWC :" at bounding box center [353, 545] width 383 height 67
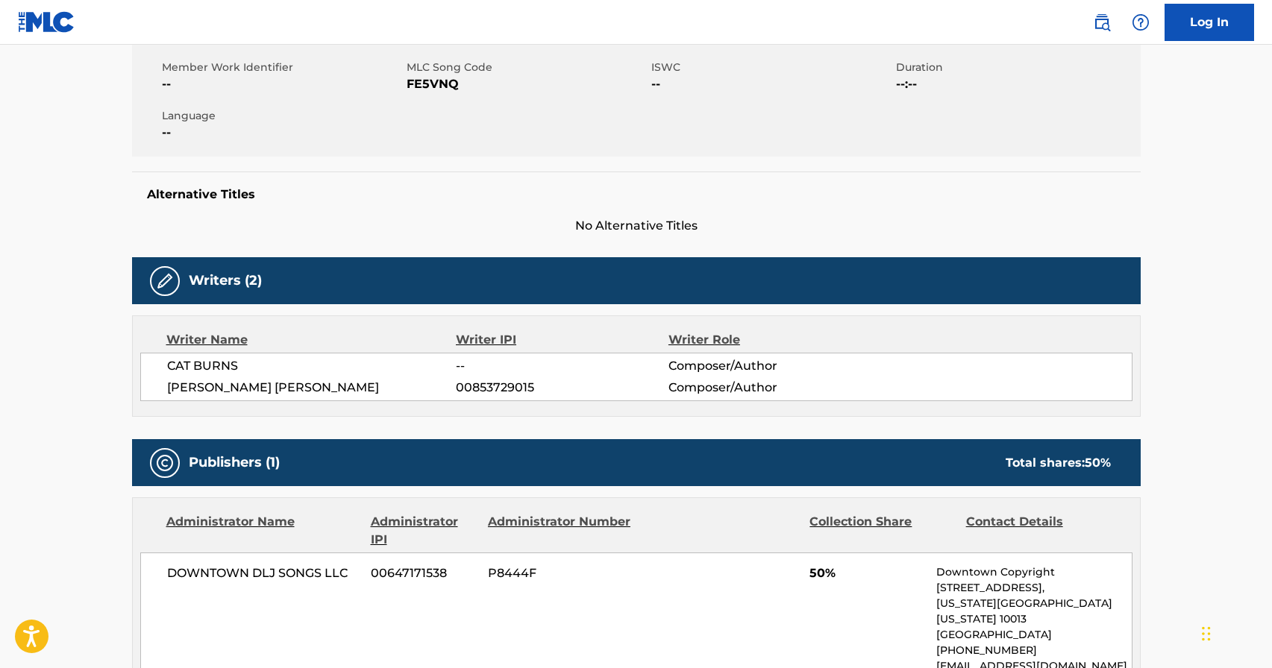
scroll to position [248, 0]
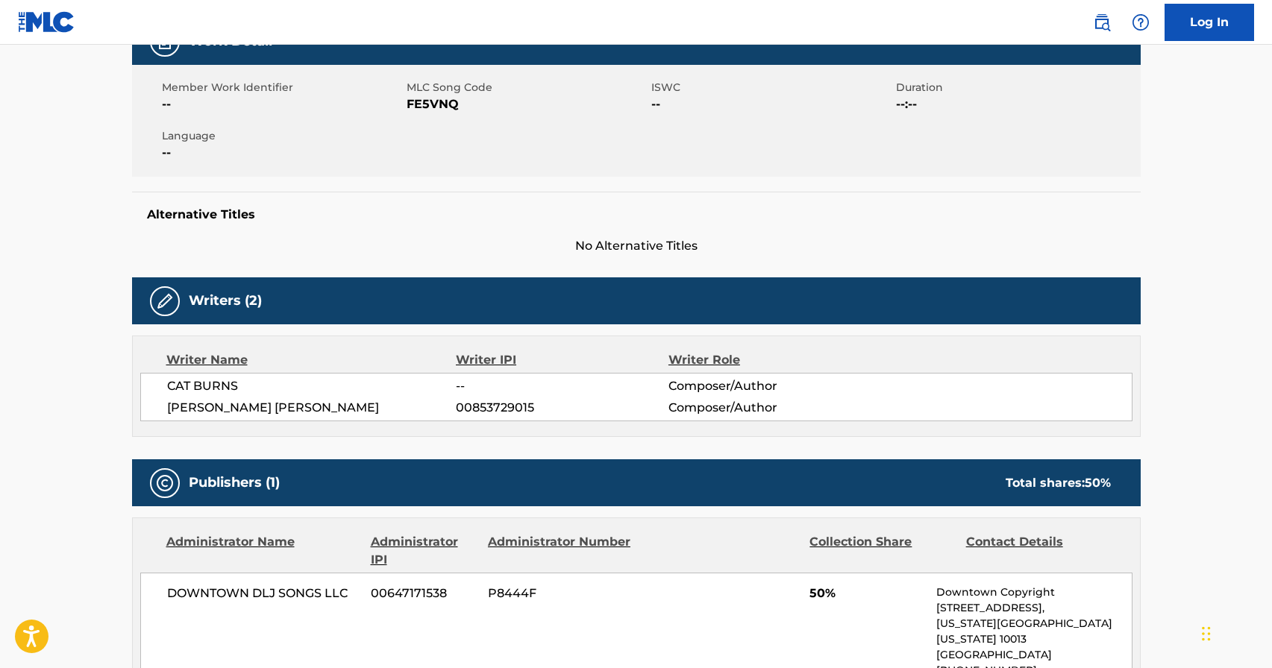
scroll to position [60, 0]
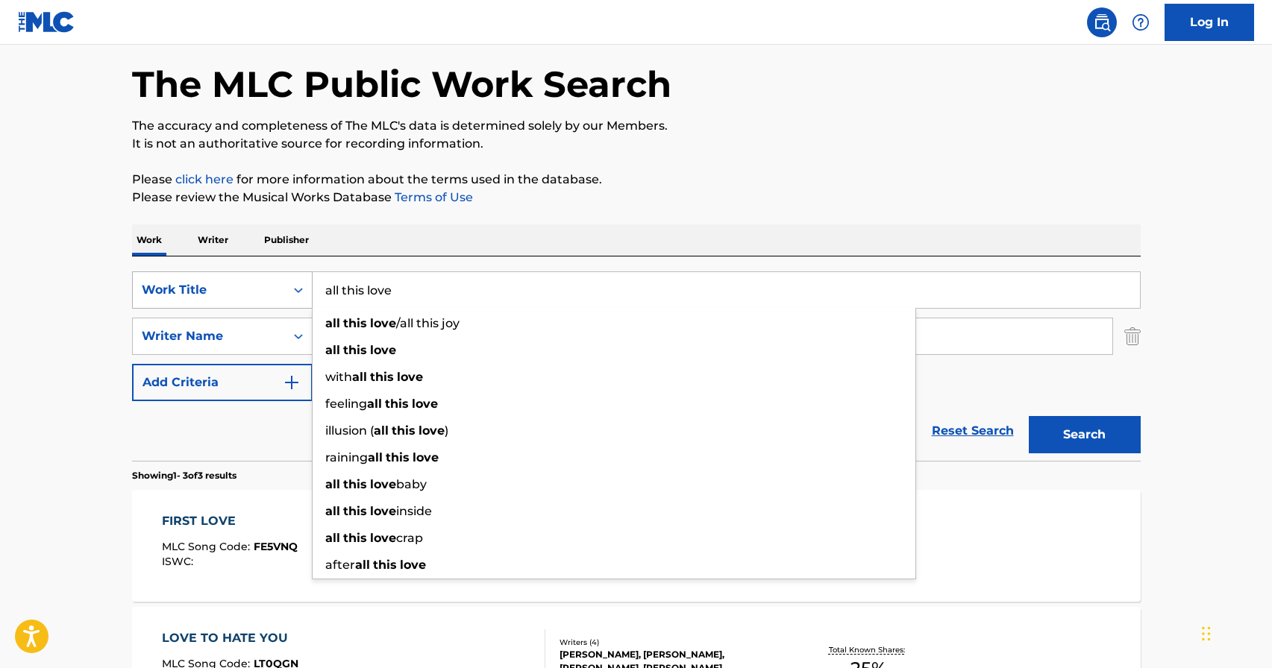
drag, startPoint x: 414, startPoint y: 280, endPoint x: 183, endPoint y: 279, distance: 231.2
click at [183, 279] on div "SearchWithCriteriad1497d54-24db-4824-a3d0-7fddafdb535e Work Title all this love…" at bounding box center [636, 290] width 1008 height 37
drag, startPoint x: 419, startPoint y: 292, endPoint x: 290, endPoint y: 292, distance: 129.0
click at [290, 292] on div "SearchWithCriteriad1497d54-24db-4824-a3d0-7fddafdb535e Work Title all this love…" at bounding box center [636, 290] width 1008 height 37
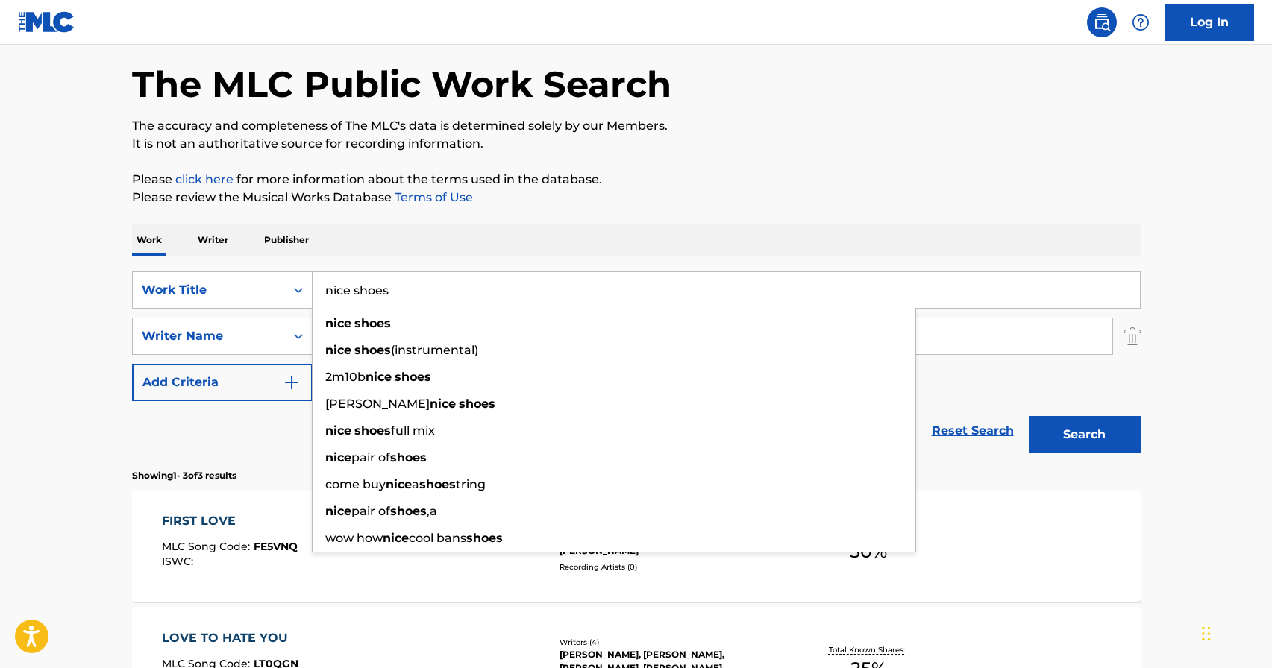
type input "nice shoes"
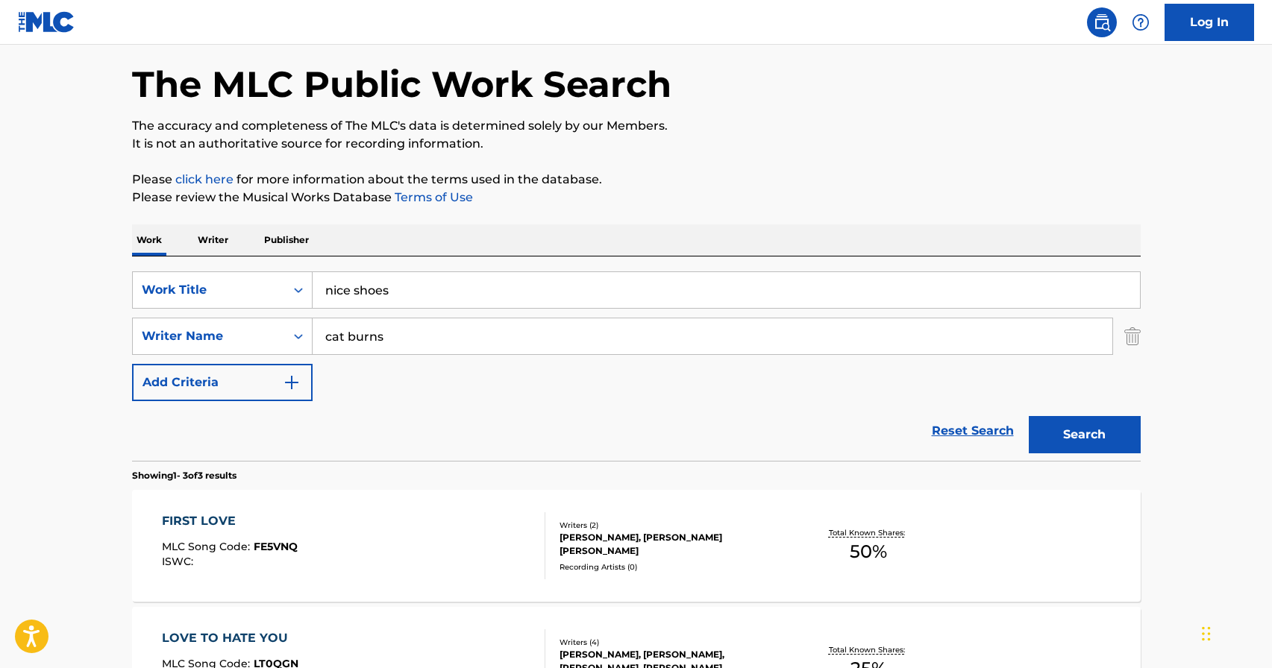
click at [434, 253] on div "Work Writer Publisher" at bounding box center [636, 240] width 1008 height 31
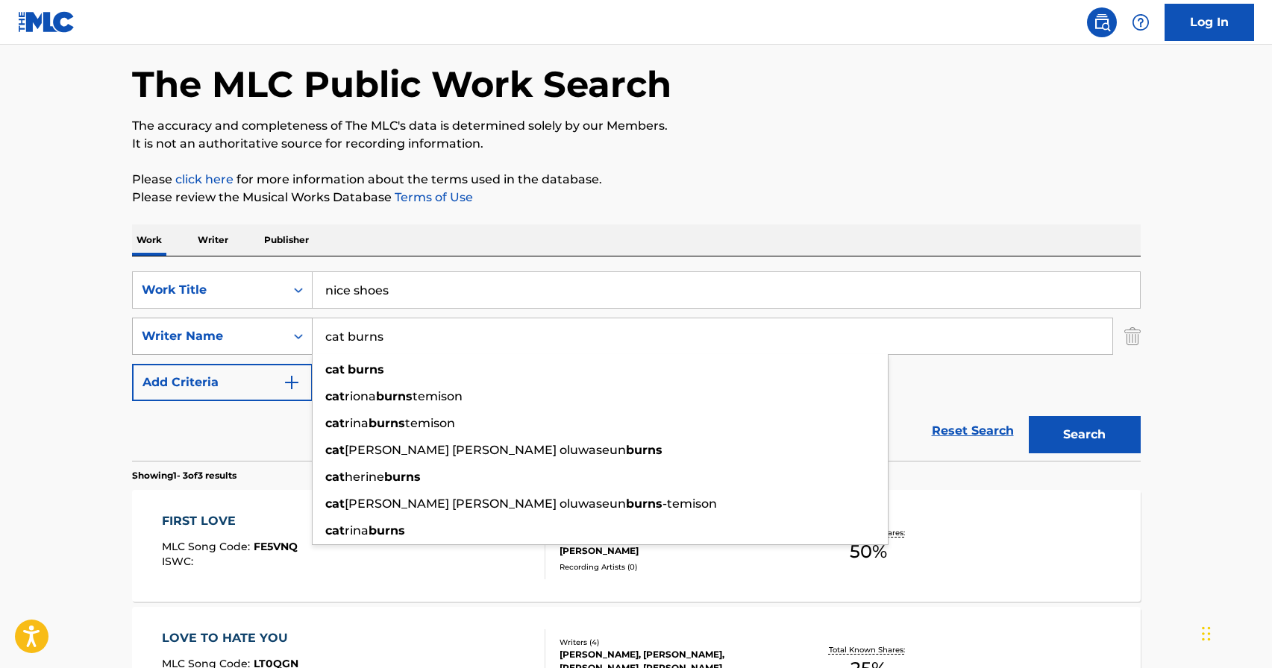
drag, startPoint x: 402, startPoint y: 337, endPoint x: 276, endPoint y: 336, distance: 126.1
click at [276, 336] on div "SearchWithCriteria57a0ab9d-0271-4b35-8164-c884bec37c6e Writer Name cat burns ca…" at bounding box center [636, 336] width 1008 height 37
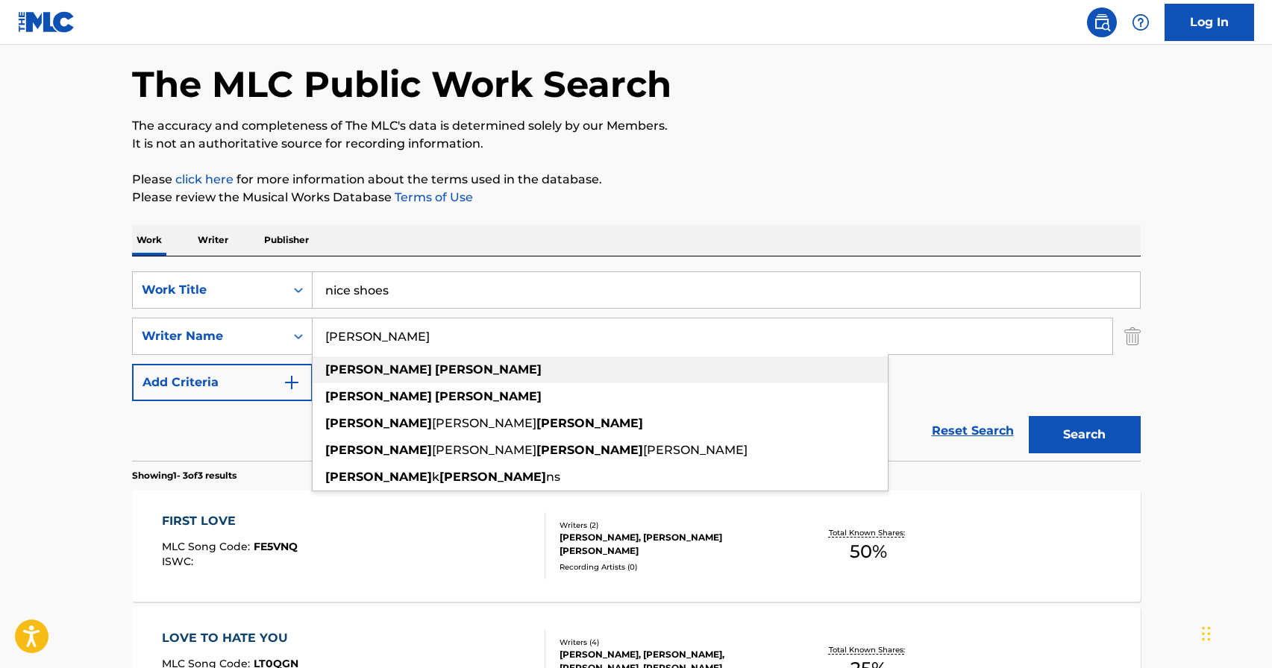
type input "[PERSON_NAME]"
click at [529, 372] on div "[PERSON_NAME]" at bounding box center [600, 370] width 575 height 27
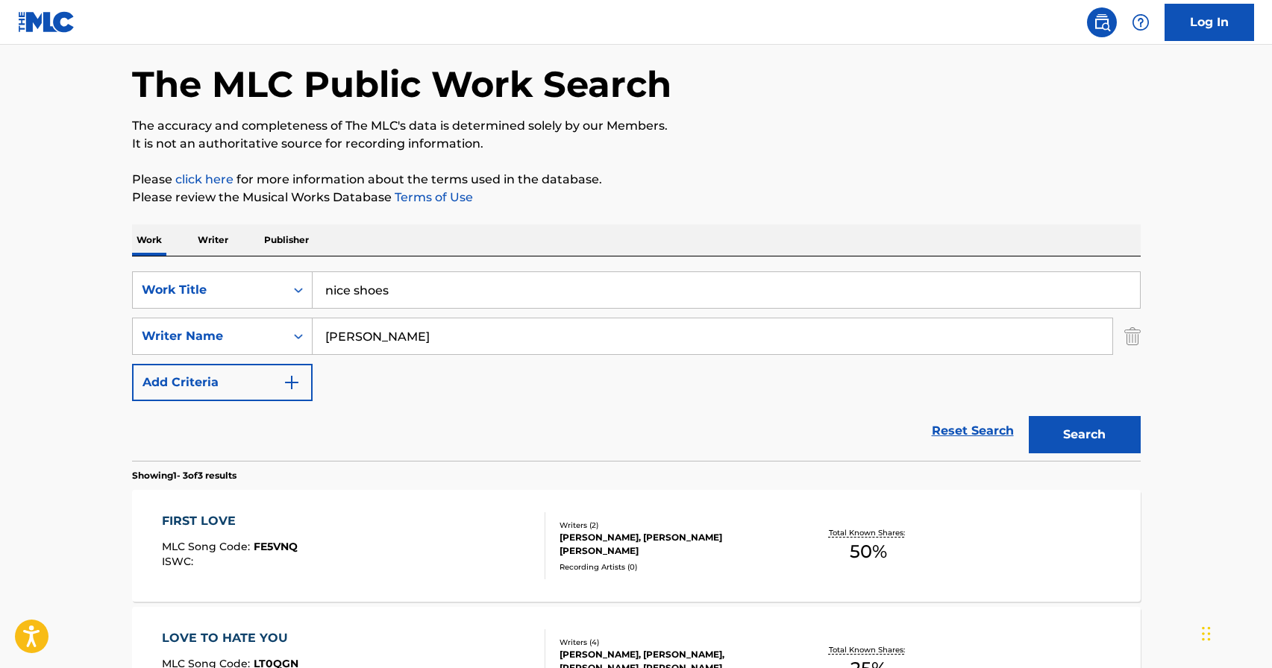
click at [1066, 427] on button "Search" at bounding box center [1085, 434] width 112 height 37
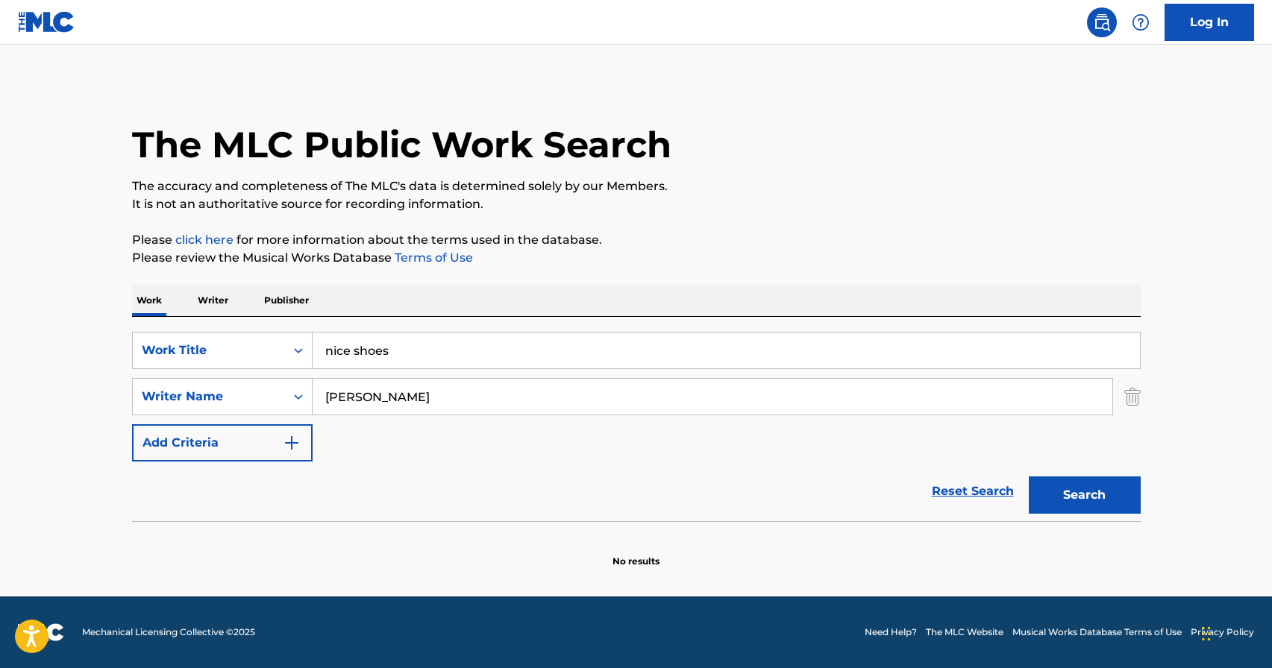
scroll to position [0, 0]
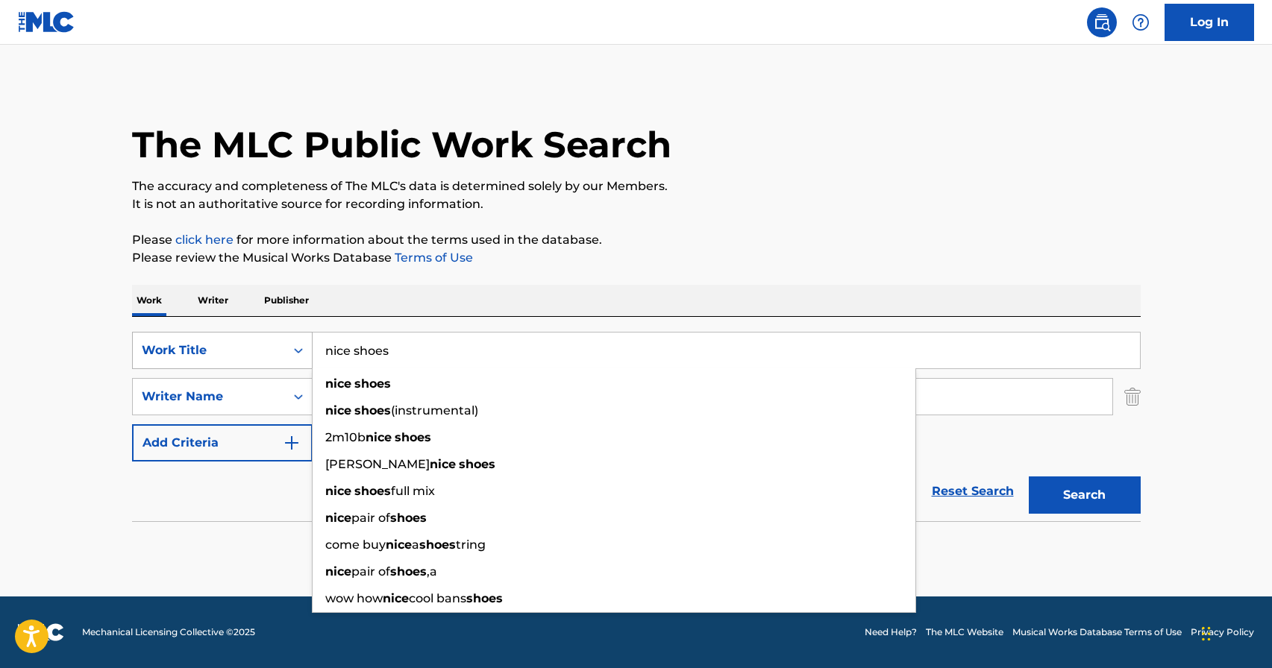
drag, startPoint x: 450, startPoint y: 358, endPoint x: 259, endPoint y: 351, distance: 191.1
click at [259, 351] on div "SearchWithCriteriad1497d54-24db-4824-a3d0-7fddafdb535e Work Title nice shoes ni…" at bounding box center [636, 350] width 1008 height 37
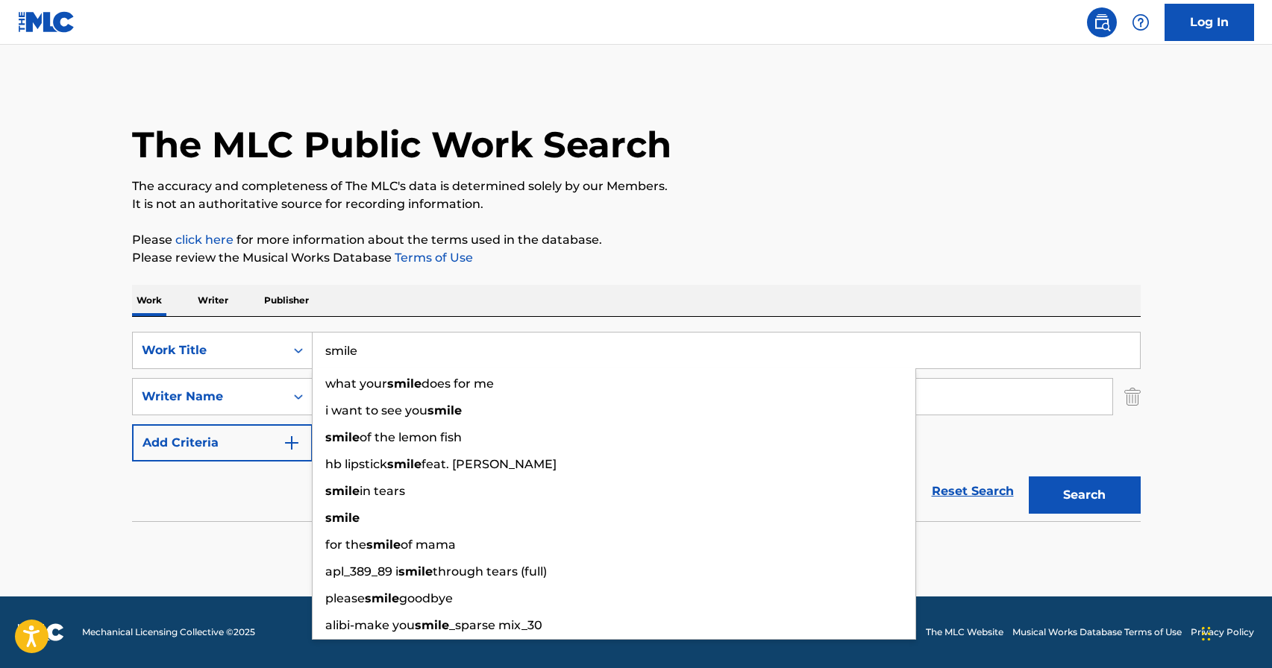
click at [391, 334] on input "smile" at bounding box center [726, 351] width 827 height 36
type input "smile"
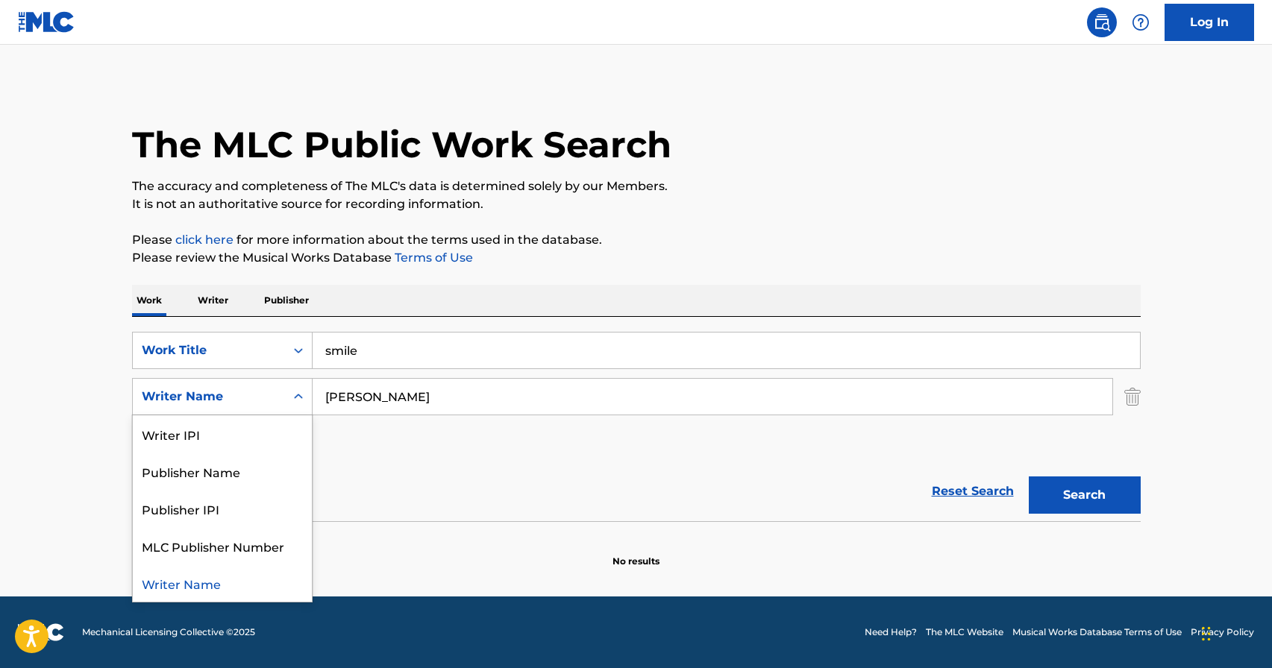
click at [255, 407] on div "Writer Name" at bounding box center [209, 397] width 152 height 28
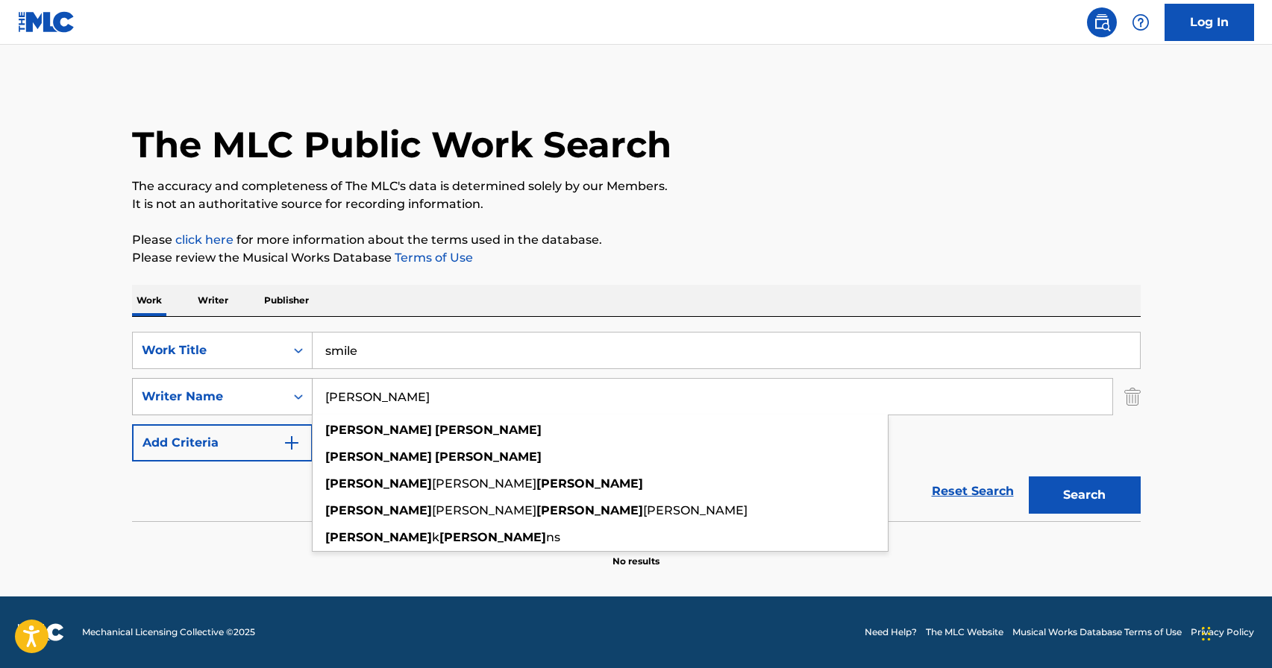
drag, startPoint x: 440, startPoint y: 393, endPoint x: 309, endPoint y: 394, distance: 131.3
click at [309, 394] on div "SearchWithCriteria57a0ab9d-0271-4b35-8164-c884bec37c6e Writer Name [PERSON_NAME…" at bounding box center [636, 396] width 1008 height 37
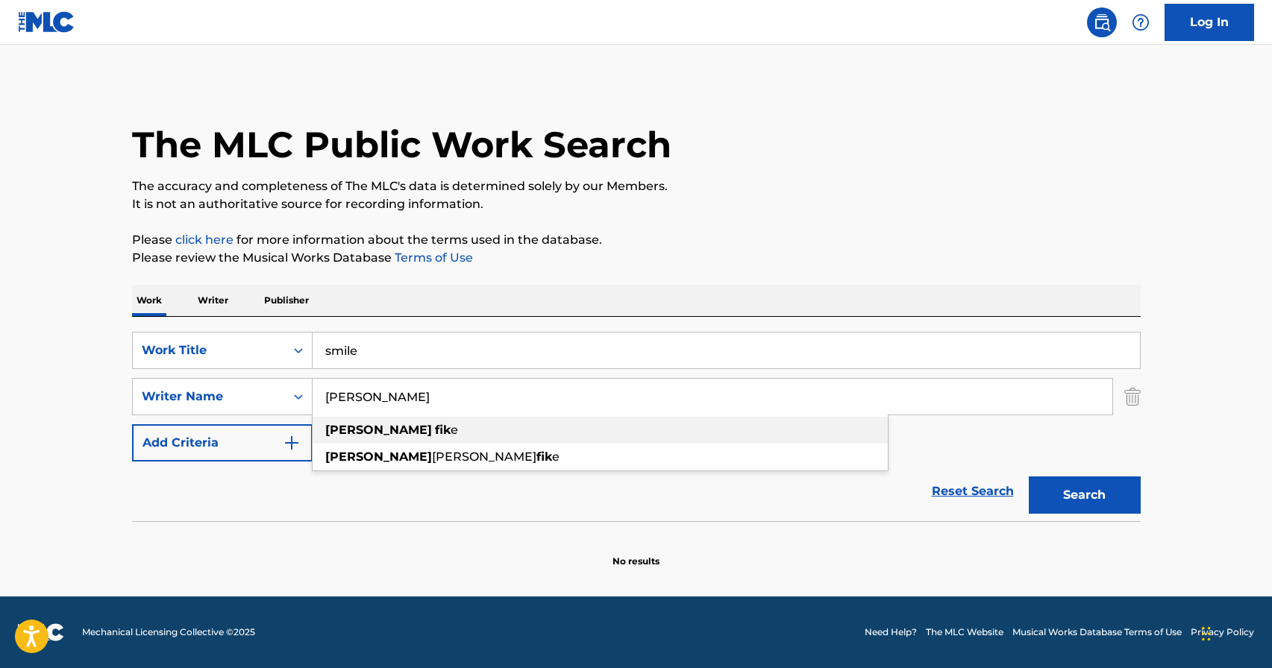
click at [368, 432] on strong "[PERSON_NAME]" at bounding box center [378, 430] width 107 height 14
type input "[PERSON_NAME]"
click at [1079, 501] on button "Search" at bounding box center [1085, 495] width 112 height 37
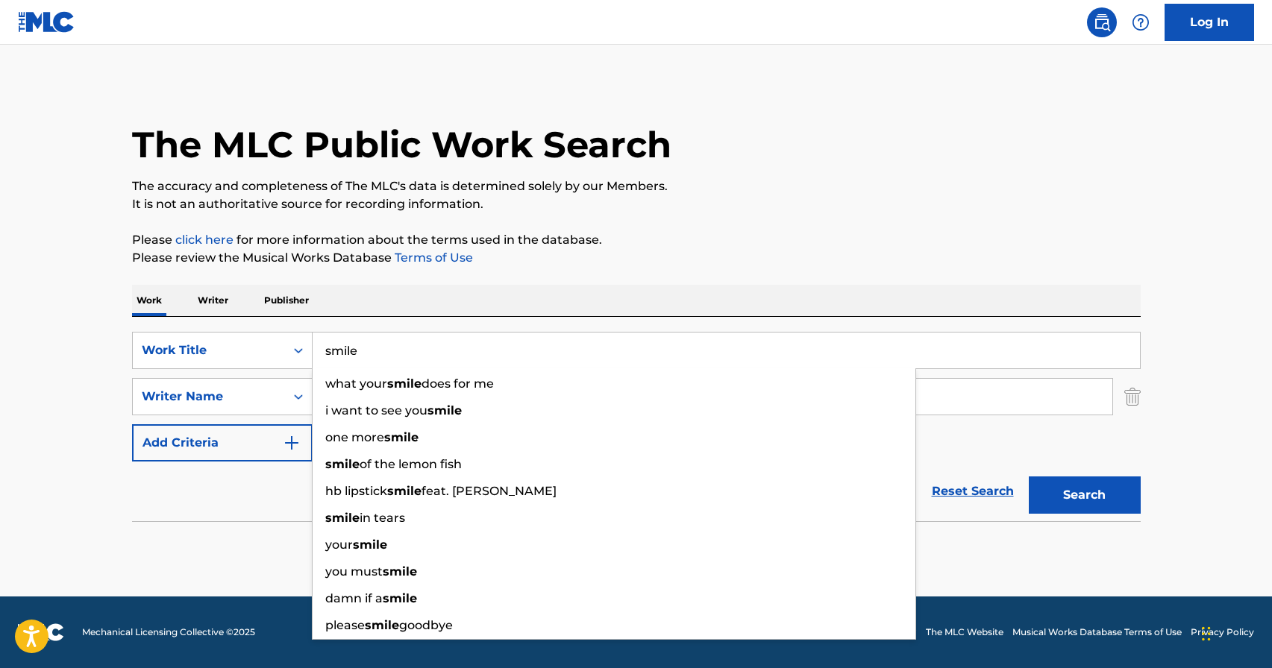
click at [458, 358] on input "smile" at bounding box center [726, 351] width 827 height 36
drag, startPoint x: 431, startPoint y: 349, endPoint x: 306, endPoint y: 358, distance: 125.6
click at [306, 358] on div "SearchWithCriteriad1497d54-24db-4824-a3d0-7fddafdb535e Work Title smile what yo…" at bounding box center [636, 350] width 1008 height 37
drag, startPoint x: 380, startPoint y: 359, endPoint x: 274, endPoint y: 355, distance: 105.2
click at [274, 356] on div "SearchWithCriteriad1497d54-24db-4824-a3d0-7fddafdb535e Work Title smile what yo…" at bounding box center [636, 350] width 1008 height 37
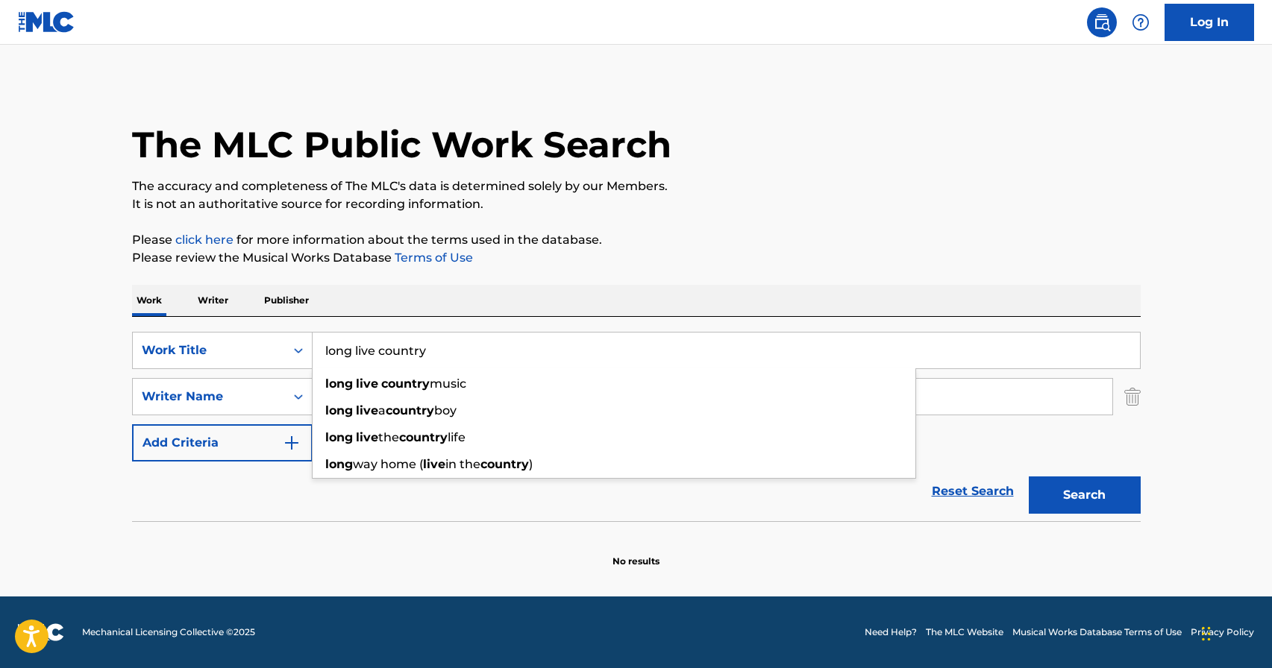
type input "long live country"
click at [449, 314] on div "Work Writer Publisher" at bounding box center [636, 300] width 1008 height 31
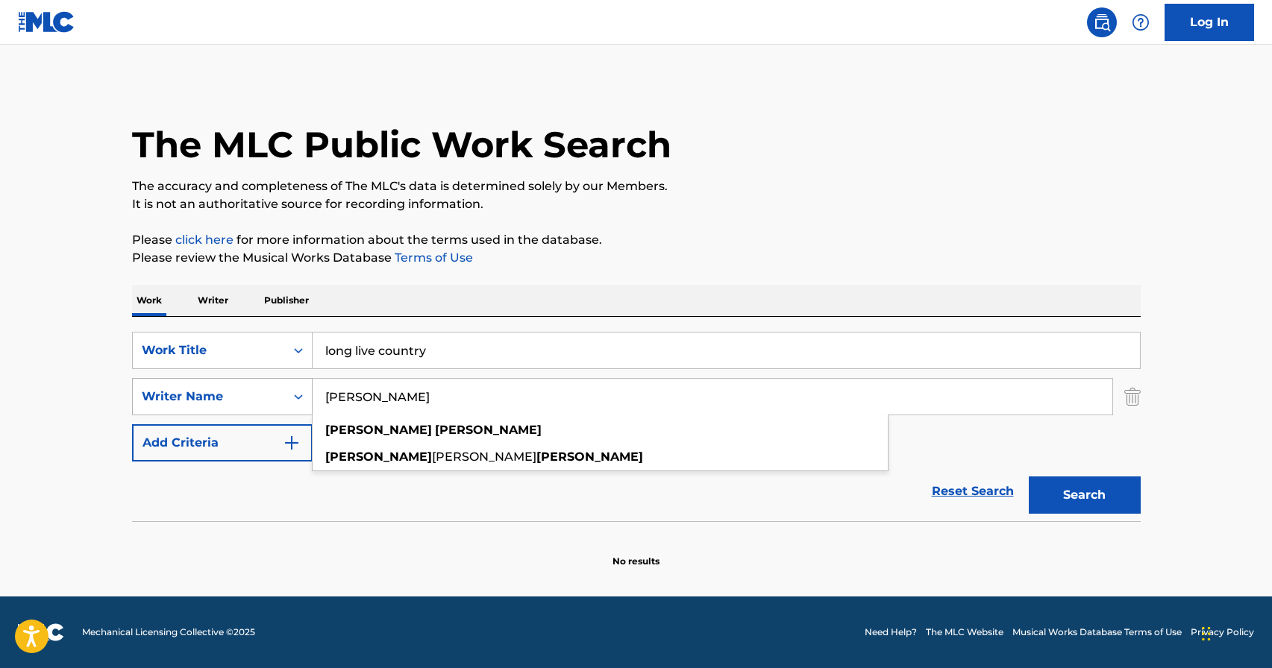
drag, startPoint x: 418, startPoint y: 396, endPoint x: 287, endPoint y: 398, distance: 131.3
click at [287, 398] on div "SearchWithCriteria57a0ab9d-0271-4b35-8164-c884bec37c6e Writer Name [PERSON_NAME…" at bounding box center [636, 396] width 1008 height 37
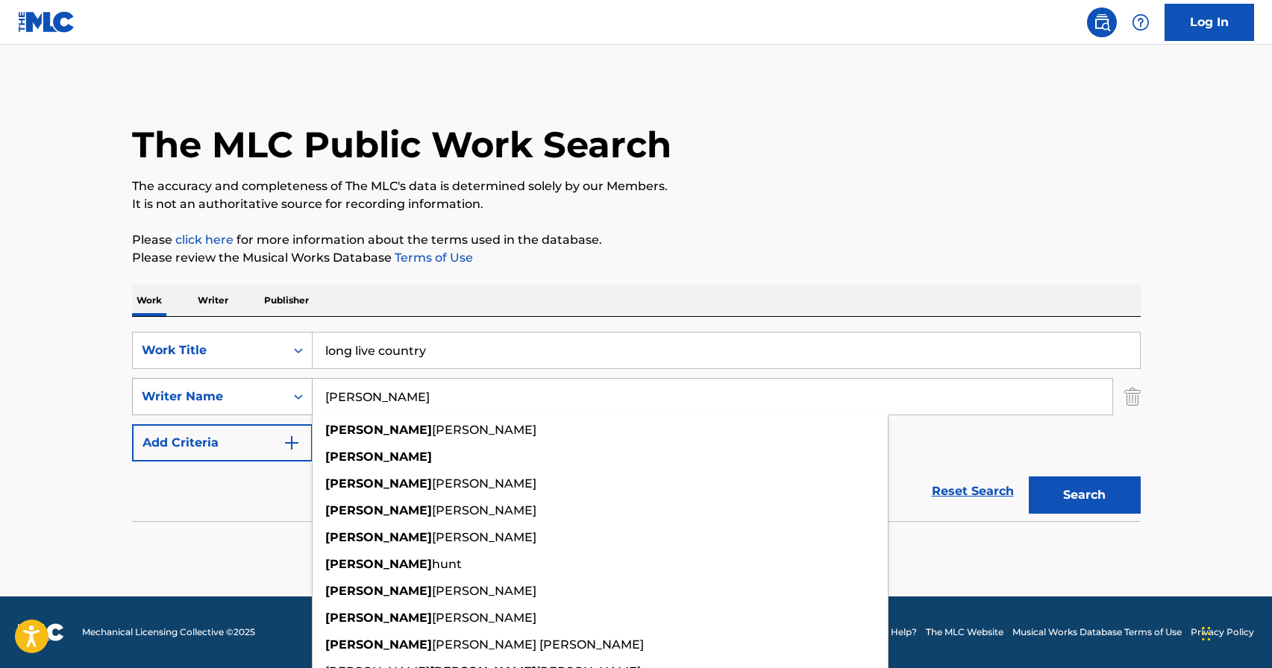
type input "[PERSON_NAME]"
click at [1029, 477] on button "Search" at bounding box center [1085, 495] width 112 height 37
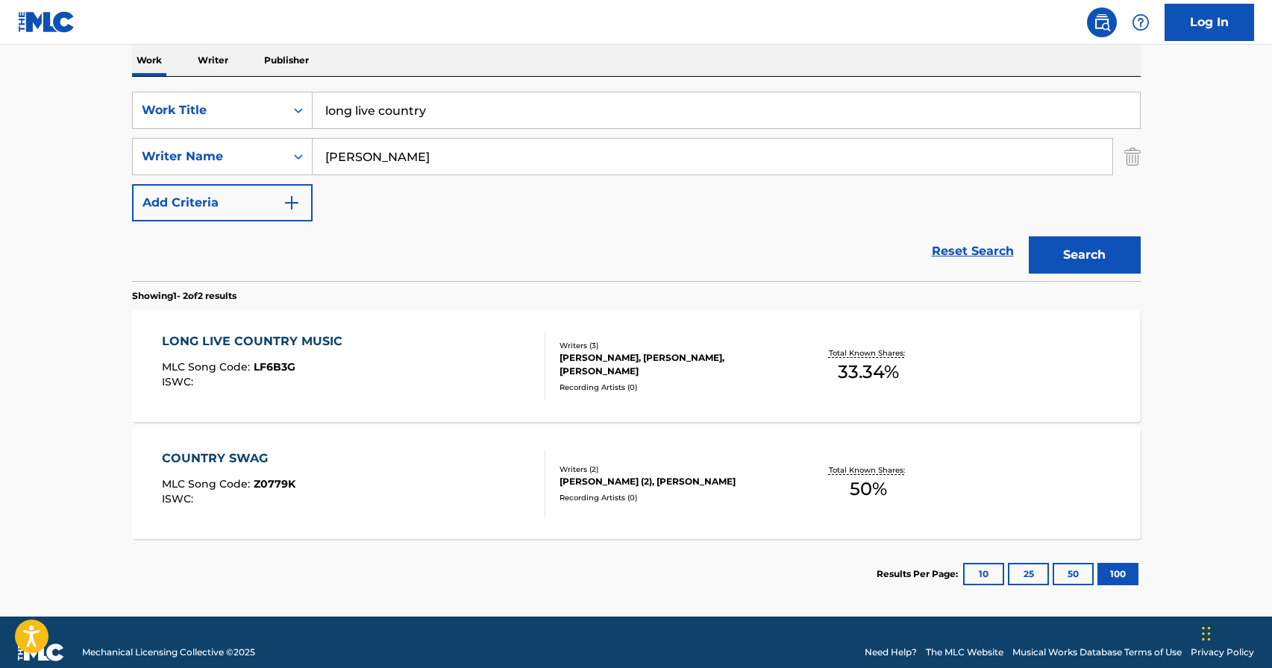
scroll to position [242, 0]
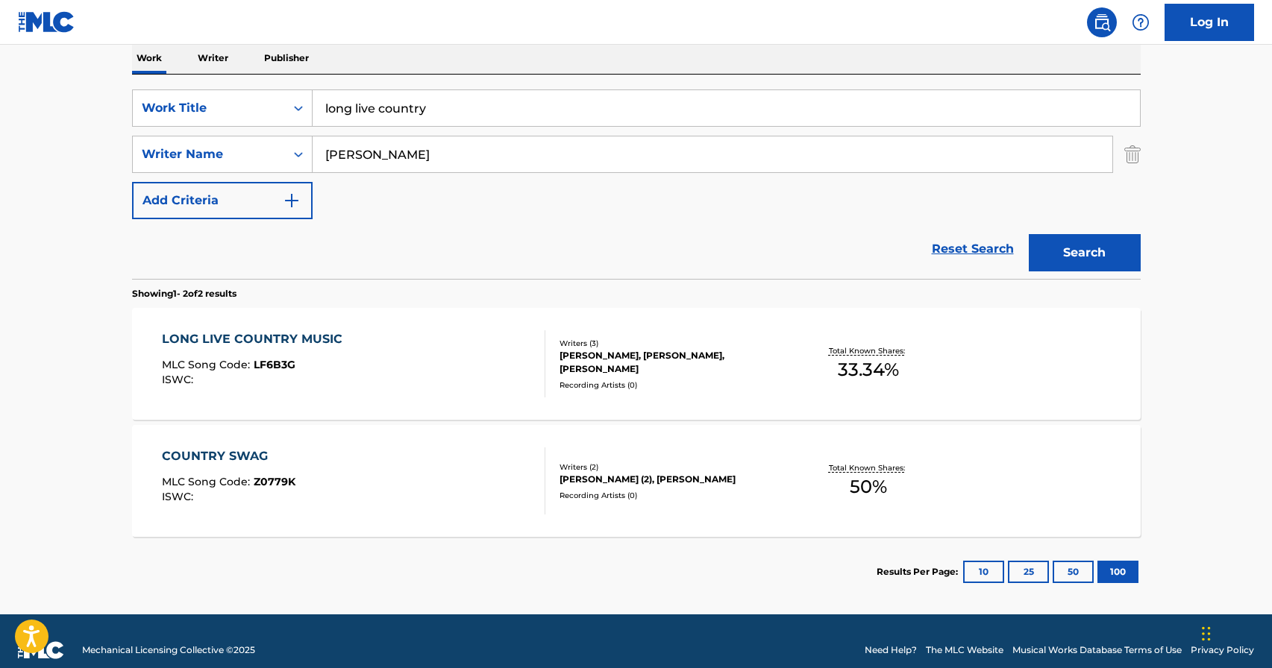
click at [323, 352] on div "LONG LIVE COUNTRY MUSIC MLC Song Code : LF6B3G ISWC :" at bounding box center [256, 363] width 188 height 67
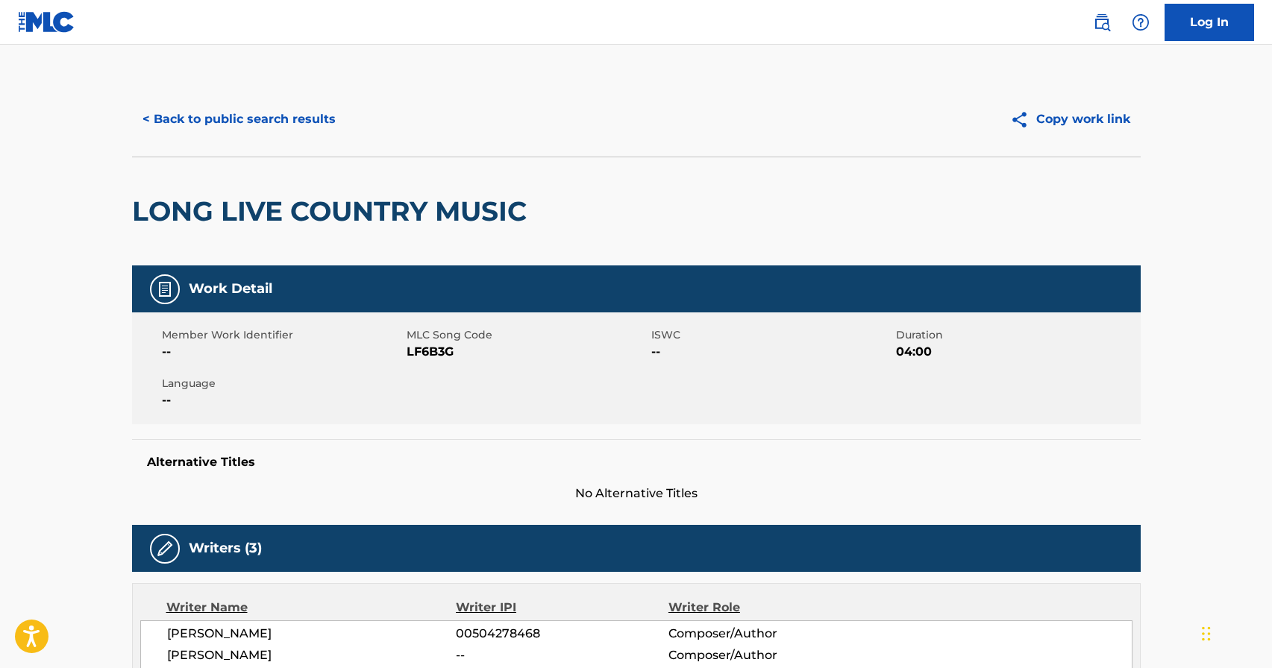
click at [160, 131] on button "< Back to public search results" at bounding box center [239, 119] width 214 height 37
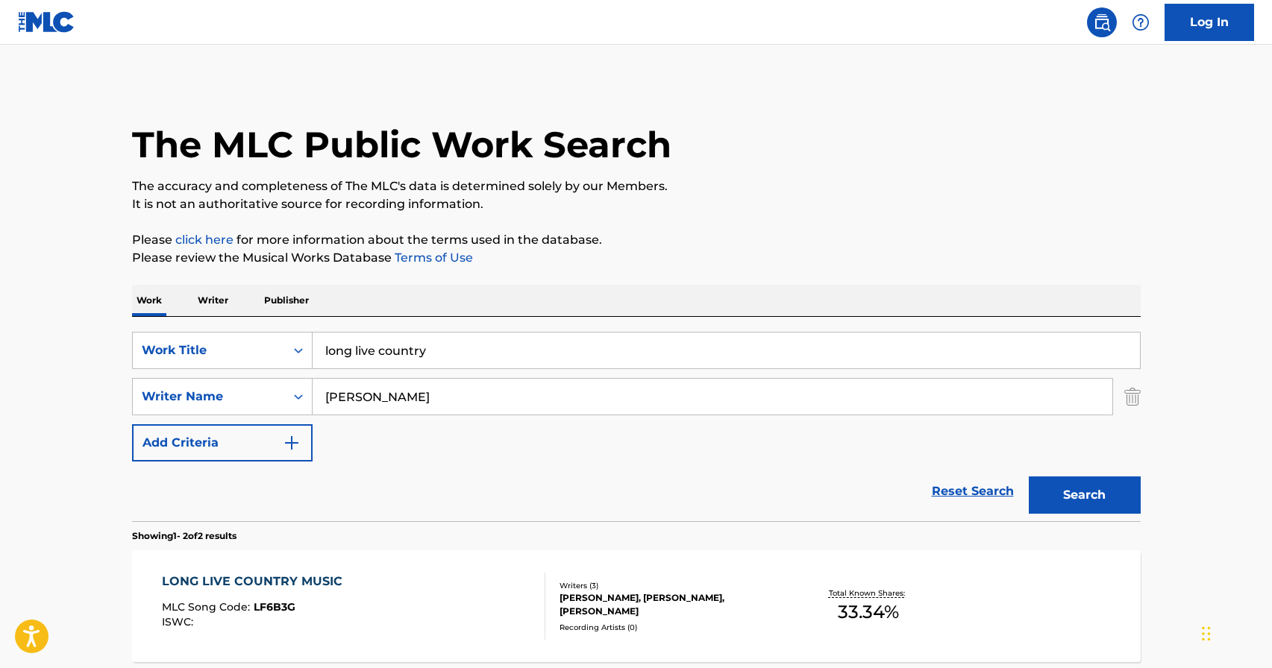
scroll to position [175, 0]
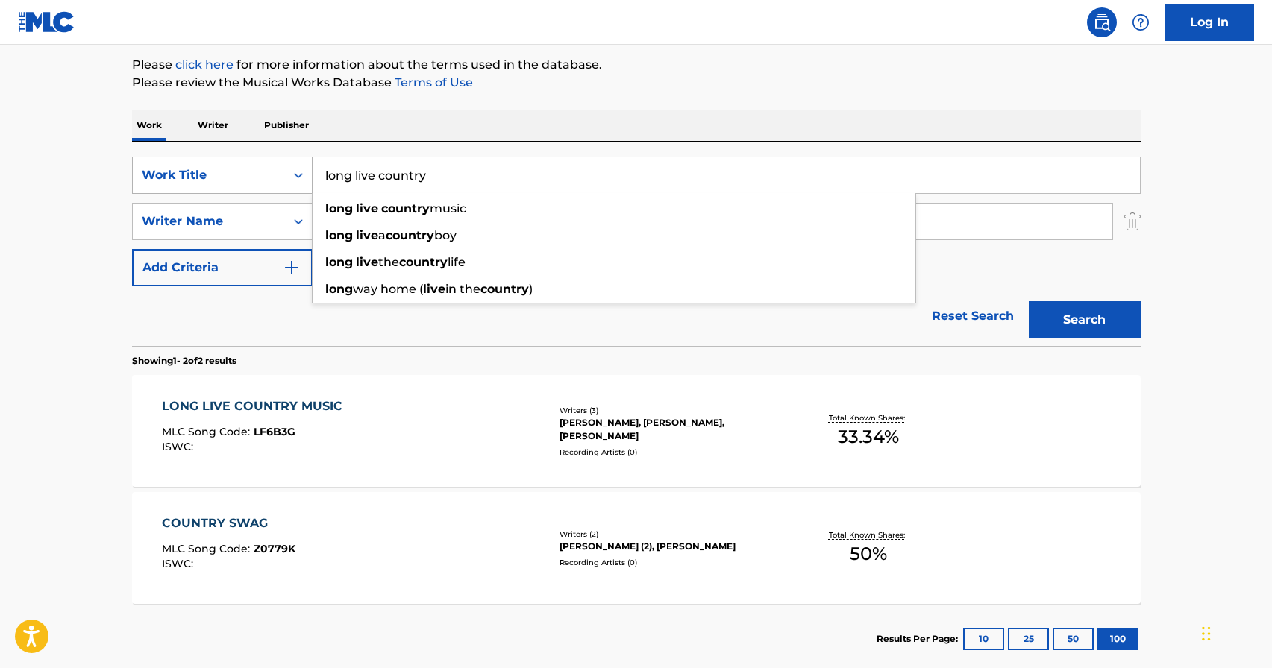
drag, startPoint x: 487, startPoint y: 186, endPoint x: 303, endPoint y: 172, distance: 184.8
click at [303, 172] on div "SearchWithCriteriad1497d54-24db-4824-a3d0-7fddafdb535e Work Title long live cou…" at bounding box center [636, 175] width 1008 height 37
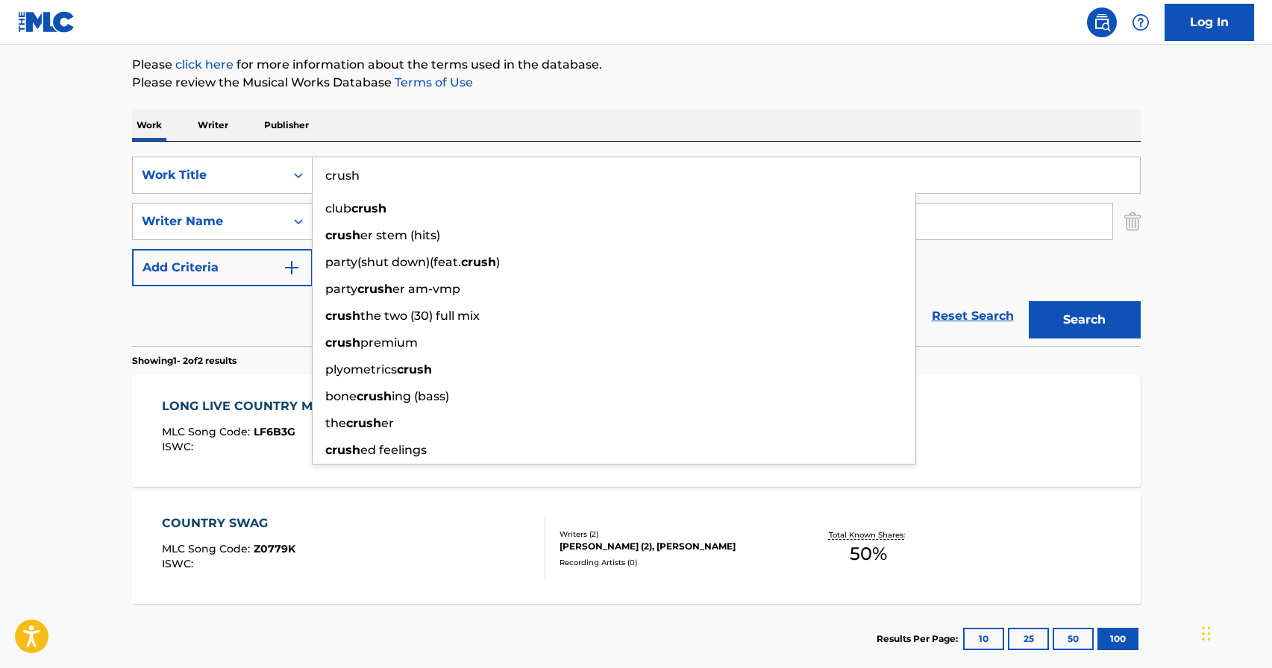
type input "crush"
click at [482, 129] on div "Work Writer Publisher" at bounding box center [636, 125] width 1008 height 31
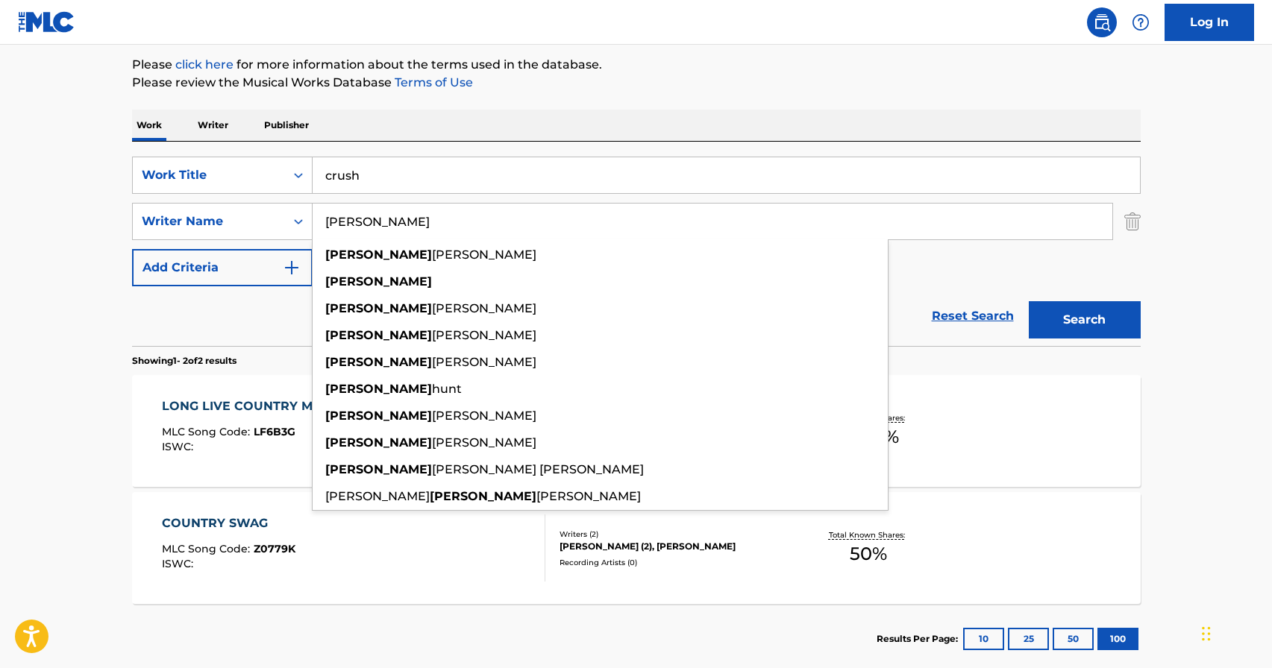
drag, startPoint x: 442, startPoint y: 227, endPoint x: 313, endPoint y: 223, distance: 129.1
click at [313, 223] on input "[PERSON_NAME]" at bounding box center [713, 222] width 800 height 36
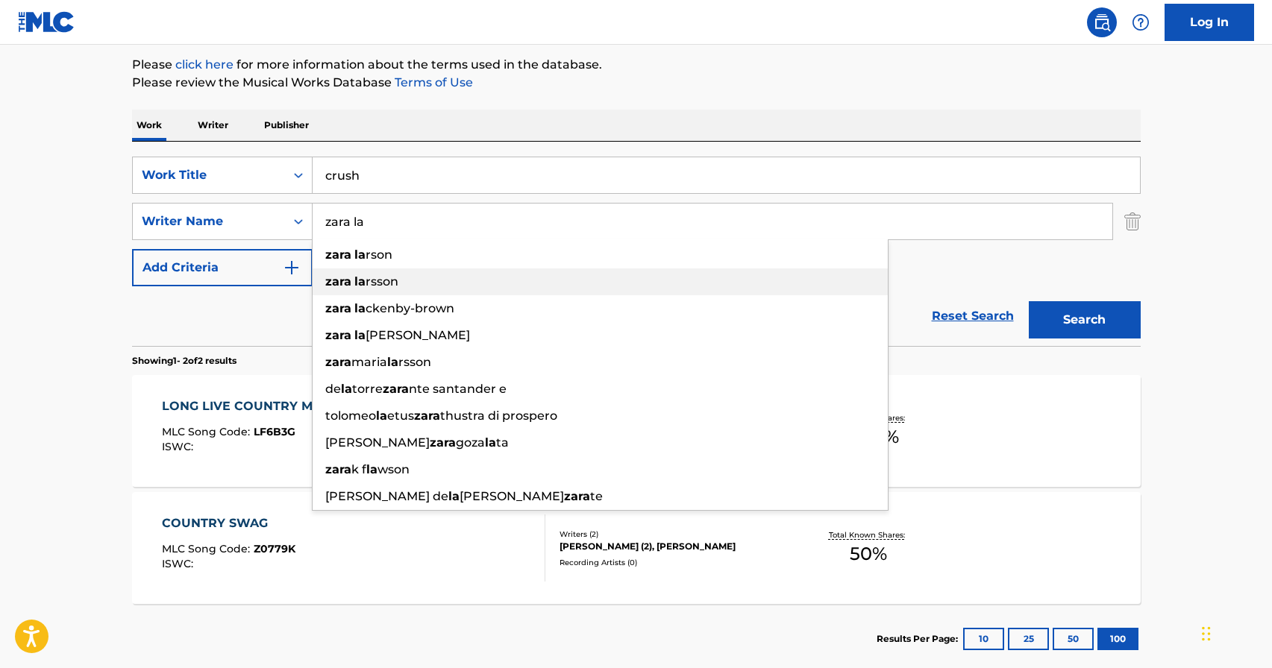
click at [423, 286] on div "zara la rsson" at bounding box center [600, 282] width 575 height 27
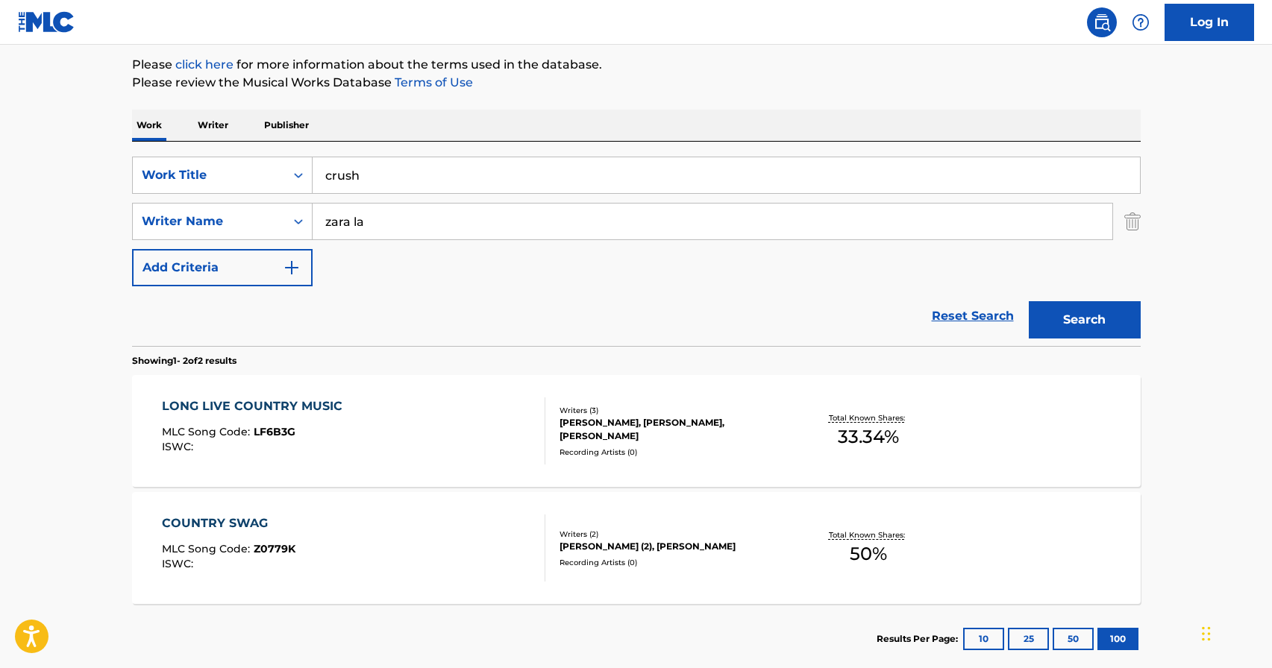
type input "[PERSON_NAME]"
click at [1079, 316] on button "Search" at bounding box center [1085, 319] width 112 height 37
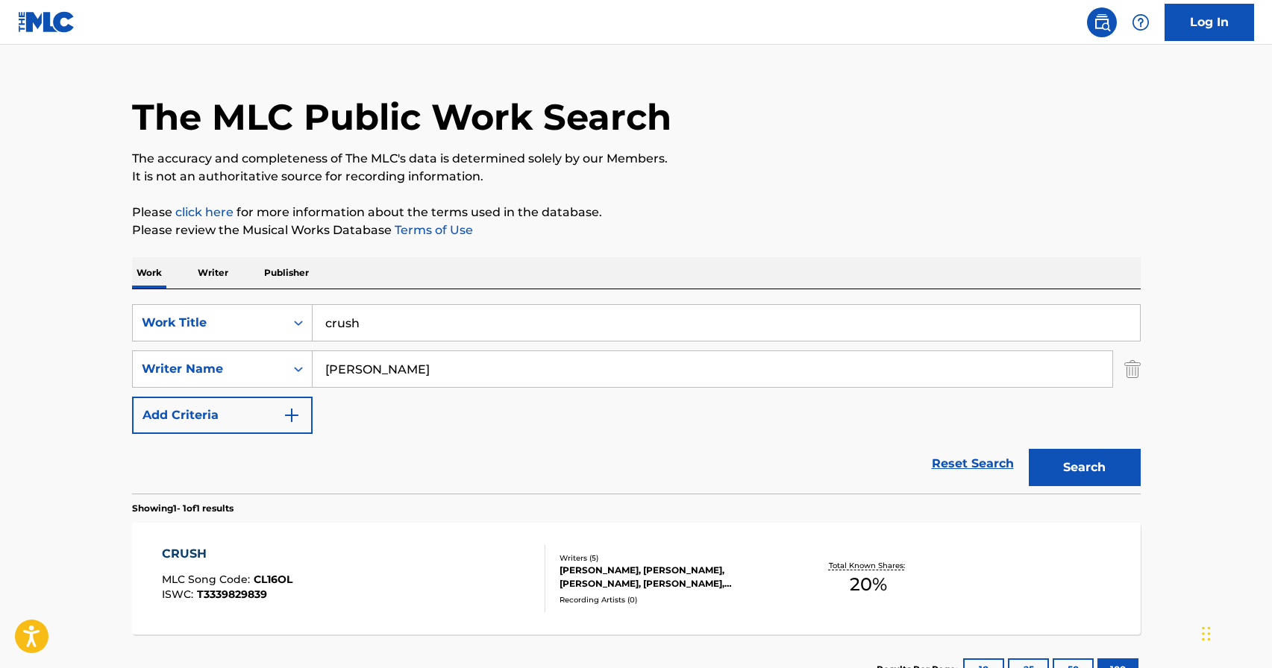
scroll to position [143, 0]
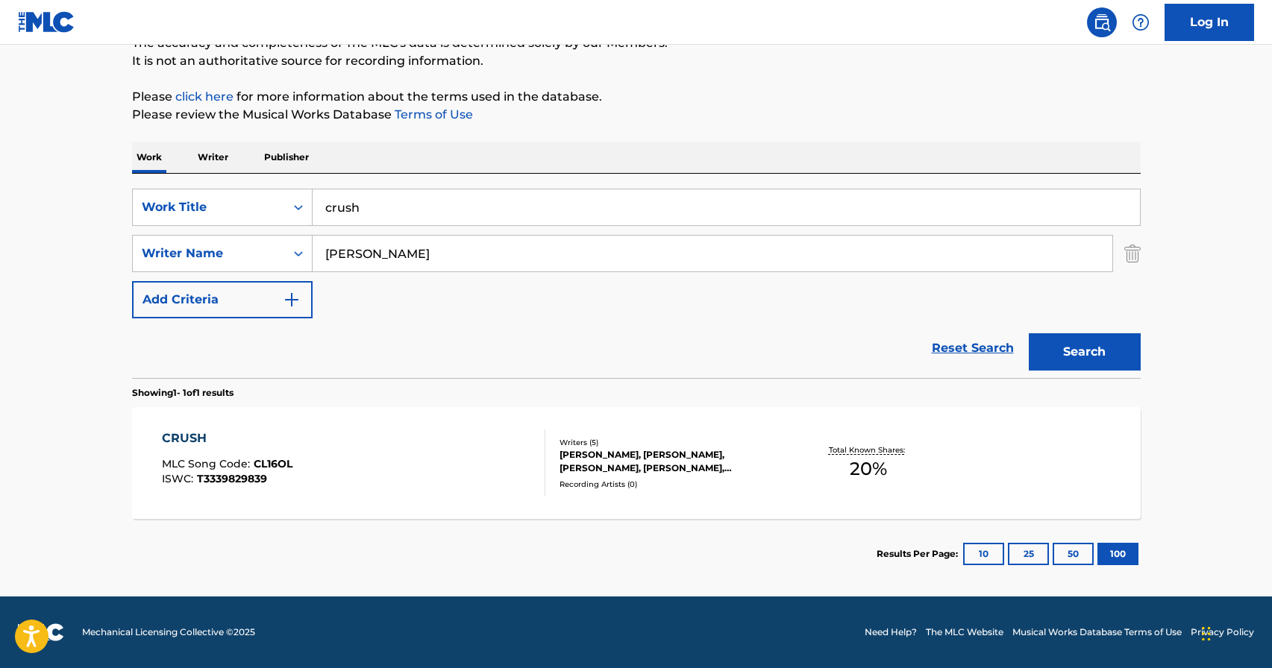
click at [601, 451] on div "[PERSON_NAME], [PERSON_NAME], [PERSON_NAME], [PERSON_NAME], [PERSON_NAME] [PERS…" at bounding box center [671, 461] width 225 height 27
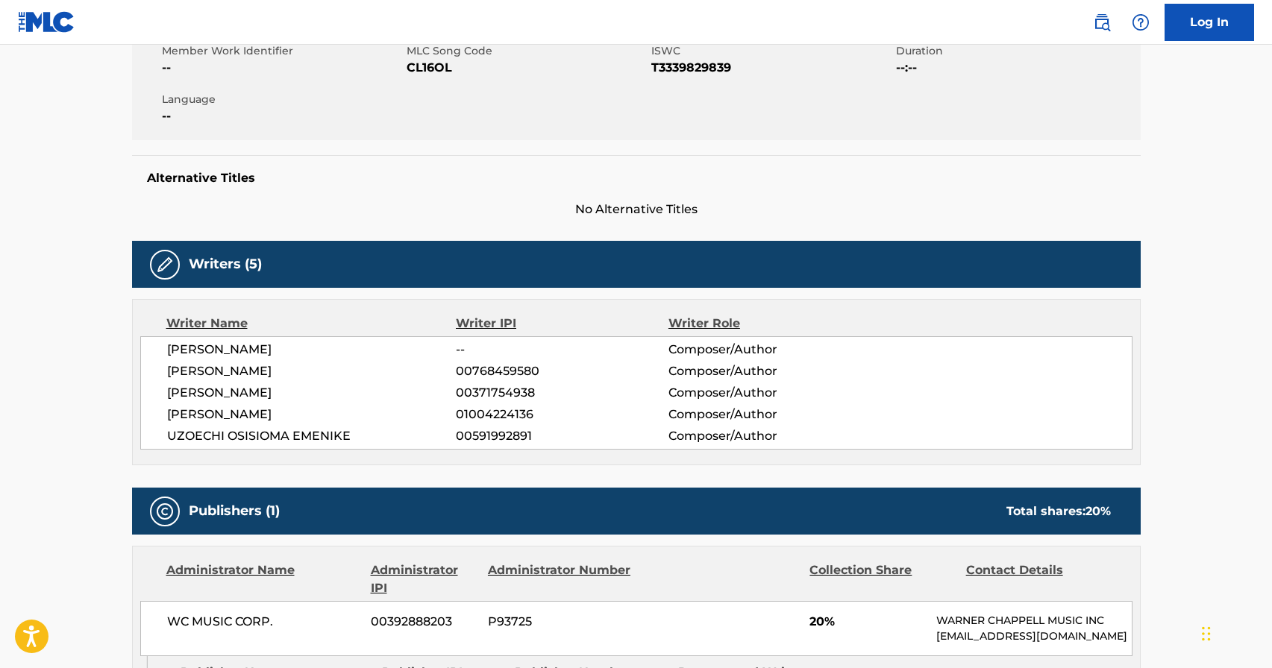
scroll to position [279, 0]
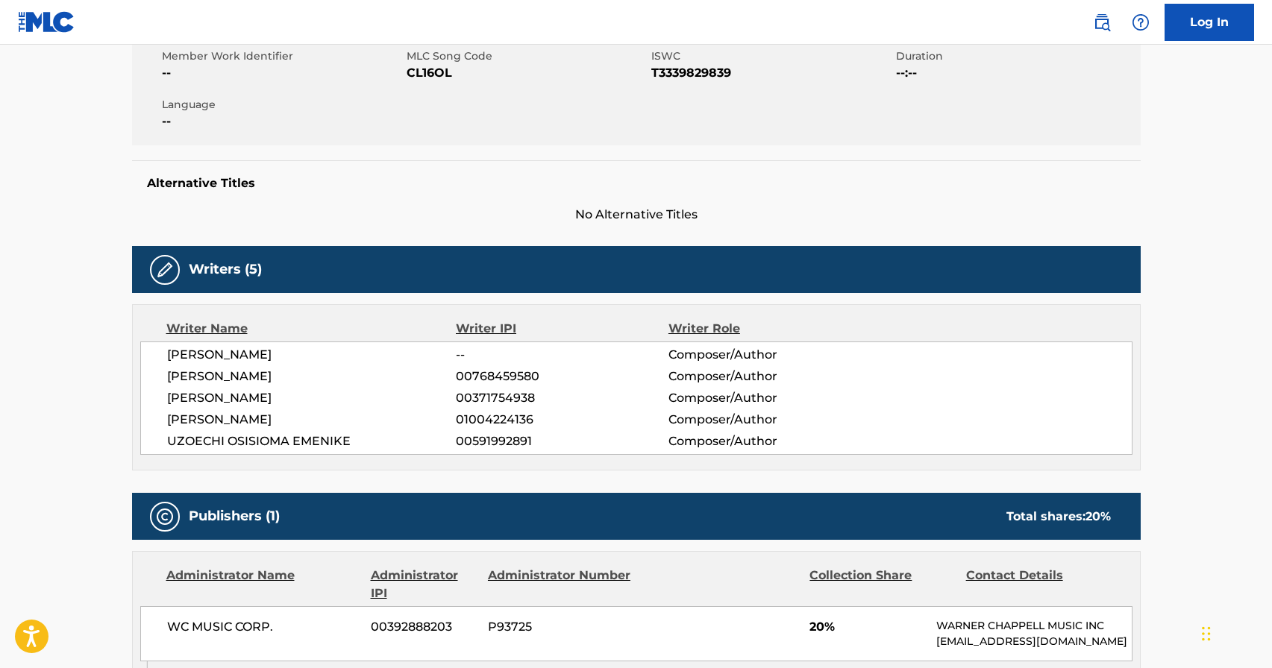
scroll to position [143, 0]
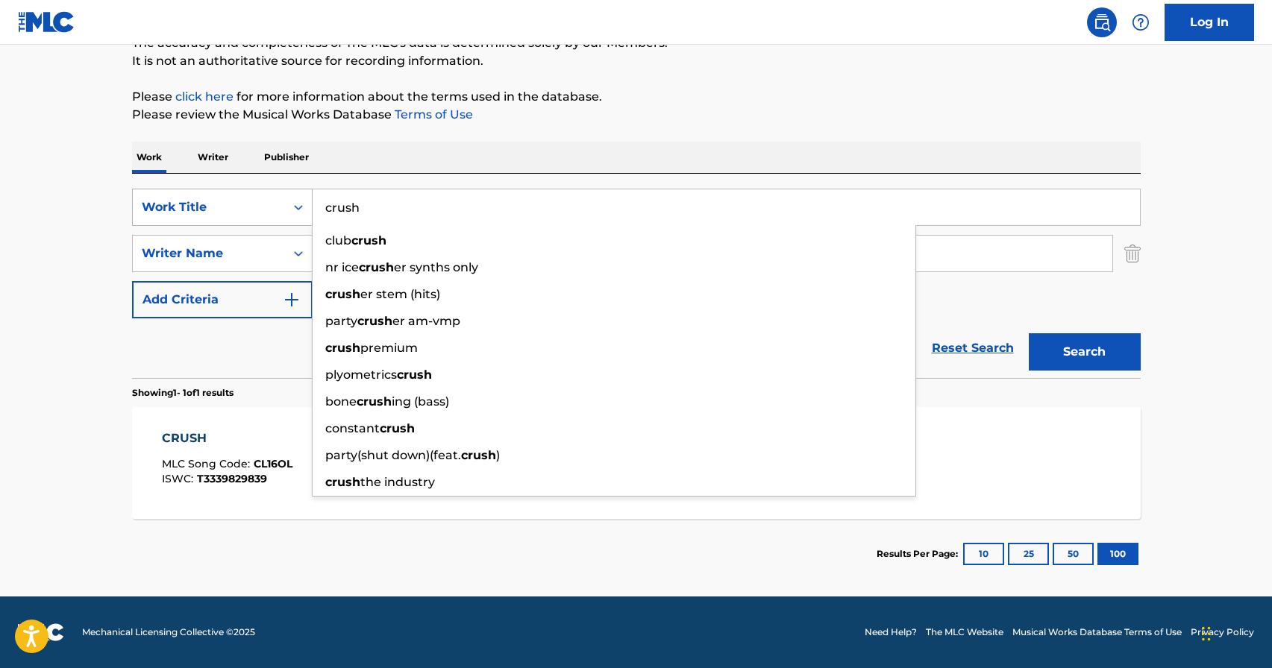
drag, startPoint x: 404, startPoint y: 207, endPoint x: 227, endPoint y: 210, distance: 176.8
click at [227, 210] on div "SearchWithCriteriad1497d54-24db-4824-a3d0-7fddafdb535e Work Title crush club cr…" at bounding box center [636, 207] width 1008 height 37
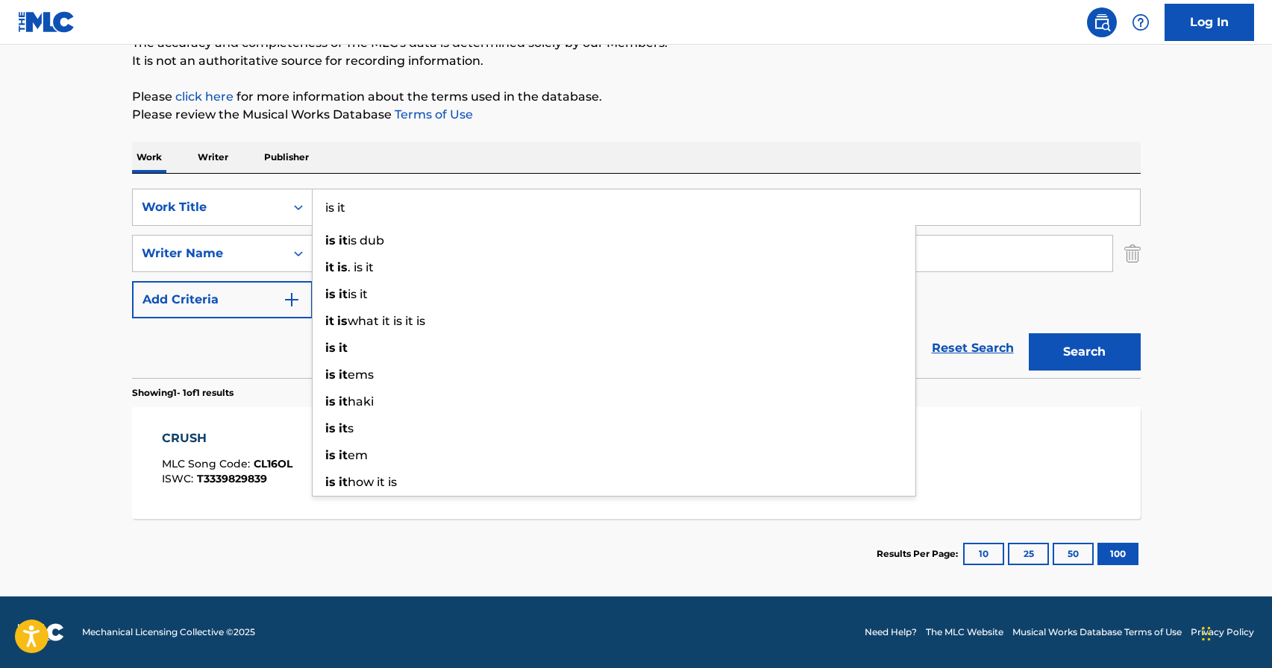
type input "is it"
click at [655, 116] on p "Please review the Musical Works Database Terms of Use" at bounding box center [636, 115] width 1008 height 18
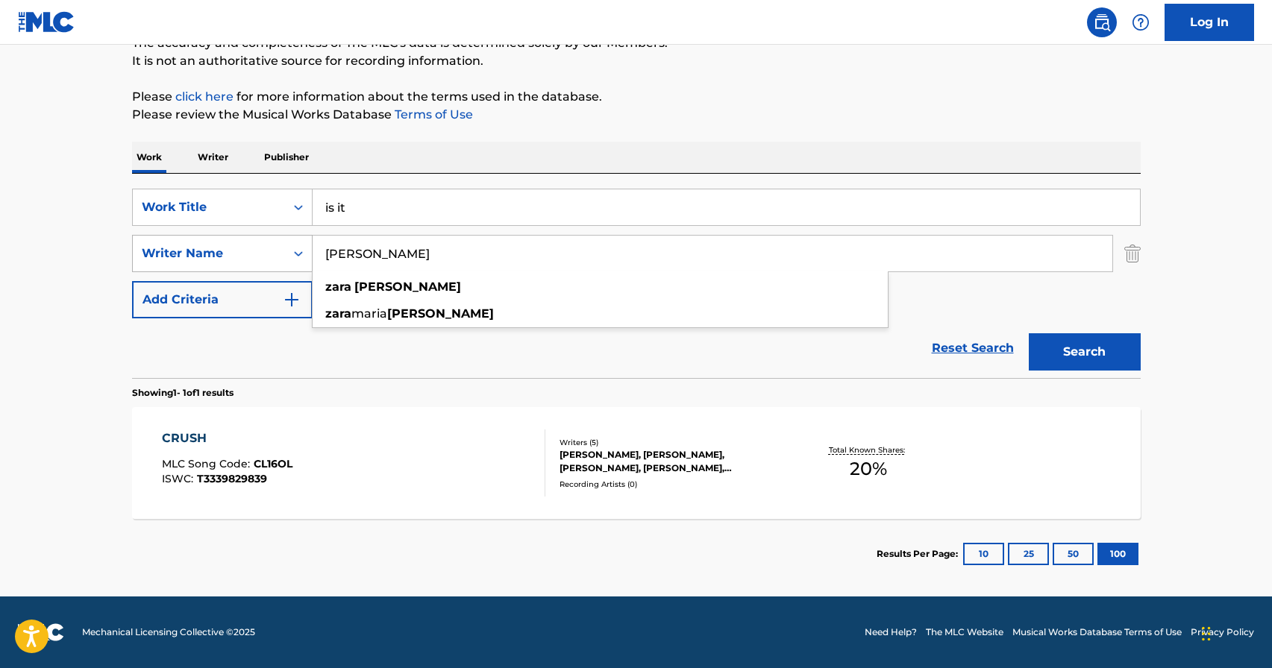
drag, startPoint x: 492, startPoint y: 260, endPoint x: 294, endPoint y: 260, distance: 198.4
click at [294, 260] on div "SearchWithCriteria57a0ab9d-0271-4b35-8164-c884bec37c6e Writer Name [PERSON_NAME…" at bounding box center [636, 253] width 1008 height 37
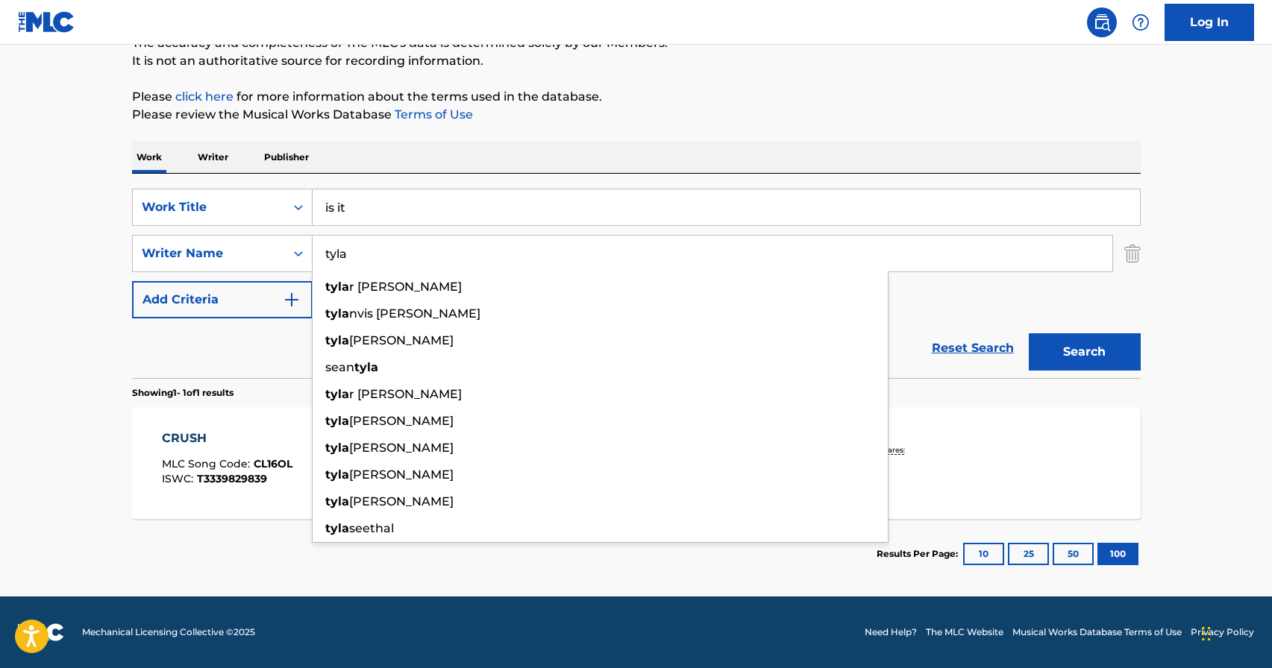
click at [389, 254] on input "tyla" at bounding box center [713, 254] width 800 height 36
click at [980, 239] on input "tyla" at bounding box center [713, 254] width 800 height 36
type input "tyla"
click at [1078, 358] on button "Search" at bounding box center [1085, 351] width 112 height 37
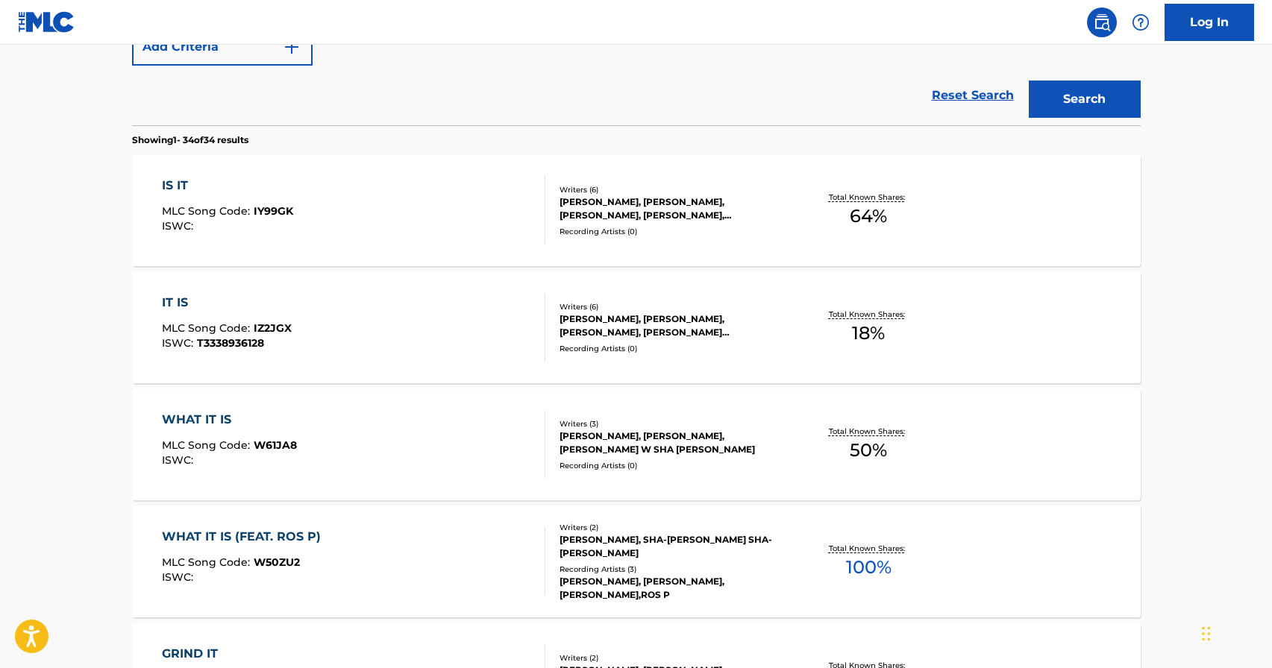
scroll to position [348, 0]
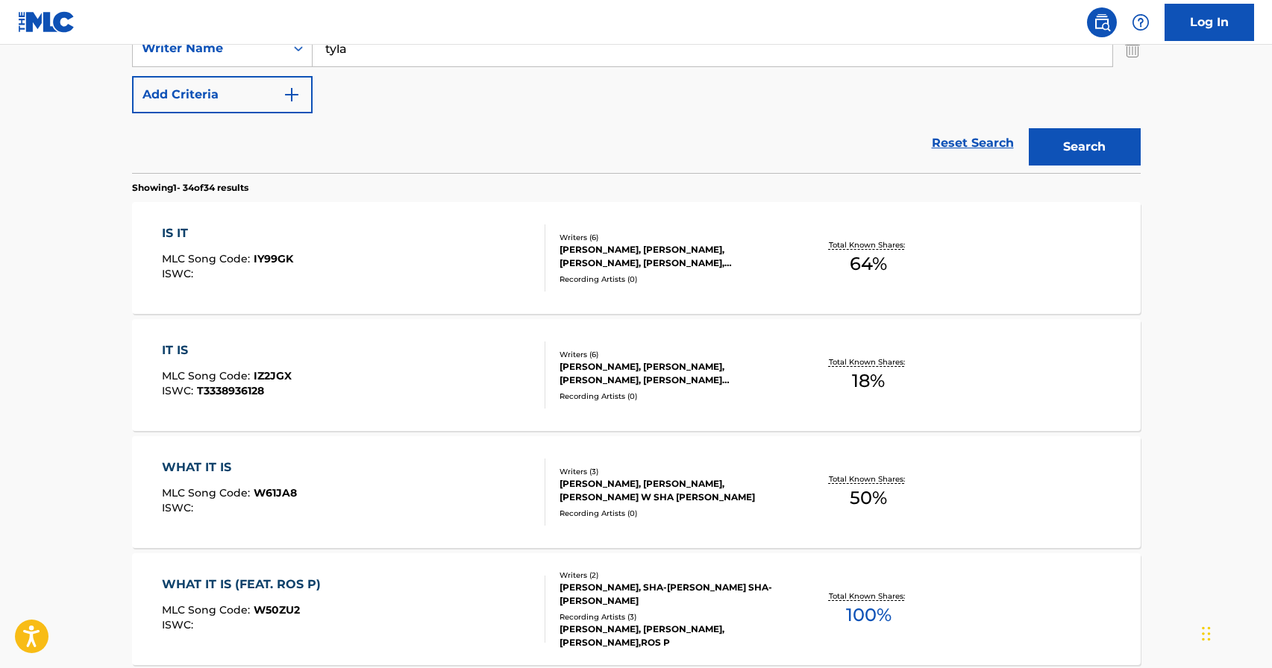
click at [791, 249] on div "Total Known Shares: 64 %" at bounding box center [869, 258] width 168 height 45
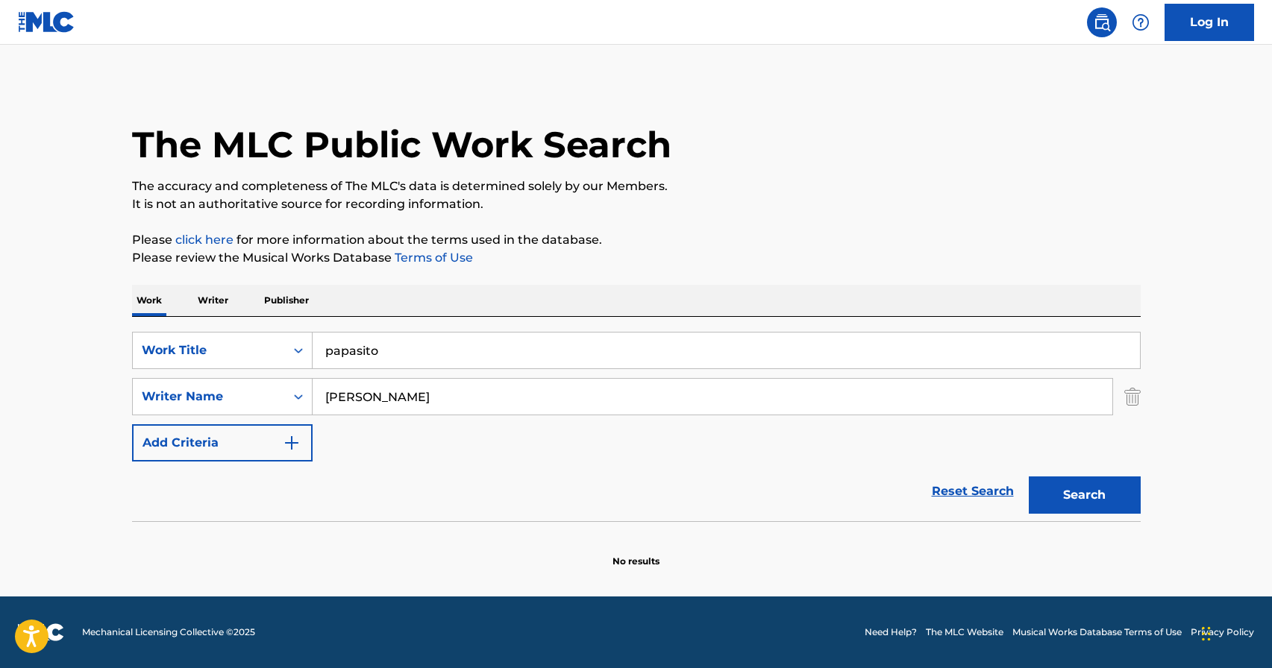
click at [439, 402] on input "[PERSON_NAME]" at bounding box center [713, 397] width 800 height 36
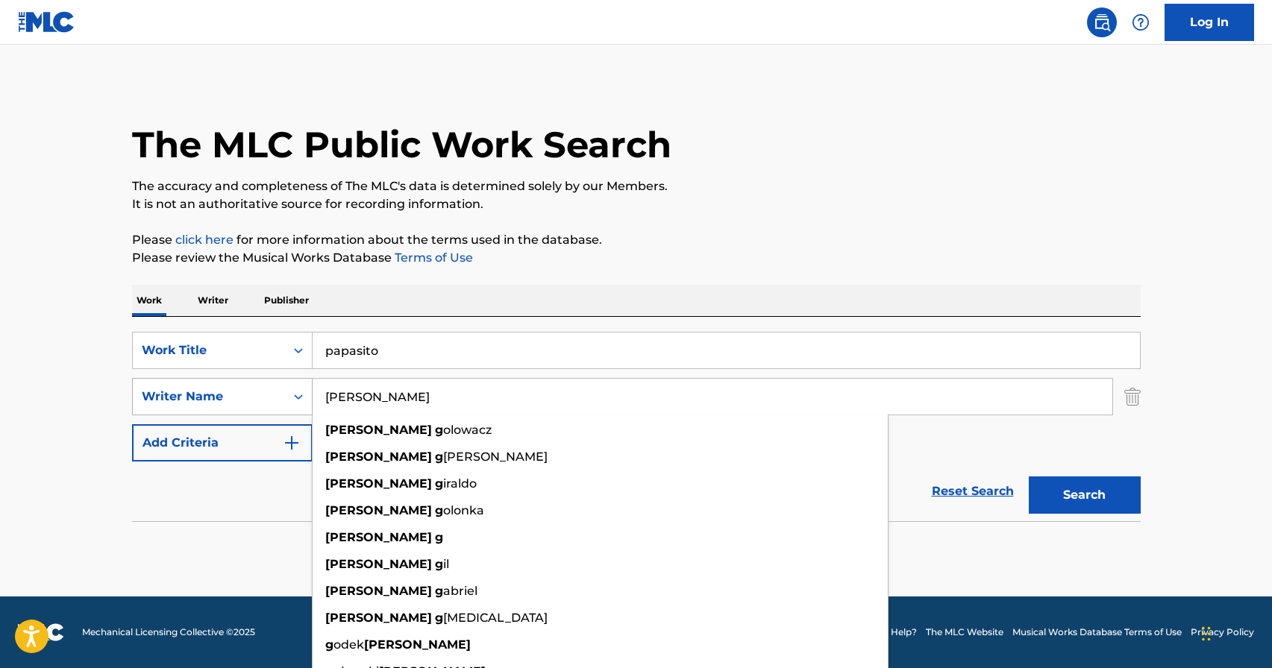
drag, startPoint x: 439, startPoint y: 402, endPoint x: 297, endPoint y: 399, distance: 142.5
click at [297, 399] on div "SearchWithCriteriaa8fca390-76b0-4edd-9e67-78ffd973d721 Writer Name karol g karo…" at bounding box center [636, 396] width 1008 height 37
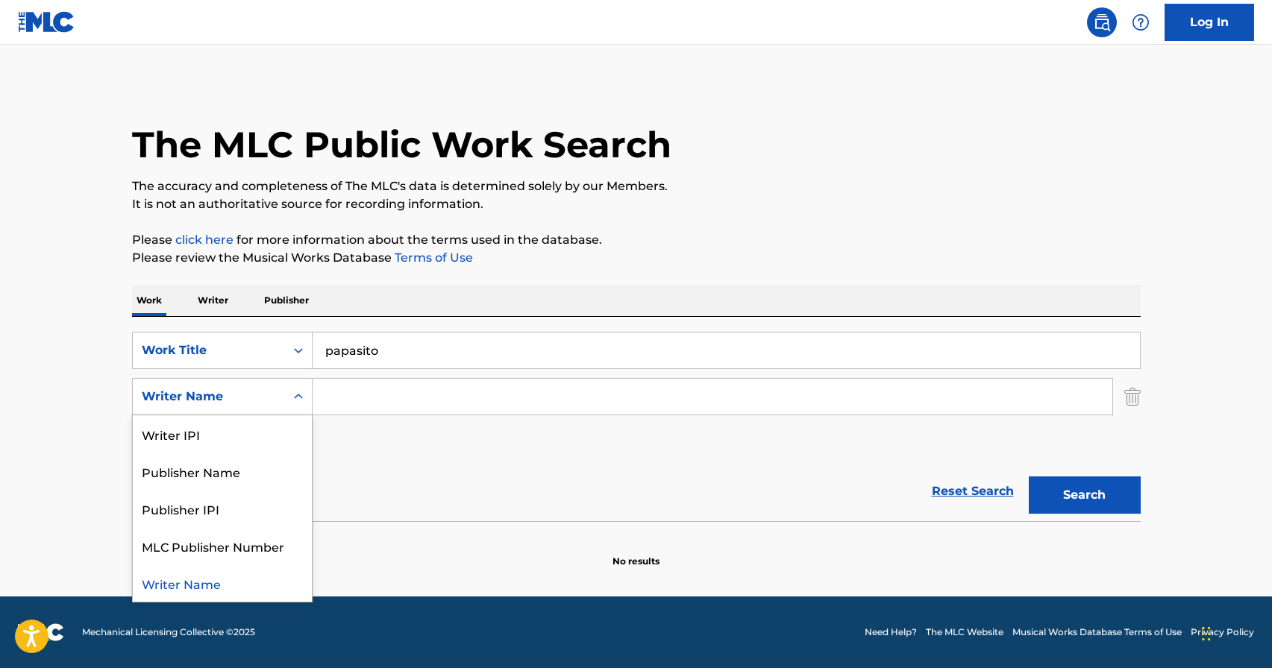
click at [300, 392] on icon "Search Form" at bounding box center [298, 396] width 15 height 15
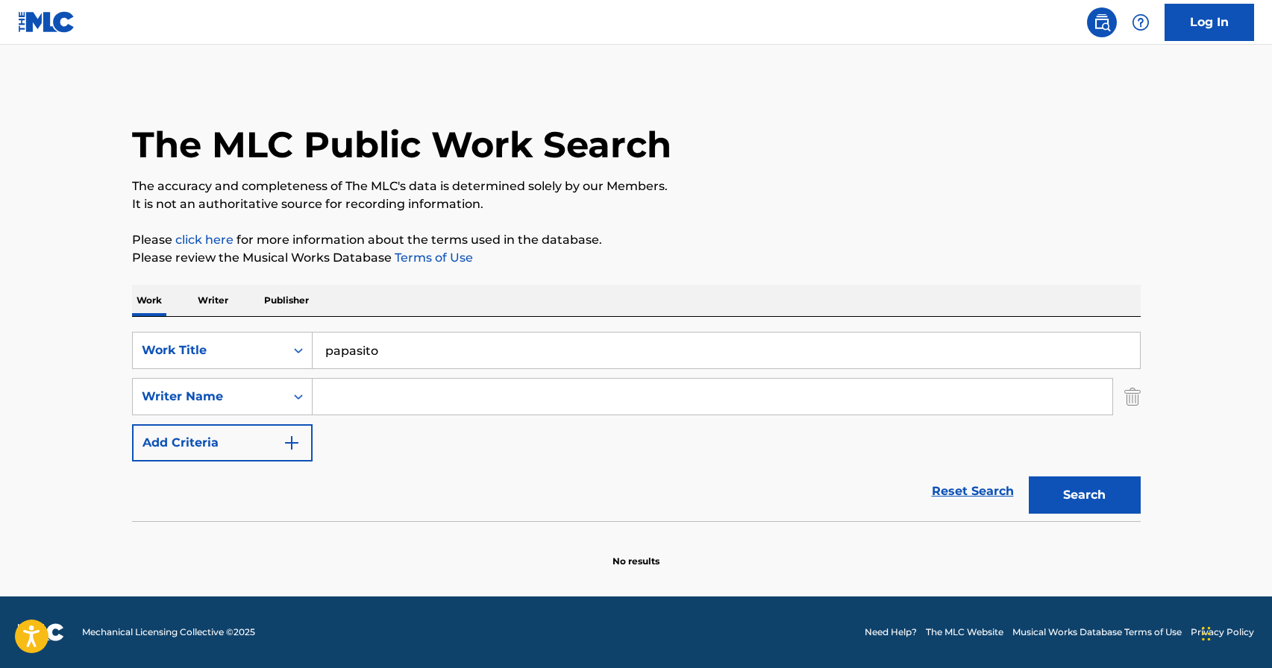
click at [1129, 393] on img "Search Form" at bounding box center [1132, 396] width 16 height 37
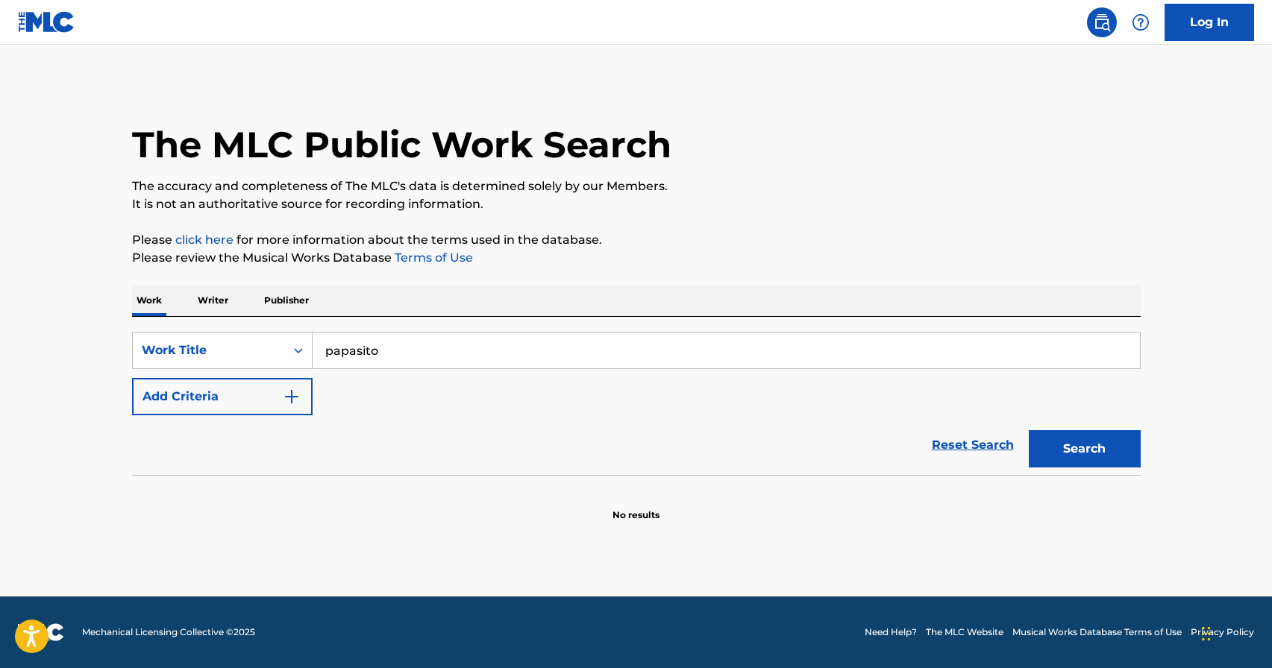
click at [1108, 447] on button "Search" at bounding box center [1085, 448] width 112 height 37
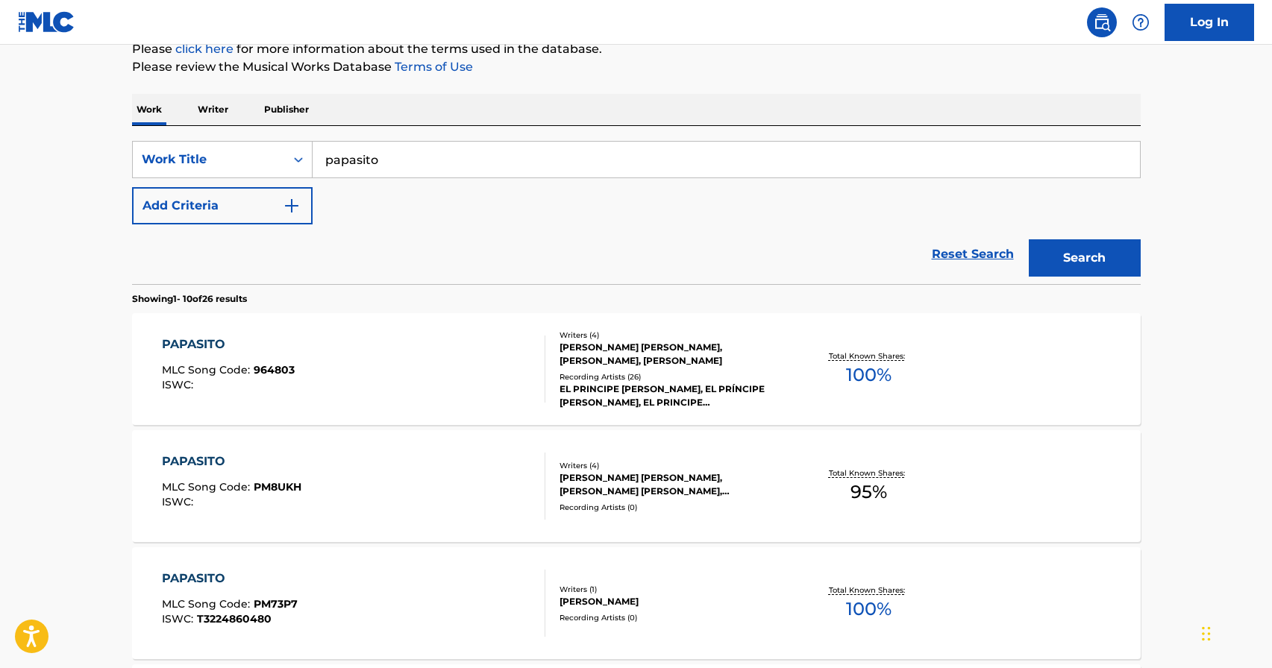
scroll to position [196, 0]
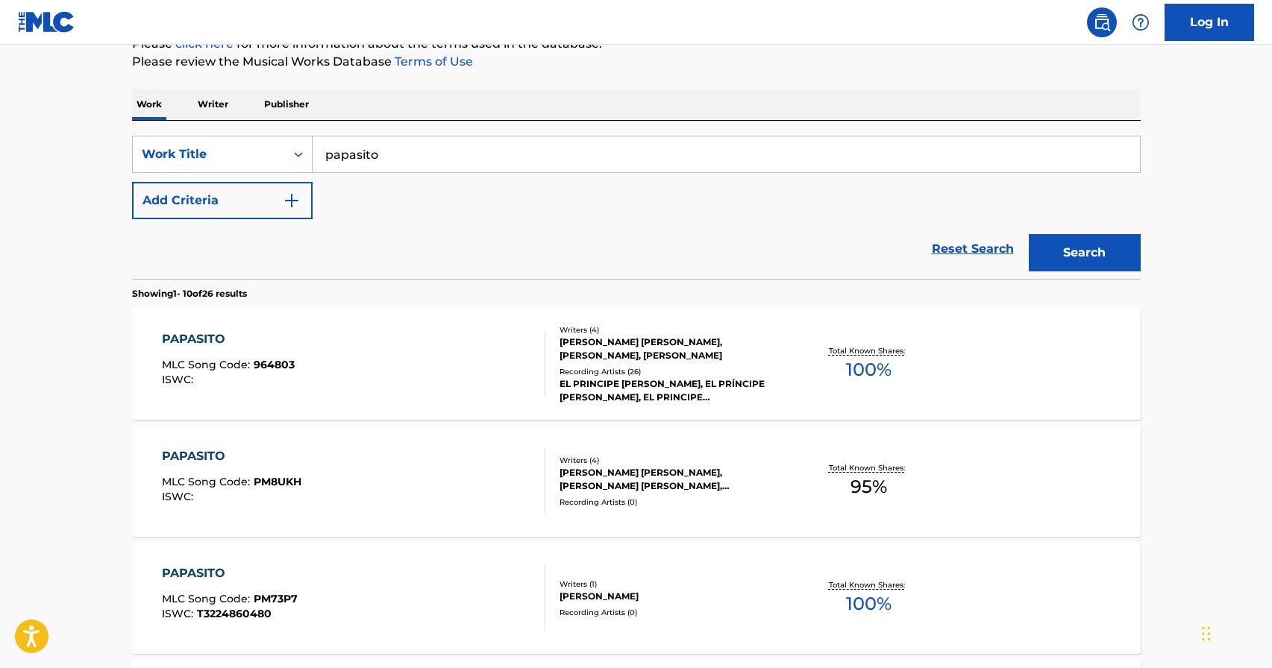
click at [224, 336] on div "PAPASITO" at bounding box center [228, 339] width 133 height 18
